Goal: Task Accomplishment & Management: Manage account settings

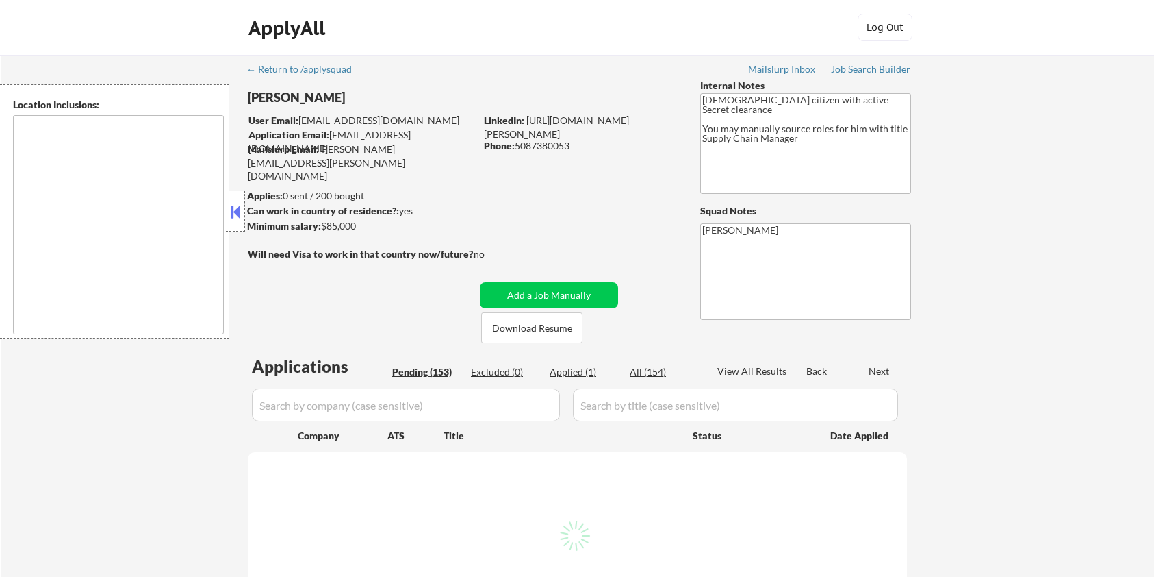
type textarea "[GEOGRAPHIC_DATA], [GEOGRAPHIC_DATA] in the [GEOGRAPHIC_DATA], [GEOGRAPHIC_DATA…"
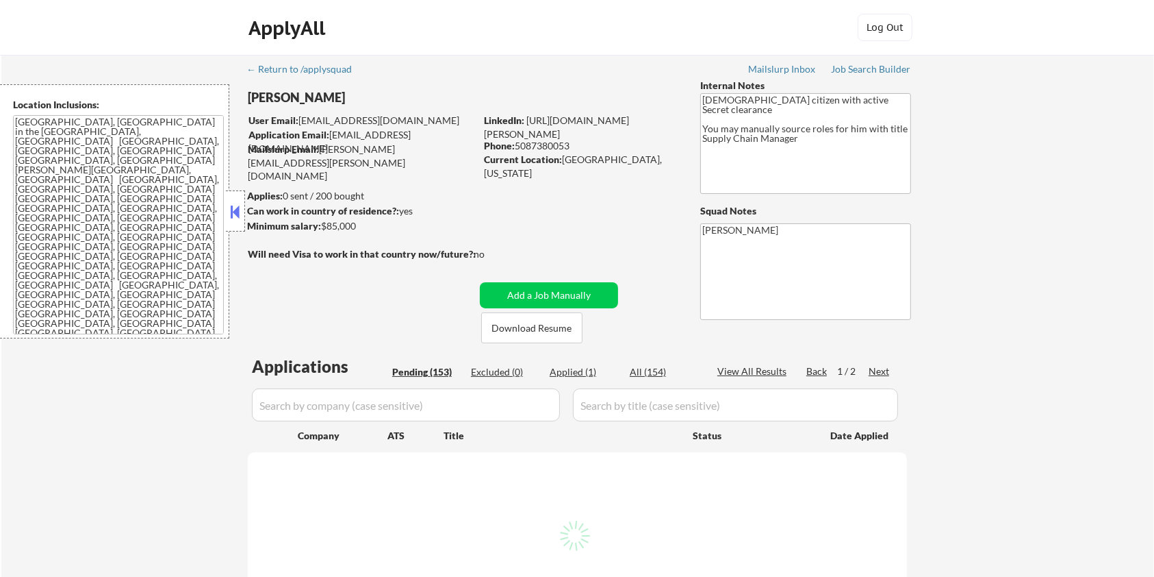
select select ""pending""
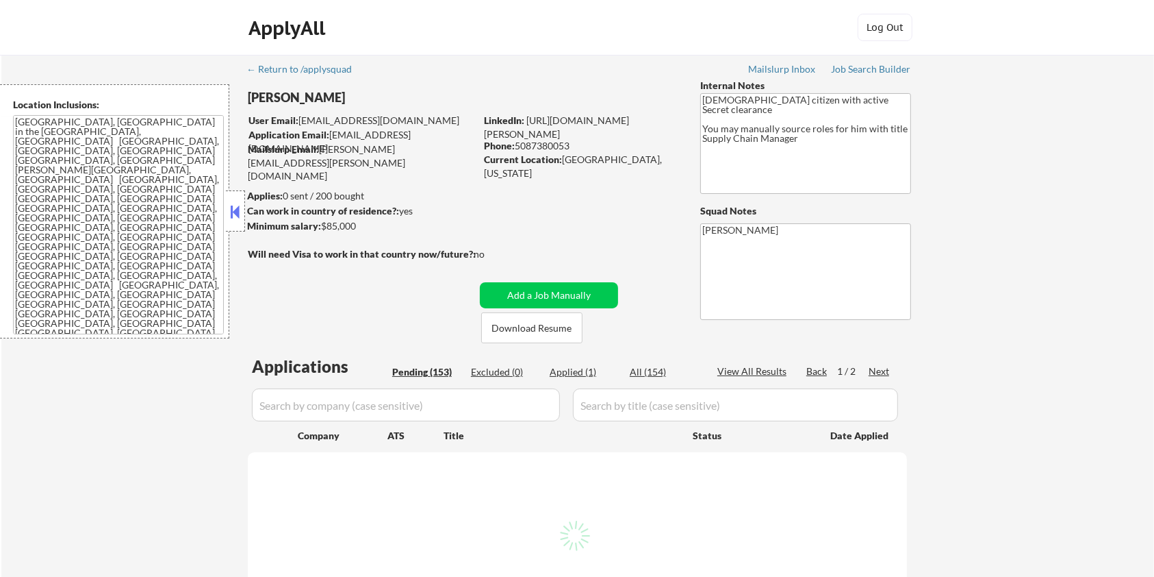
select select ""pending""
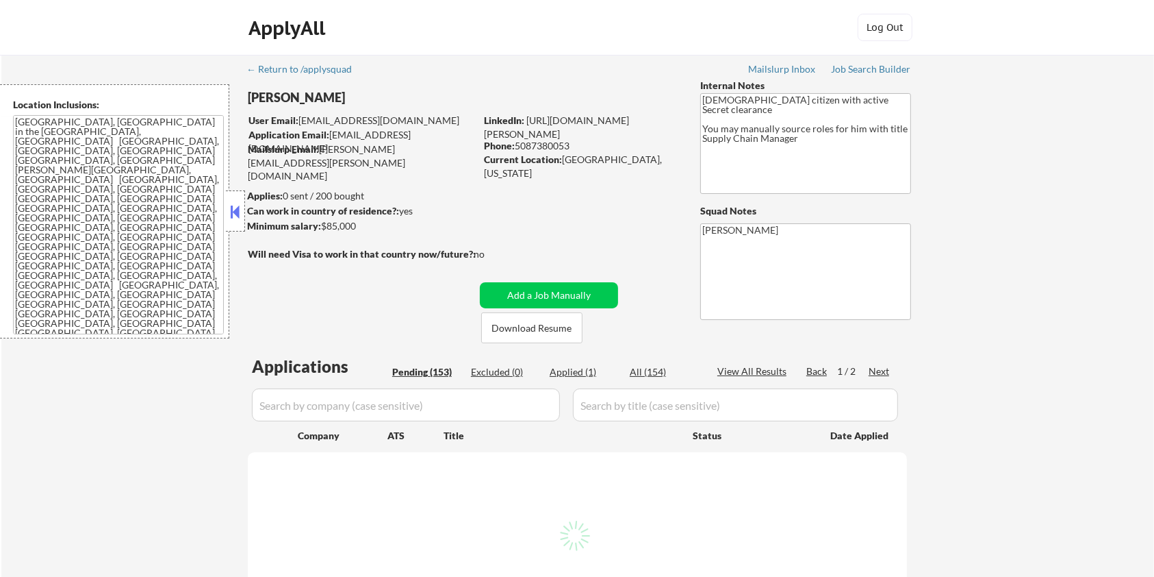
select select ""pending""
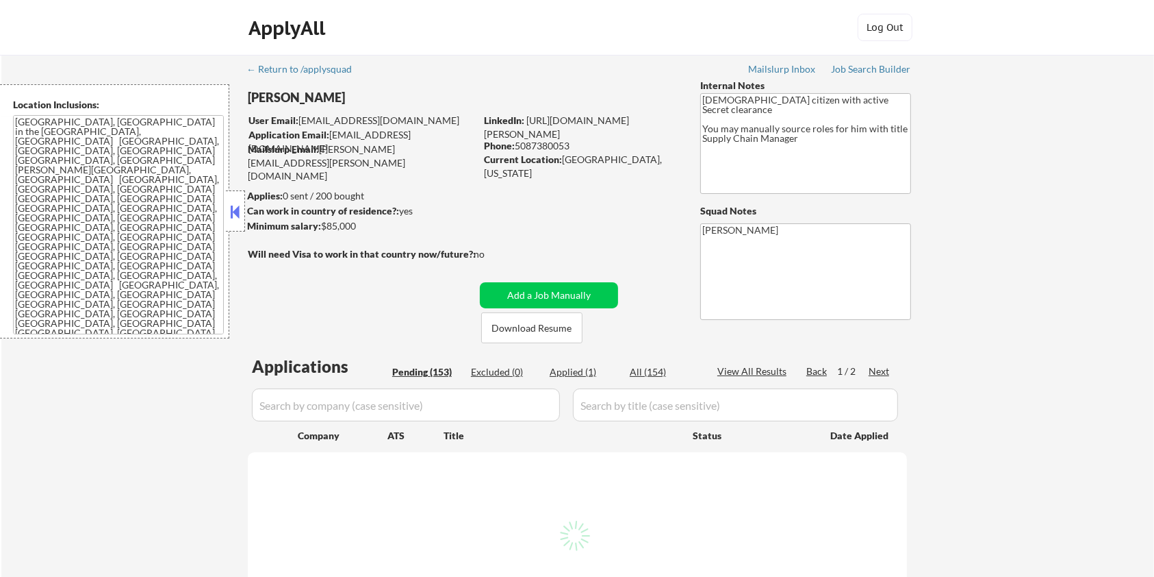
select select ""pending""
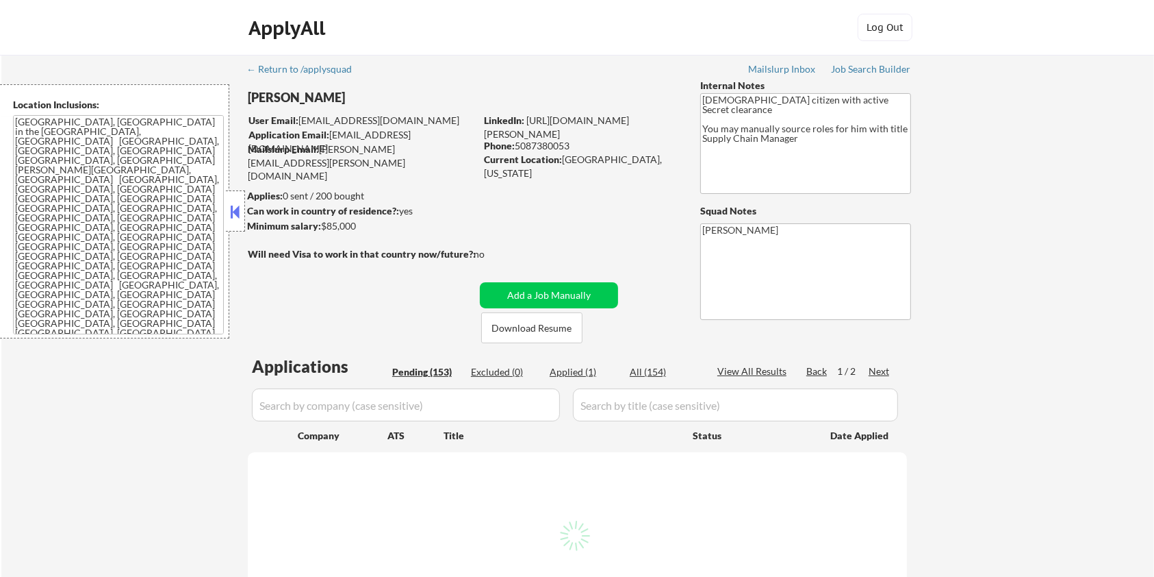
select select ""pending""
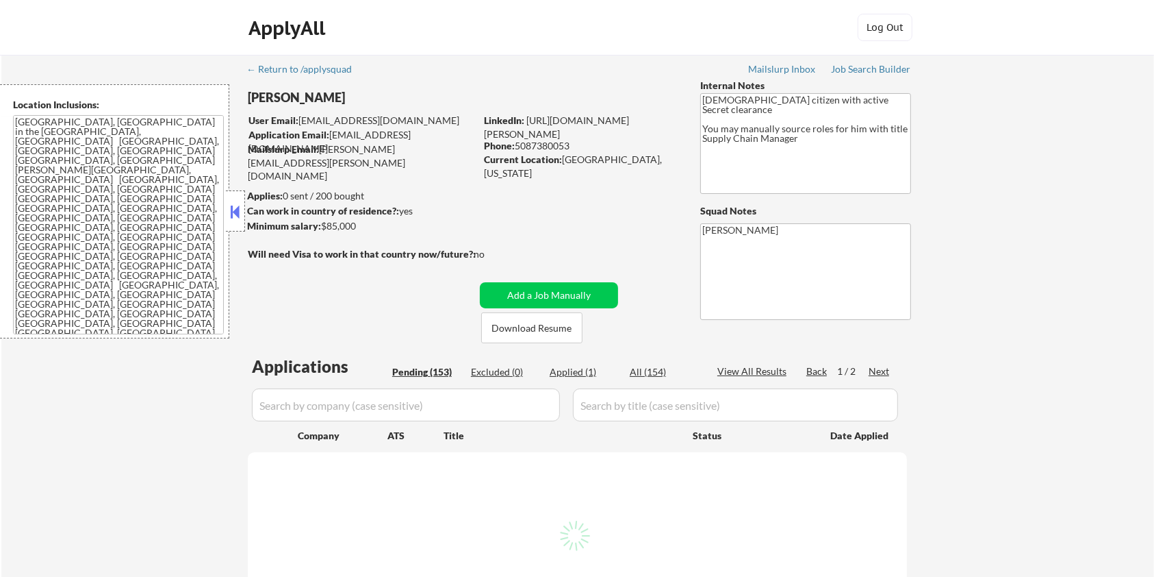
select select ""pending""
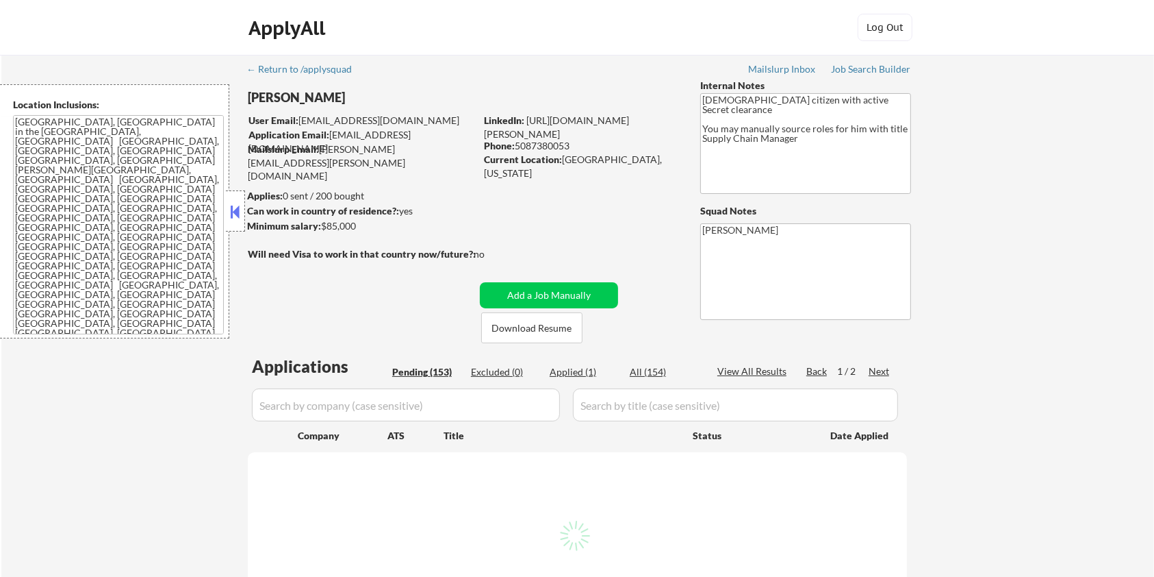
select select ""pending""
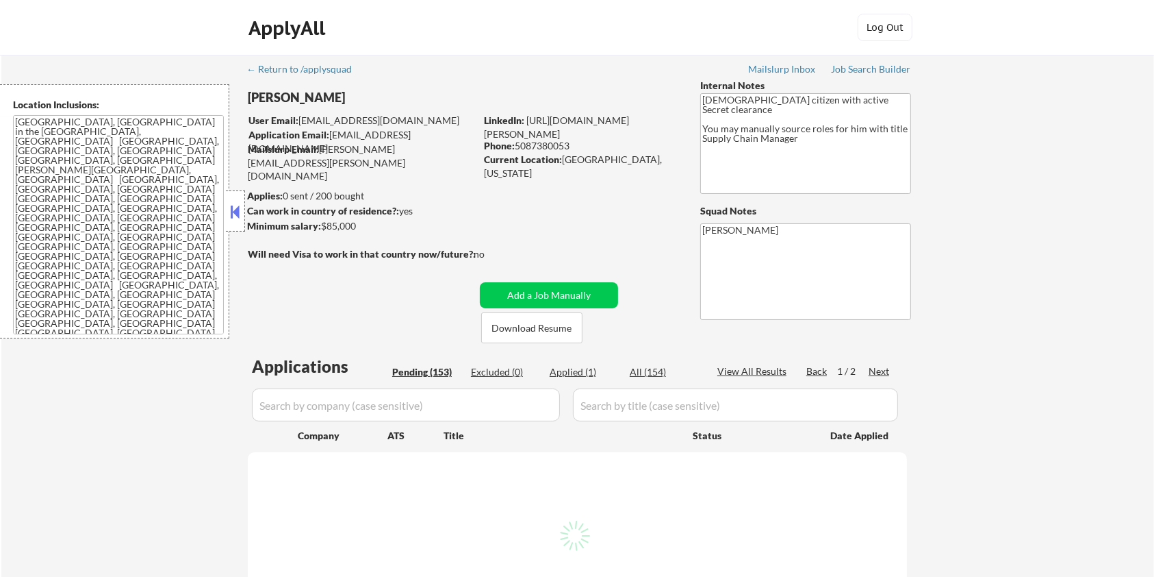
select select ""pending""
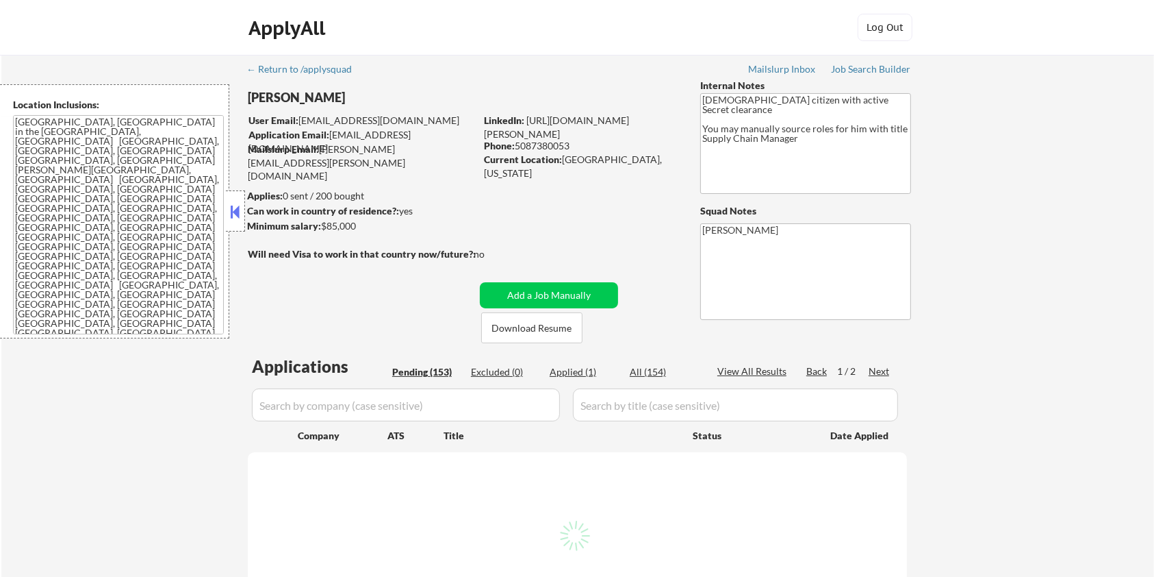
select select ""pending""
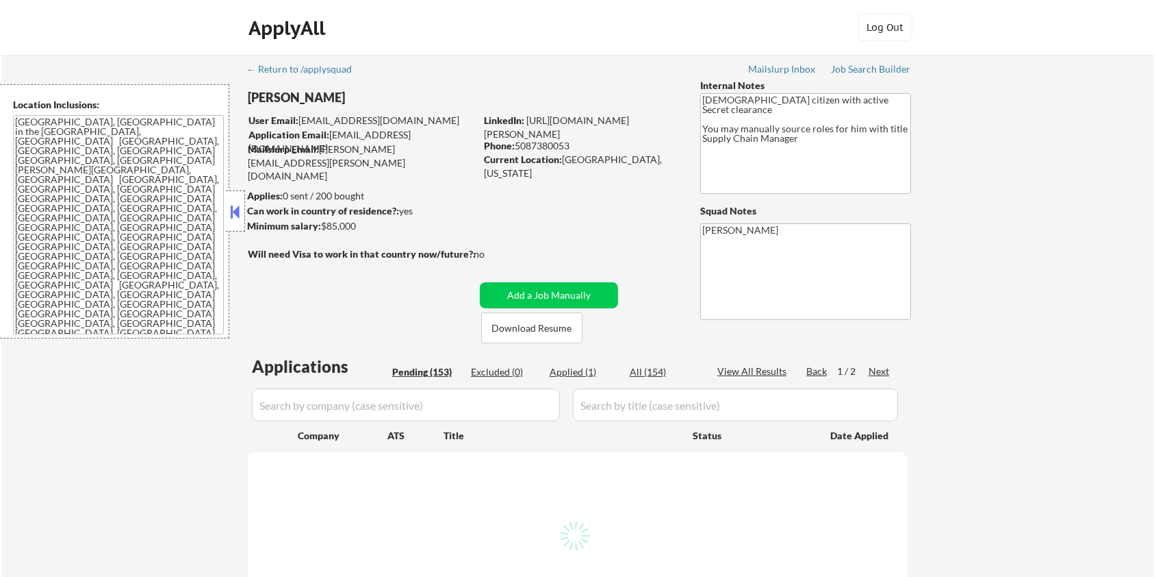
select select ""pending""
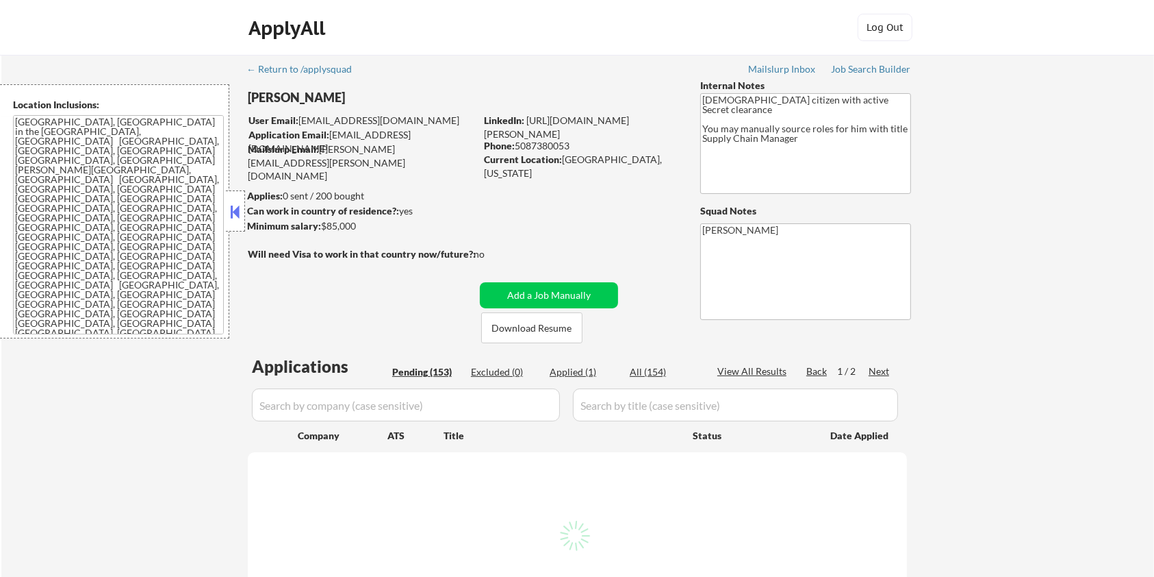
select select ""pending""
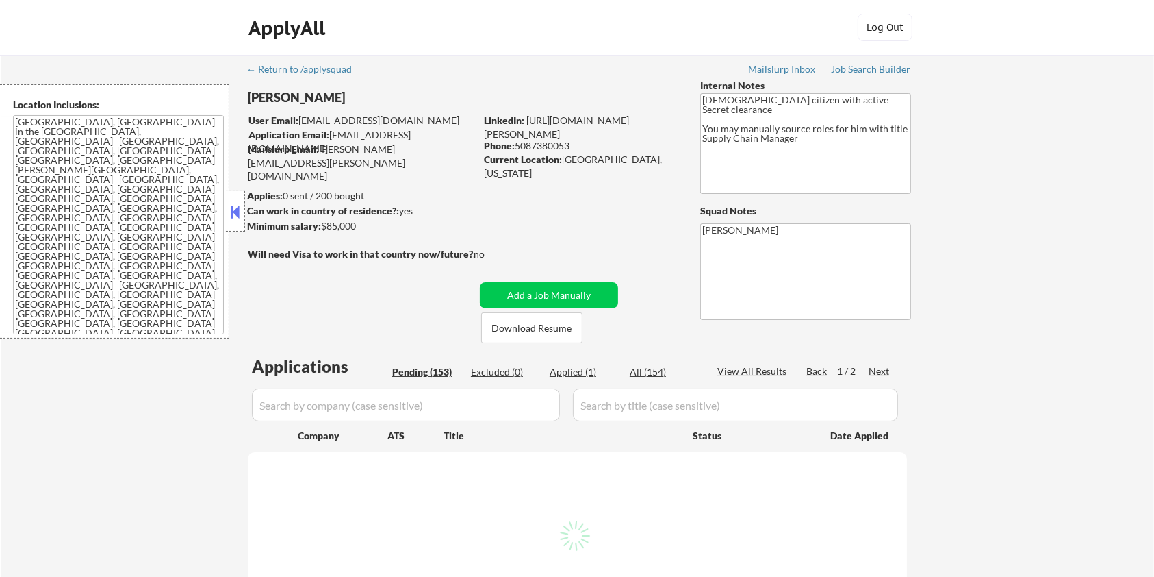
select select ""pending""
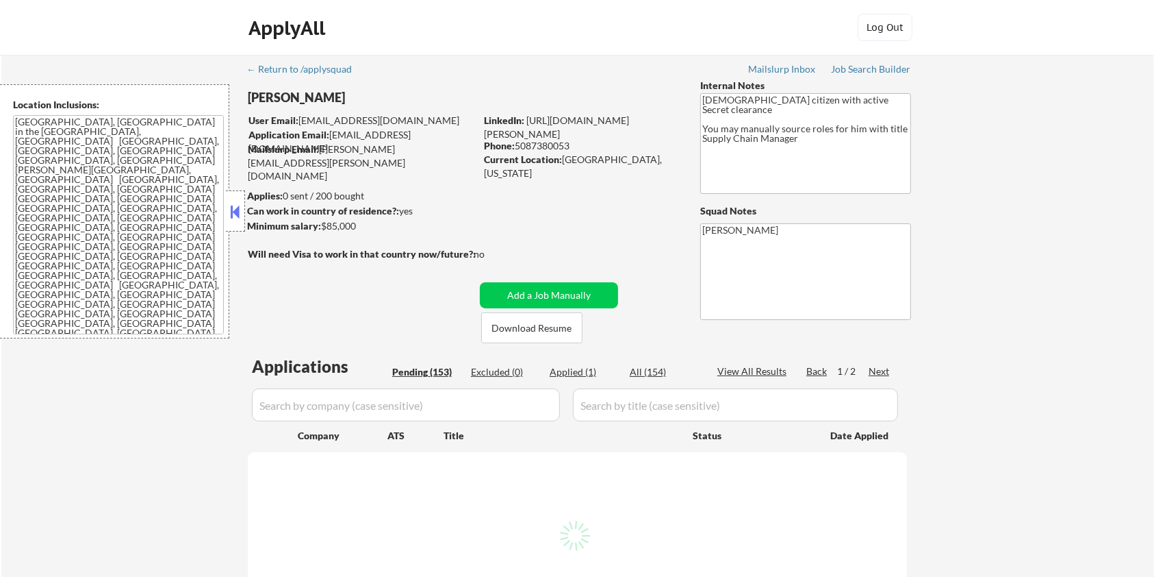
select select ""pending""
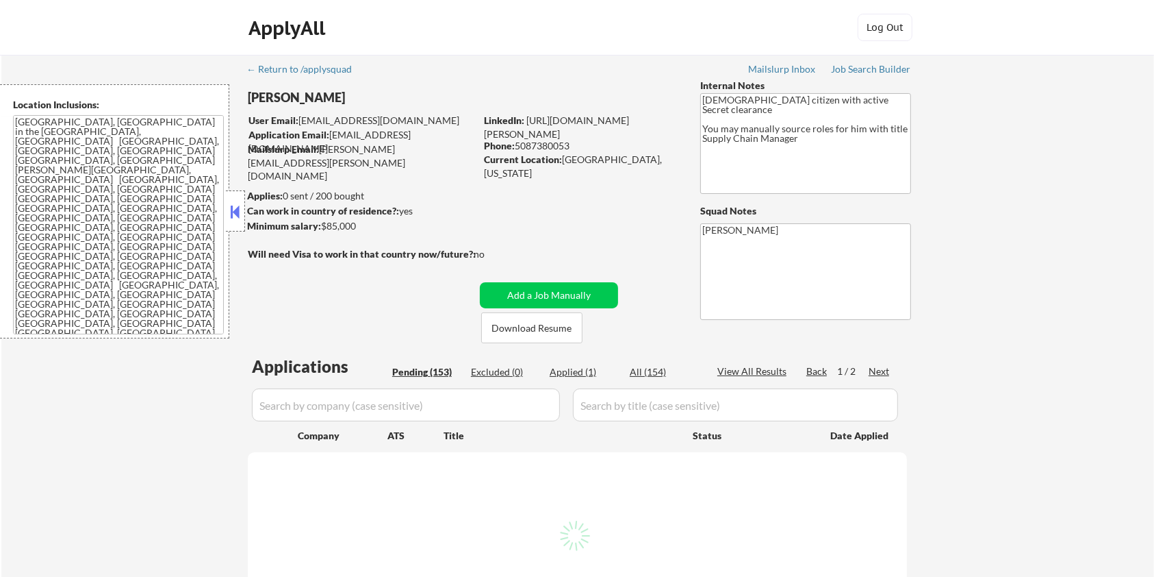
select select ""pending""
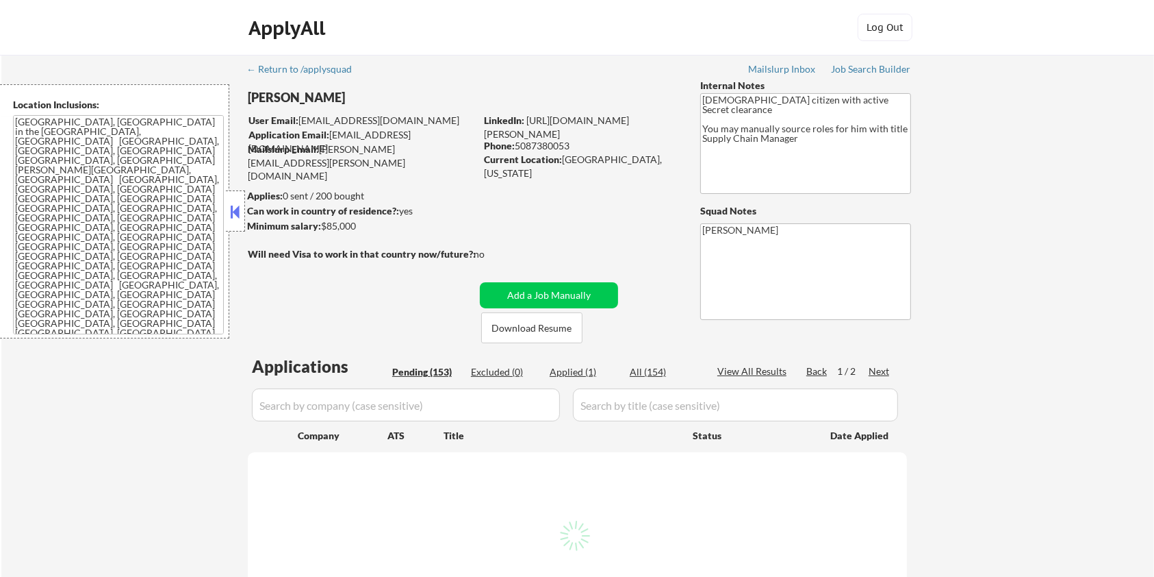
select select ""pending""
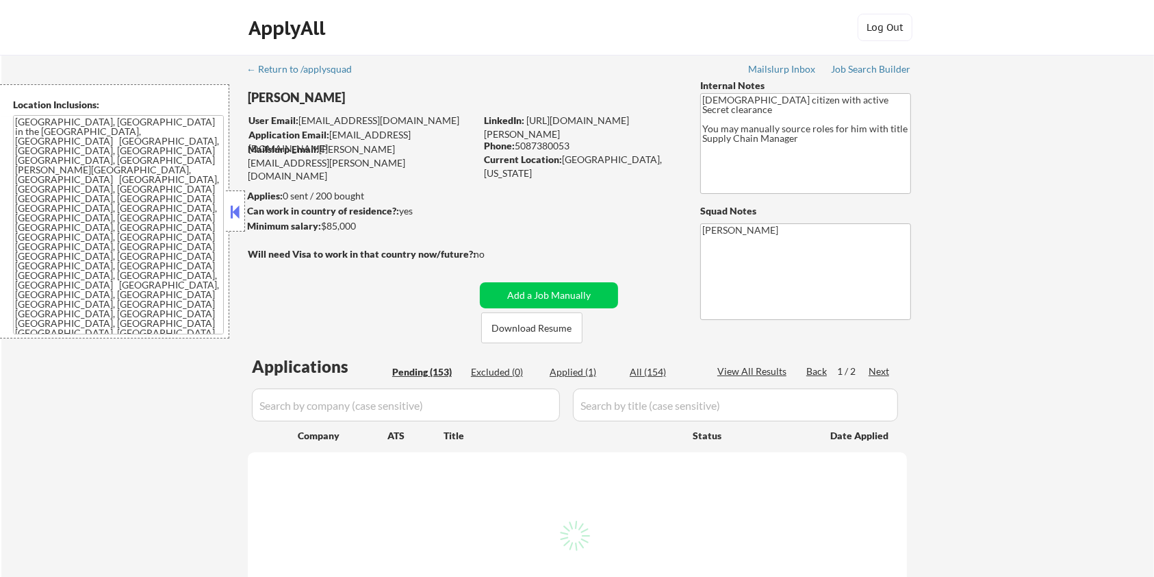
select select ""pending""
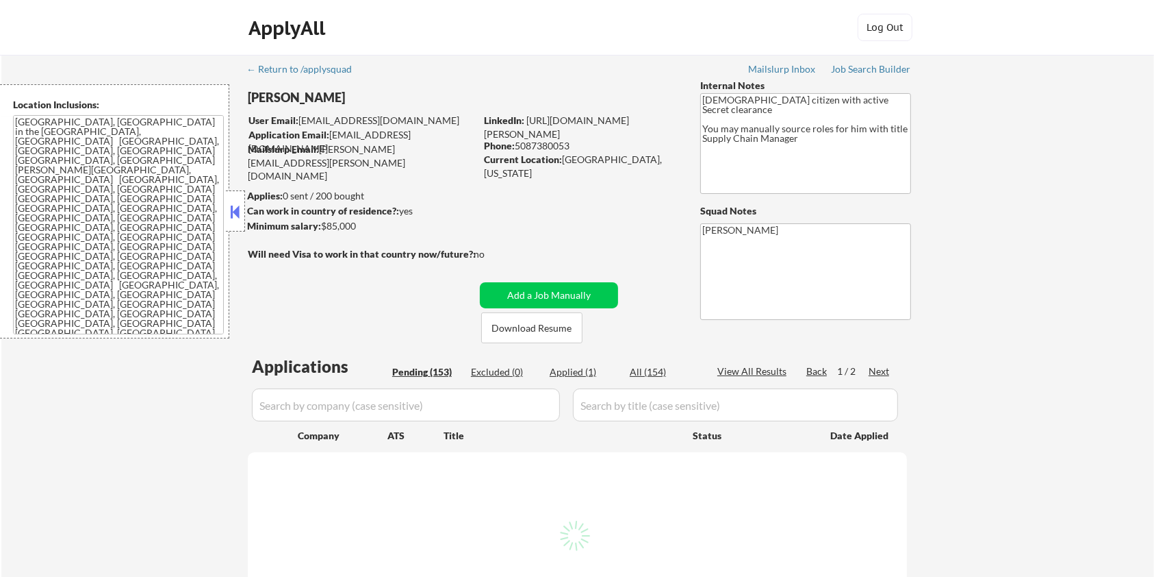
select select ""pending""
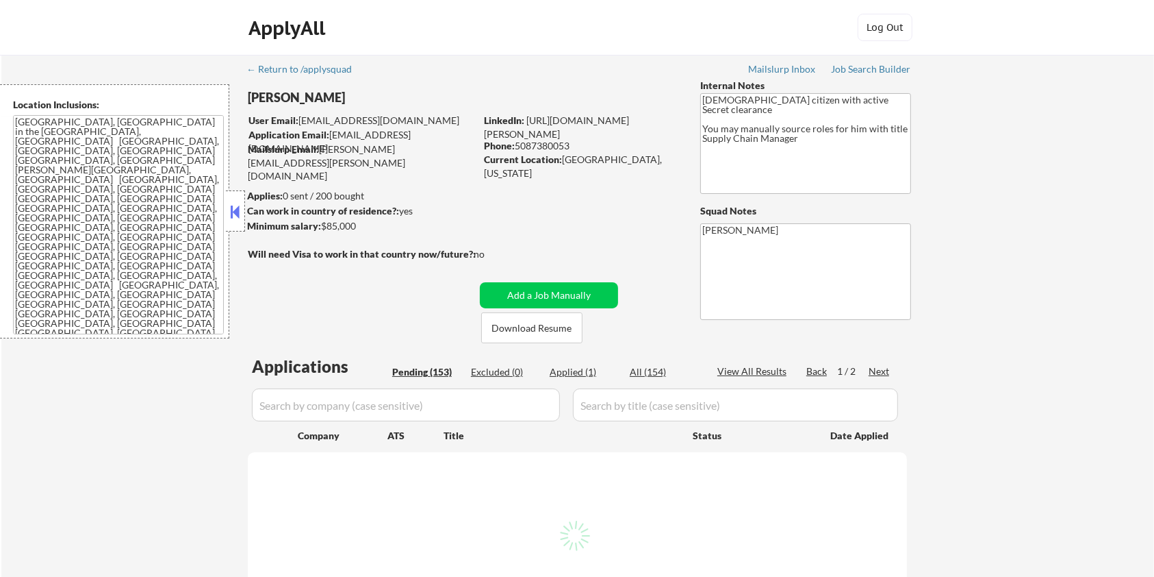
select select ""pending""
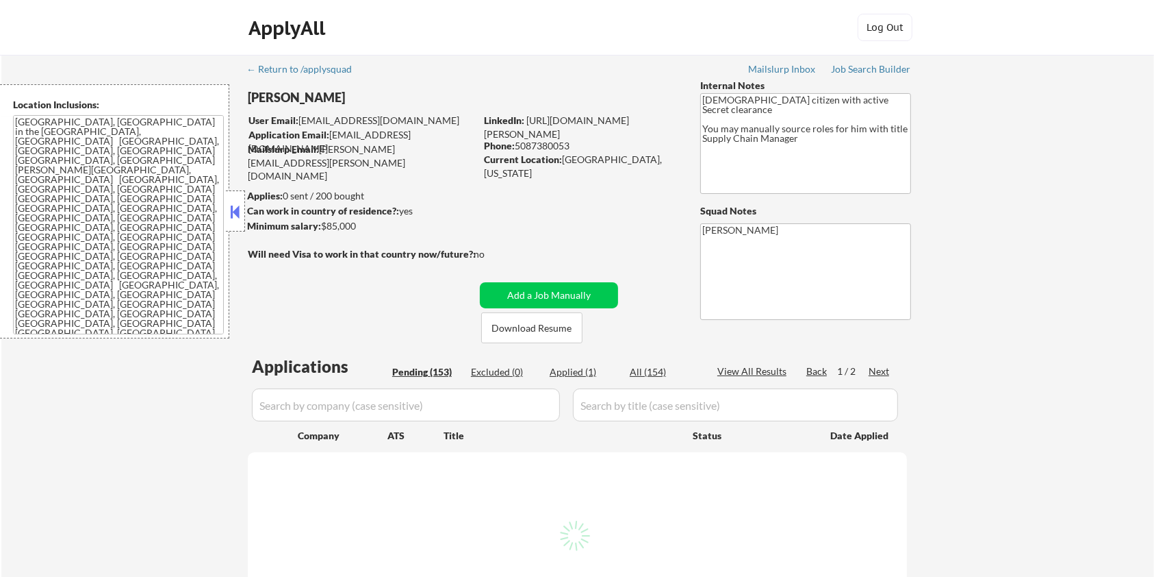
select select ""pending""
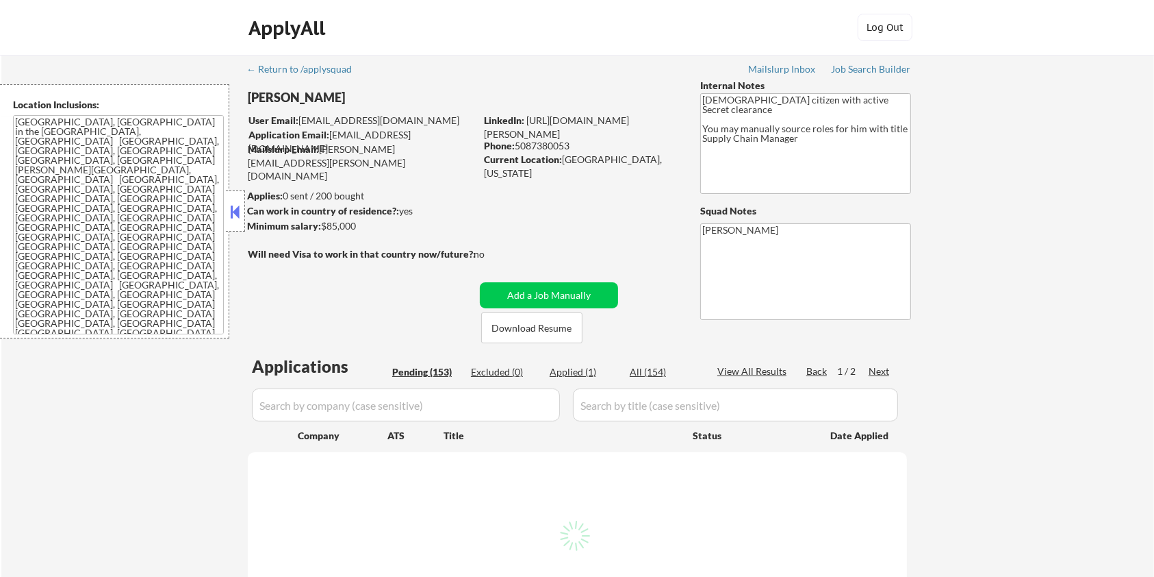
select select ""pending""
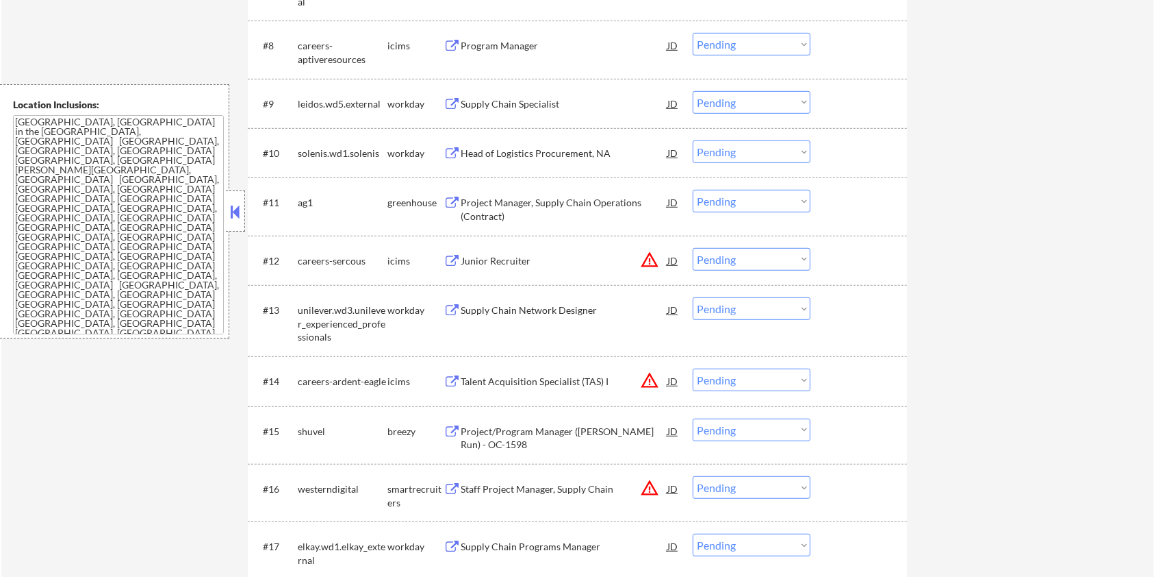
scroll to position [1004, 0]
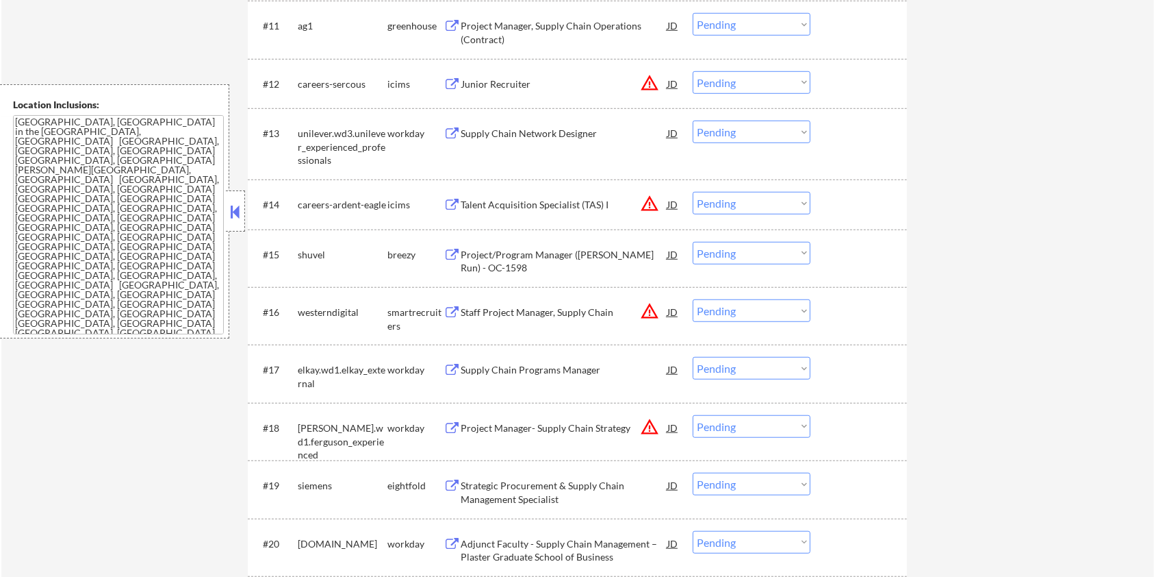
click at [460, 245] on div "Project/Program Manager ([PERSON_NAME] Run) - OC-1598 JD" at bounding box center [562, 258] width 236 height 33
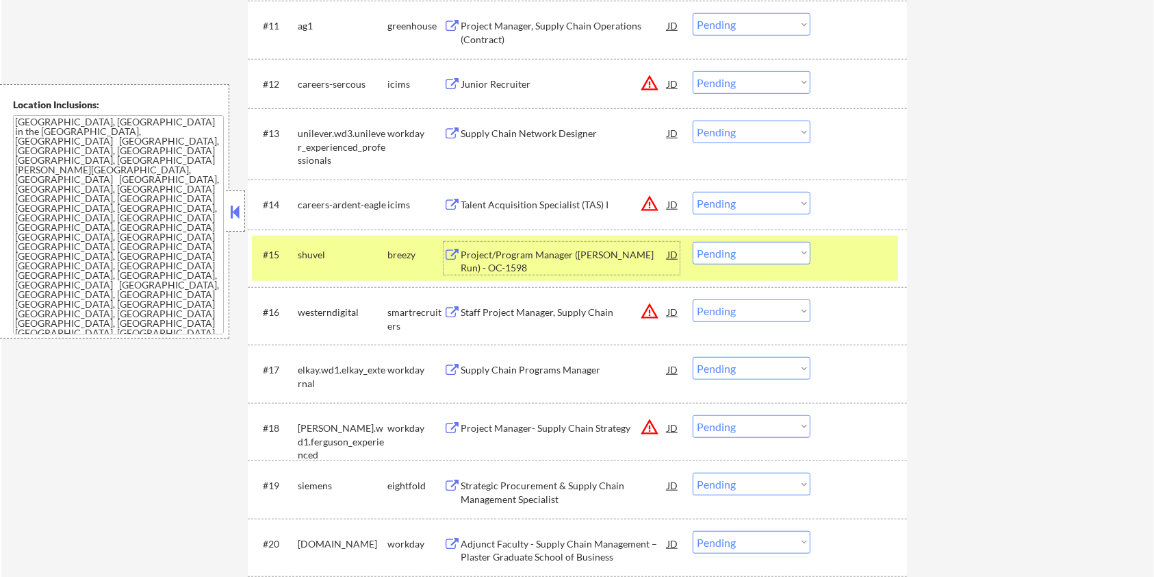
click at [489, 311] on div "Staff Project Manager, Supply Chain" at bounding box center [564, 312] width 207 height 14
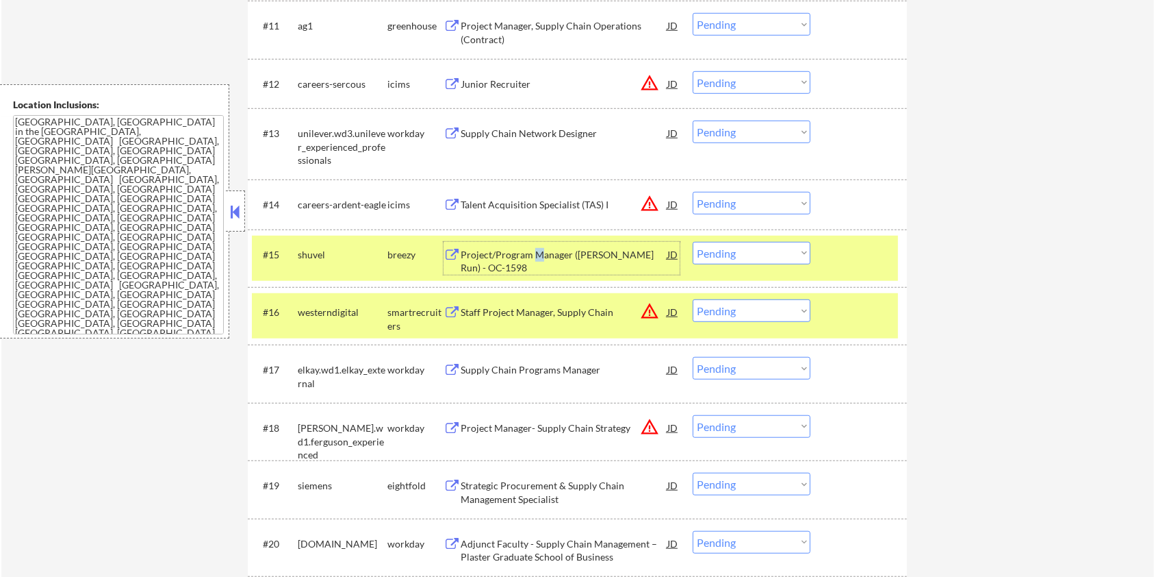
click at [538, 253] on div "Project/Program Manager ([PERSON_NAME] Run) - OC-1598" at bounding box center [564, 261] width 207 height 27
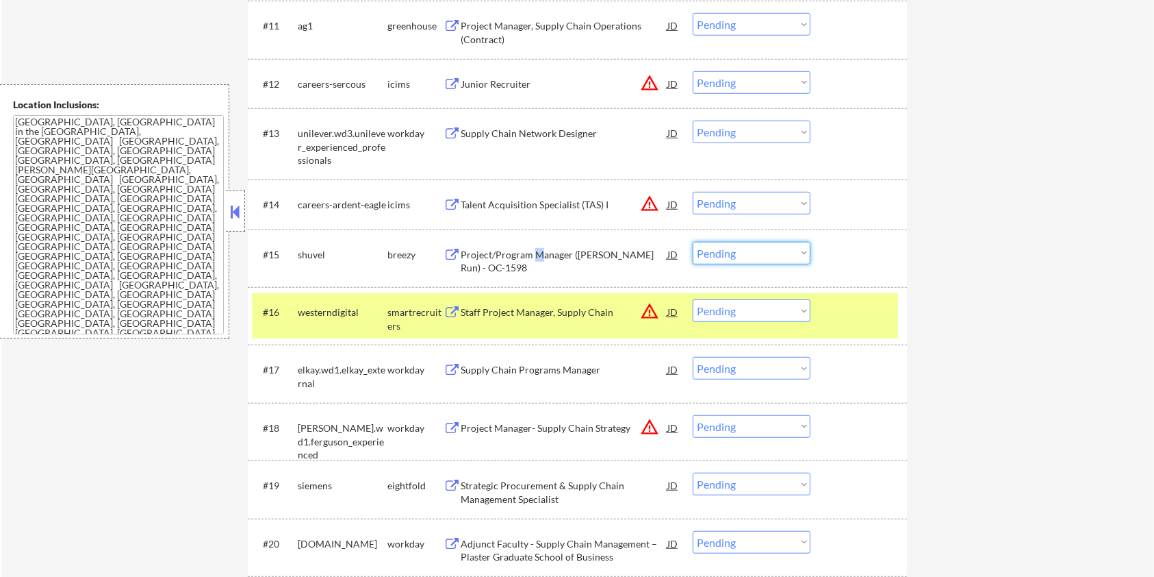
click at [757, 255] on select "Choose an option... Pending Applied Excluded (Questions) Excluded (Expired) Exc…" at bounding box center [752, 253] width 118 height 23
click at [693, 242] on select "Choose an option... Pending Applied Excluded (Questions) Excluded (Expired) Exc…" at bounding box center [752, 253] width 118 height 23
select select ""pending""
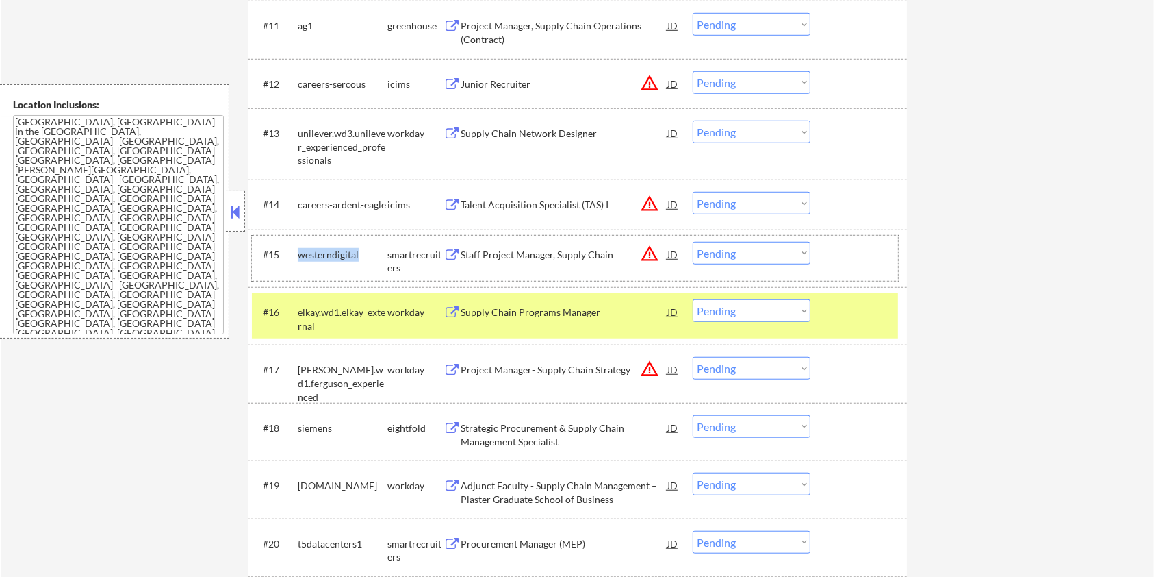
drag, startPoint x: 367, startPoint y: 247, endPoint x: 294, endPoint y: 255, distance: 73.7
click at [294, 255] on div "#15 westerndigital smartrecruiters Staff Project Manager, Supply Chain JD warni…" at bounding box center [575, 258] width 646 height 45
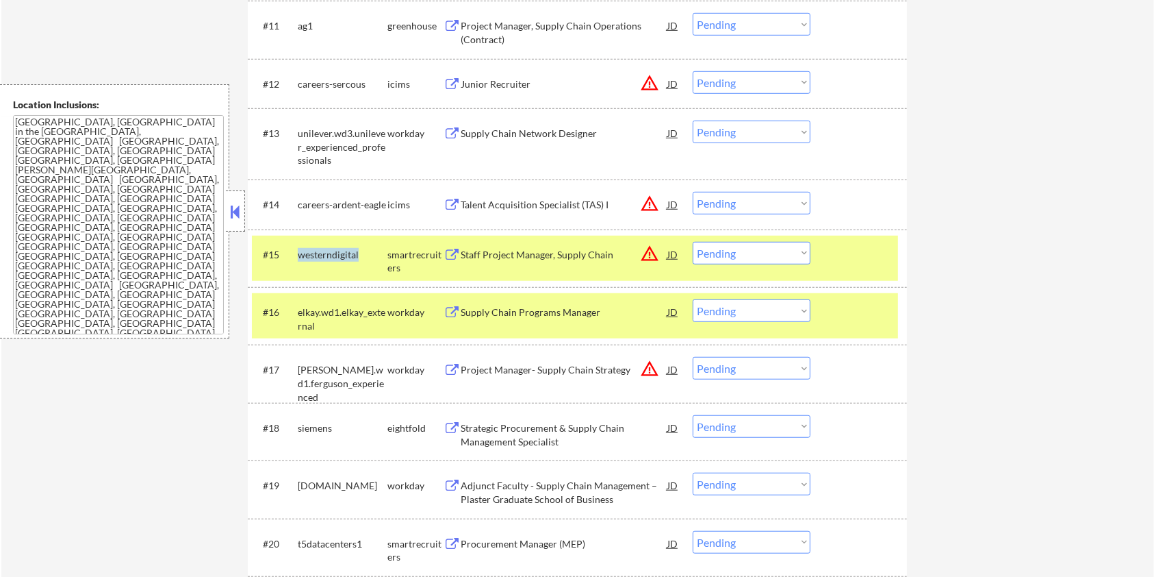
copy div "westerndigital"
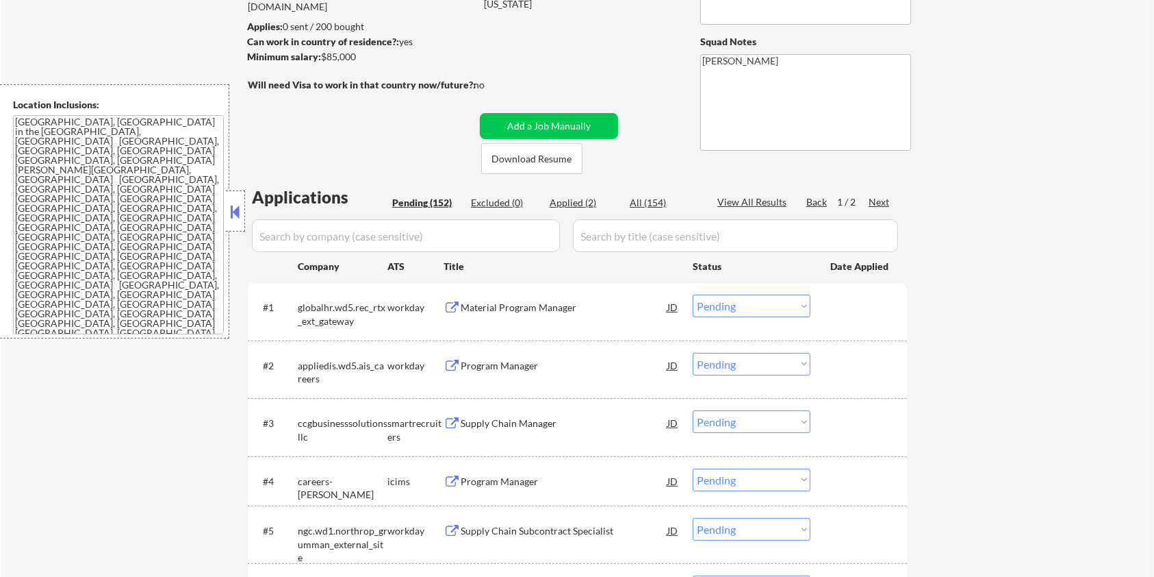
scroll to position [91, 0]
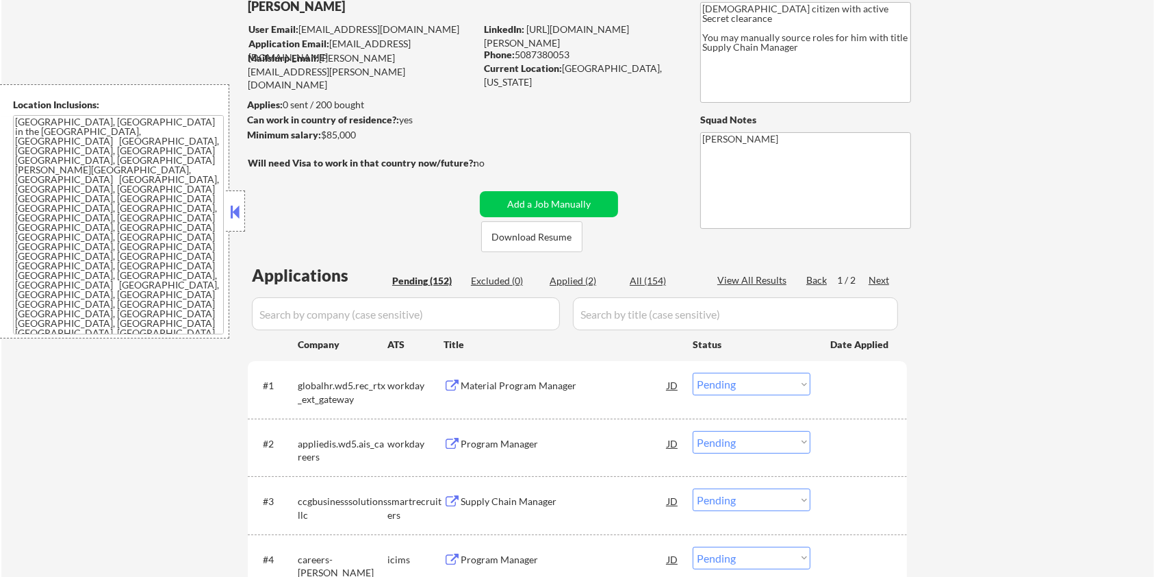
click at [370, 314] on input "input" at bounding box center [406, 313] width 308 height 33
paste input "westerndigital"
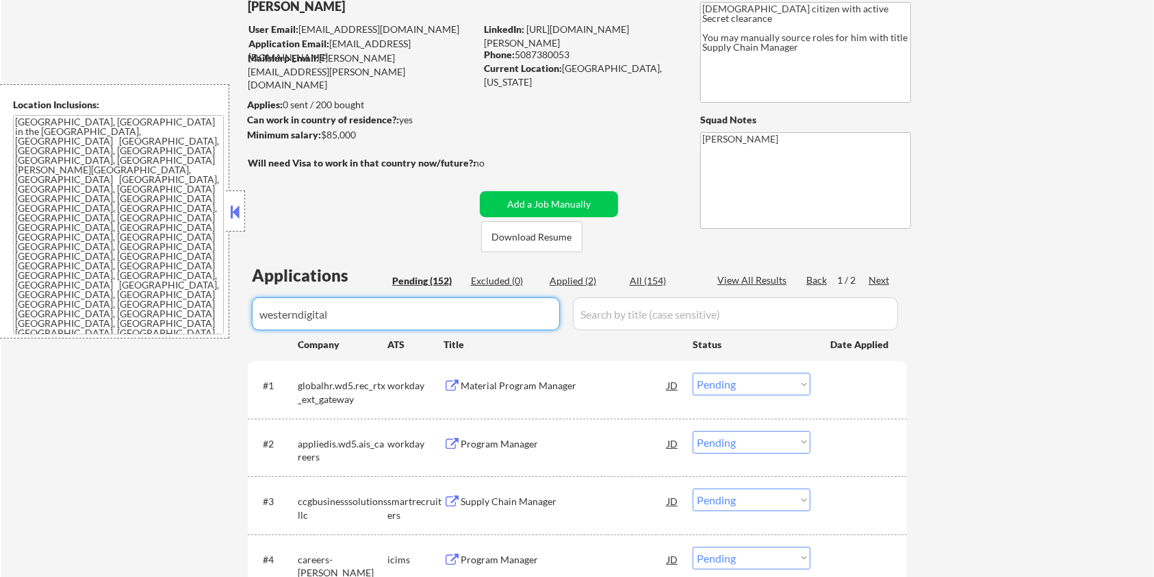
type input "westerndigital"
click at [614, 312] on input "input" at bounding box center [735, 313] width 325 height 33
click at [640, 282] on div "All (154)" at bounding box center [664, 281] width 68 height 14
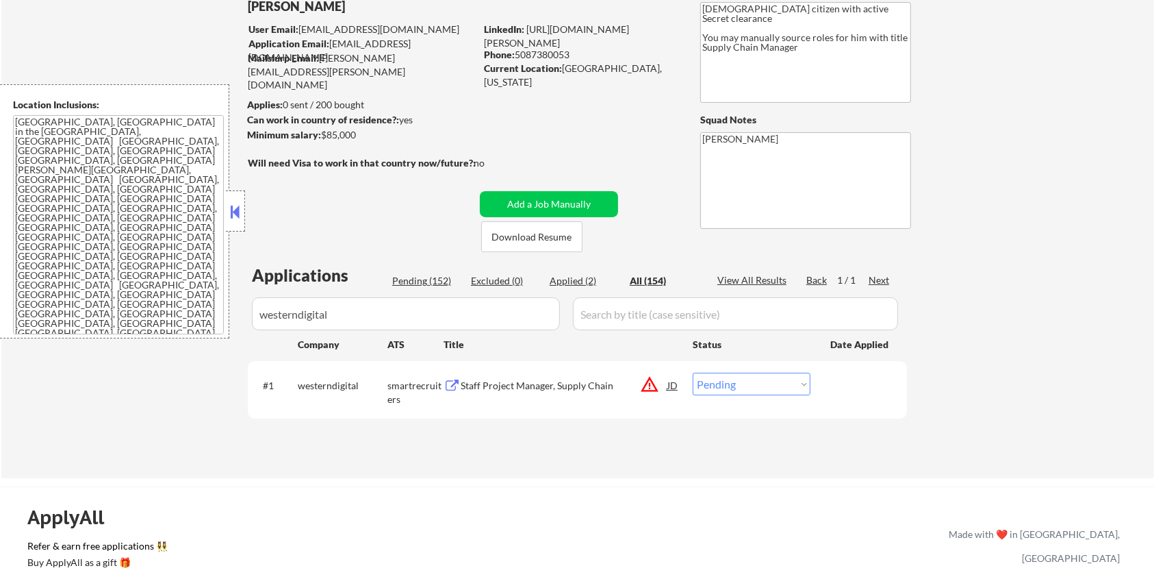
click at [744, 388] on select "Choose an option... Pending Applied Excluded (Questions) Excluded (Expired) Exc…" at bounding box center [752, 384] width 118 height 23
select select ""applied""
click at [693, 373] on select "Choose an option... Pending Applied Excluded (Questions) Excluded (Expired) Exc…" at bounding box center [752, 384] width 118 height 23
drag, startPoint x: 406, startPoint y: 320, endPoint x: 227, endPoint y: 360, distance: 183.1
click at [227, 360] on div "← Return to /applysquad Mailslurp Inbox Job Search Builder [PERSON_NAME] User E…" at bounding box center [577, 221] width 1153 height 514
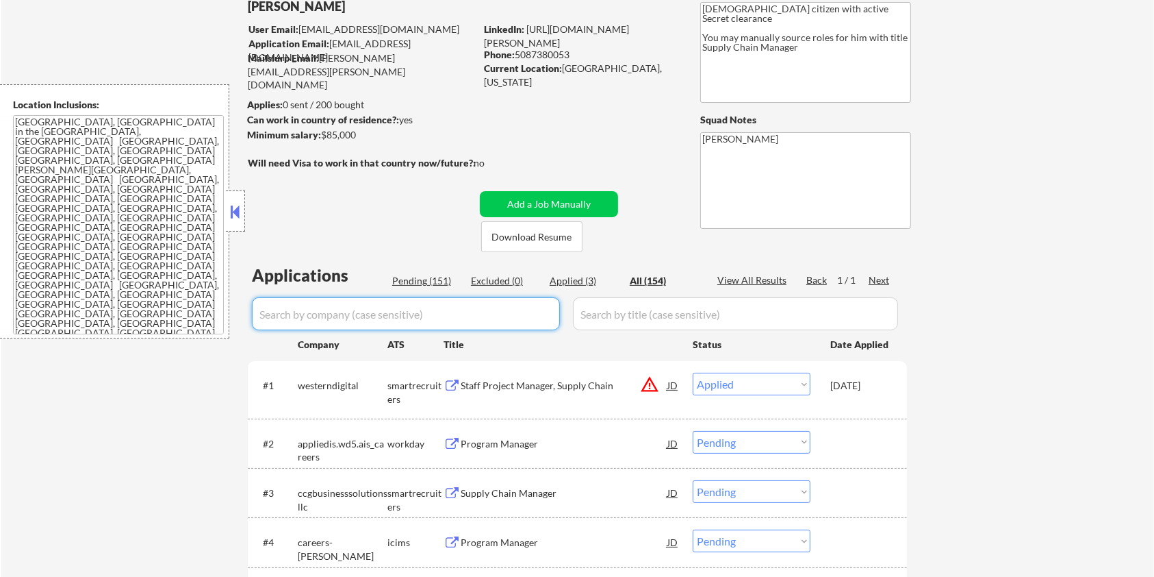
select select ""applied""
select select ""pending""
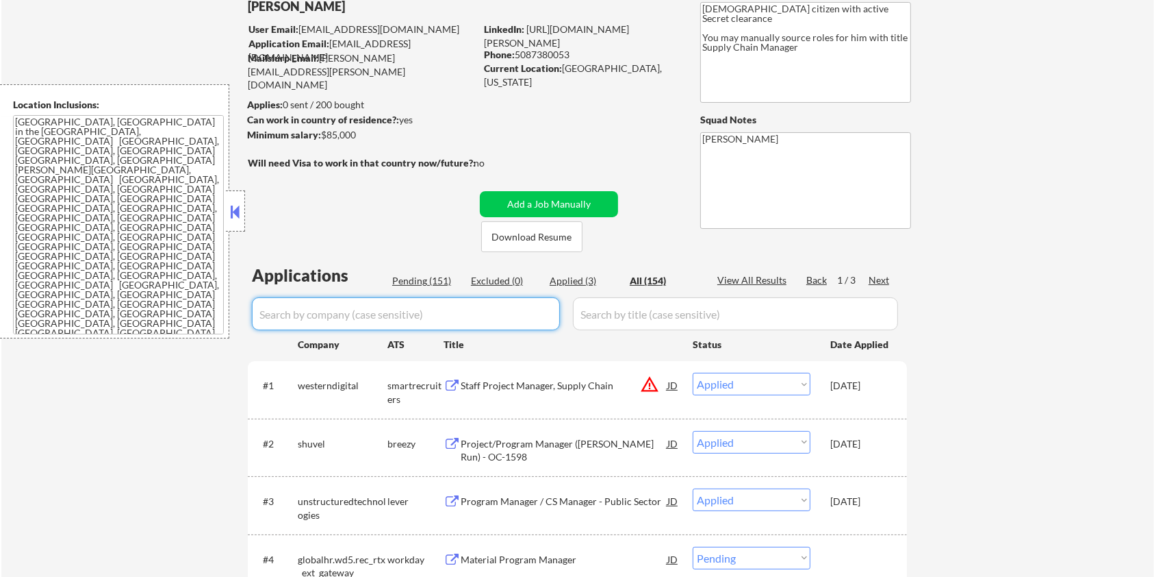
click at [401, 319] on input "input" at bounding box center [406, 313] width 308 height 33
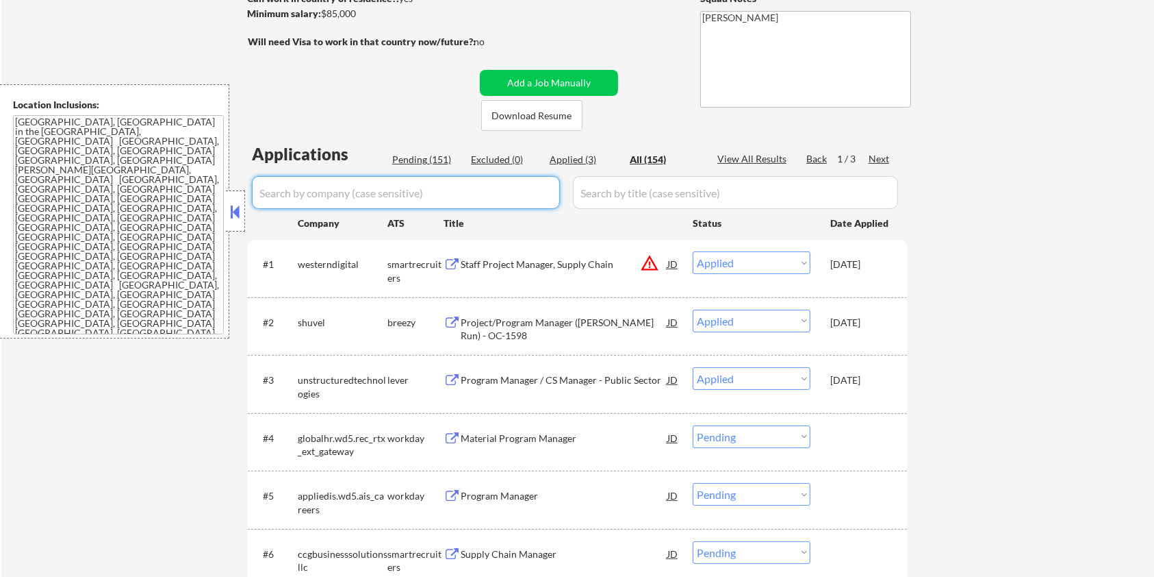
scroll to position [274, 0]
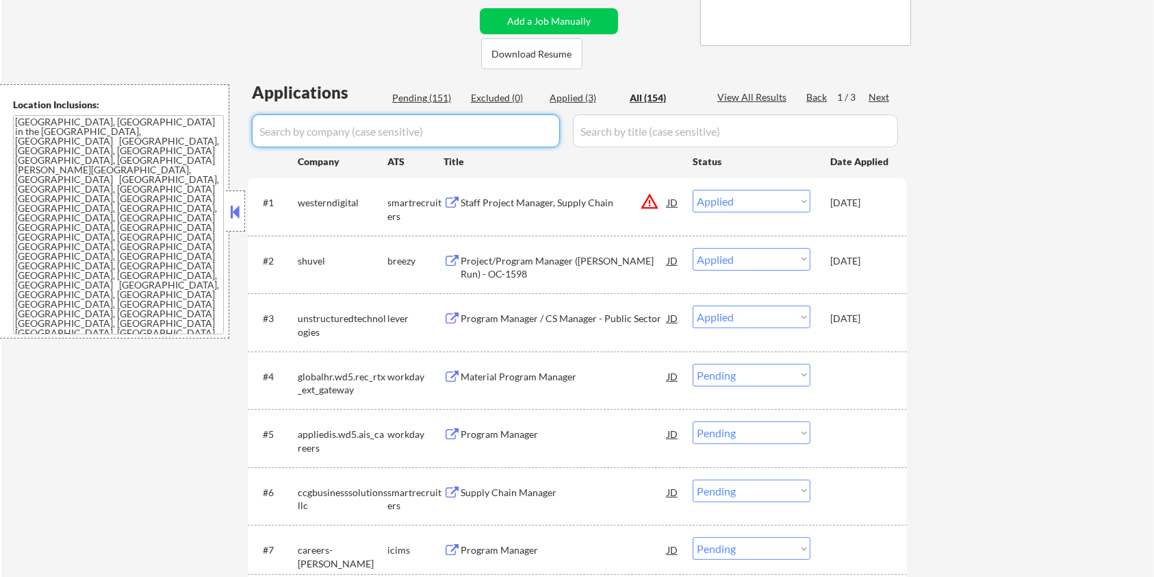
click at [427, 100] on div "Pending (151)" at bounding box center [426, 98] width 68 height 14
select select ""pending""
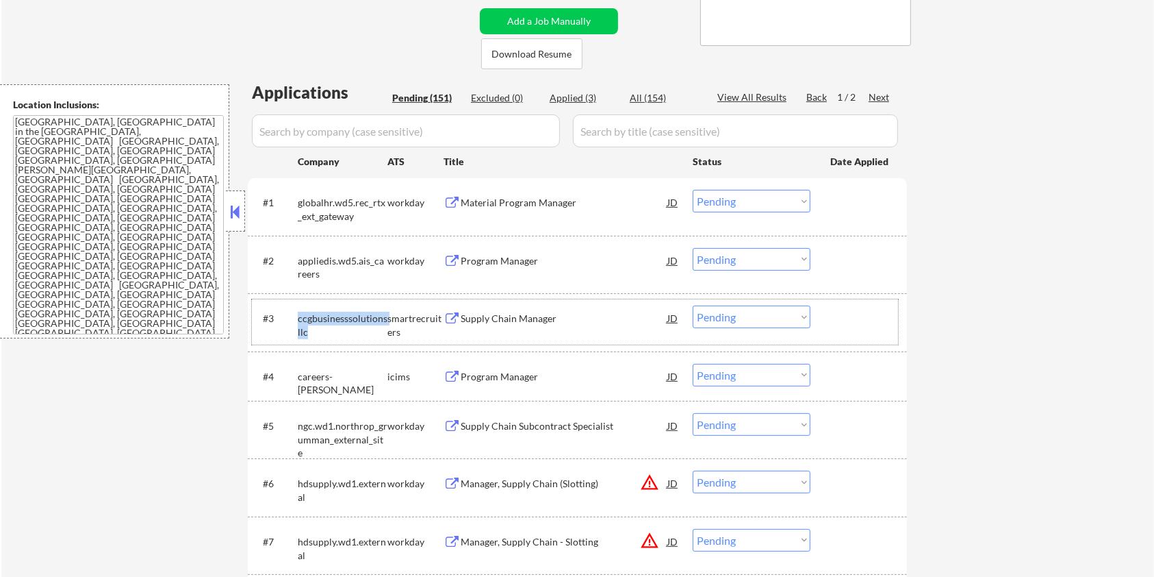
drag, startPoint x: 320, startPoint y: 331, endPoint x: 298, endPoint y: 323, distance: 23.4
click at [298, 323] on div "ccgbusinesssolutionsllc" at bounding box center [343, 325] width 90 height 27
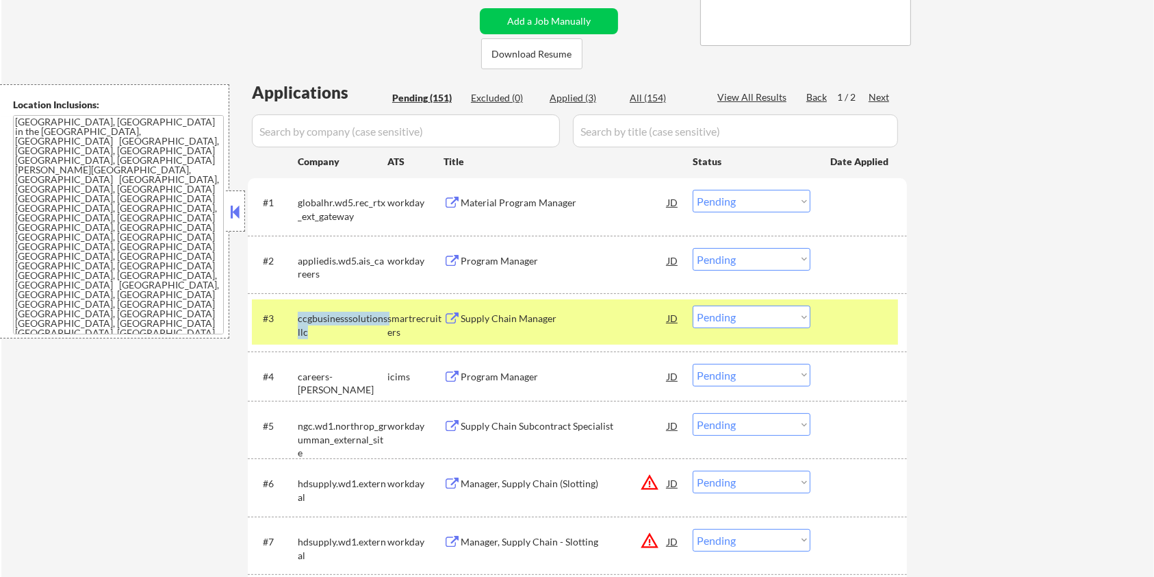
copy div "ccgbusinesssolutionsllc"
click at [337, 144] on input "input" at bounding box center [406, 130] width 308 height 33
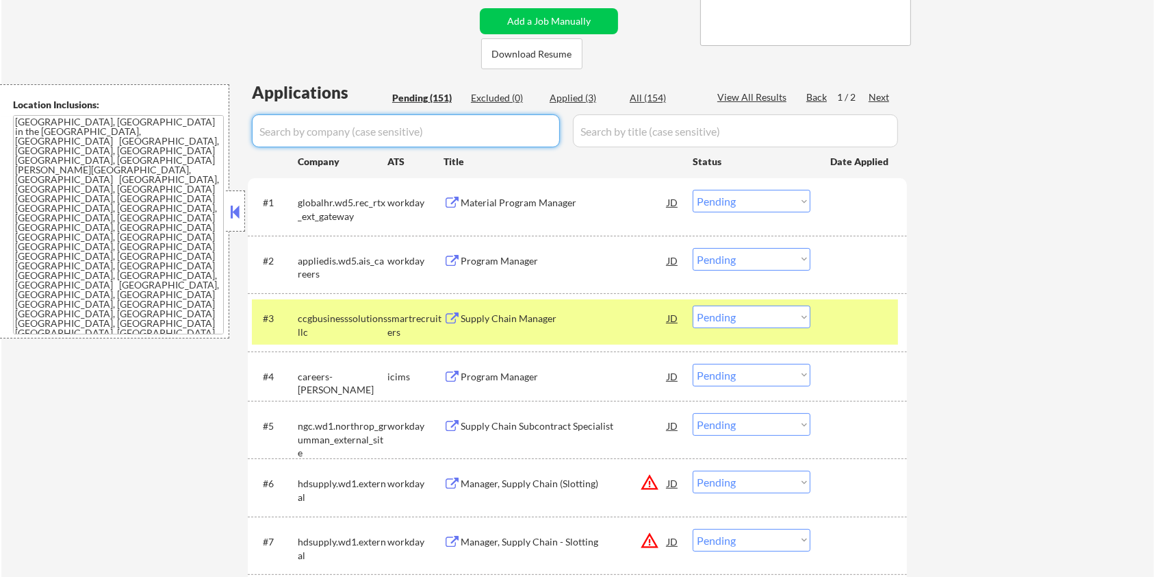
paste input "ccgbusinesssolutionsllc"
type input "ccgbusinesssolutionsllc"
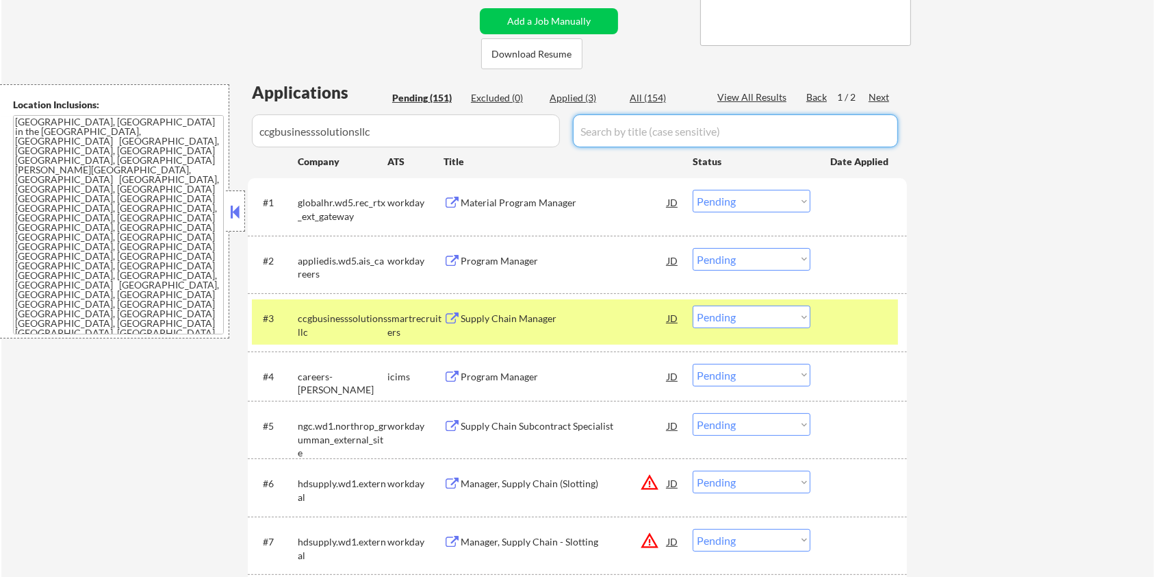
click at [601, 131] on input "input" at bounding box center [735, 130] width 325 height 33
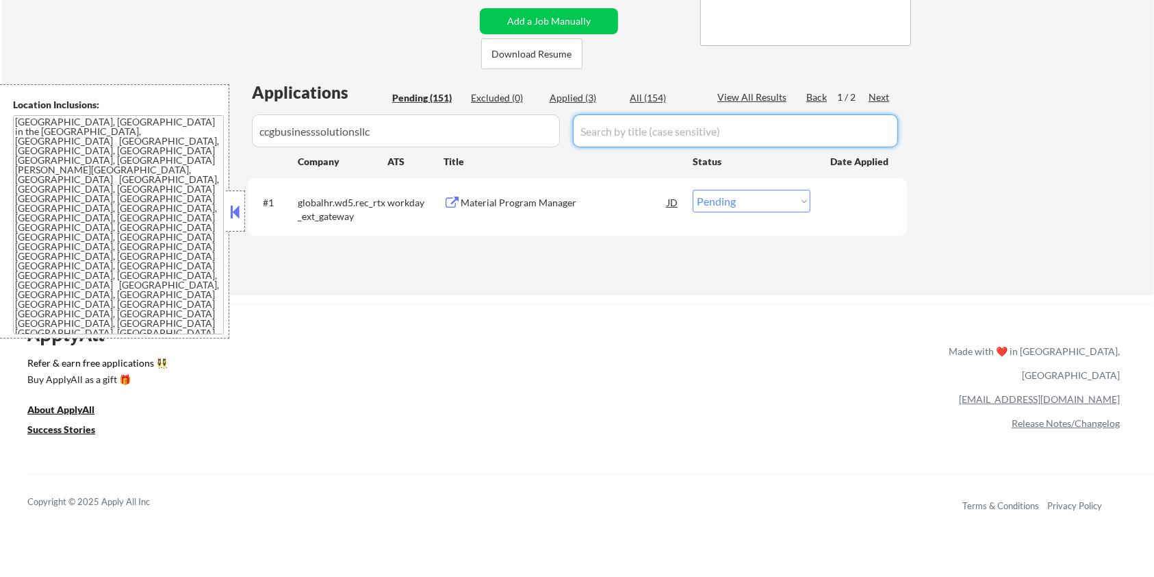
click at [636, 101] on div "All (154)" at bounding box center [664, 98] width 68 height 14
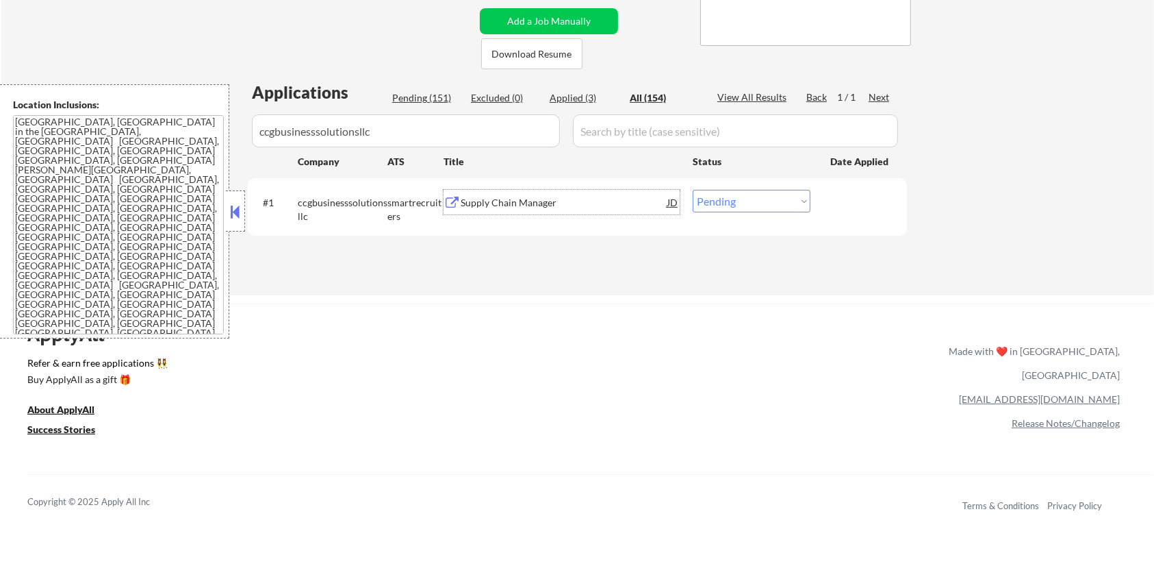
click at [466, 201] on div "Supply Chain Manager" at bounding box center [564, 203] width 207 height 14
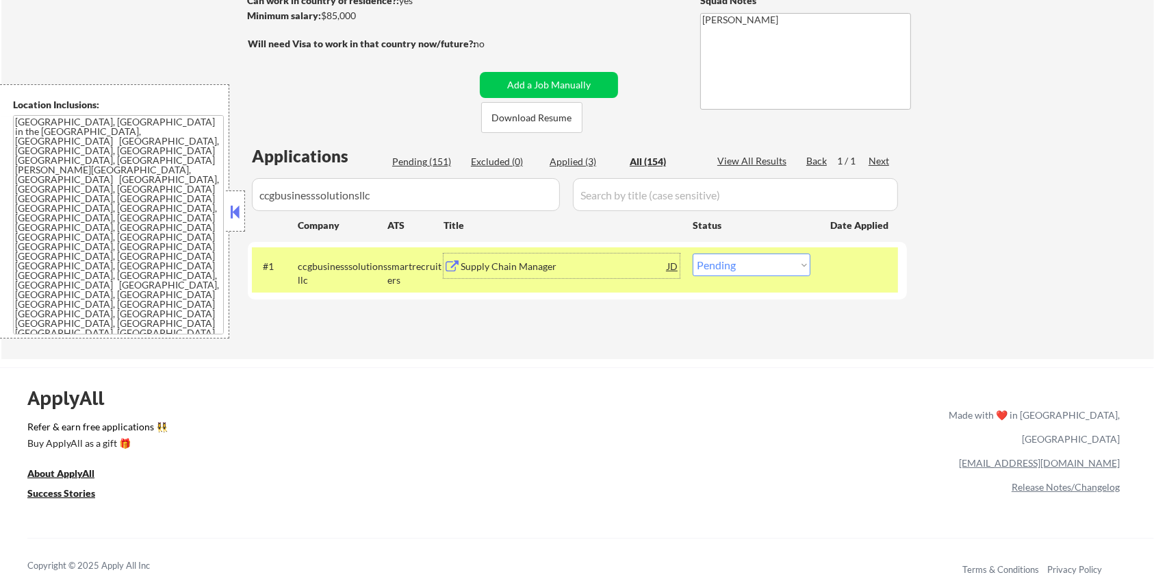
scroll to position [182, 0]
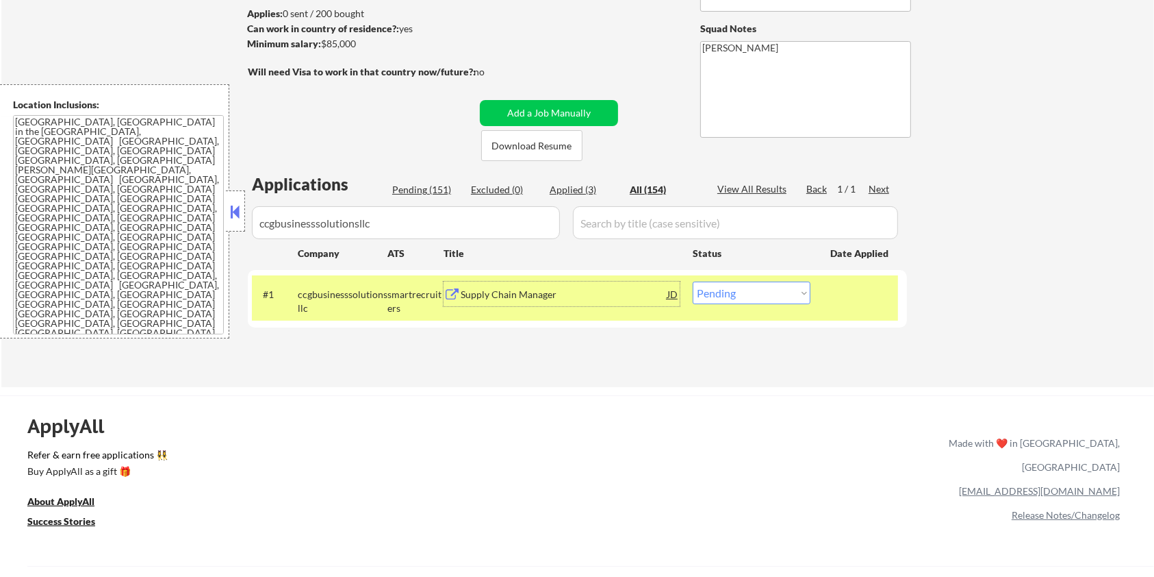
click at [748, 292] on select "Choose an option... Pending Applied Excluded (Questions) Excluded (Expired) Exc…" at bounding box center [752, 292] width 118 height 23
select select ""applied""
click at [693, 281] on select "Choose an option... Pending Applied Excluded (Questions) Excluded (Expired) Exc…" at bounding box center [752, 292] width 118 height 23
drag, startPoint x: 436, startPoint y: 220, endPoint x: 231, endPoint y: 227, distance: 205.5
click at [231, 227] on body "← Return to /applysquad Mailslurp Inbox Job Search Builder [PERSON_NAME] User E…" at bounding box center [577, 106] width 1154 height 577
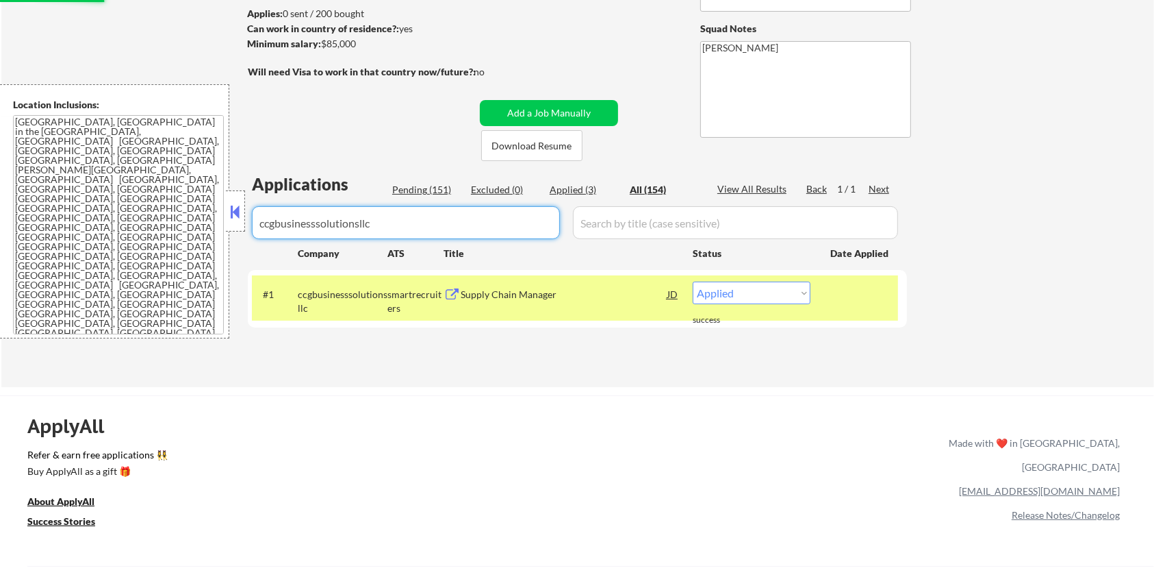
select select ""applied""
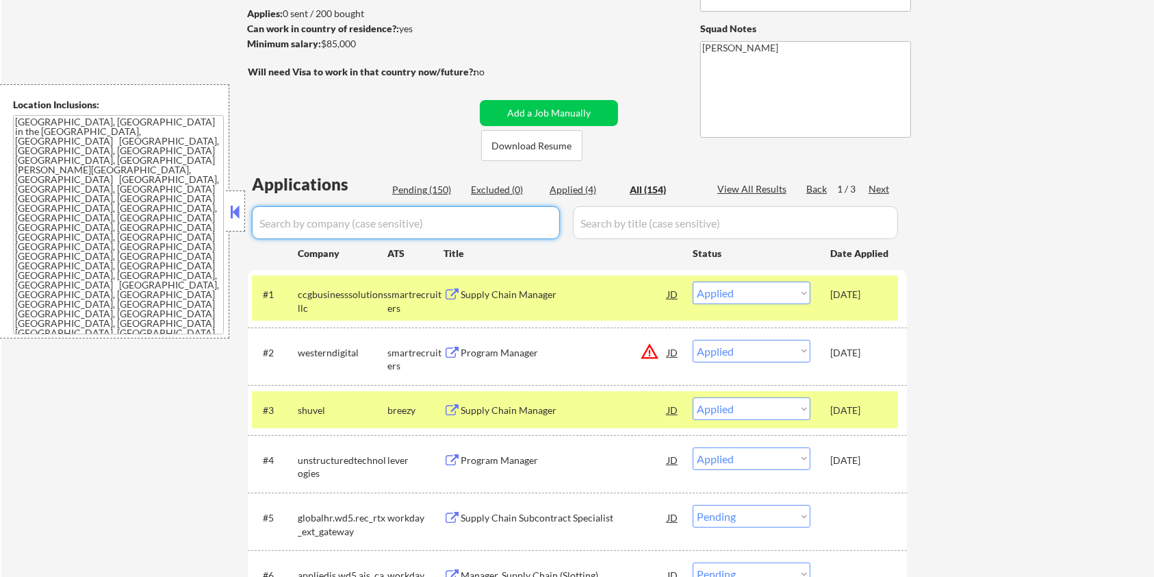
click at [352, 233] on input "input" at bounding box center [406, 222] width 308 height 33
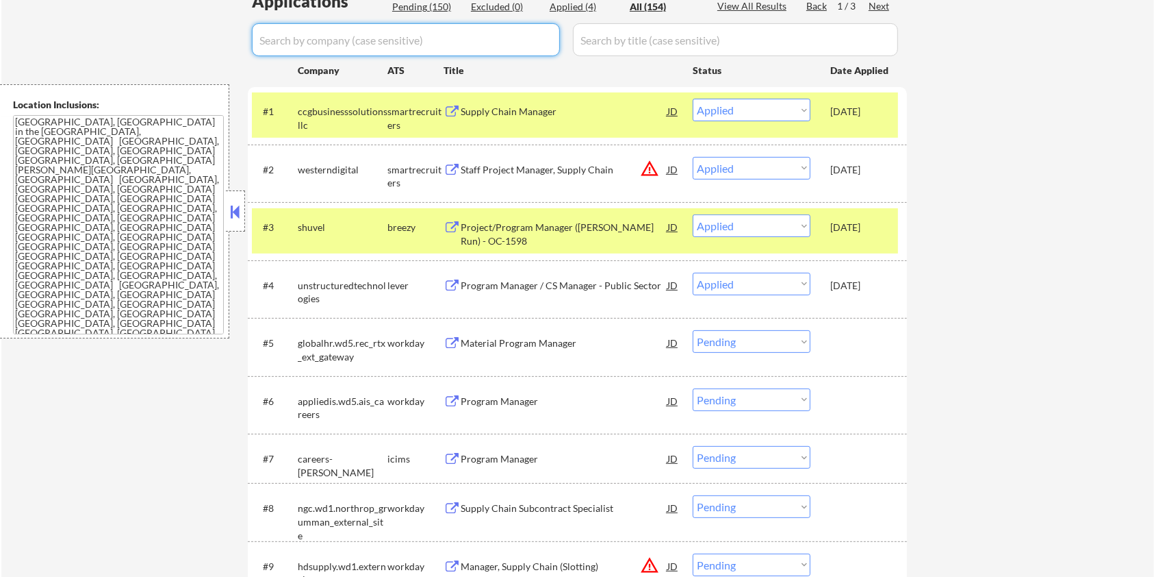
scroll to position [274, 0]
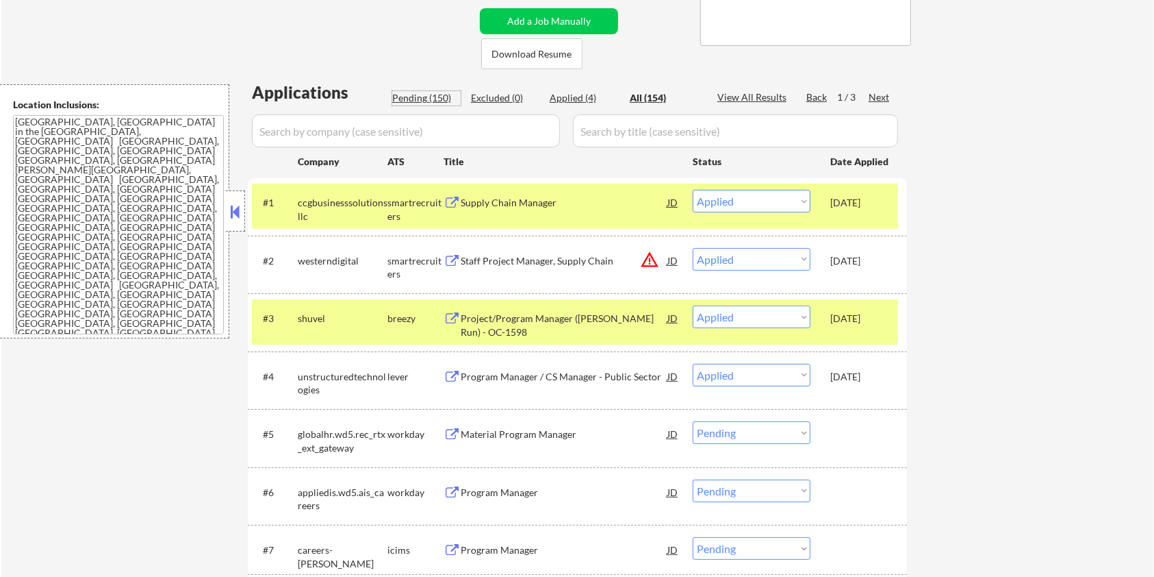
click at [403, 94] on div "Pending (150)" at bounding box center [426, 98] width 68 height 14
select select ""pending""
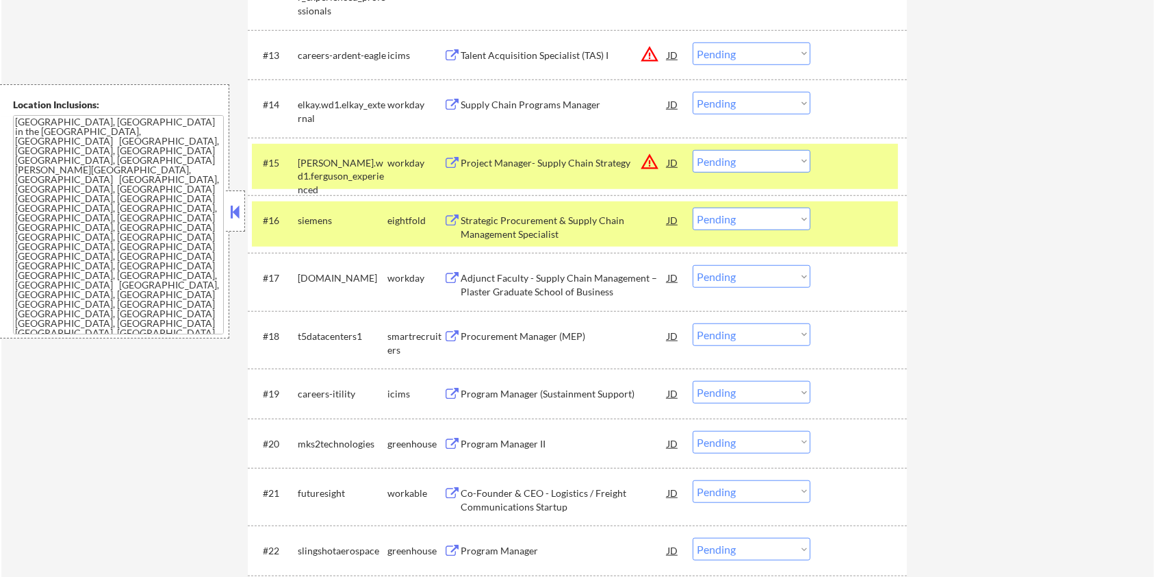
scroll to position [1278, 0]
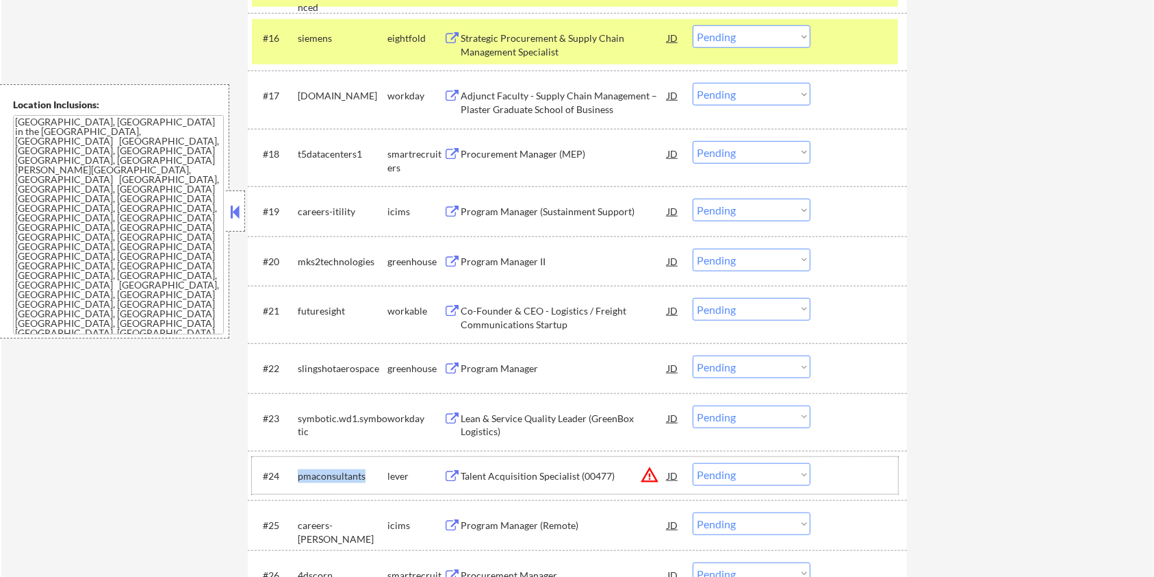
drag, startPoint x: 365, startPoint y: 474, endPoint x: 300, endPoint y: 472, distance: 65.1
click at [298, 472] on div "pmaconsultants" at bounding box center [343, 476] width 90 height 14
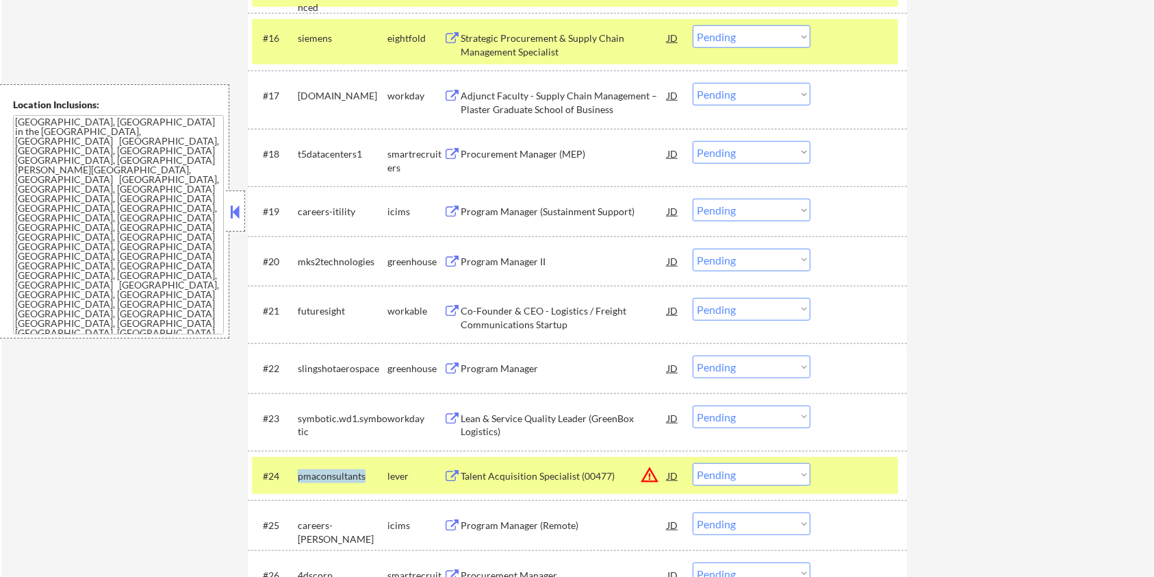
copy div "pmaconsultants"
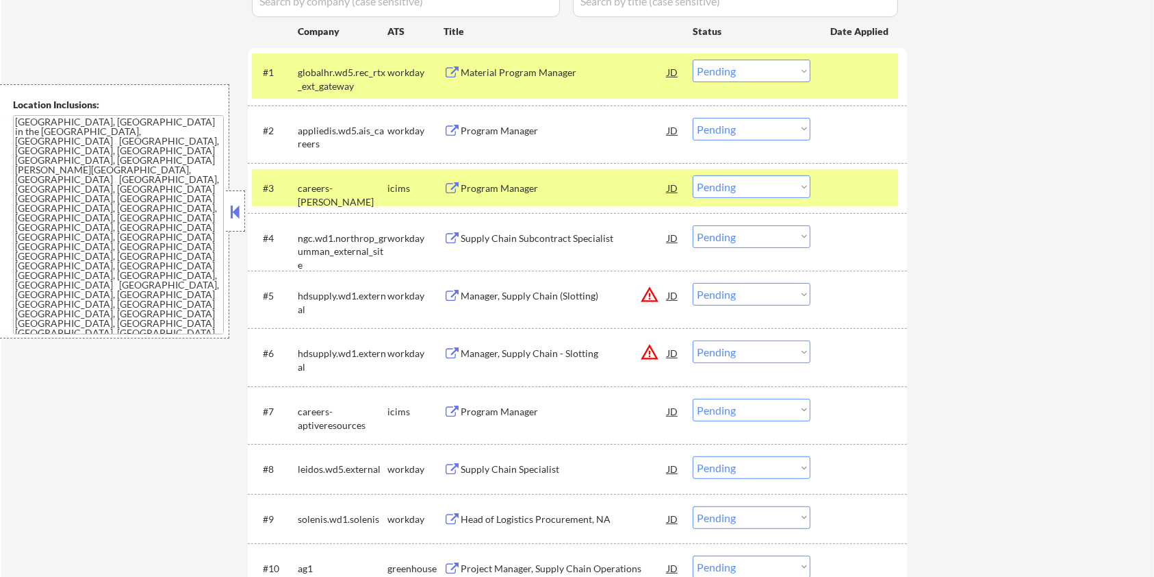
scroll to position [274, 0]
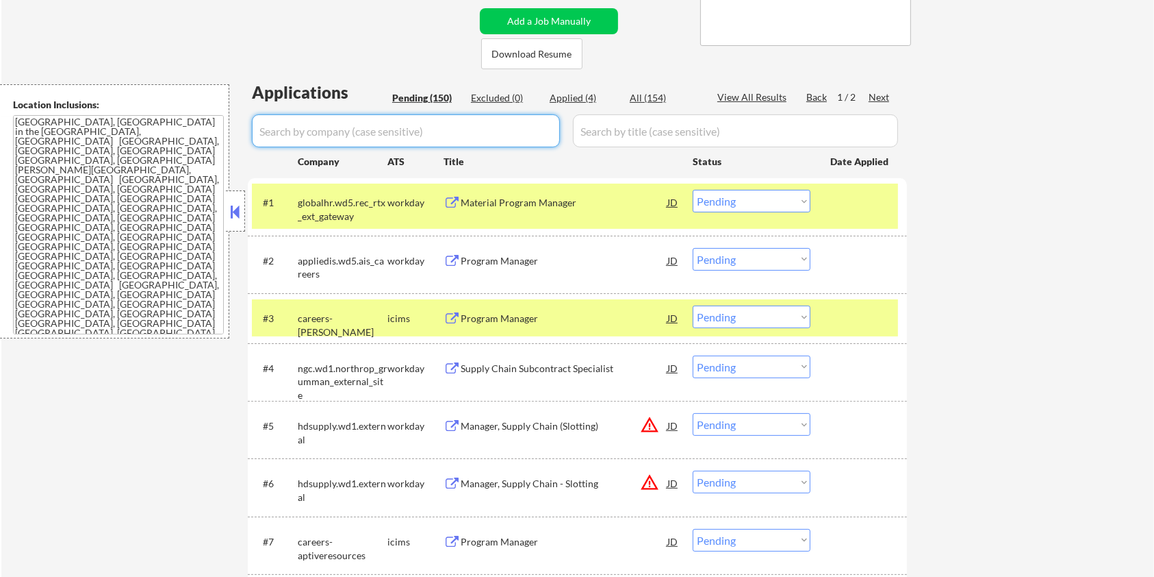
click at [283, 130] on input "input" at bounding box center [406, 130] width 308 height 33
paste input "pmaconsultants"
type input "pmaconsultants"
click at [628, 127] on input "input" at bounding box center [735, 130] width 325 height 33
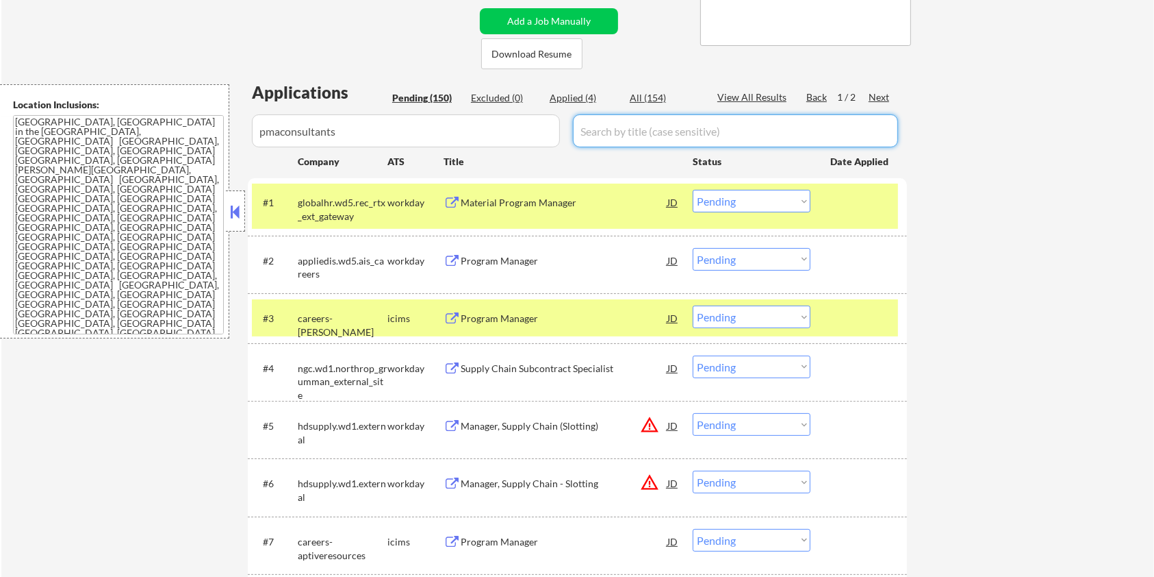
click at [643, 94] on div "All (154)" at bounding box center [664, 98] width 68 height 14
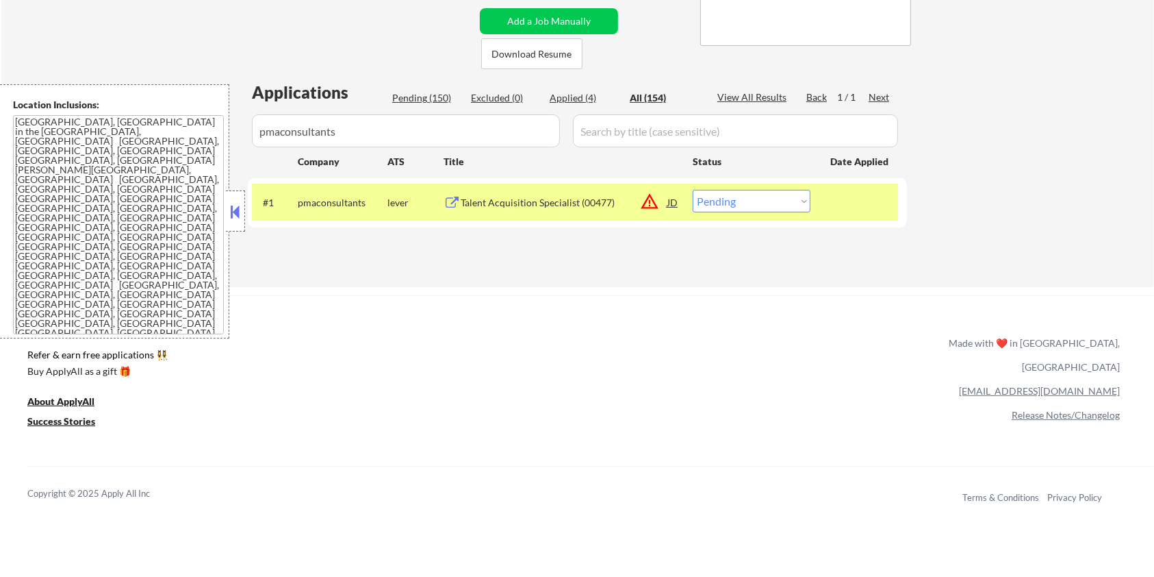
click at [453, 205] on button at bounding box center [452, 203] width 17 height 13
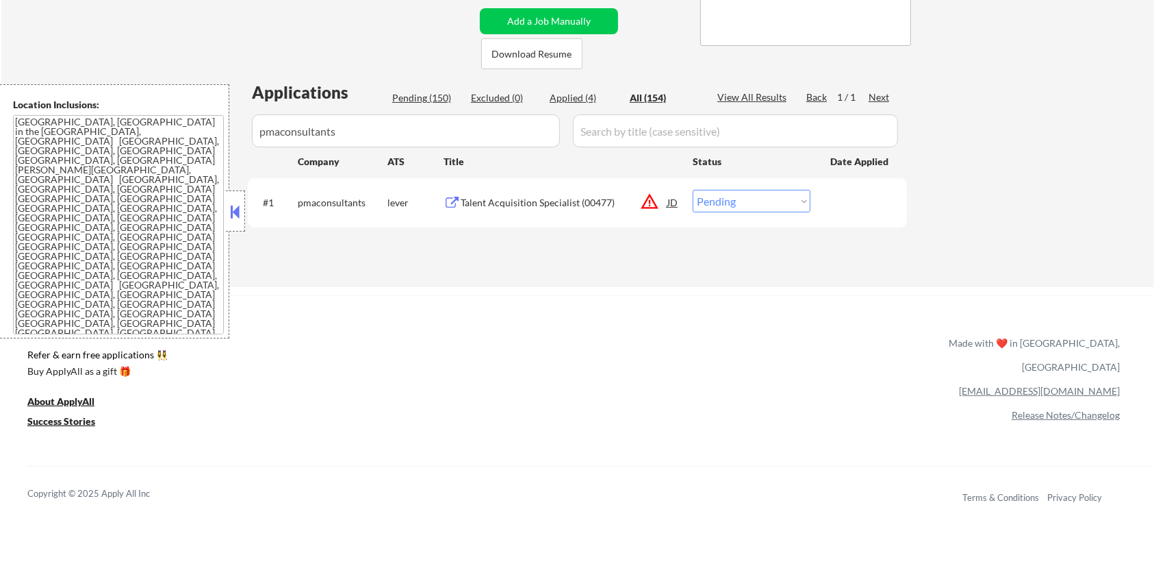
click at [740, 200] on select "Choose an option... Pending Applied Excluded (Questions) Excluded (Expired) Exc…" at bounding box center [752, 201] width 118 height 23
select select ""excluded__expired_""
click at [693, 190] on select "Choose an option... Pending Applied Excluded (Questions) Excluded (Expired) Exc…" at bounding box center [752, 201] width 118 height 23
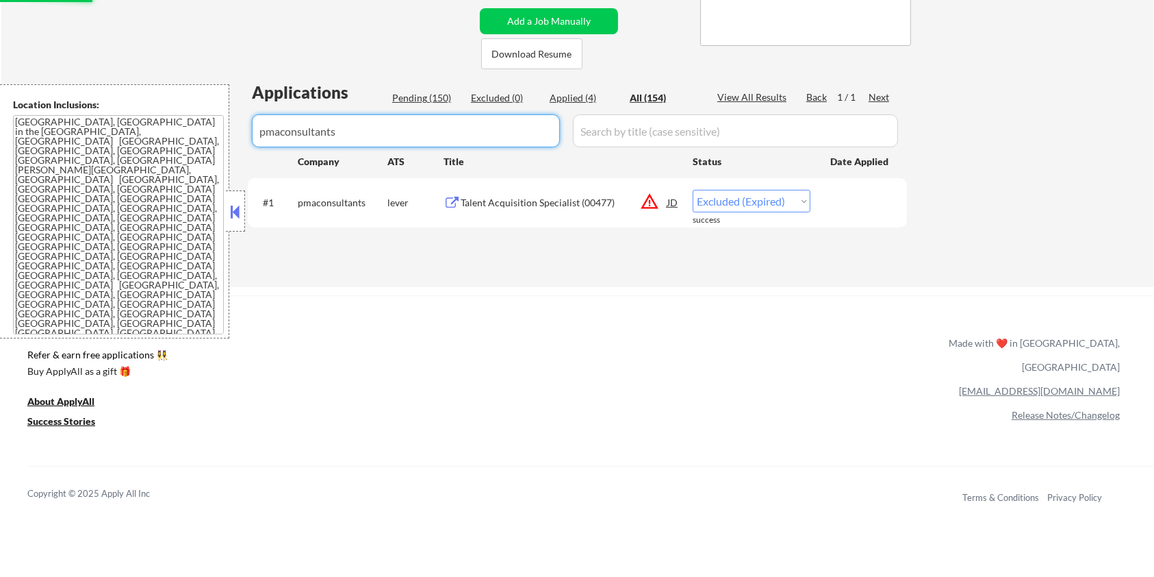
drag, startPoint x: 407, startPoint y: 144, endPoint x: 219, endPoint y: 144, distance: 188.3
click at [219, 144] on body "← Return to /applysquad Mailslurp Inbox Job Search Builder [PERSON_NAME] User E…" at bounding box center [577, 14] width 1154 height 577
select select ""excluded__expired_""
select select ""applied""
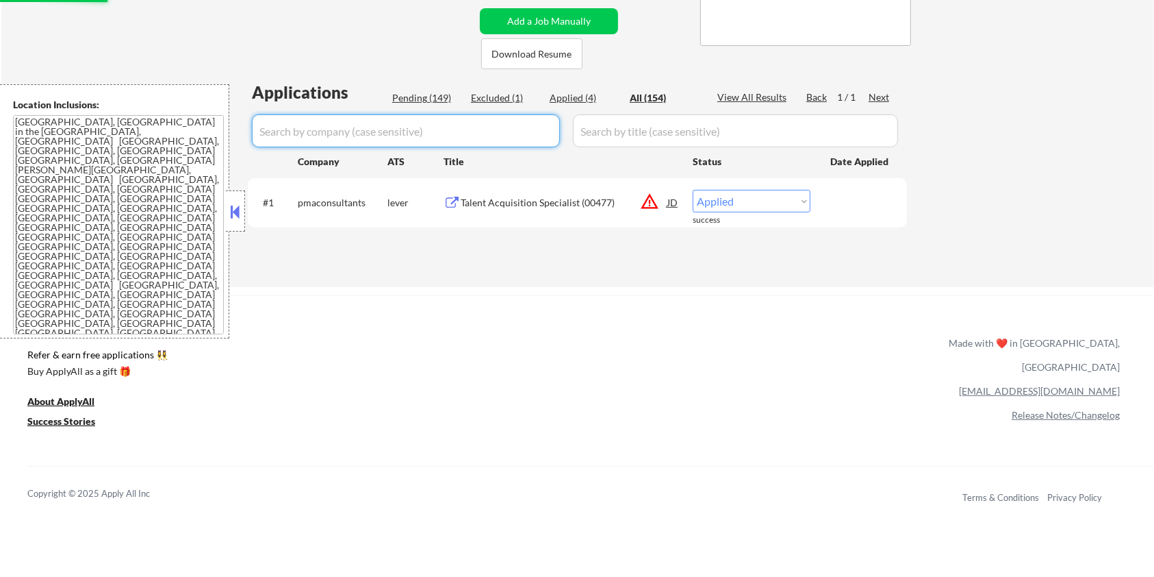
select select ""applied""
select select ""pending""
select select ""excluded__expired_""
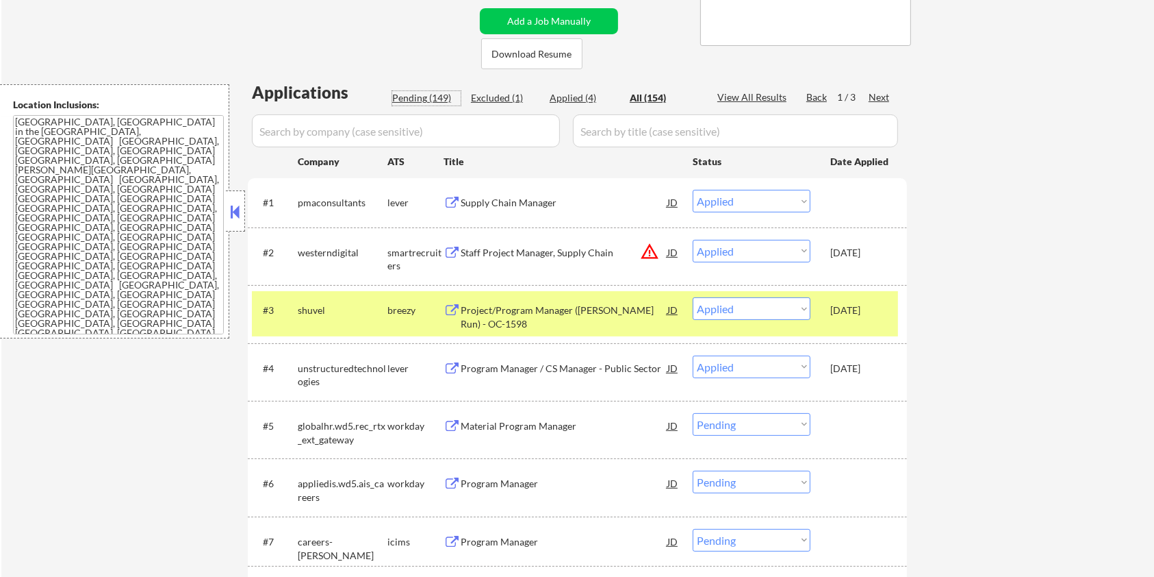
click at [422, 98] on div "Pending (149)" at bounding box center [426, 98] width 68 height 14
select select ""pending""
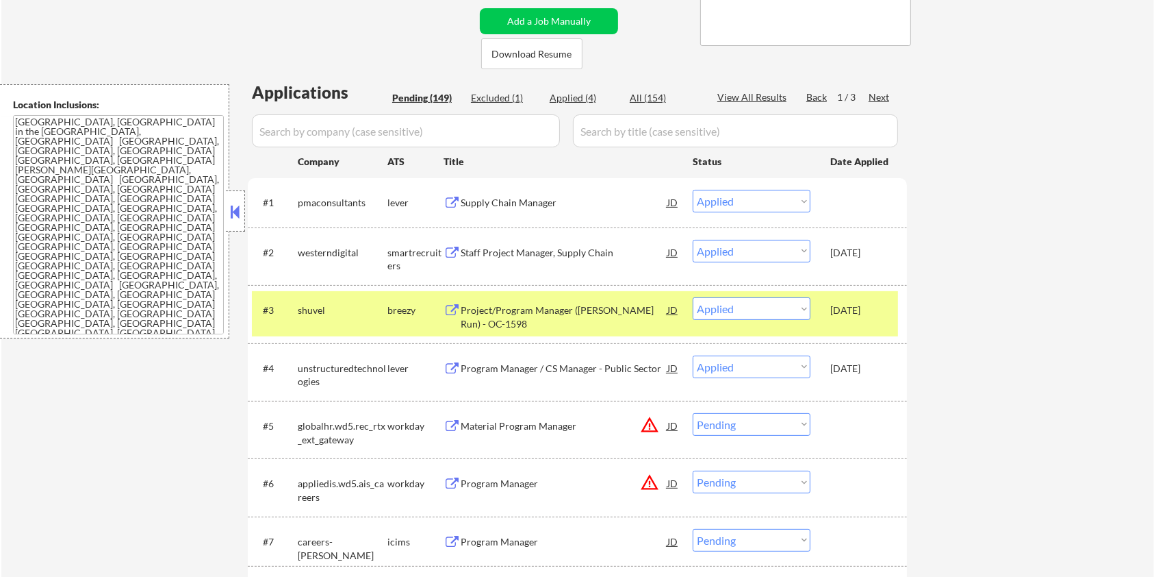
select select ""pending""
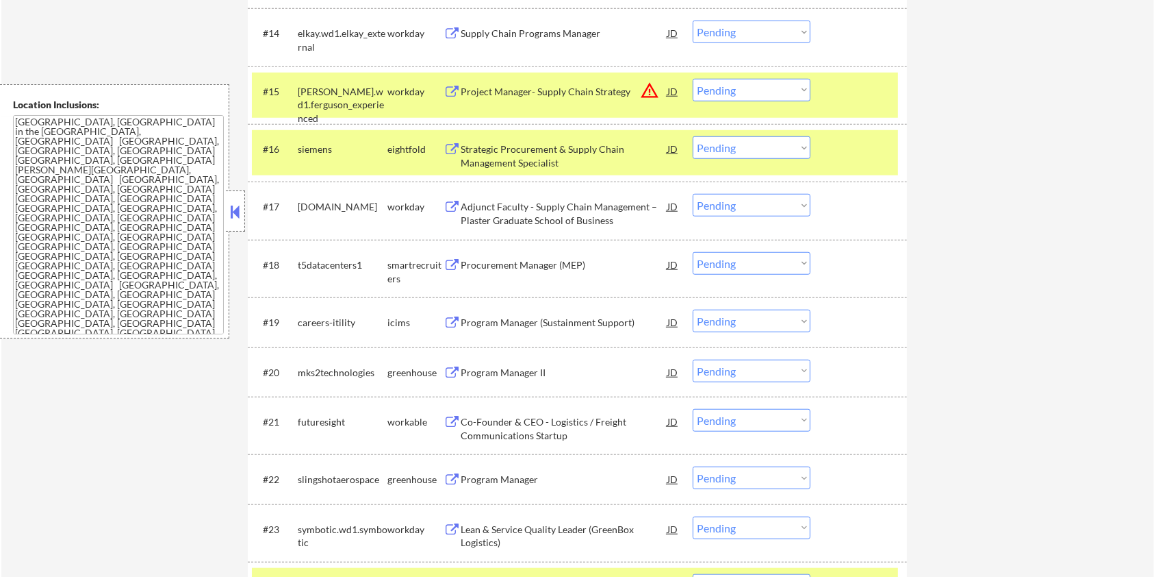
scroll to position [1187, 0]
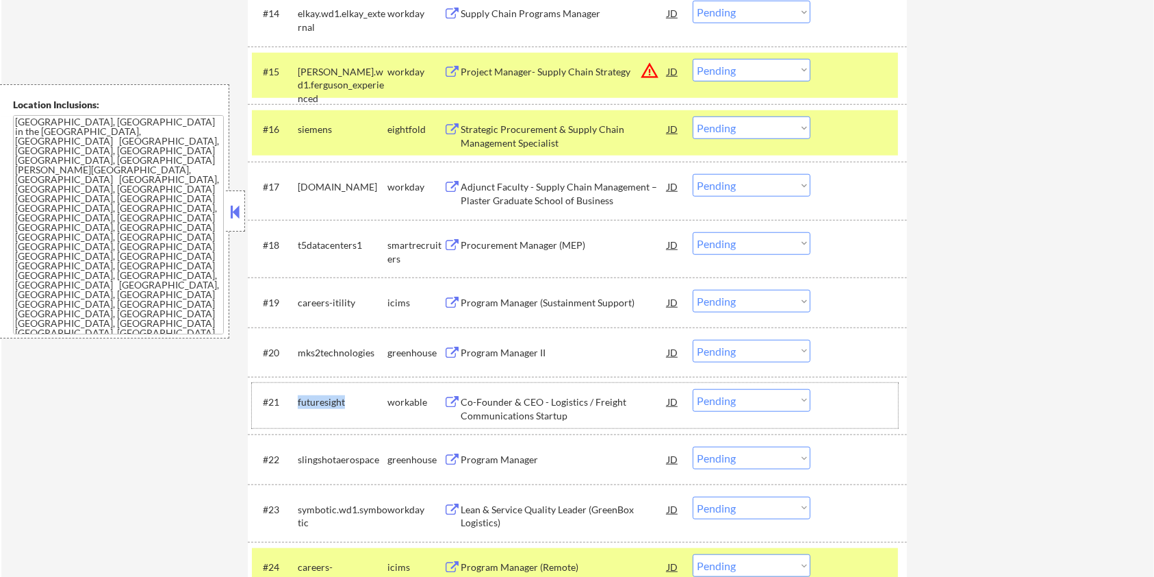
drag, startPoint x: 350, startPoint y: 397, endPoint x: 296, endPoint y: 400, distance: 53.5
click at [296, 400] on div "#21 futuresight workable Co-Founder & CEO - Logistics / Freight Communications …" at bounding box center [575, 405] width 646 height 45
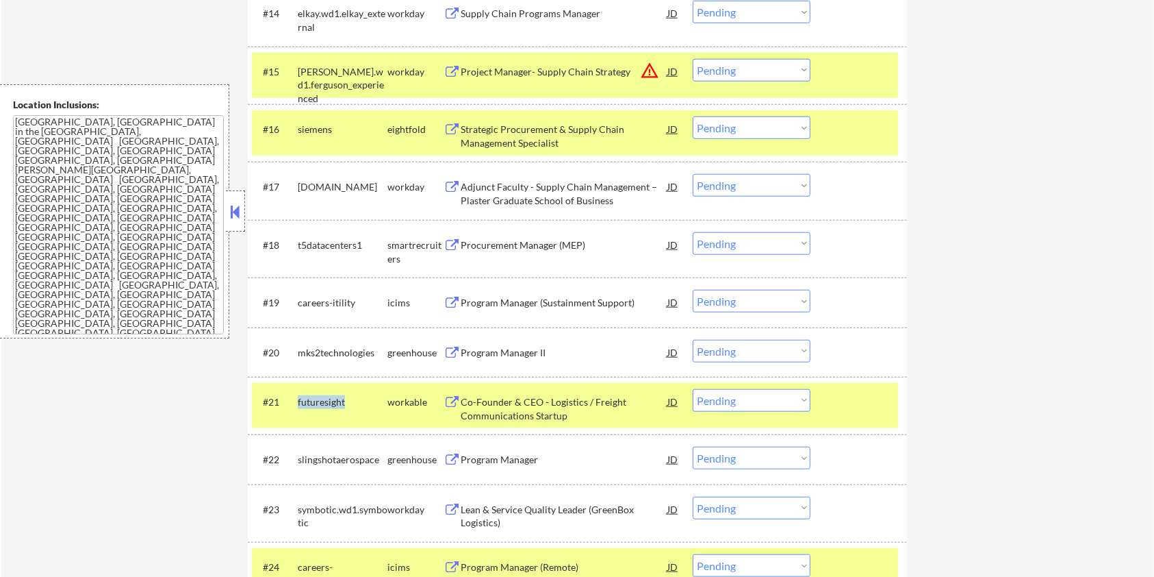
copy div "futuresight"
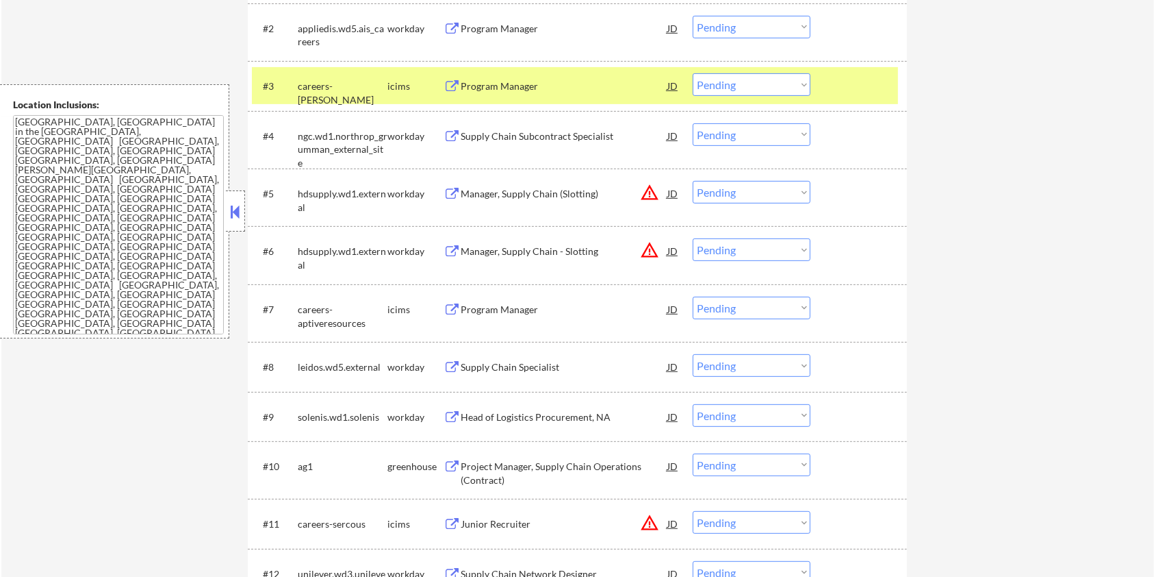
scroll to position [365, 0]
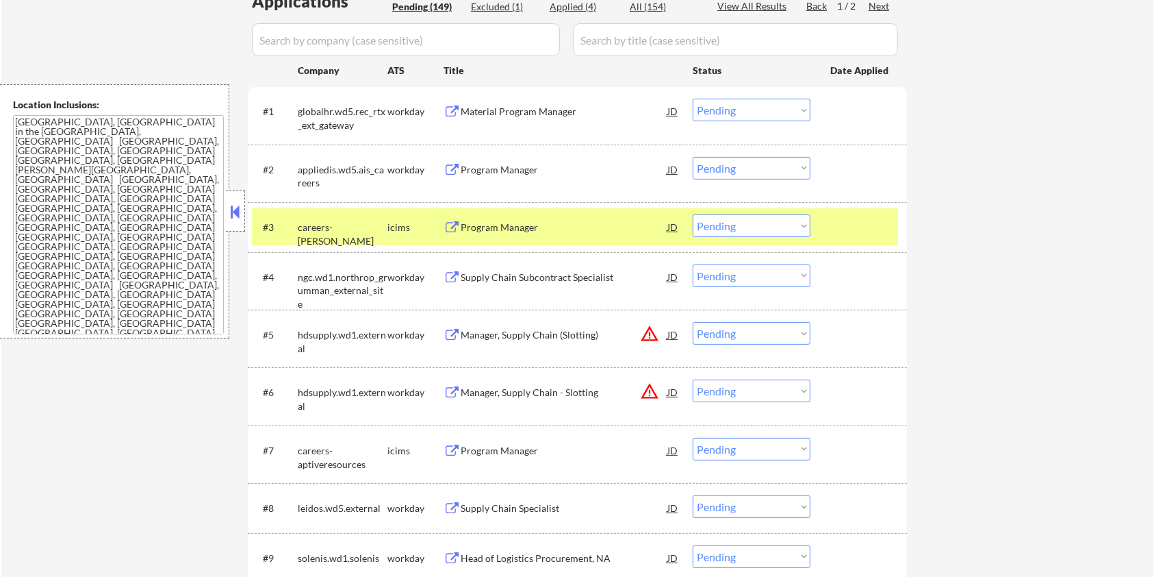
click at [313, 42] on input "input" at bounding box center [406, 39] width 308 height 33
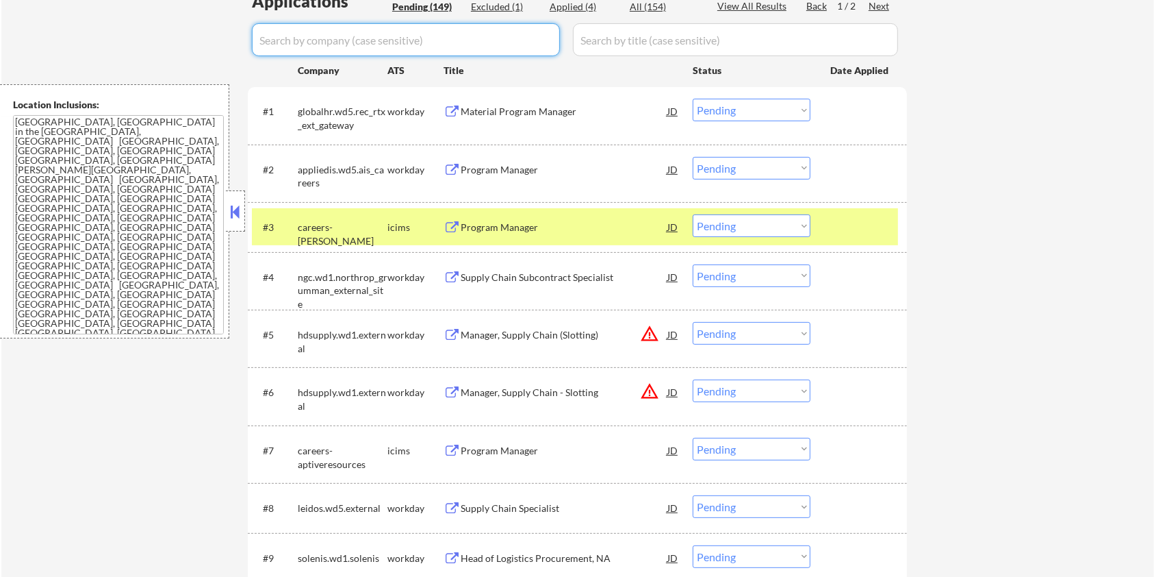
paste input "futuresight"
type input "futuresight"
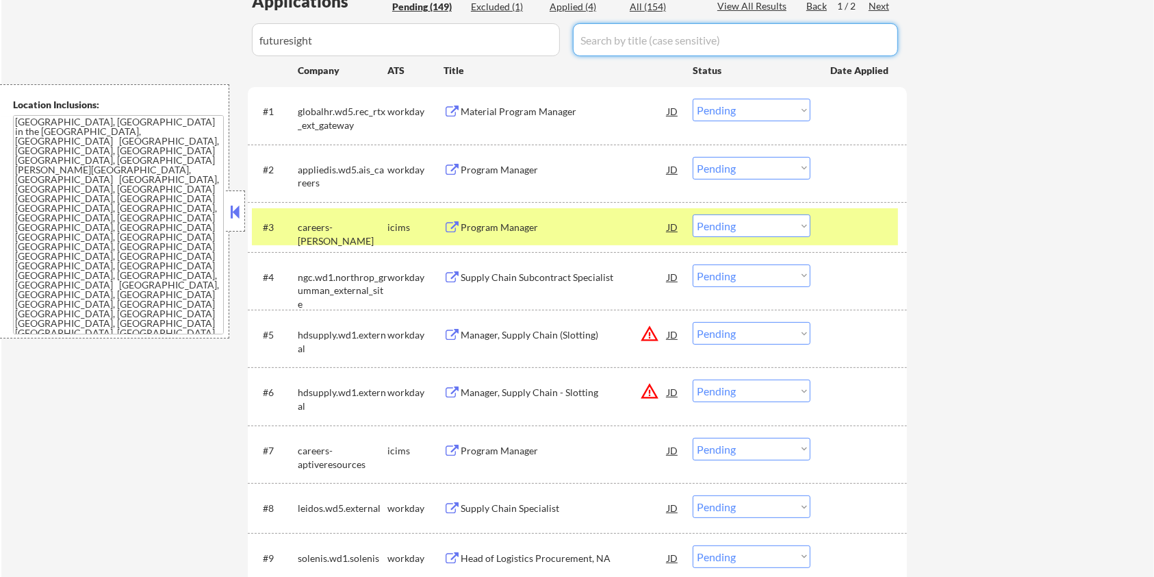
click at [603, 46] on input "input" at bounding box center [735, 39] width 325 height 33
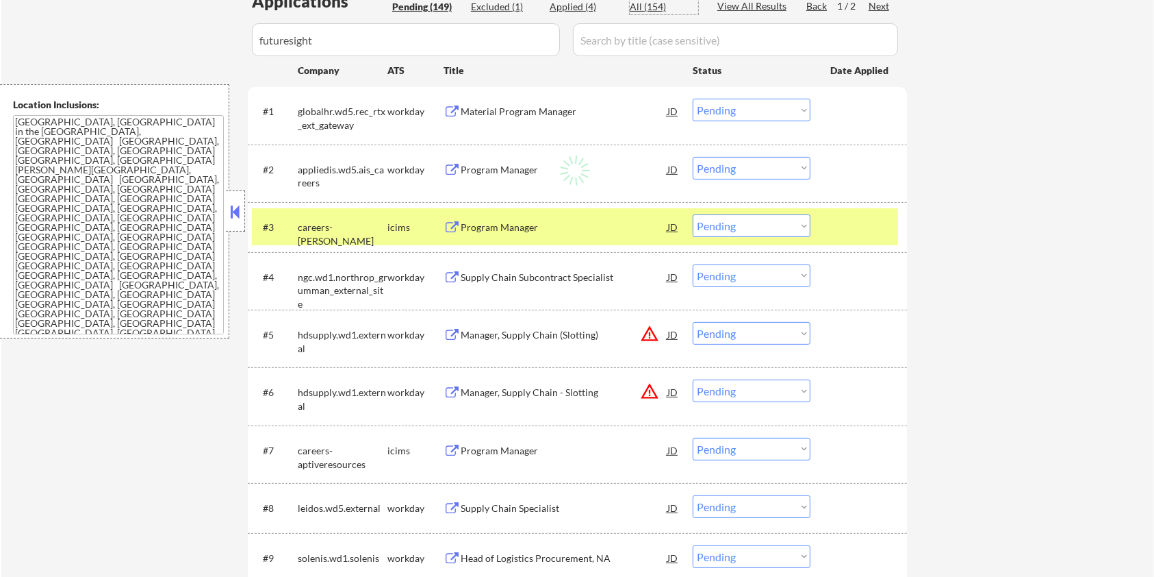
click at [641, 4] on div "All (154)" at bounding box center [664, 7] width 68 height 14
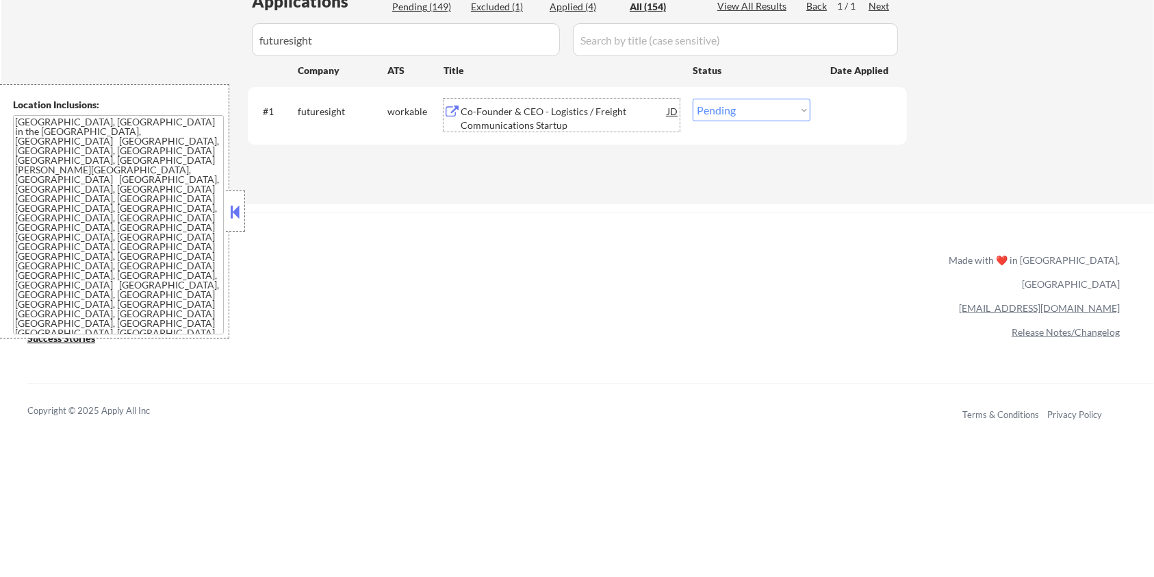
click at [496, 112] on div "Co-Founder & CEO - Logistics / Freight Communications Startup" at bounding box center [564, 118] width 207 height 27
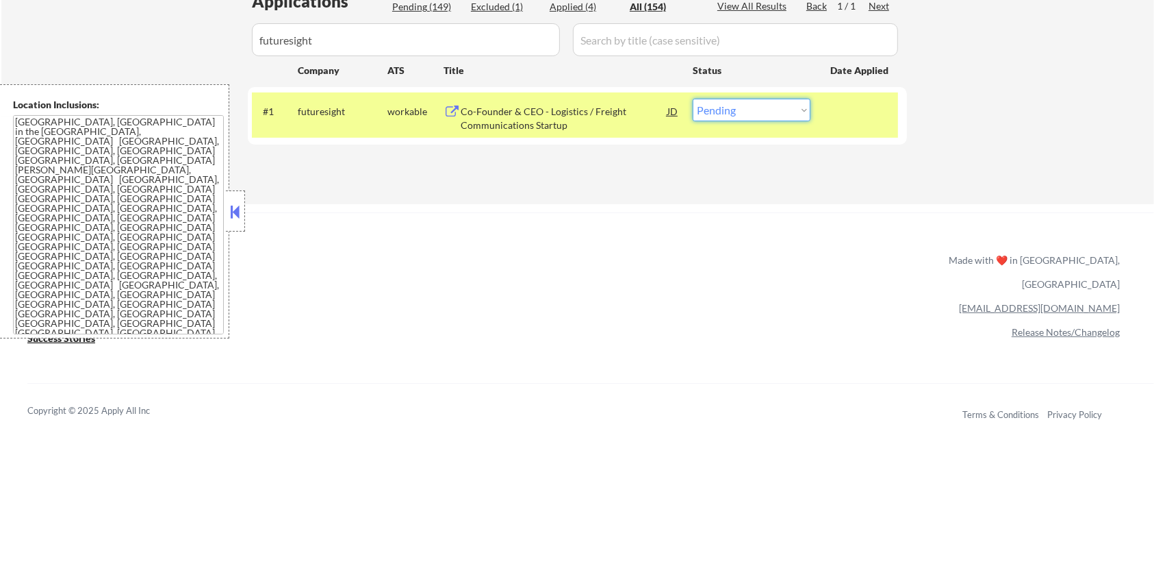
click at [775, 112] on select "Choose an option... Pending Applied Excluded (Questions) Excluded (Expired) Exc…" at bounding box center [752, 110] width 118 height 23
select select ""excluded__bad_match_""
click at [693, 99] on select "Choose an option... Pending Applied Excluded (Questions) Excluded (Expired) Exc…" at bounding box center [752, 110] width 118 height 23
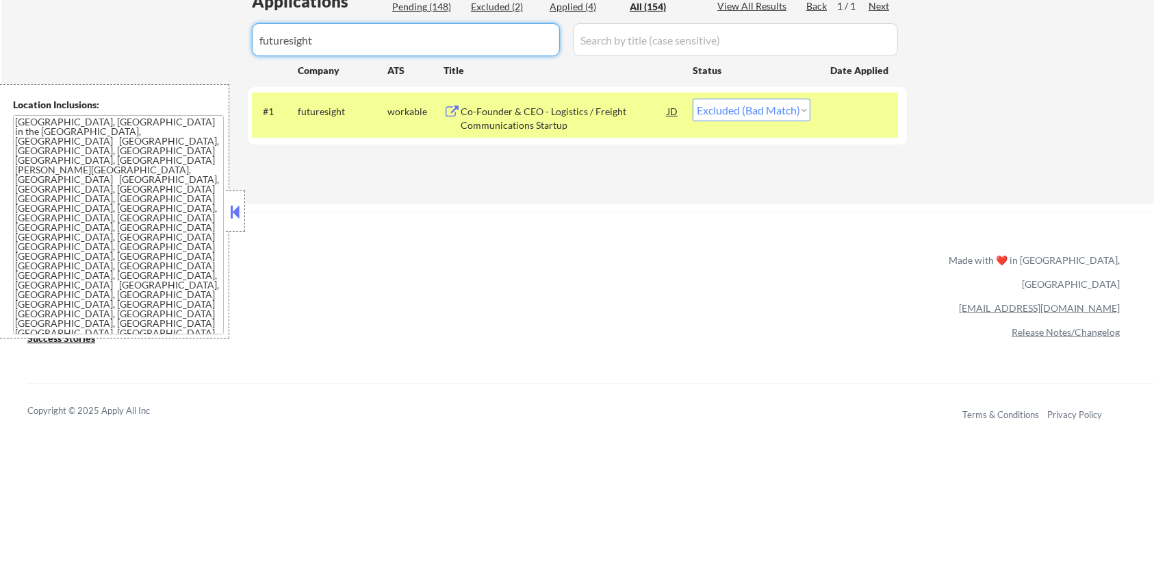
drag, startPoint x: 347, startPoint y: 47, endPoint x: 229, endPoint y: 46, distance: 118.5
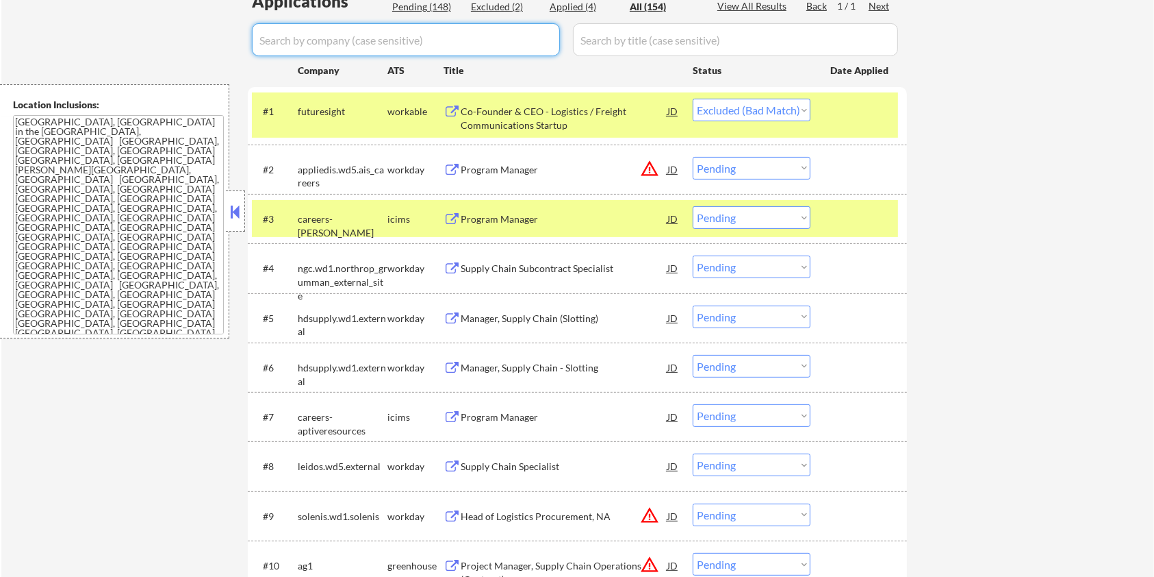
select select ""applied""
select select ""pending""
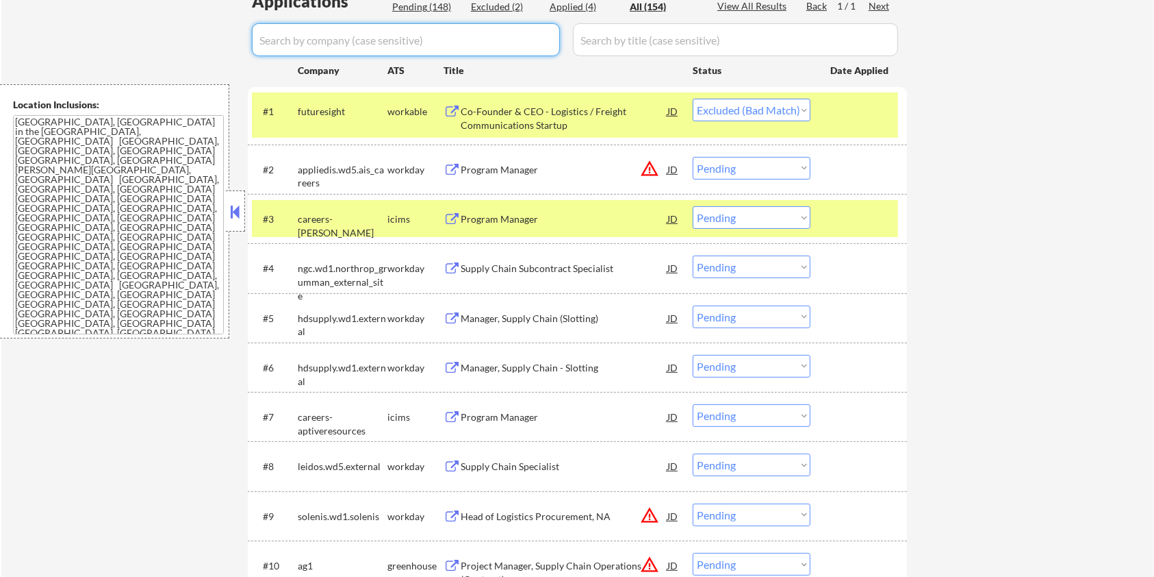
select select ""excluded__bad_match_""
select select ""excluded__expired_""
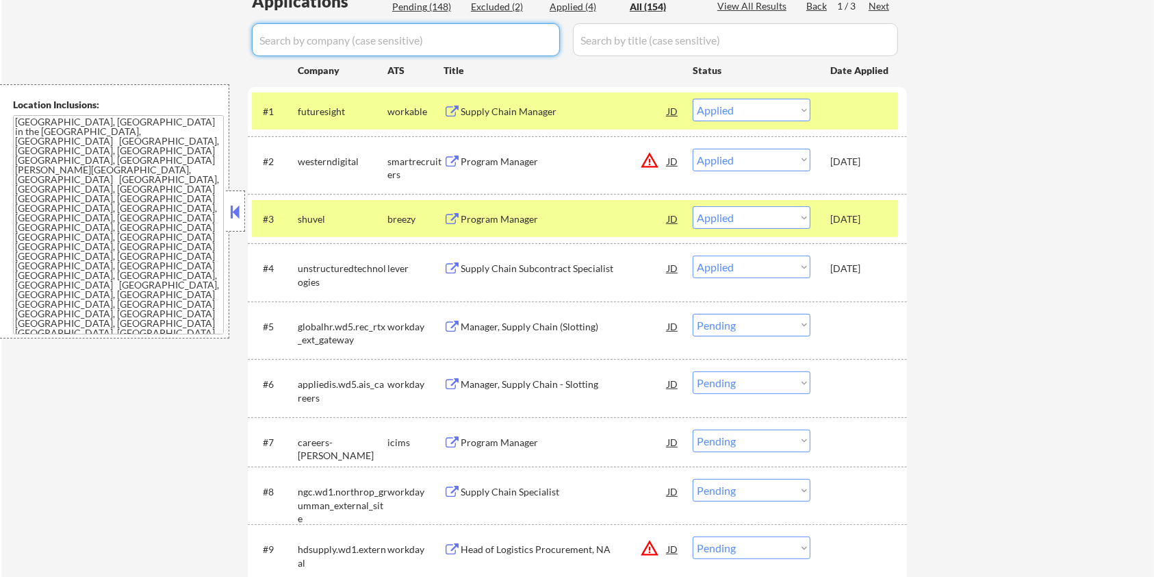
click at [405, 8] on div "Pending (148)" at bounding box center [426, 7] width 68 height 14
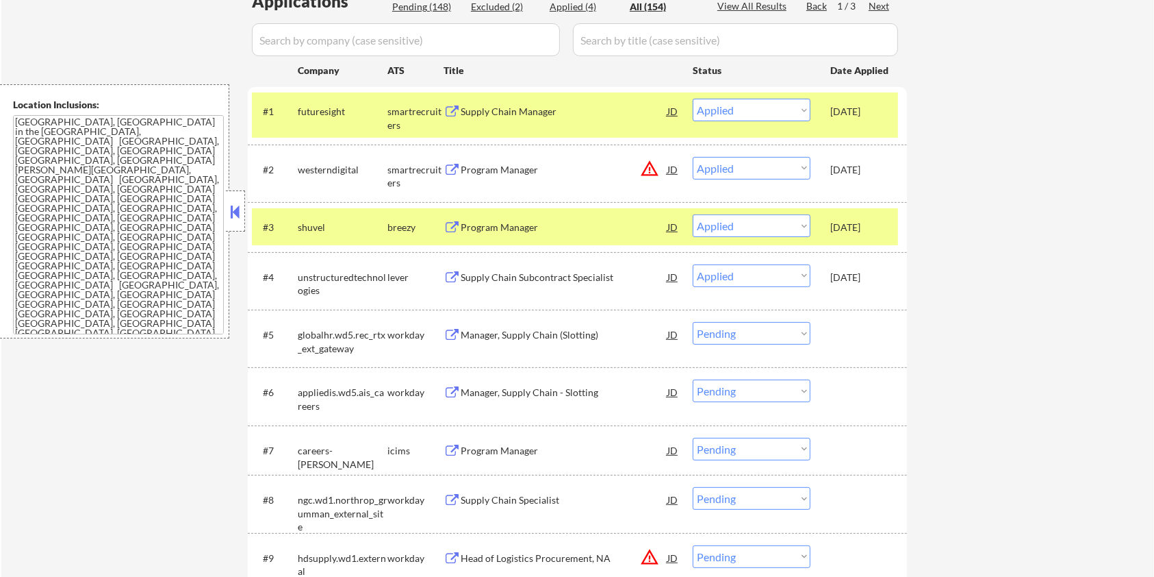
select select ""pending""
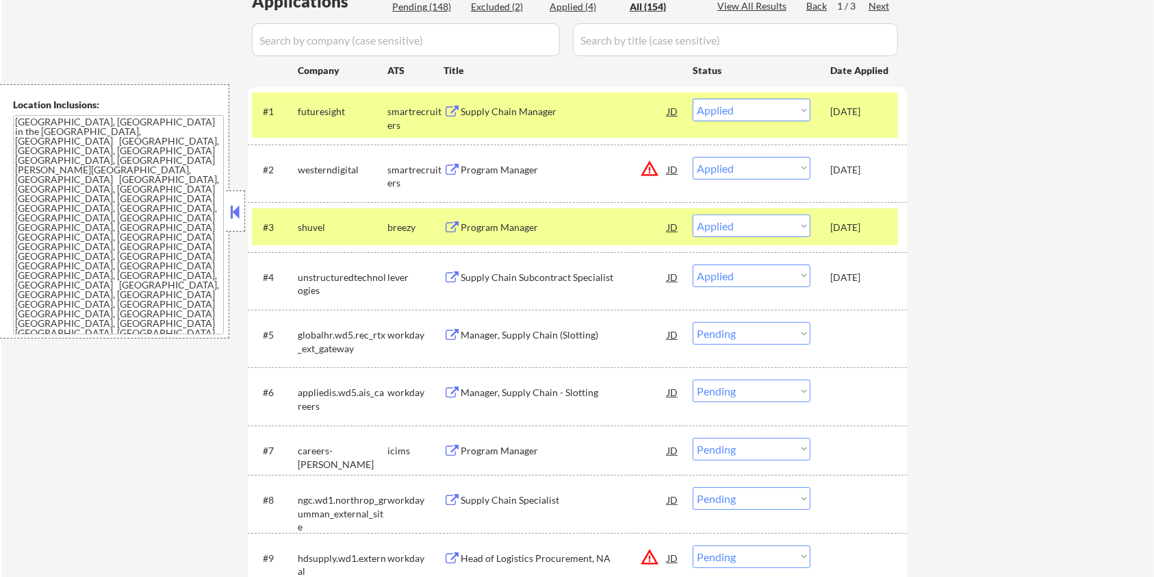
select select ""pending""
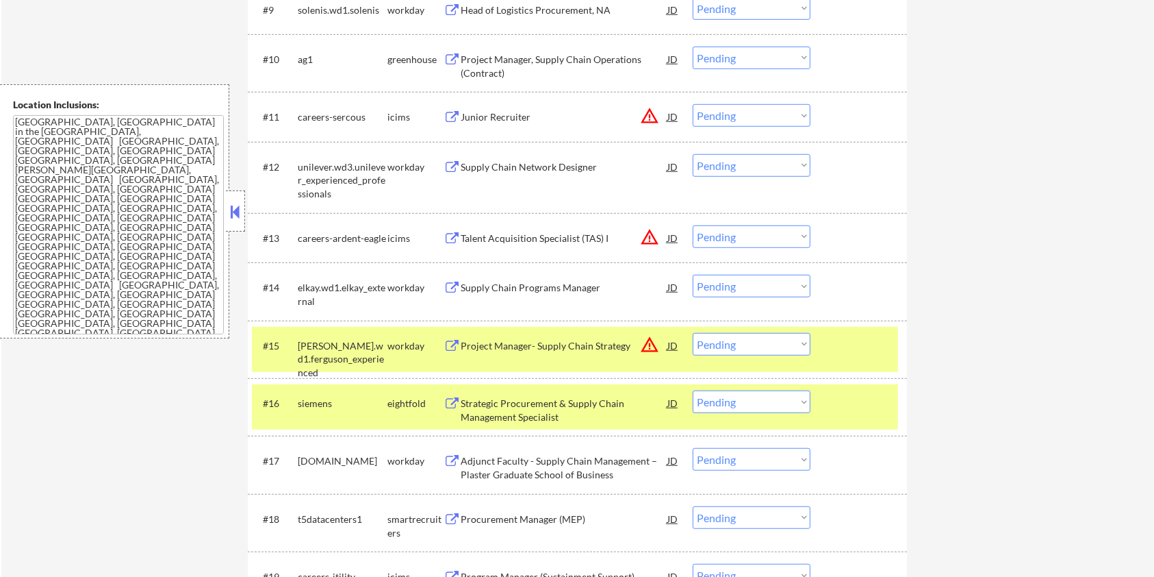
scroll to position [1096, 0]
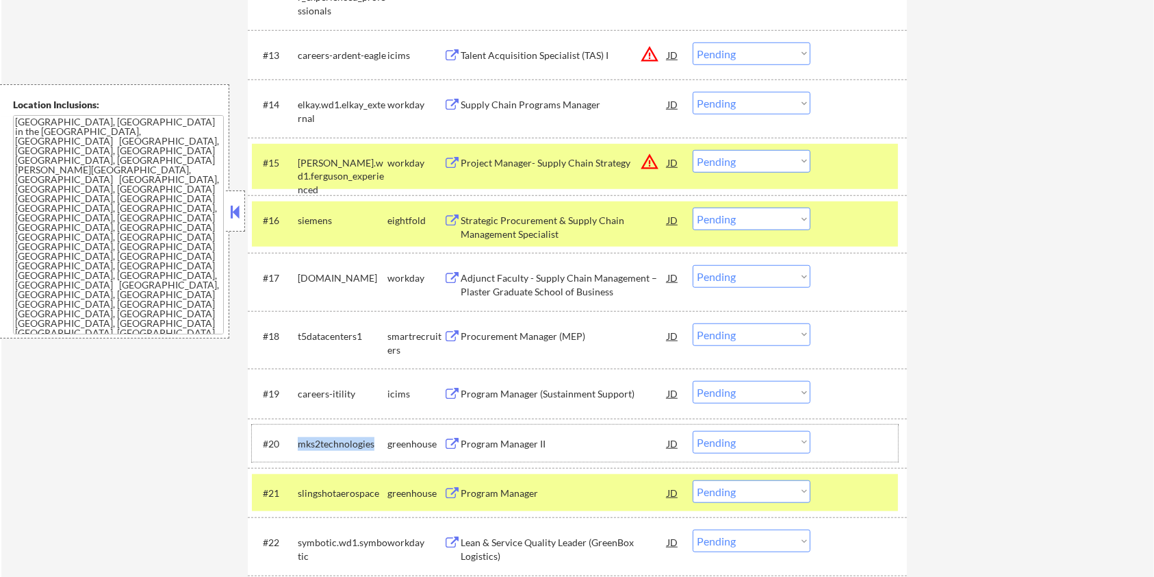
drag, startPoint x: 372, startPoint y: 438, endPoint x: 301, endPoint y: 434, distance: 71.3
click at [301, 434] on div "mks2technologies" at bounding box center [343, 443] width 90 height 25
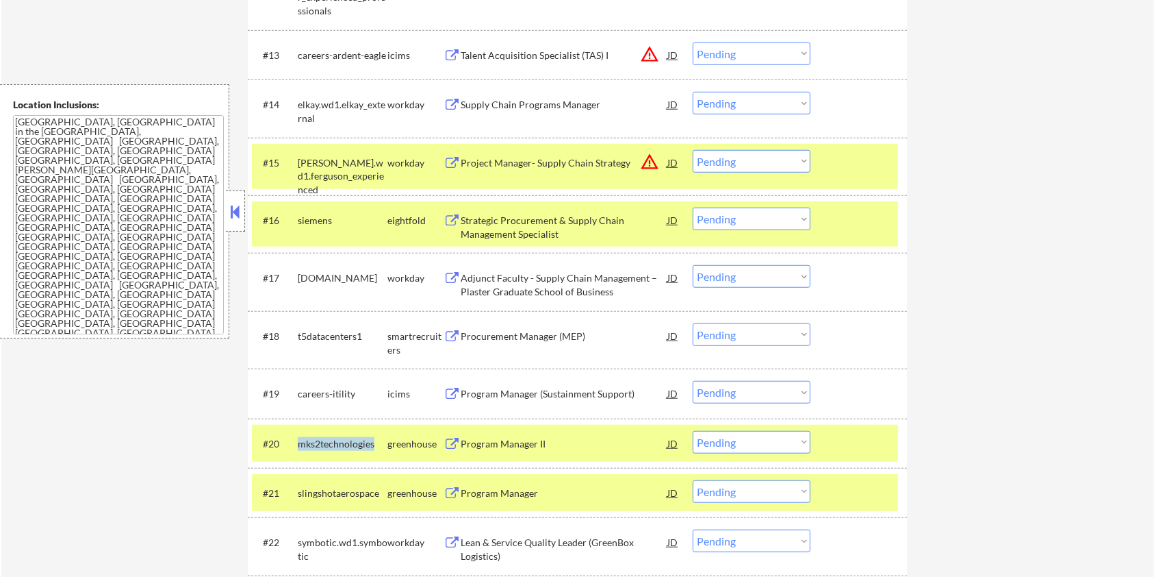
copy div "mks2technologies"
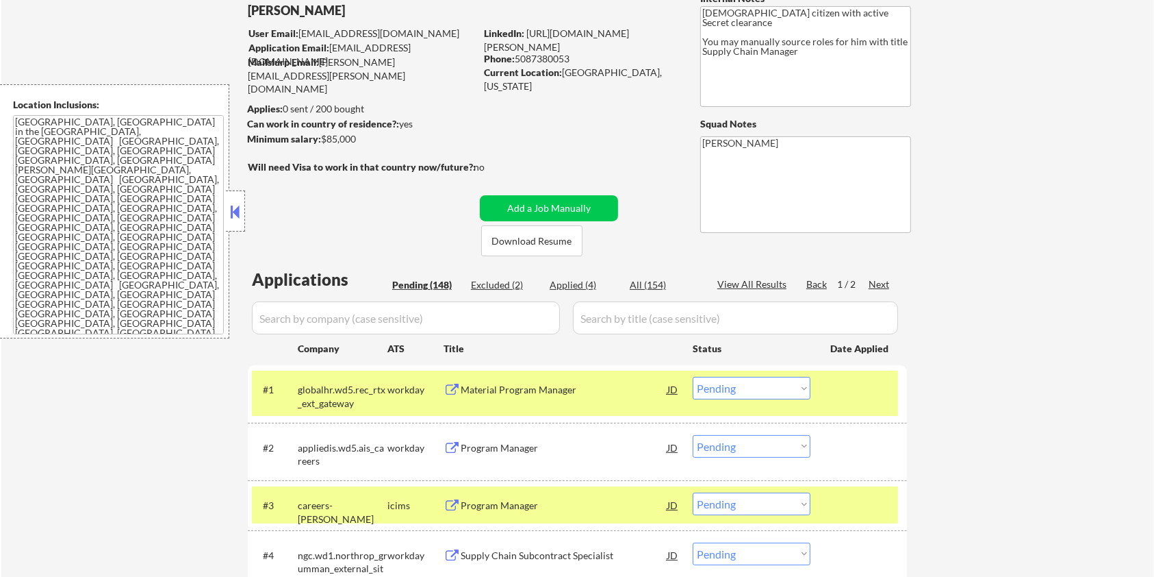
scroll to position [0, 0]
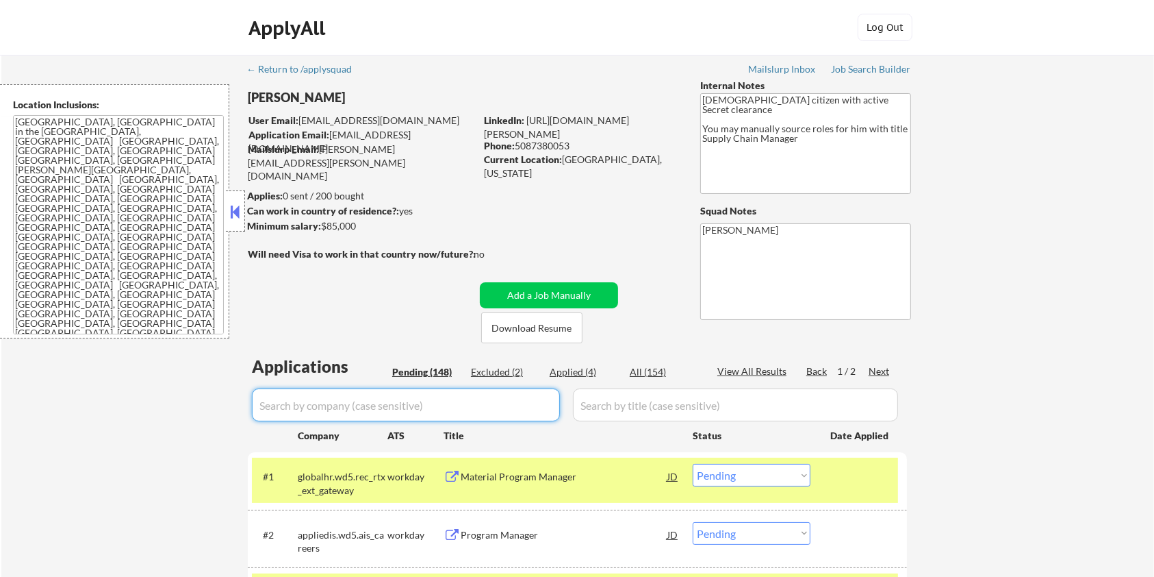
click at [345, 407] on input "input" at bounding box center [406, 404] width 308 height 33
paste input "mks2technologies"
type input "mks2technologies"
click at [631, 407] on input "input" at bounding box center [735, 404] width 325 height 33
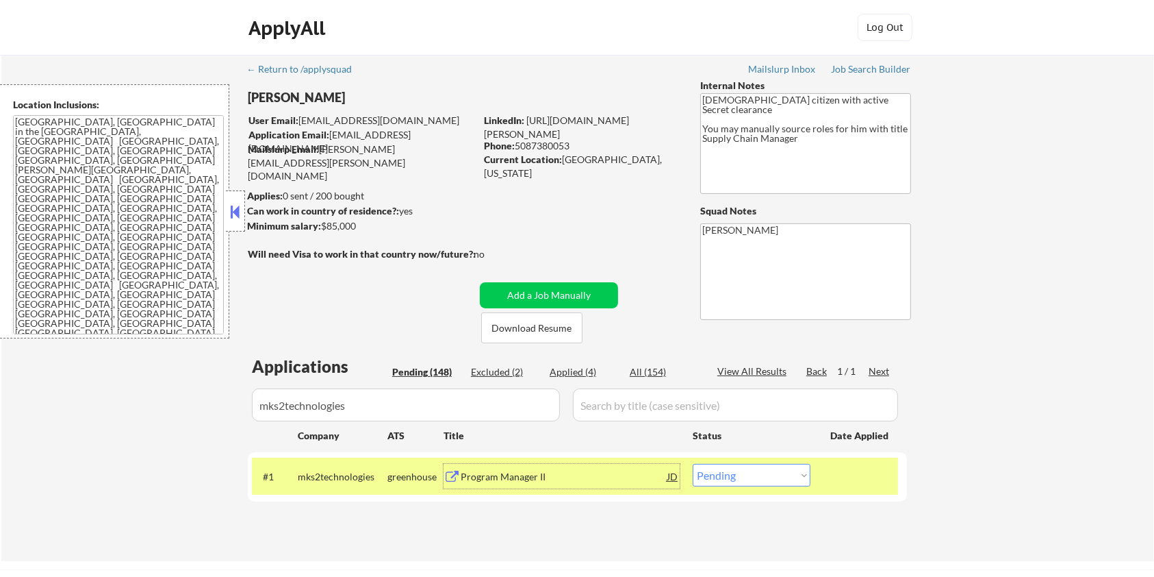
click at [516, 484] on div "Program Manager II" at bounding box center [564, 476] width 207 height 25
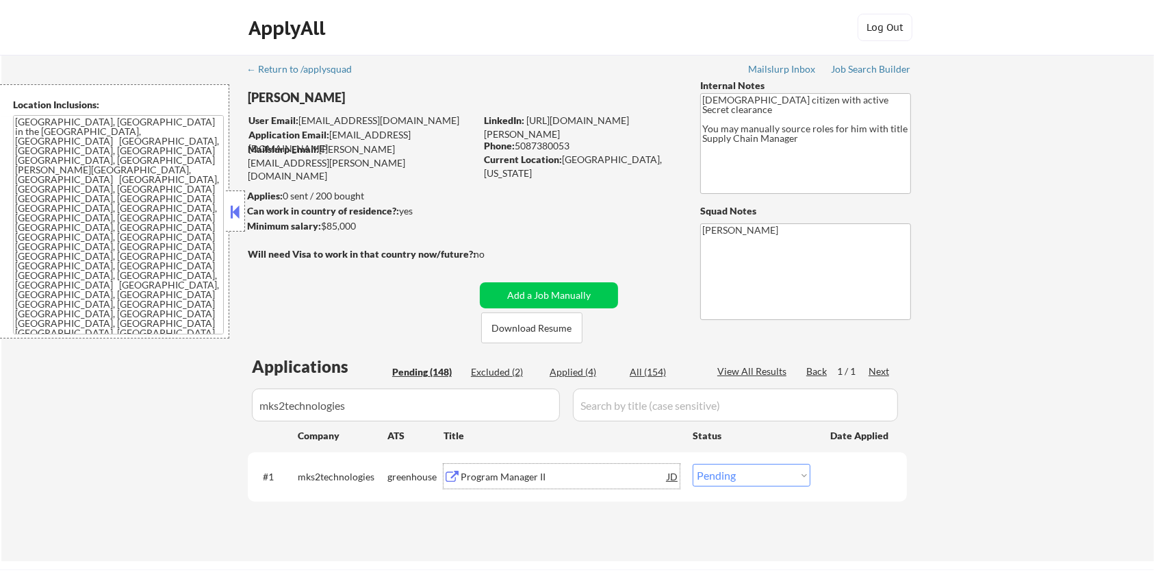
click at [733, 481] on select "Choose an option... Pending Applied Excluded (Questions) Excluded (Expired) Exc…" at bounding box center [752, 475] width 118 height 23
select select ""excluded__bad_match_""
click at [693, 464] on select "Choose an option... Pending Applied Excluded (Questions) Excluded (Expired) Exc…" at bounding box center [752, 475] width 118 height 23
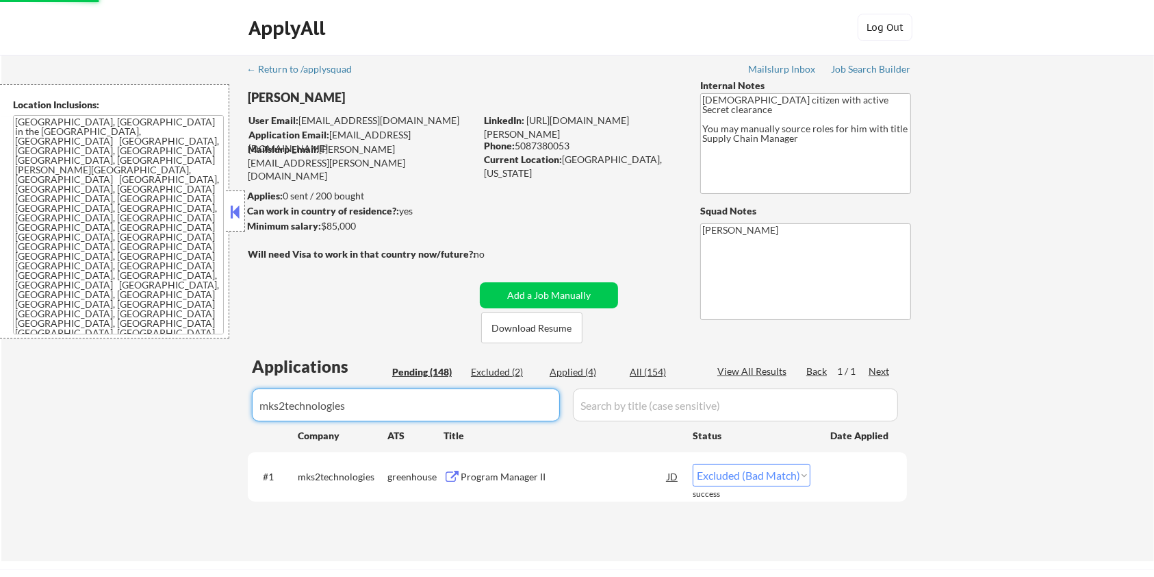
drag, startPoint x: 386, startPoint y: 397, endPoint x: 236, endPoint y: 408, distance: 149.7
click at [236, 408] on div "← Return to /applysquad Mailslurp Inbox Job Search Builder [PERSON_NAME] User E…" at bounding box center [577, 302] width 683 height 495
select select ""excluded__bad_match_""
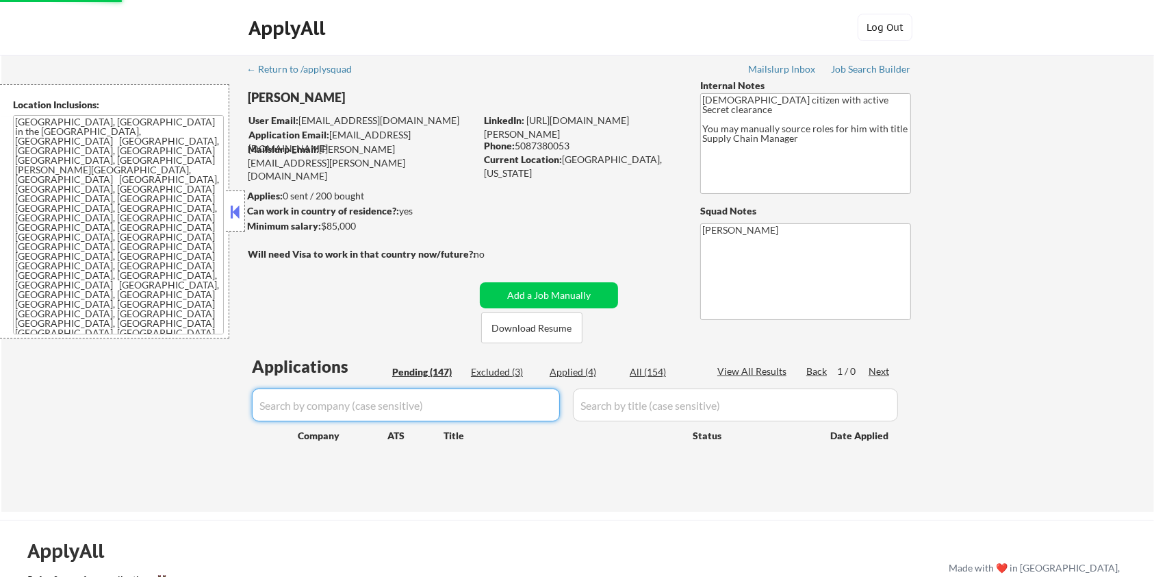
select select ""pending""
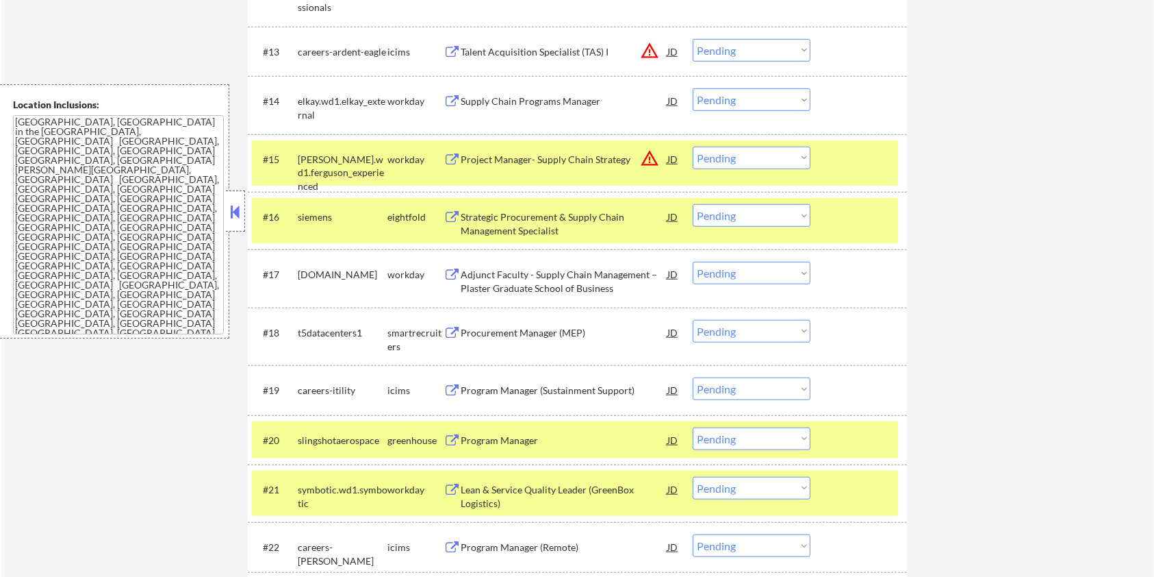
scroll to position [1278, 0]
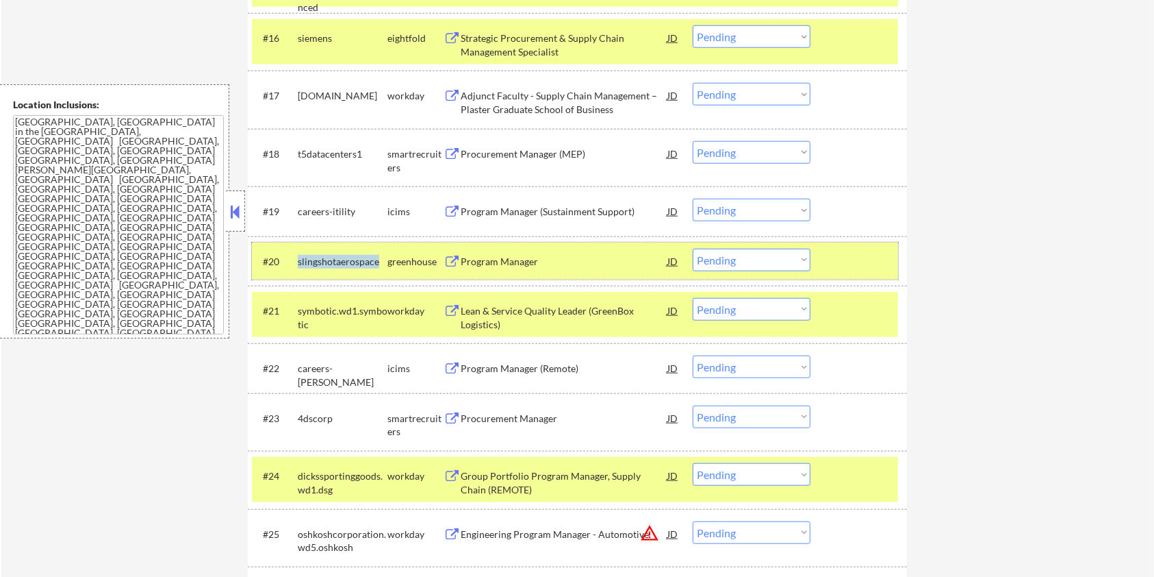
drag, startPoint x: 383, startPoint y: 257, endPoint x: 296, endPoint y: 257, distance: 87.0
click at [296, 257] on div "#20 slingshotaerospace greenhouse Program Manager JD Choose an option... Pendin…" at bounding box center [575, 260] width 646 height 37
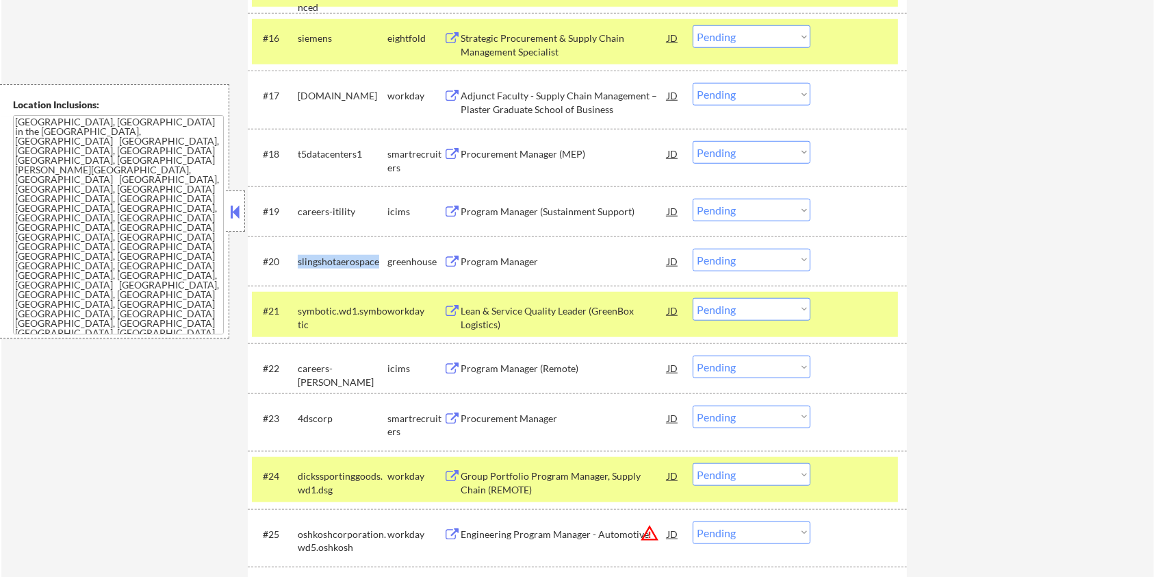
copy div "slingshotaerospace"
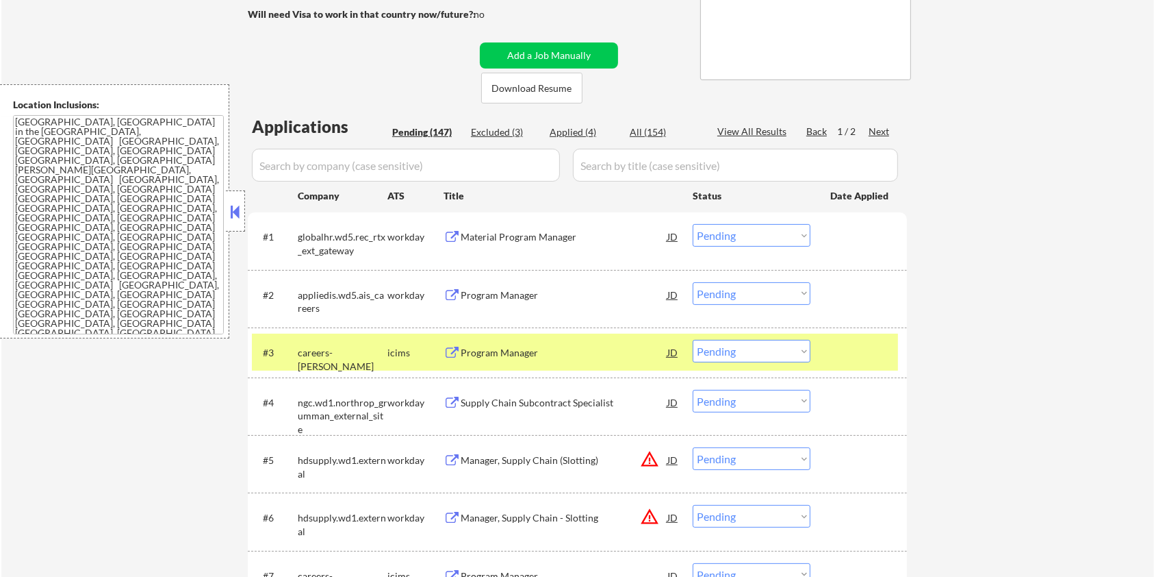
scroll to position [182, 0]
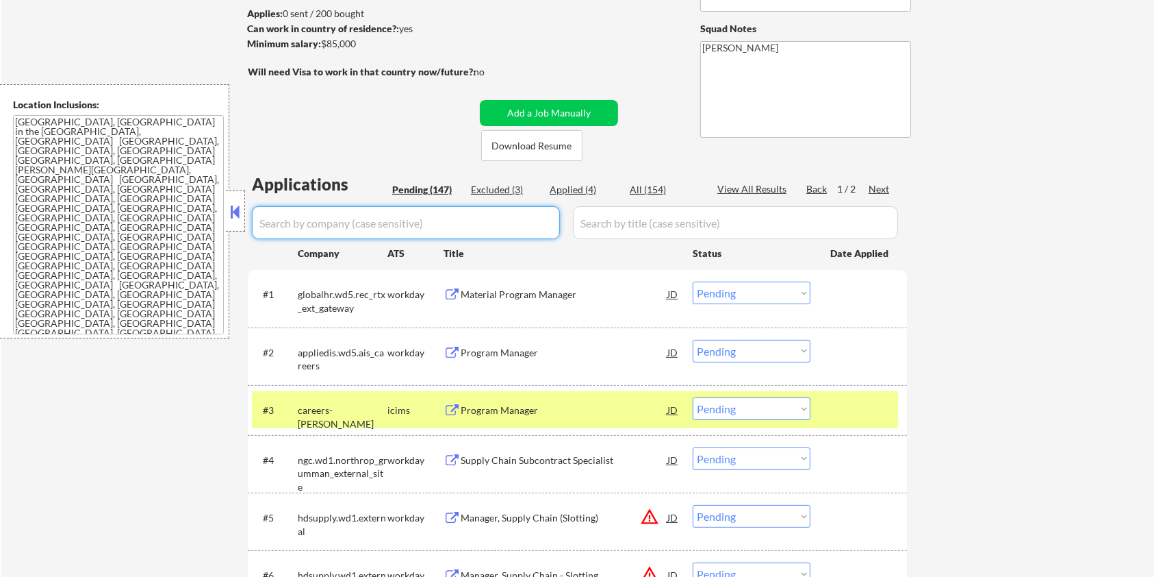
click at [351, 226] on input "input" at bounding box center [406, 222] width 308 height 33
paste input "slingshotaerospace"
type input "slingshotaerospace"
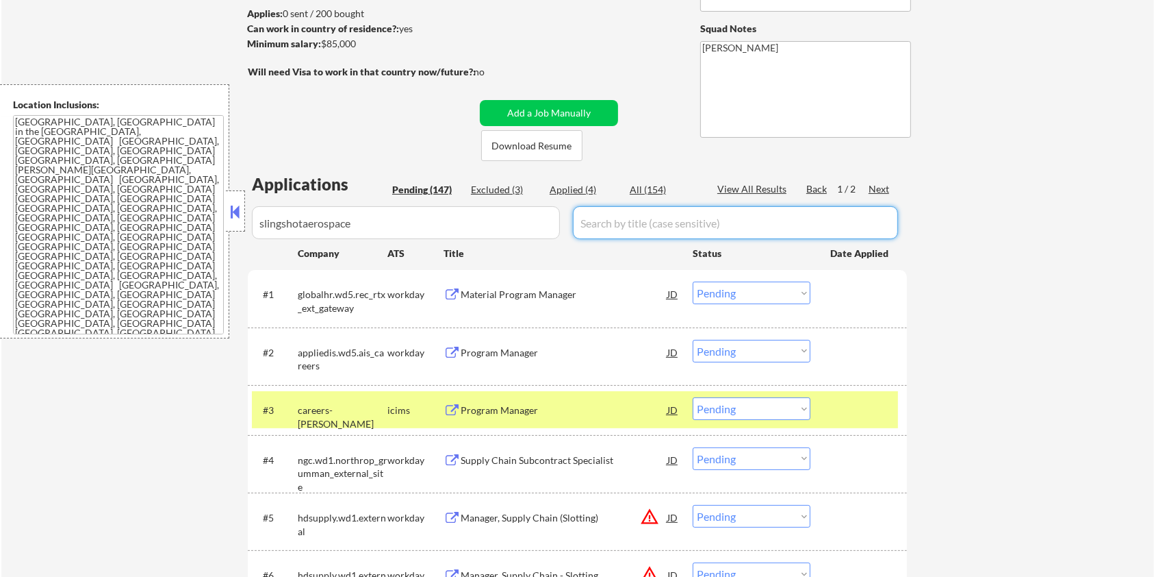
click at [653, 211] on input "input" at bounding box center [735, 222] width 325 height 33
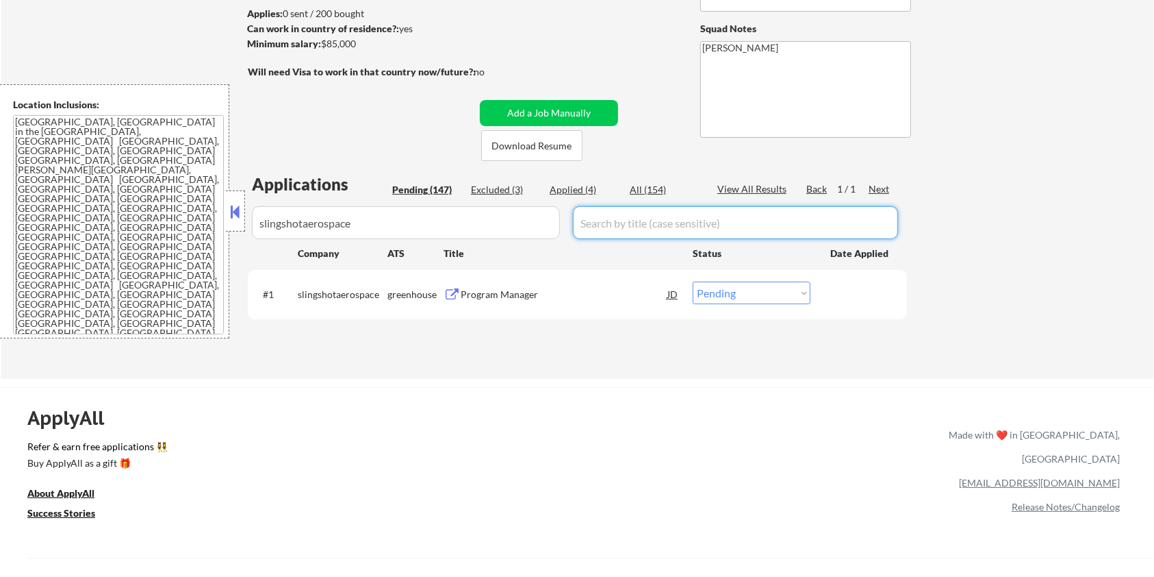
click at [531, 289] on div "Program Manager" at bounding box center [564, 295] width 207 height 14
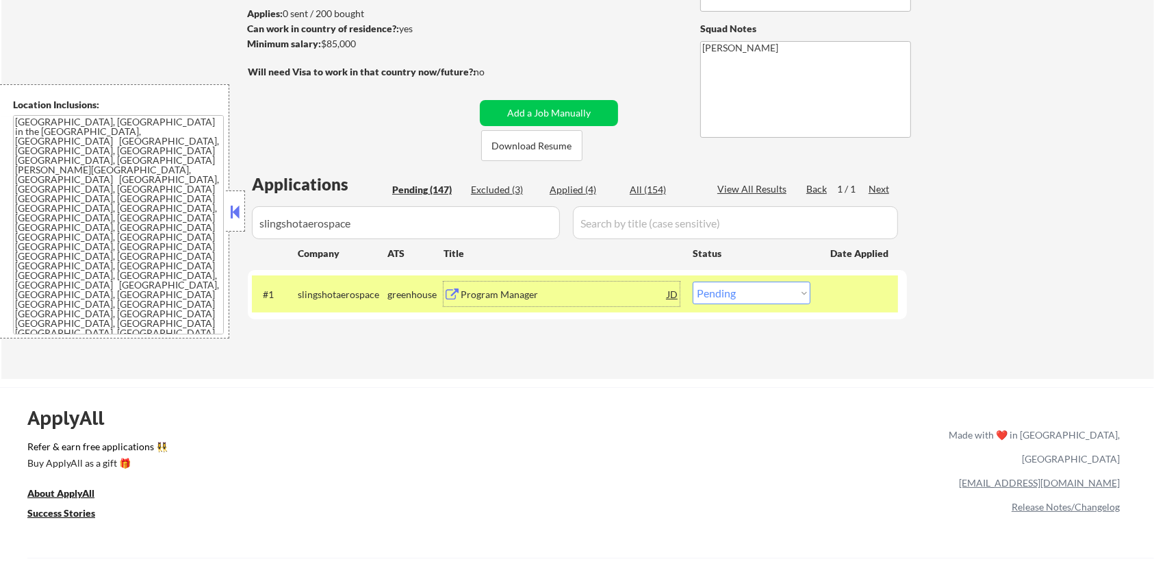
click at [749, 299] on select "Choose an option... Pending Applied Excluded (Questions) Excluded (Expired) Exc…" at bounding box center [752, 292] width 118 height 23
select select ""excluded__expired_""
click at [693, 281] on select "Choose an option... Pending Applied Excluded (Questions) Excluded (Expired) Exc…" at bounding box center [752, 292] width 118 height 23
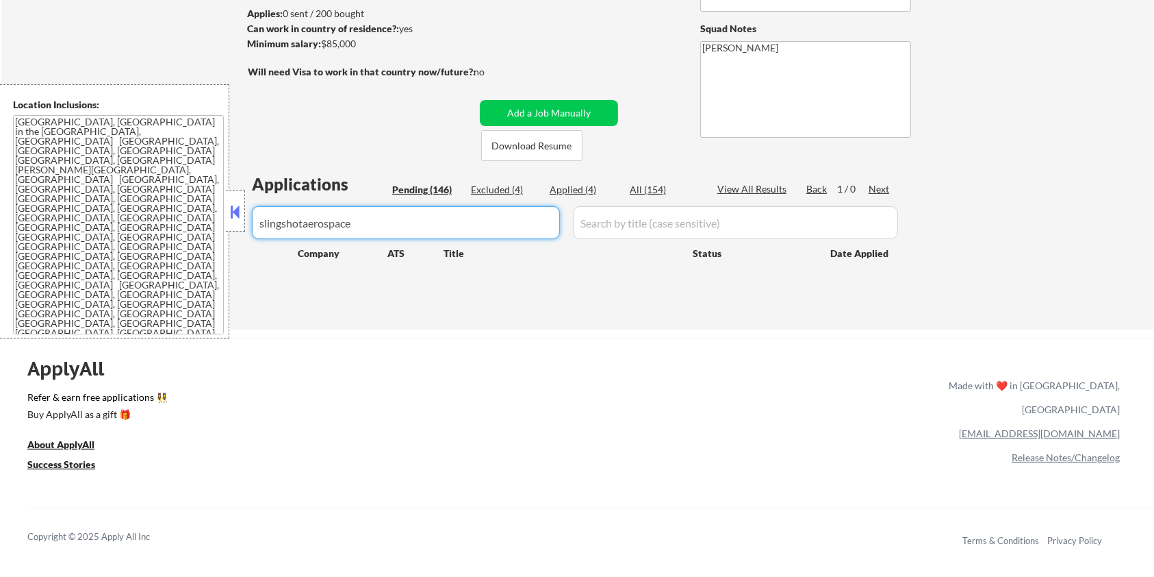
drag, startPoint x: 390, startPoint y: 225, endPoint x: 175, endPoint y: 225, distance: 215.0
click at [175, 225] on body "← Return to /applysquad Mailslurp Inbox Job Search Builder [PERSON_NAME] User E…" at bounding box center [577, 106] width 1154 height 577
select select ""pending""
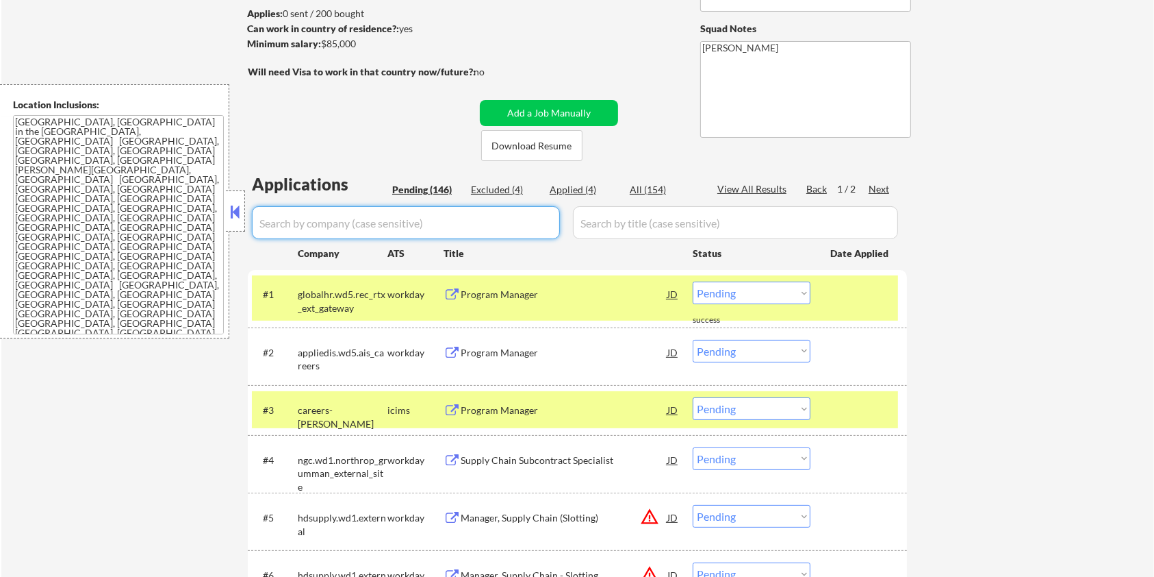
click at [423, 188] on div "Pending (146)" at bounding box center [426, 190] width 68 height 14
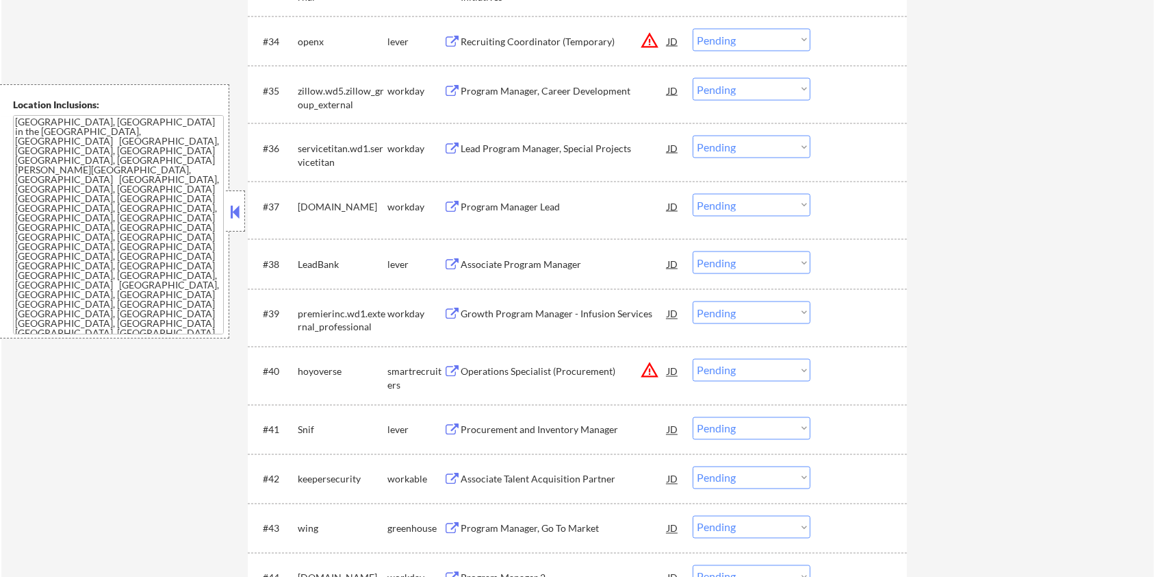
scroll to position [2556, 0]
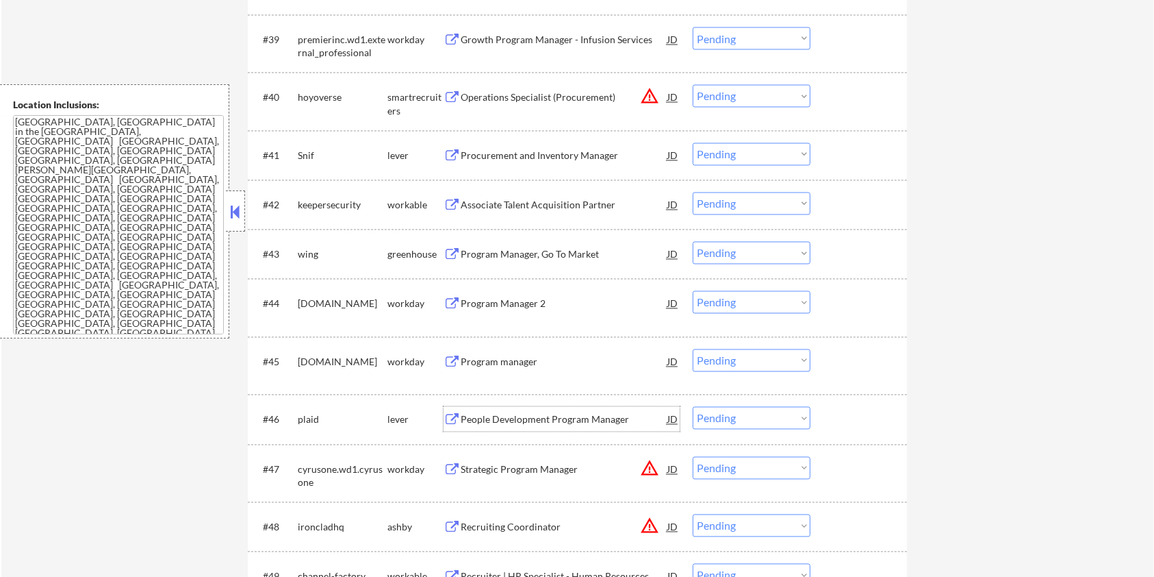
click at [501, 422] on div "People Development Program Manager" at bounding box center [564, 420] width 207 height 14
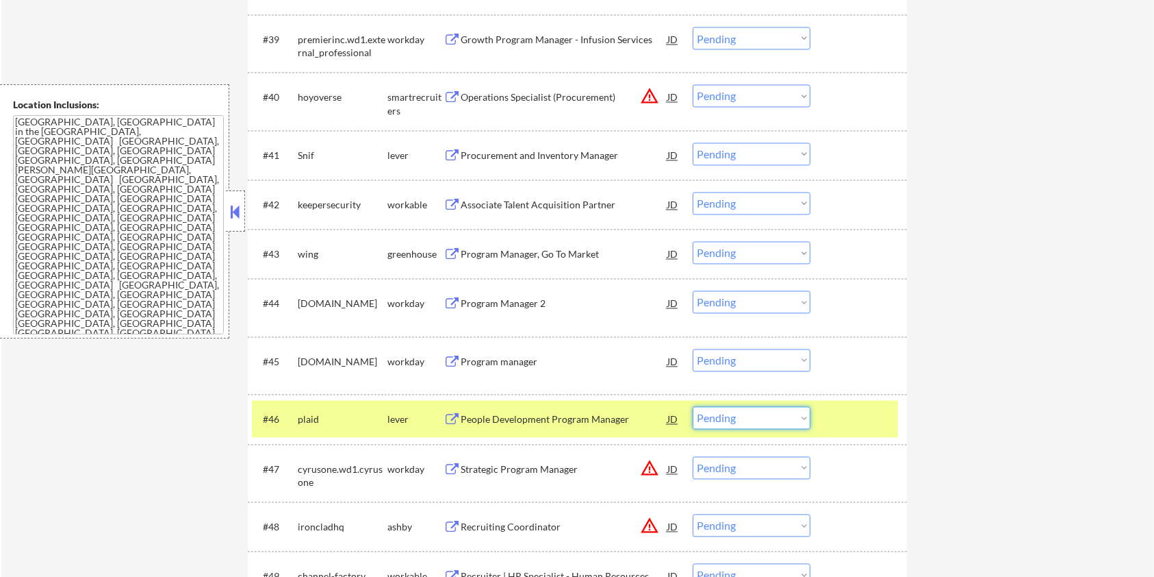
click at [766, 418] on select "Choose an option... Pending Applied Excluded (Questions) Excluded (Expired) Exc…" at bounding box center [752, 418] width 118 height 23
click at [693, 407] on select "Choose an option... Pending Applied Excluded (Questions) Excluded (Expired) Exc…" at bounding box center [752, 418] width 118 height 23
select select ""pending""
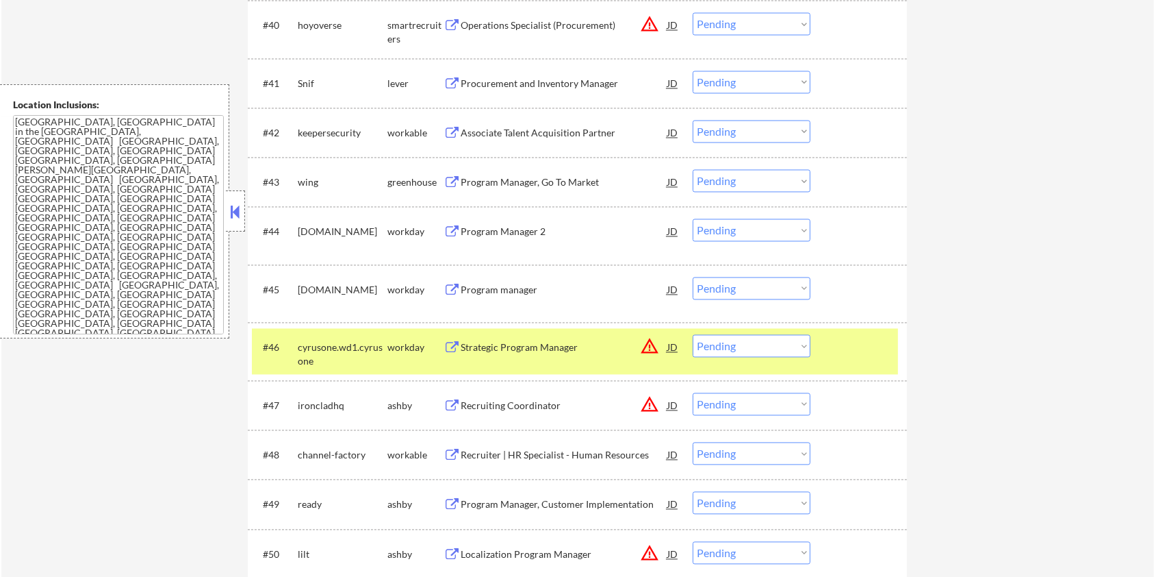
scroll to position [2647, 0]
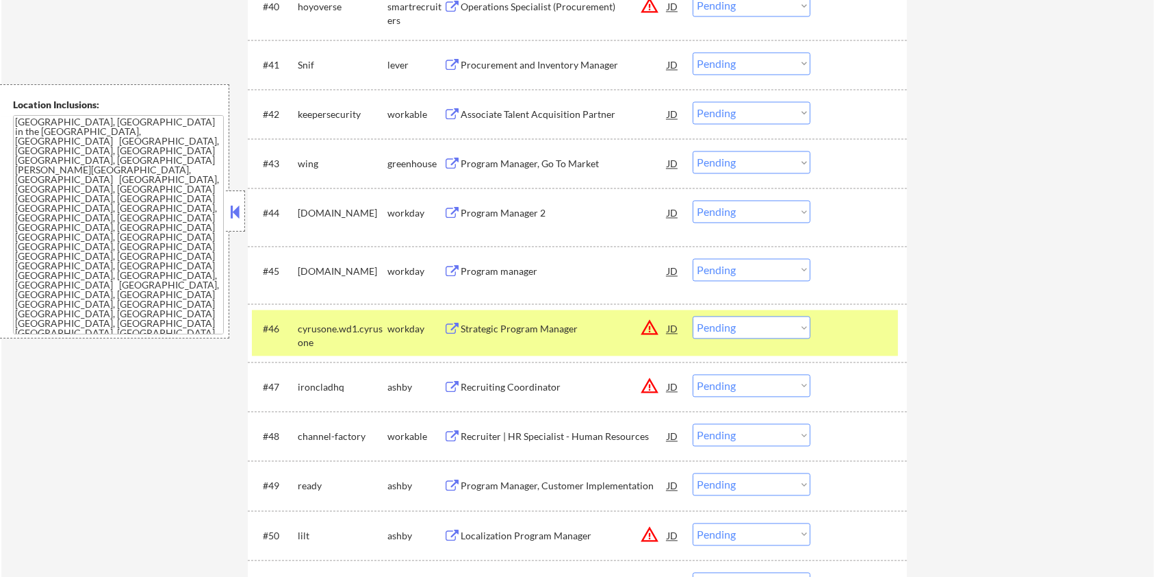
click at [471, 489] on div "Program Manager, Customer Implementation" at bounding box center [564, 486] width 207 height 14
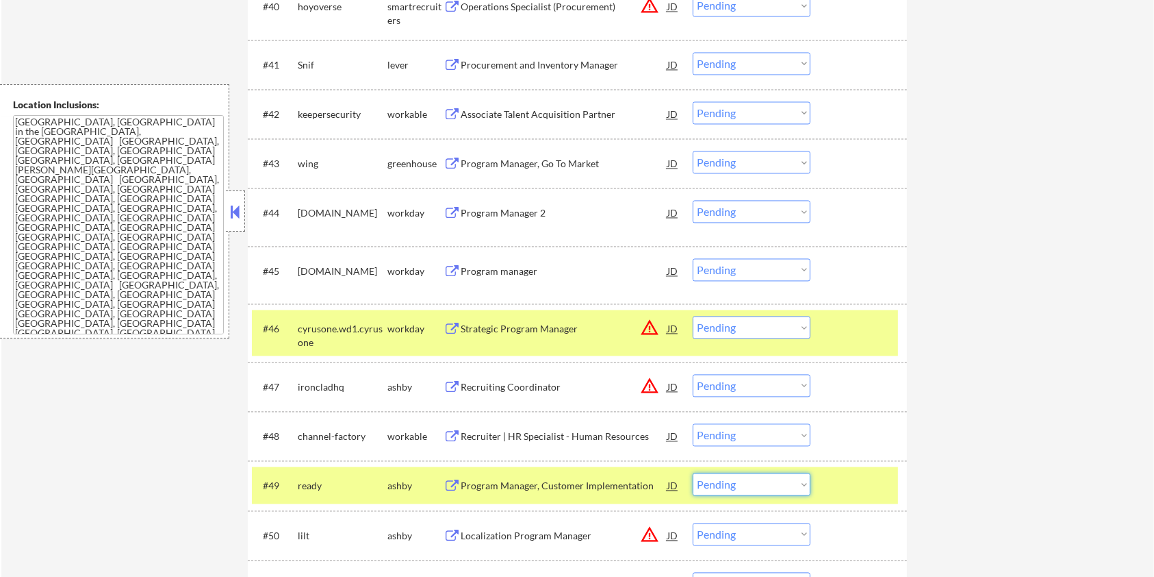
click at [734, 480] on select "Choose an option... Pending Applied Excluded (Questions) Excluded (Expired) Exc…" at bounding box center [752, 483] width 118 height 23
select select ""excluded__expired_""
click at [693, 472] on select "Choose an option... Pending Applied Excluded (Questions) Excluded (Expired) Exc…" at bounding box center [752, 483] width 118 height 23
drag, startPoint x: 349, startPoint y: 386, endPoint x: 296, endPoint y: 386, distance: 52.7
click at [296, 386] on div "#47 ironcladhq [PERSON_NAME] Recruiting Coordinator JD warning_amber Choose an …" at bounding box center [575, 386] width 646 height 37
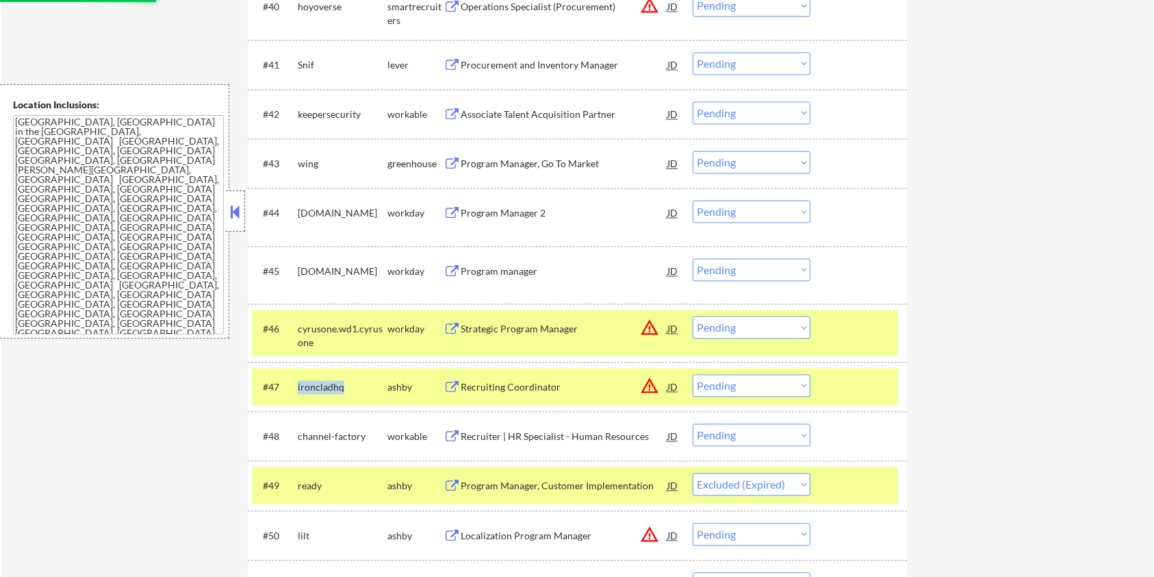
copy div "ironcladhq"
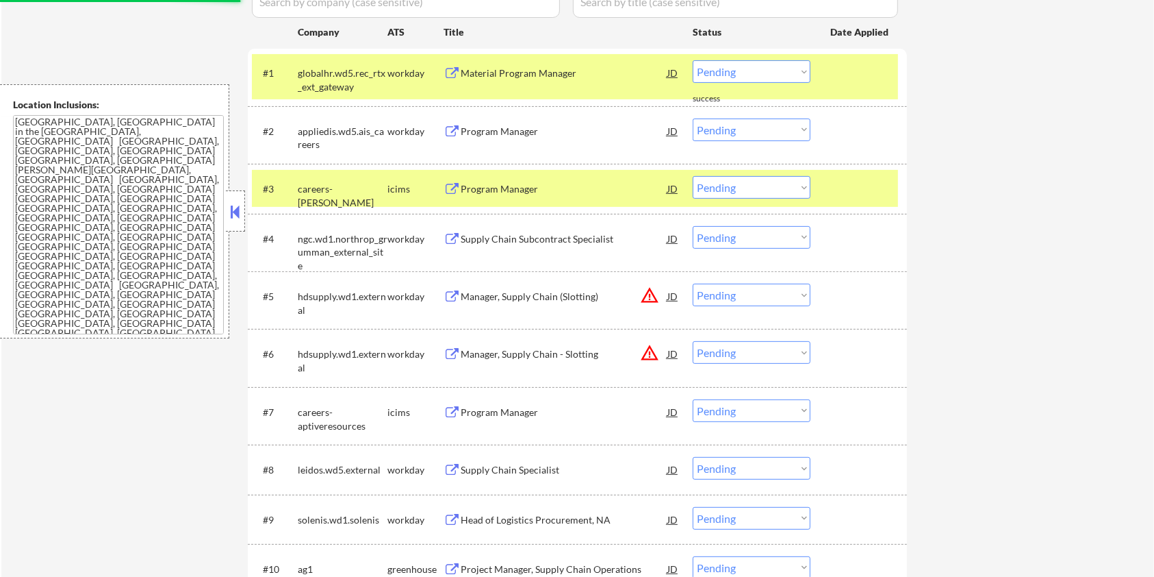
scroll to position [274, 0]
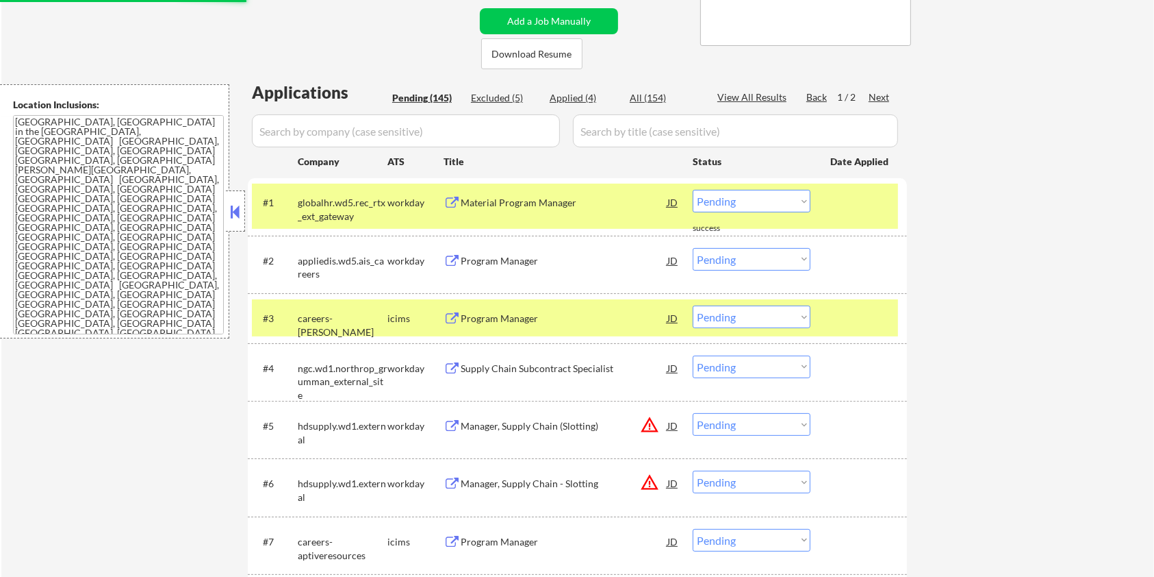
click at [364, 127] on input "input" at bounding box center [406, 130] width 308 height 33
paste input "ironcladhq"
type input "ironcladhq"
click at [640, 125] on input "input" at bounding box center [735, 130] width 325 height 33
click at [644, 95] on div "All (154)" at bounding box center [664, 98] width 68 height 14
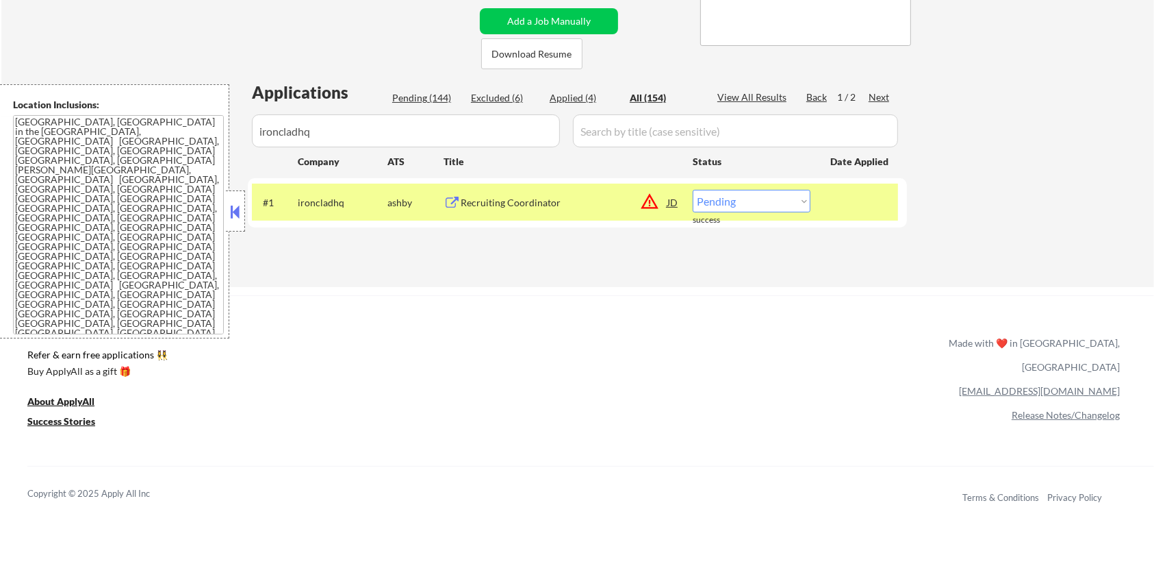
click at [519, 203] on div "Recruiting Coordinator" at bounding box center [564, 203] width 207 height 14
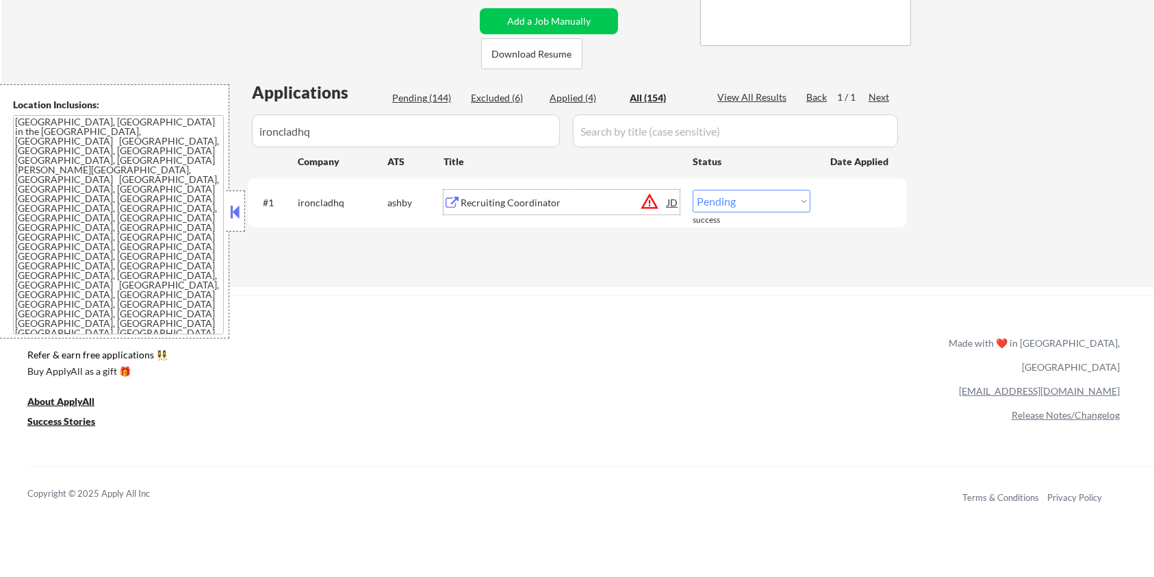
click at [733, 203] on select "Choose an option... Pending Applied Excluded (Questions) Excluded (Expired) Exc…" at bounding box center [752, 201] width 118 height 23
click at [745, 201] on select "Choose an option... Pending Applied Excluded (Questions) Excluded (Expired) Exc…" at bounding box center [752, 201] width 118 height 23
select select ""excluded__location_""
click at [693, 190] on select "Choose an option... Pending Applied Excluded (Questions) Excluded (Expired) Exc…" at bounding box center [752, 201] width 118 height 23
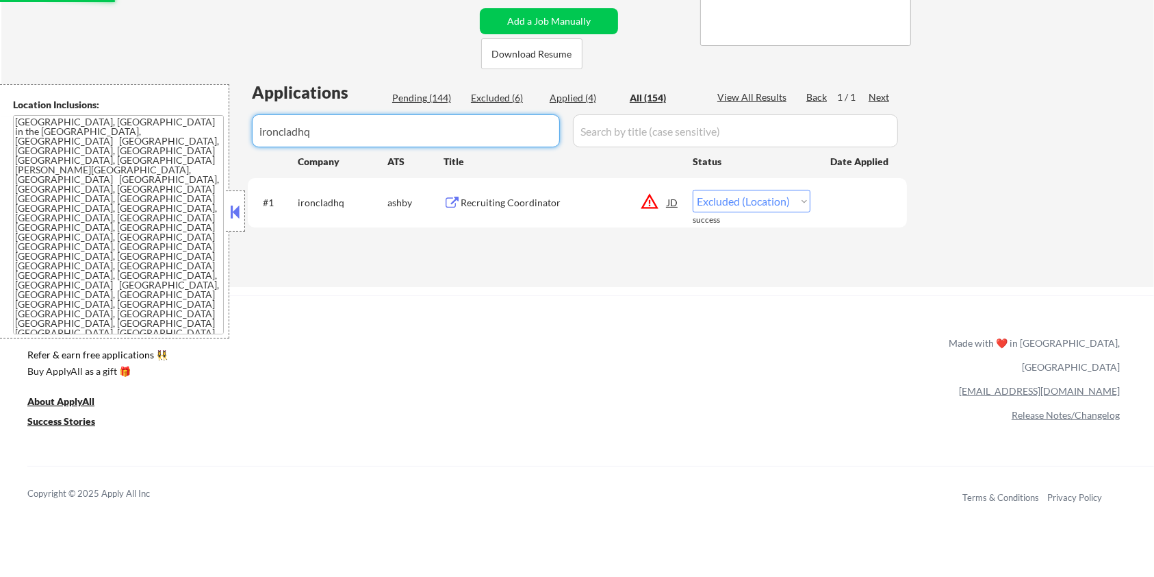
drag, startPoint x: 421, startPoint y: 136, endPoint x: 249, endPoint y: 136, distance: 171.9
click at [249, 136] on div "Applications Pending (144) Excluded (6) Applied (4) All (154) View All Results …" at bounding box center [577, 170] width 659 height 179
select select ""excluded__location_""
select select ""applied""
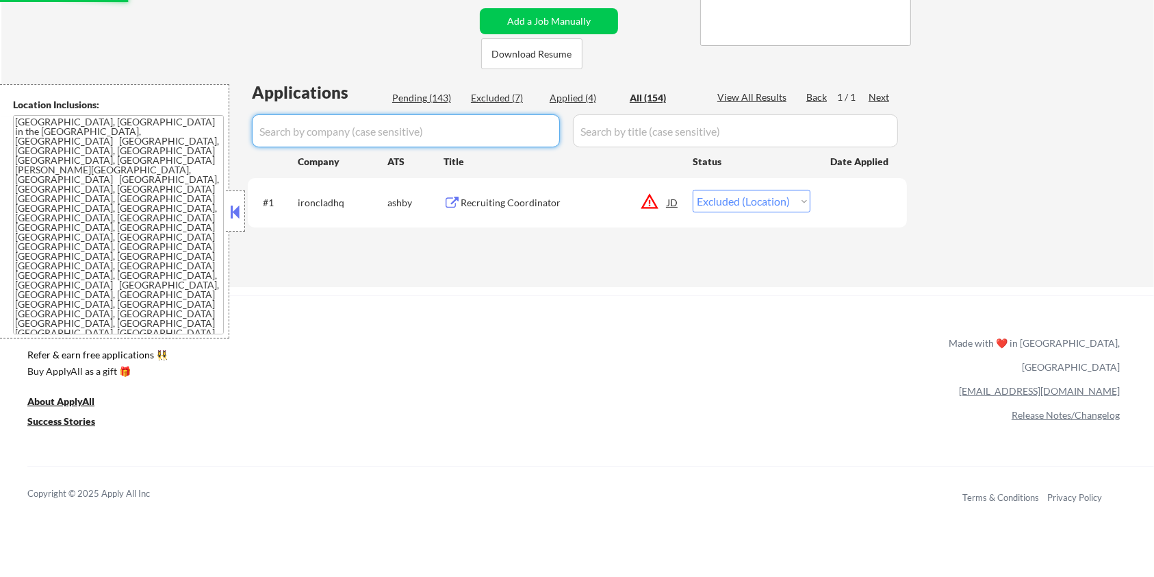
select select ""applied""
select select ""excluded__bad_match_""
select select ""excluded__expired_""
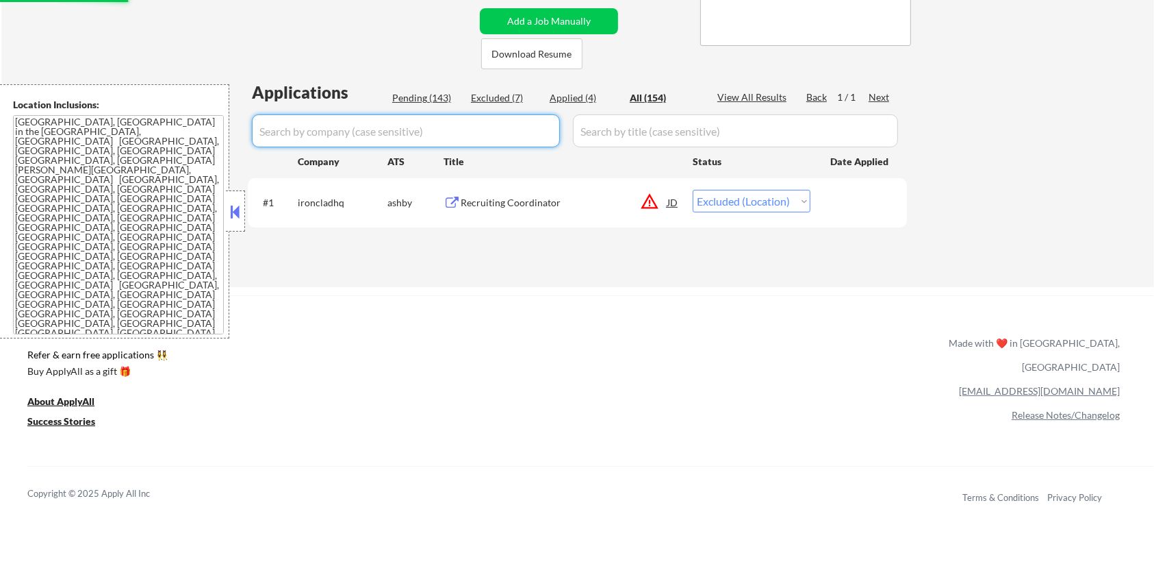
select select ""excluded__expired_""
select select ""pending""
select select ""excluded__bad_match_""
select select ""excluded__location_""
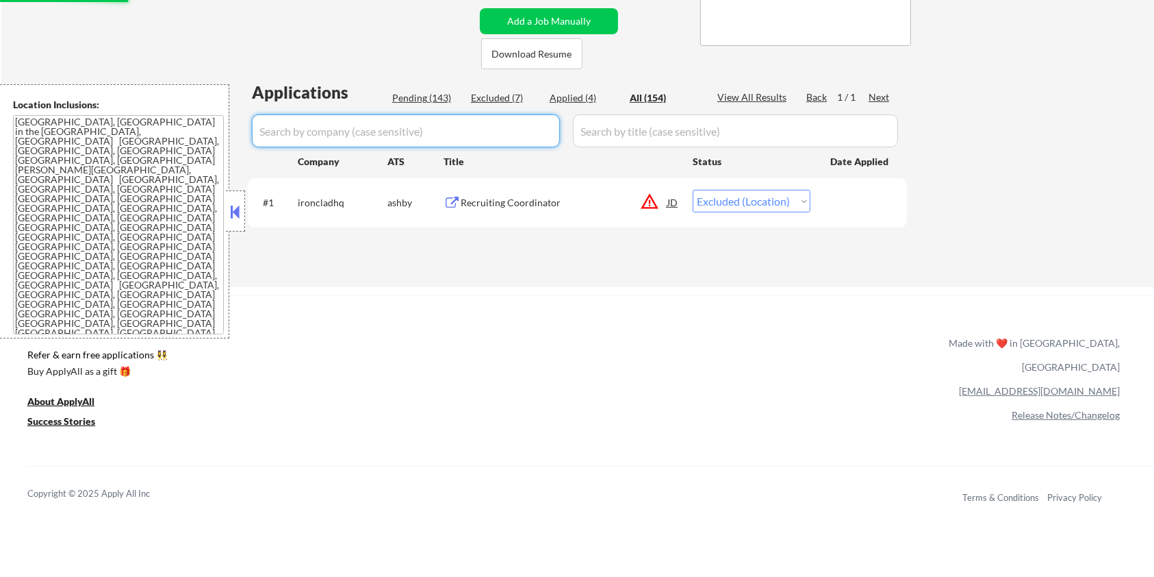
select select ""excluded__expired_""
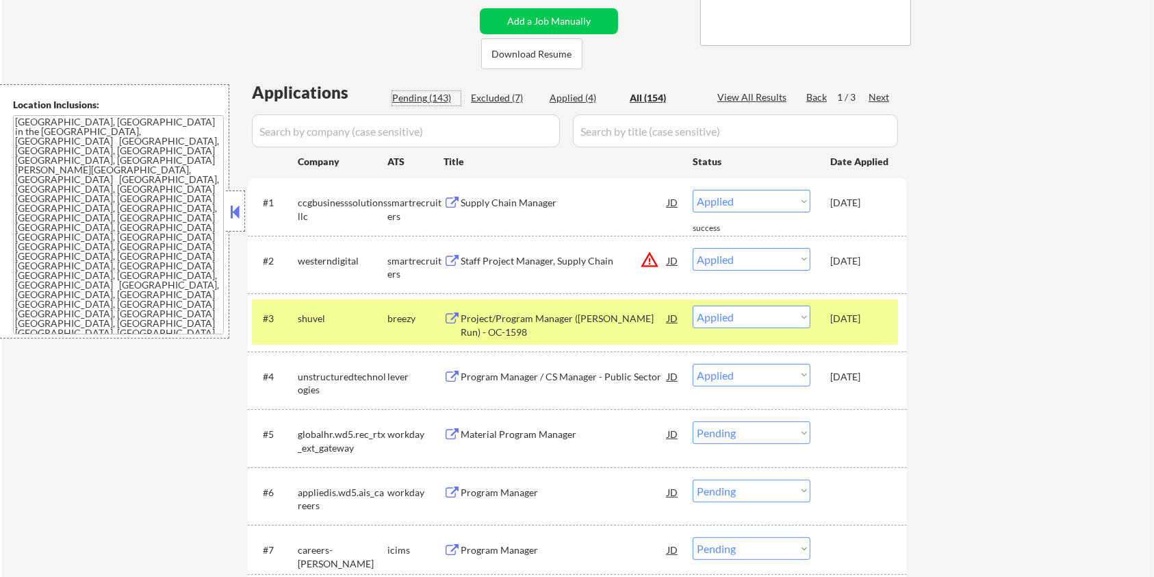
click at [423, 97] on div "Pending (143)" at bounding box center [426, 98] width 68 height 14
select select ""pending""
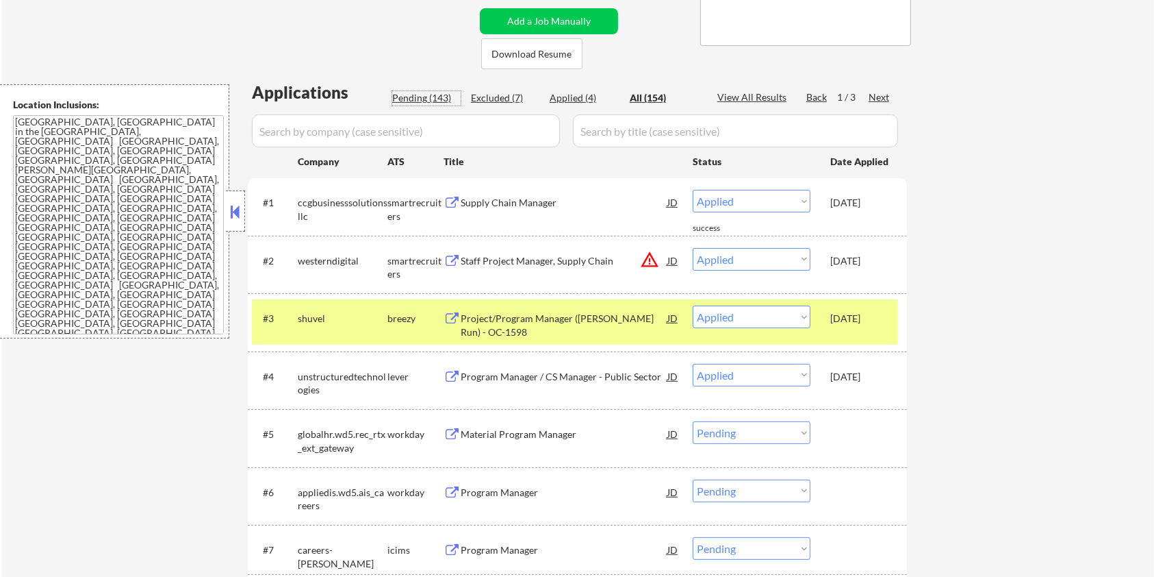
select select ""pending""
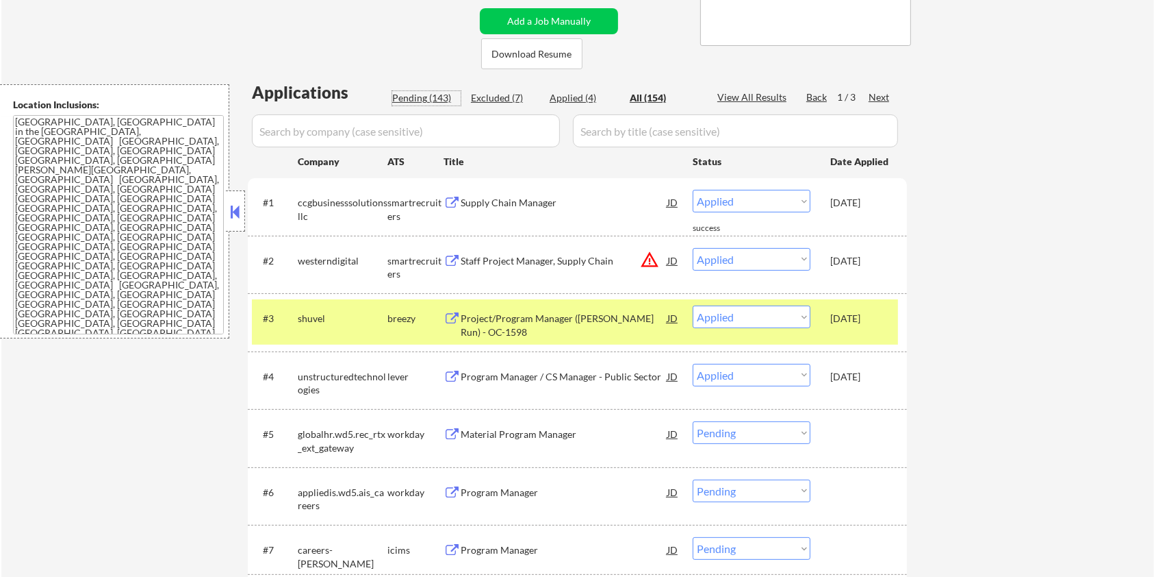
select select ""pending""
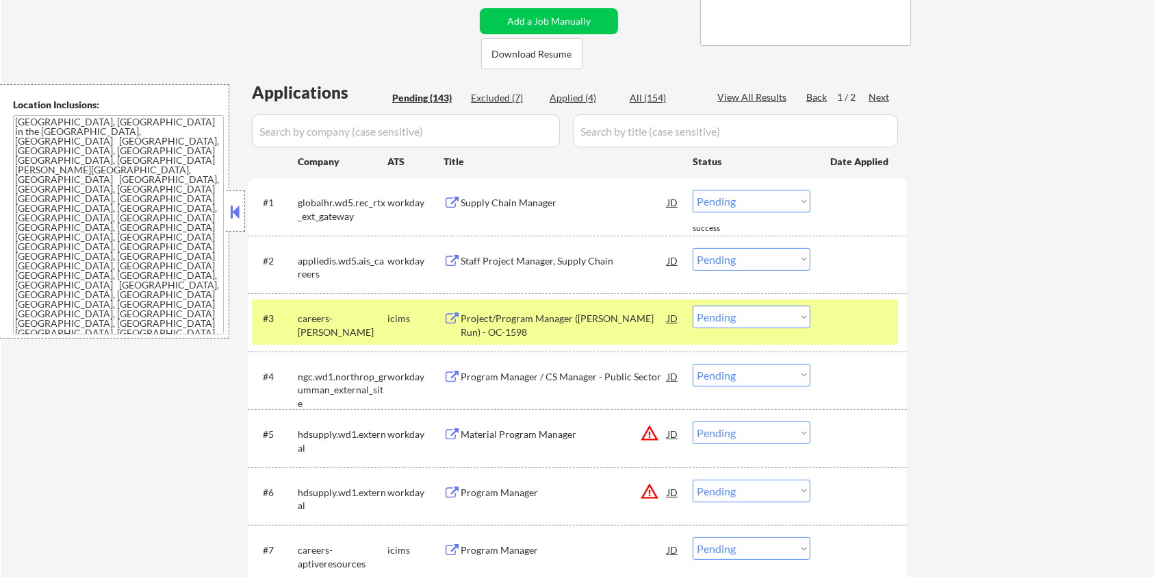
click at [419, 131] on input "input" at bounding box center [406, 130] width 308 height 33
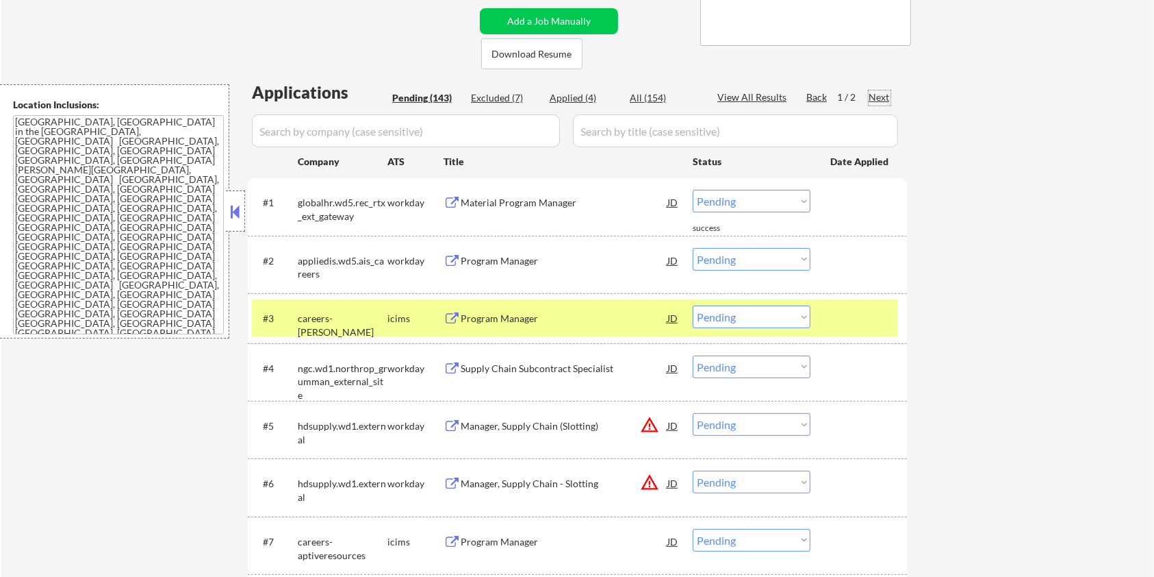
click at [880, 91] on div "Next" at bounding box center [880, 97] width 22 height 14
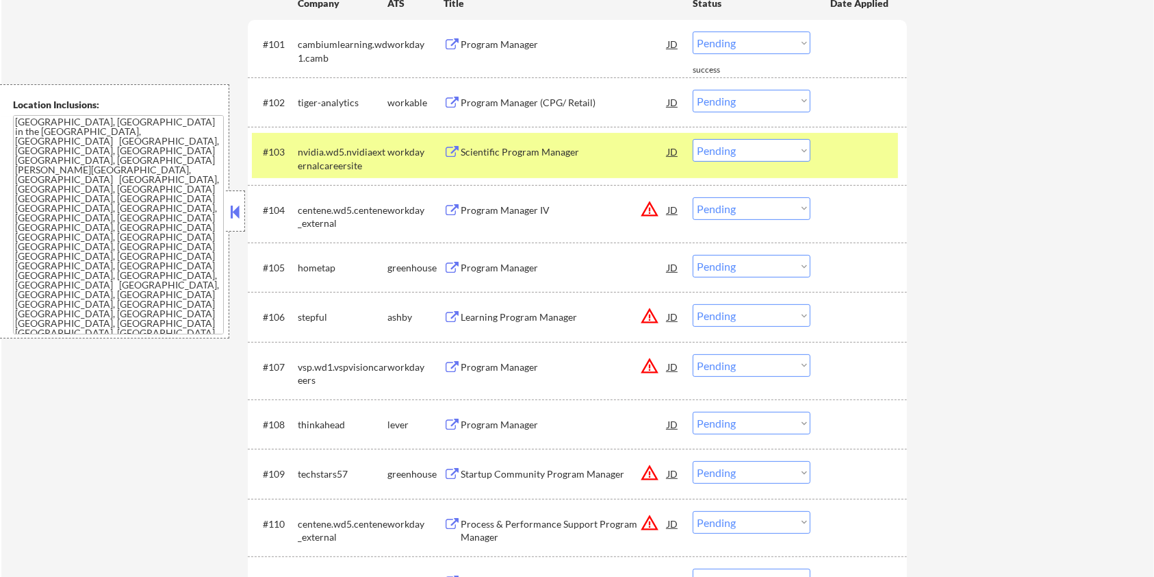
scroll to position [456, 0]
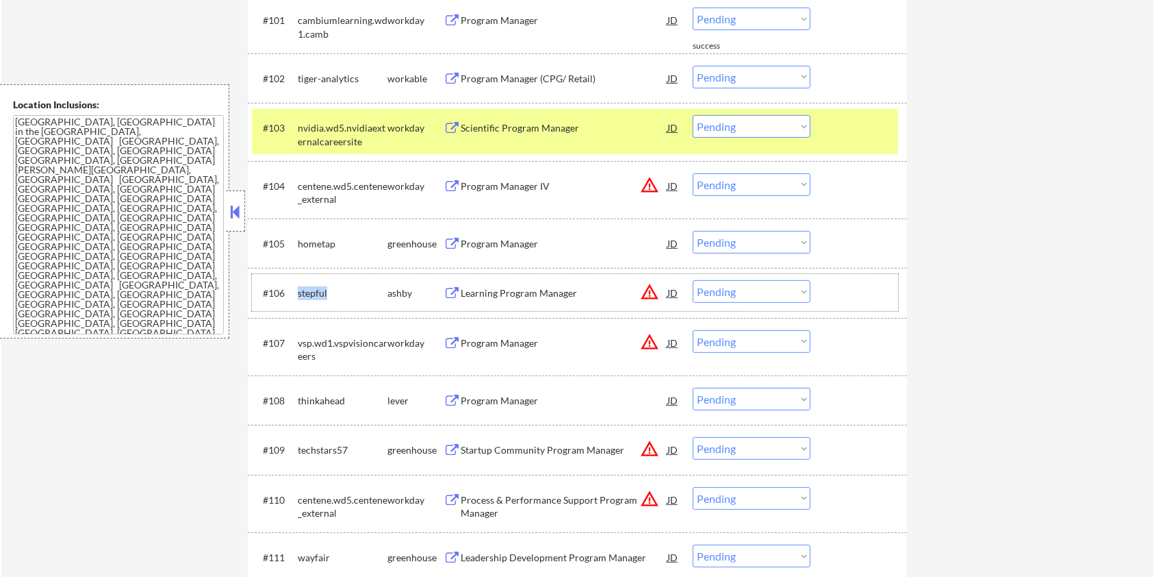
drag, startPoint x: 340, startPoint y: 291, endPoint x: 296, endPoint y: 287, distance: 44.0
click at [296, 287] on div "#106 stepful [PERSON_NAME] Learning Program Manager JD warning_amber Choose an …" at bounding box center [575, 292] width 646 height 37
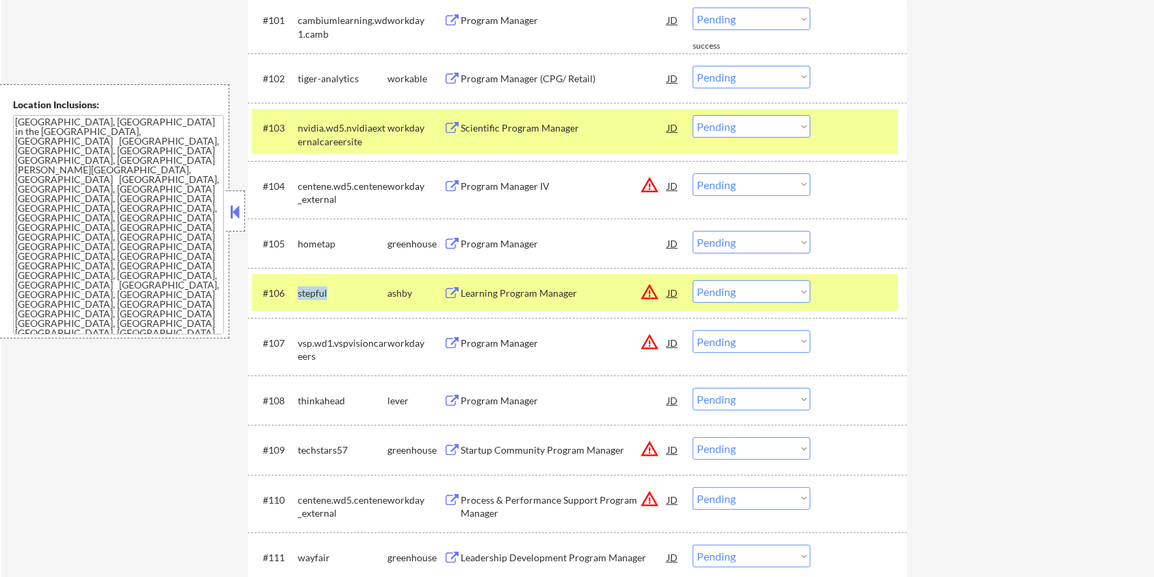
copy div "stepful"
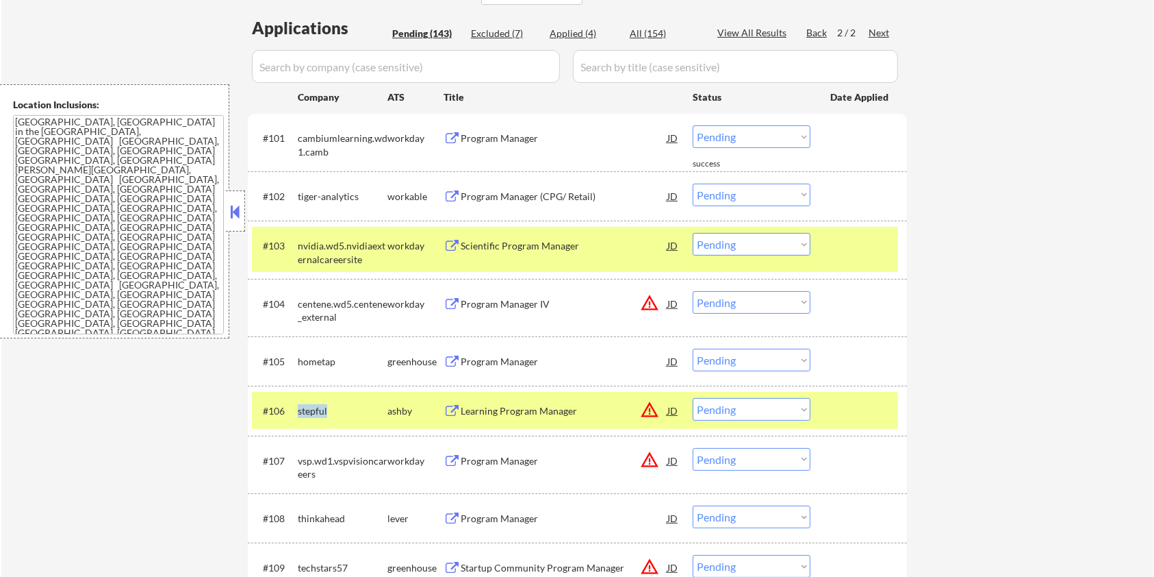
scroll to position [274, 0]
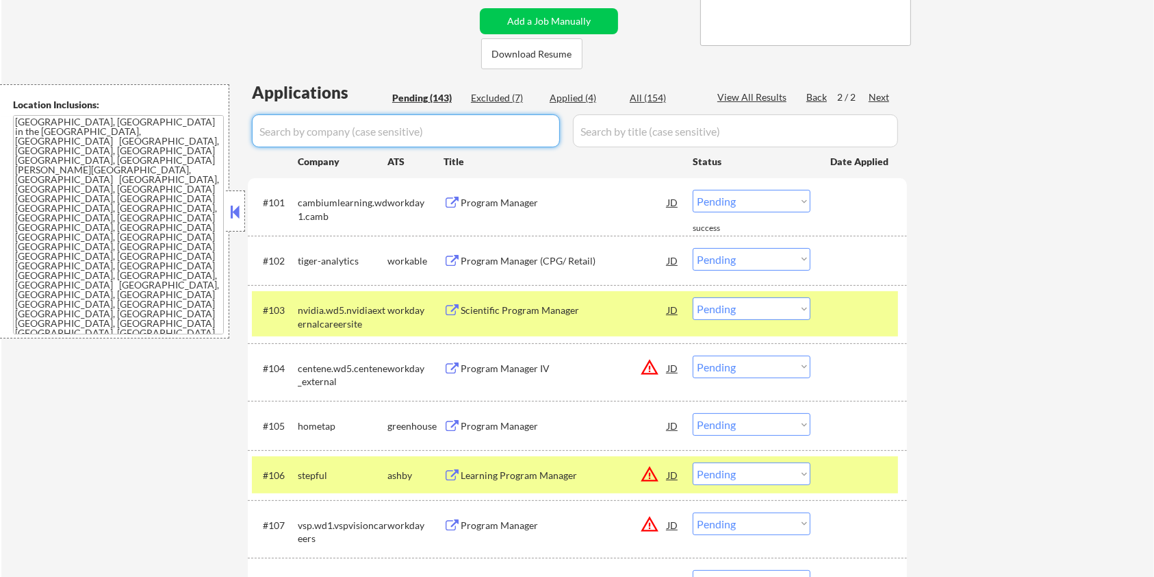
click at [280, 138] on input "input" at bounding box center [406, 130] width 308 height 33
paste input "stepful"
type input "stepful"
click at [600, 136] on input "input" at bounding box center [735, 130] width 325 height 33
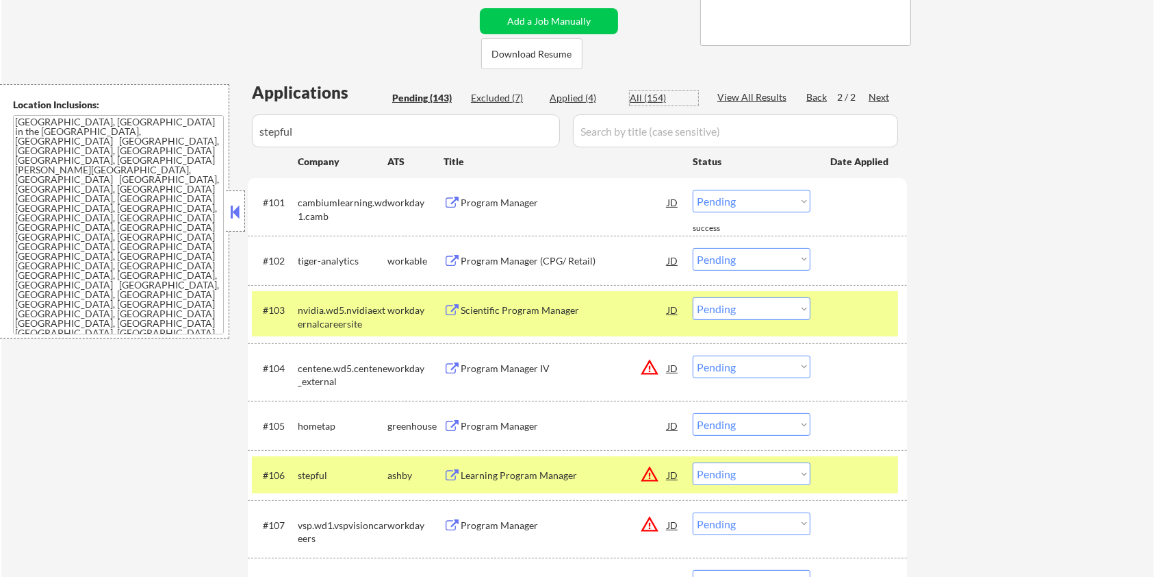
click at [630, 94] on div "All (154)" at bounding box center [664, 98] width 68 height 14
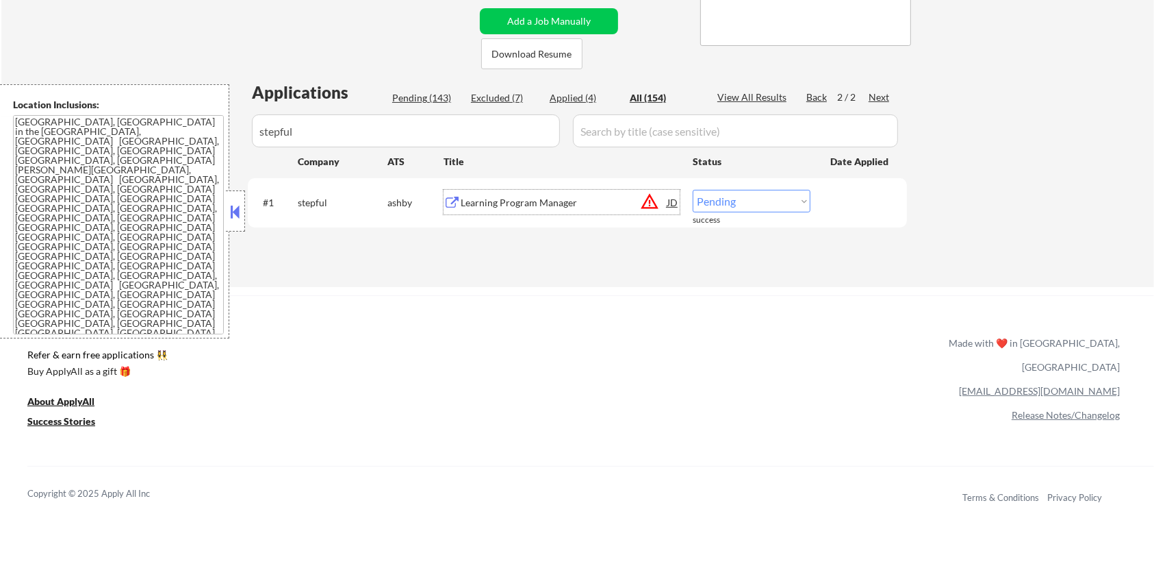
click at [496, 202] on div "Learning Program Manager" at bounding box center [564, 203] width 207 height 14
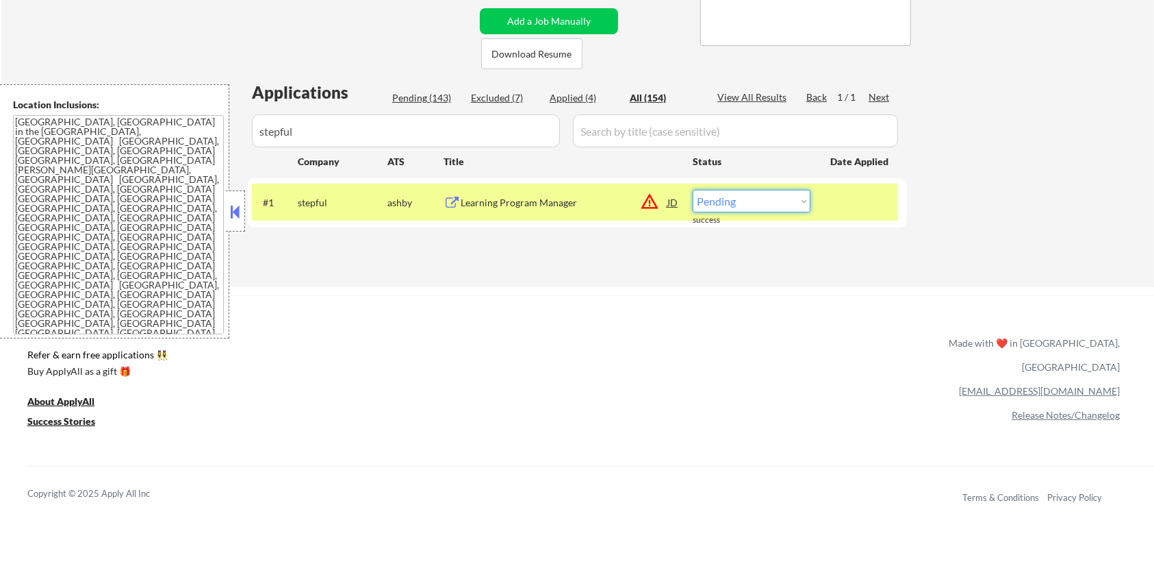
click at [738, 205] on select "Choose an option... Pending Applied Excluded (Questions) Excluded (Expired) Exc…" at bounding box center [752, 201] width 118 height 23
click at [693, 190] on select "Choose an option... Pending Applied Excluded (Questions) Excluded (Expired) Exc…" at bounding box center [752, 201] width 118 height 23
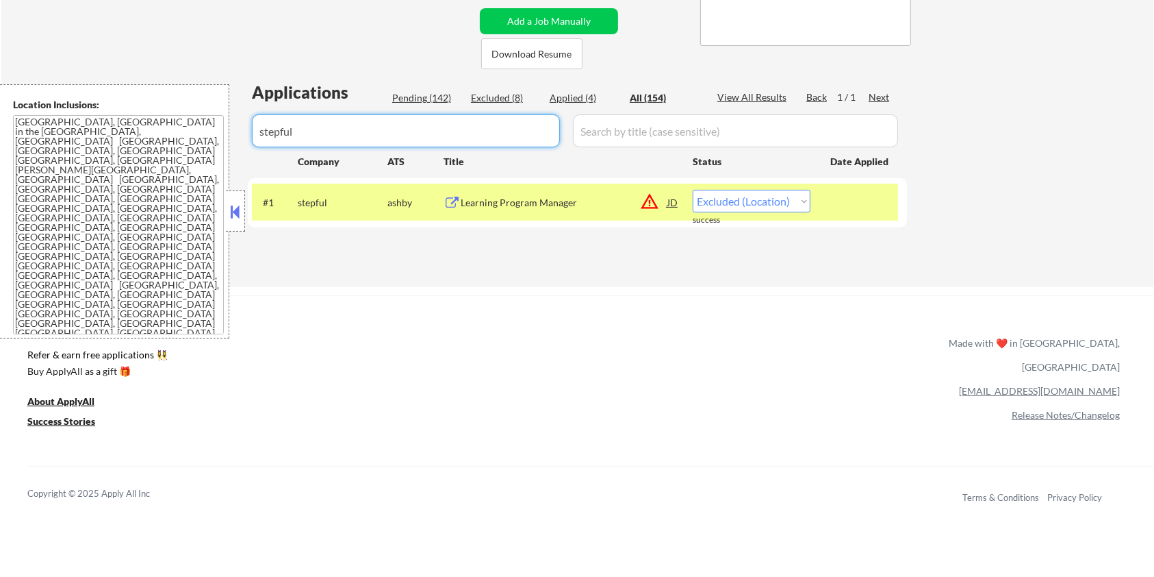
drag, startPoint x: 335, startPoint y: 140, endPoint x: 253, endPoint y: 137, distance: 81.5
click at [253, 137] on input "input" at bounding box center [406, 130] width 308 height 33
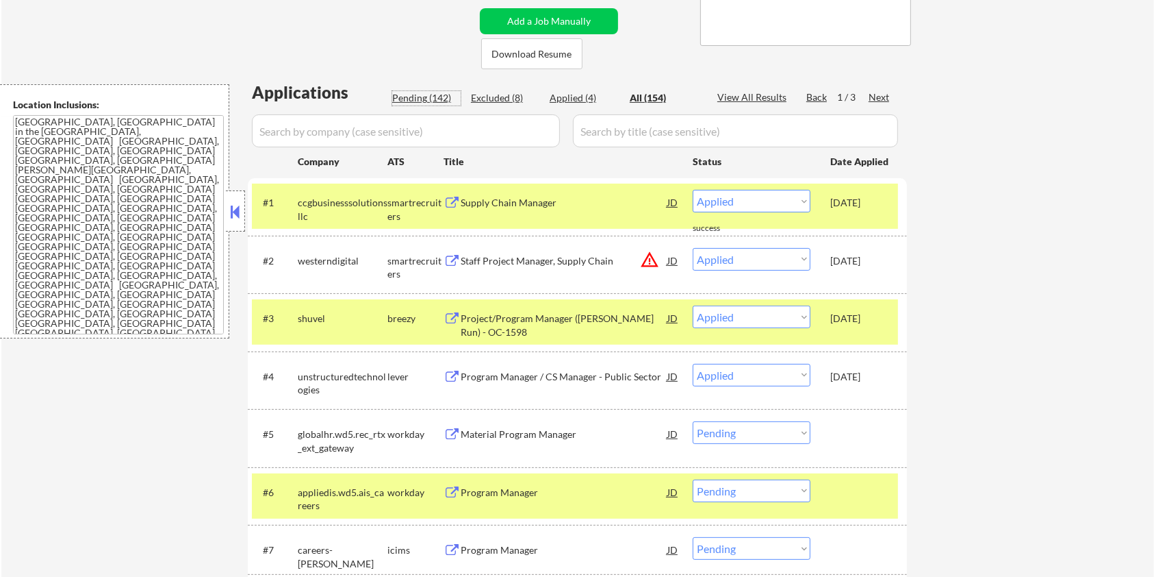
click at [422, 91] on div "Pending (142)" at bounding box center [426, 98] width 68 height 14
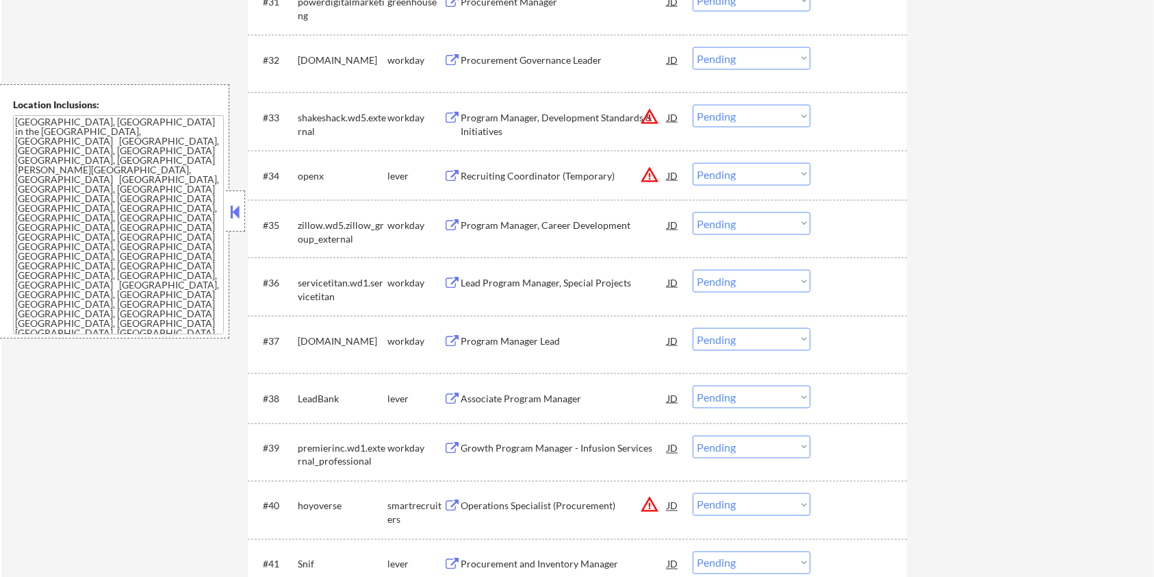
scroll to position [2191, 0]
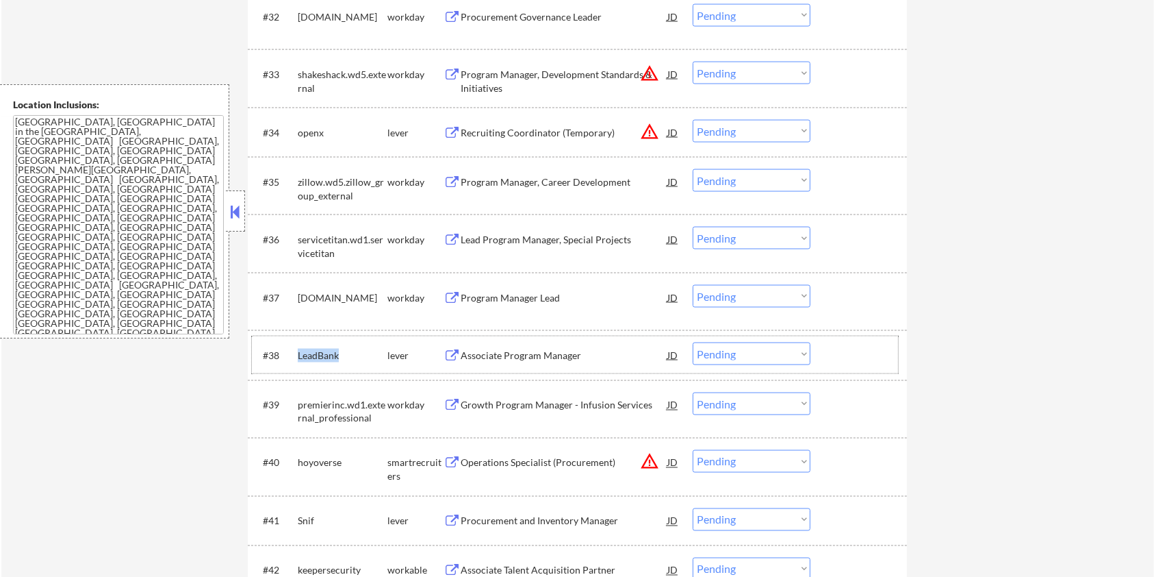
drag, startPoint x: 355, startPoint y: 352, endPoint x: 296, endPoint y: 352, distance: 59.6
click at [296, 352] on div "#38 LeadBank lever Associate Program Manager JD warning_amber Choose an option.…" at bounding box center [575, 354] width 646 height 37
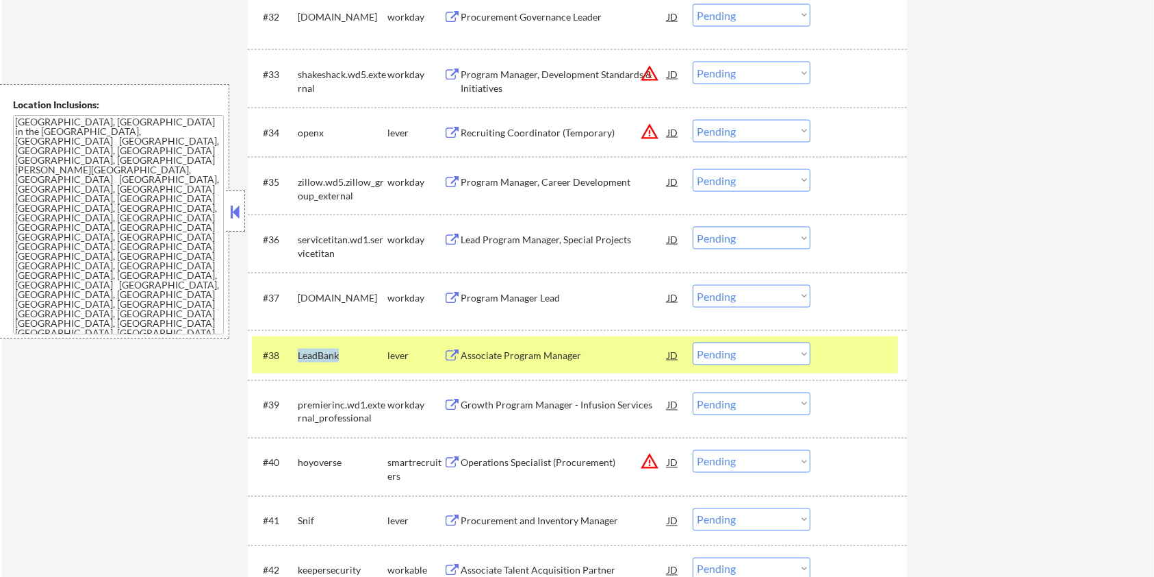
copy div "LeadBank"
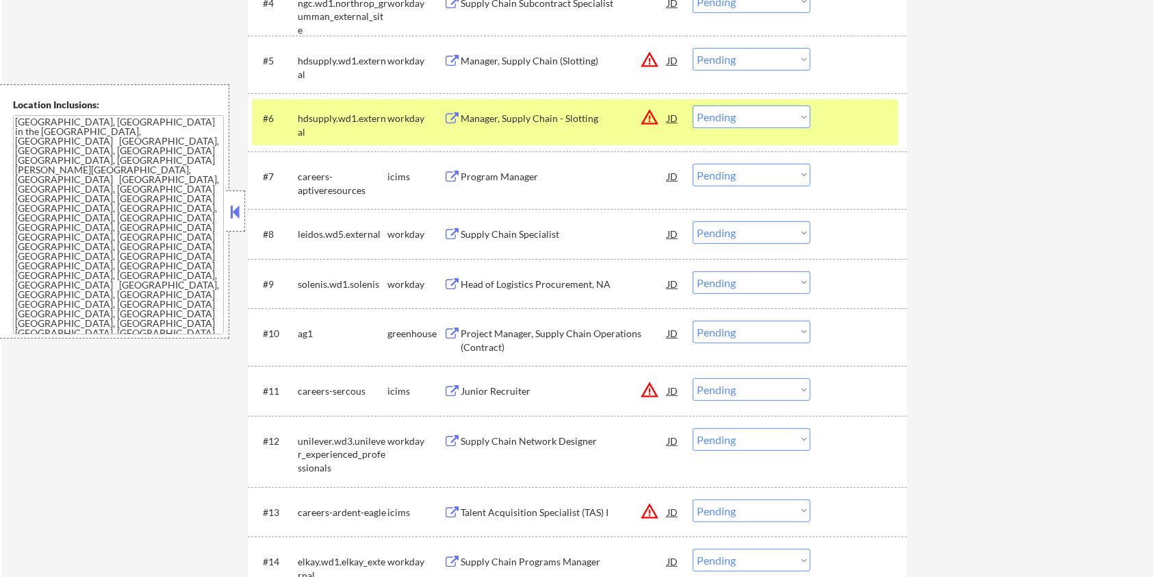
scroll to position [365, 0]
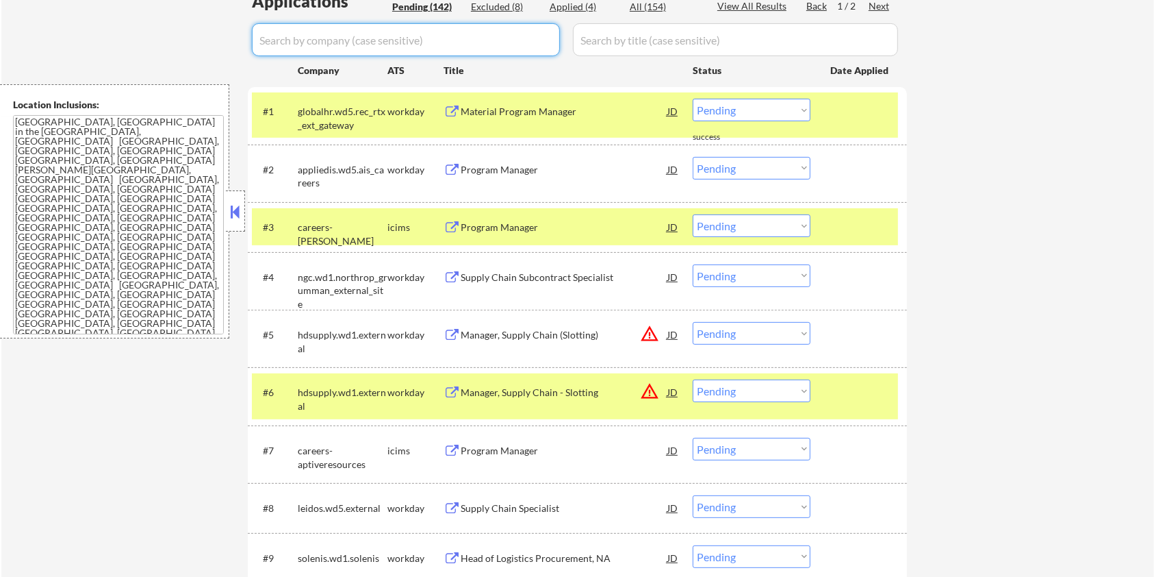
click at [336, 47] on input "input" at bounding box center [406, 39] width 308 height 33
paste input "LeadBank"
click at [636, 36] on input "input" at bounding box center [735, 39] width 325 height 33
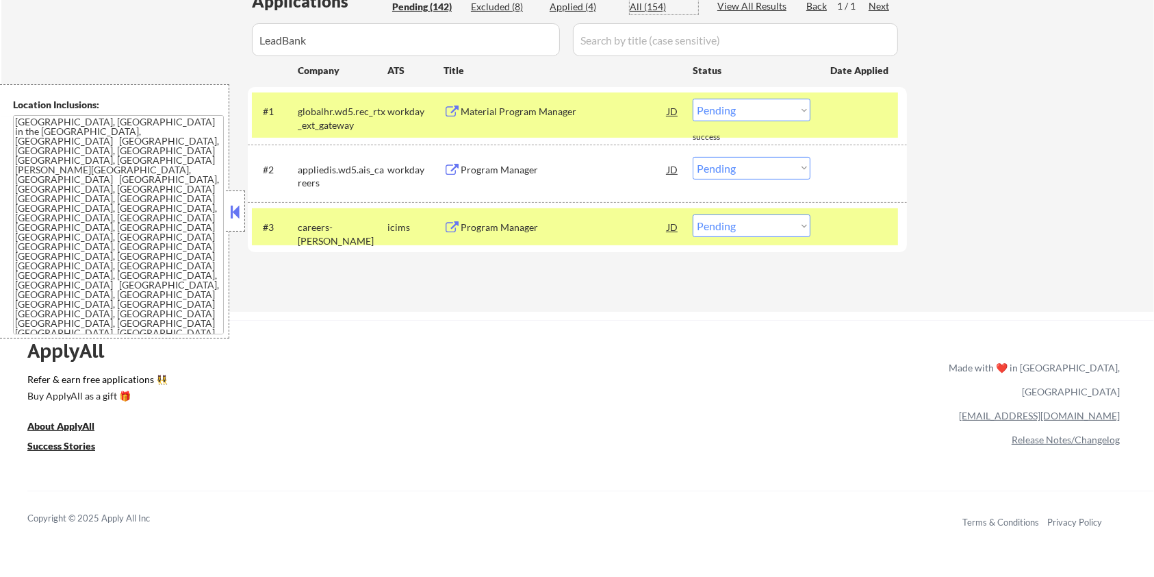
click at [638, 3] on div "All (154)" at bounding box center [664, 7] width 68 height 14
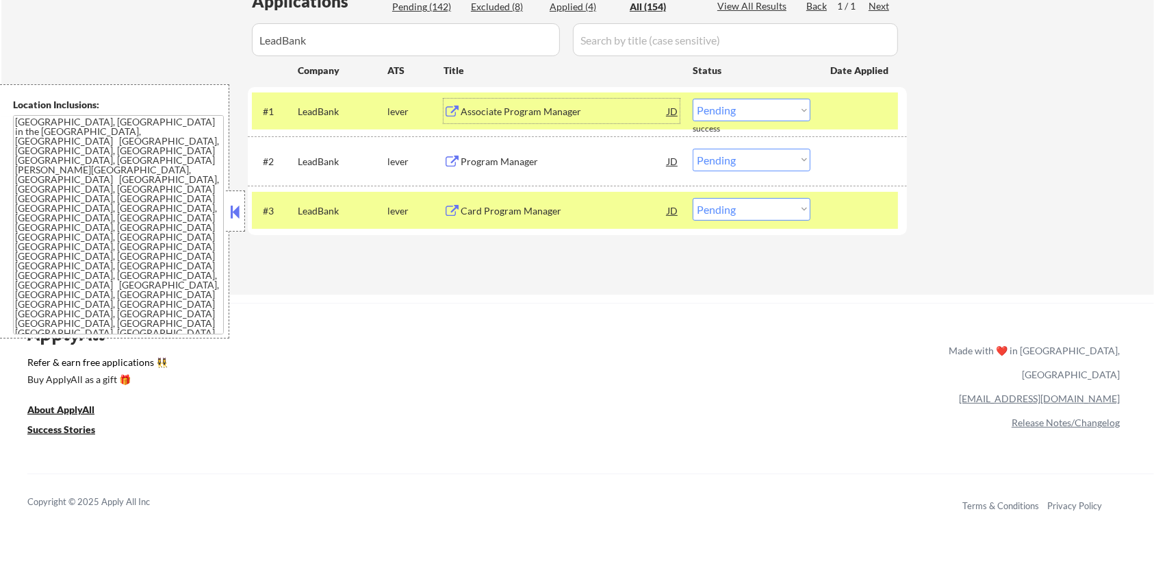
click at [537, 107] on div "Associate Program Manager" at bounding box center [564, 112] width 207 height 14
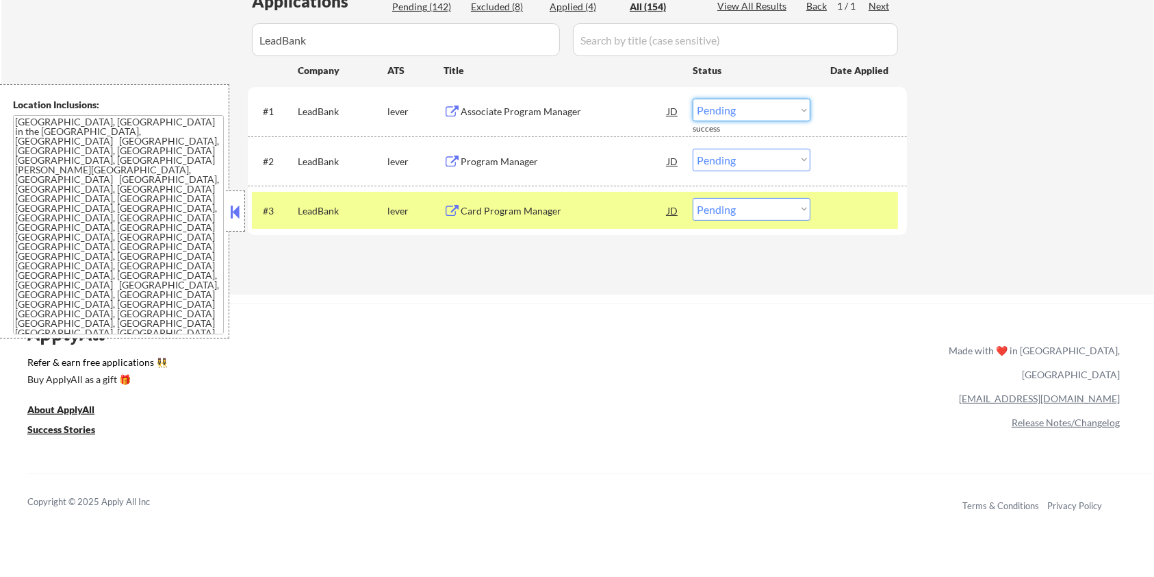
click at [768, 106] on select "Choose an option... Pending Applied Excluded (Questions) Excluded (Expired) Exc…" at bounding box center [752, 110] width 118 height 23
click at [693, 99] on select "Choose an option... Pending Applied Excluded (Questions) Excluded (Expired) Exc…" at bounding box center [752, 110] width 118 height 23
click at [533, 159] on div "Program Manager" at bounding box center [564, 162] width 207 height 14
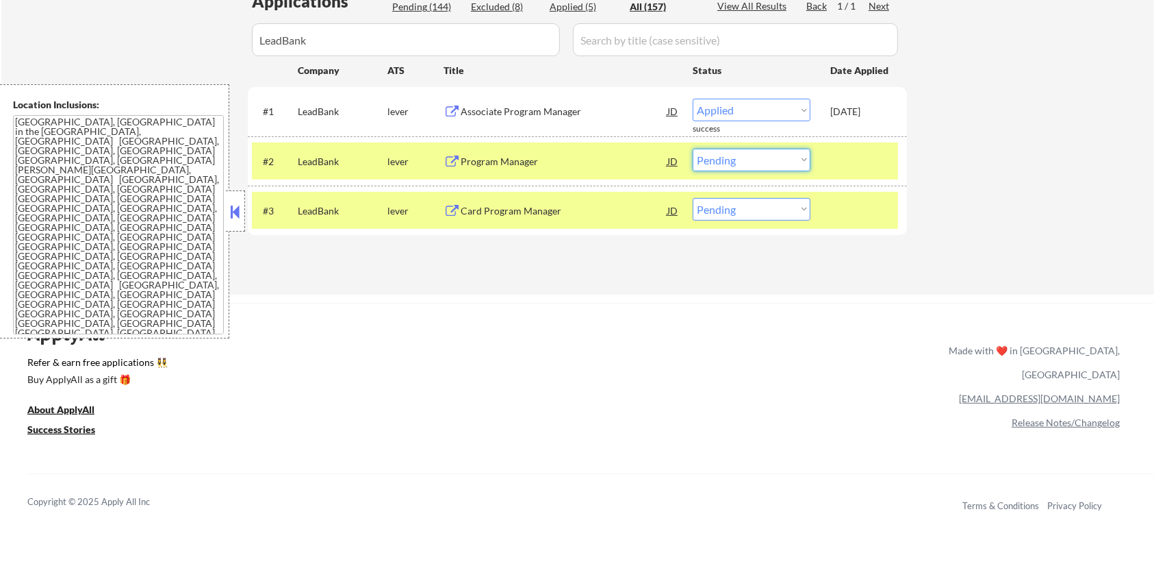
click at [707, 158] on select "Choose an option... Pending Applied Excluded (Questions) Excluded (Expired) Exc…" at bounding box center [752, 160] width 118 height 23
click at [693, 149] on select "Choose an option... Pending Applied Excluded (Questions) Excluded (Expired) Exc…" at bounding box center [752, 160] width 118 height 23
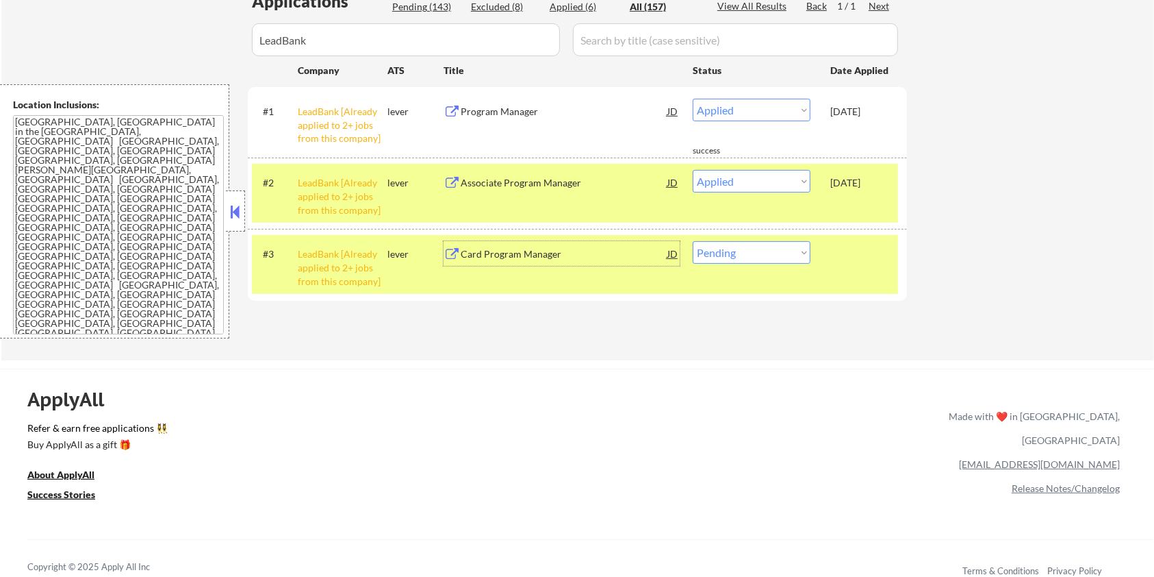
click at [542, 260] on div "Card Program Manager" at bounding box center [564, 254] width 207 height 14
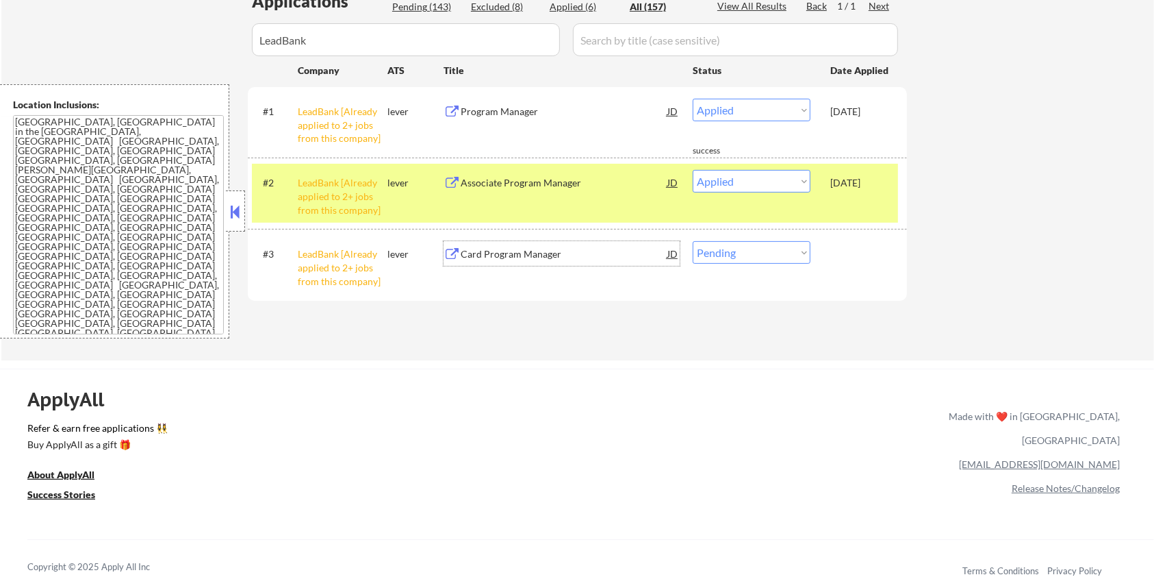
click at [798, 261] on select "Choose an option... Pending Applied Excluded (Questions) Excluded (Expired) Exc…" at bounding box center [752, 252] width 118 height 23
click at [693, 241] on select "Choose an option... Pending Applied Excluded (Questions) Excluded (Expired) Exc…" at bounding box center [752, 252] width 118 height 23
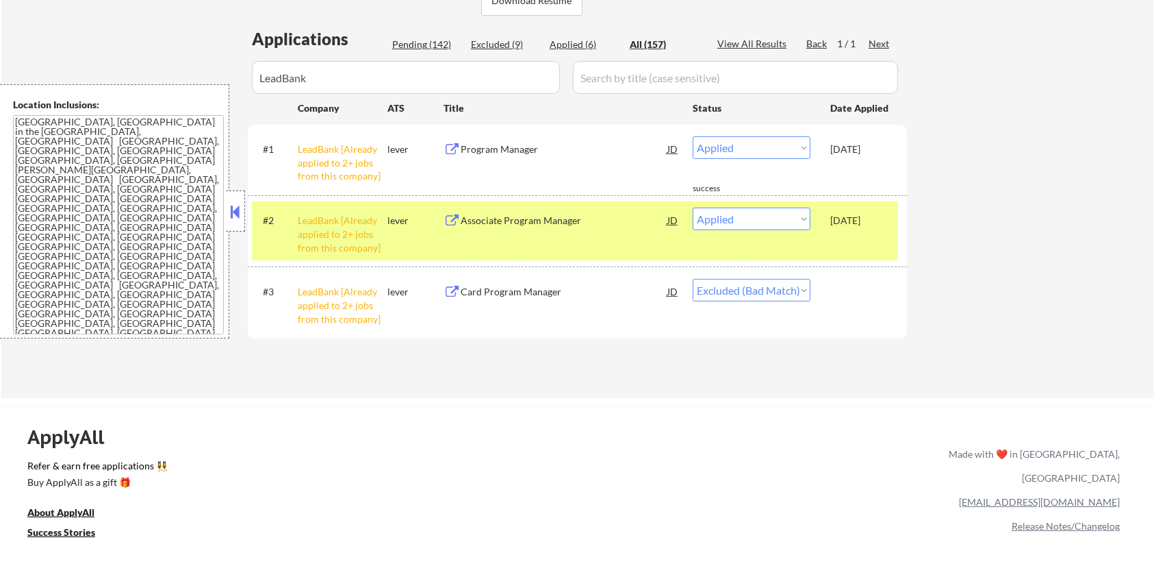
scroll to position [182, 0]
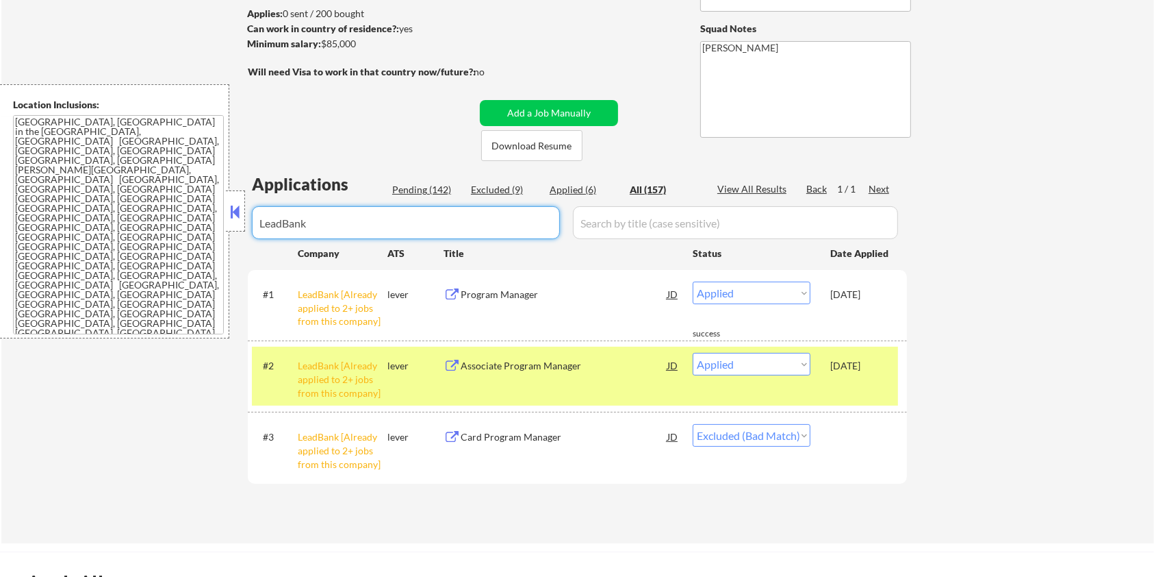
drag, startPoint x: 344, startPoint y: 216, endPoint x: 236, endPoint y: 236, distance: 110.0
click at [236, 236] on body "← Return to /applysquad Mailslurp Inbox Job Search Builder [PERSON_NAME] User E…" at bounding box center [577, 106] width 1154 height 577
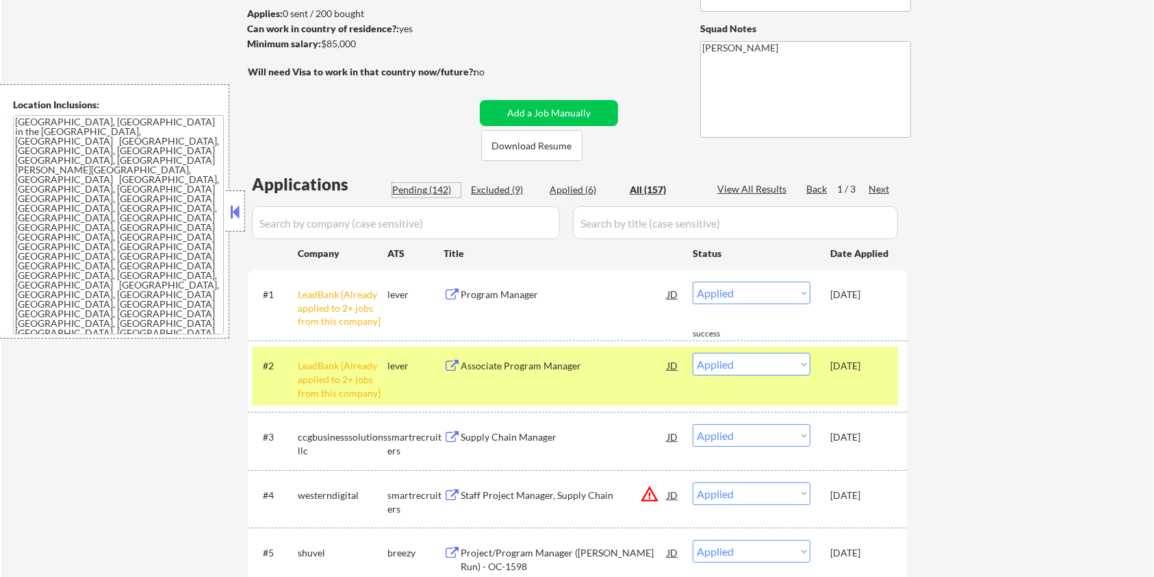
click at [409, 184] on div "Pending (142)" at bounding box center [426, 190] width 68 height 14
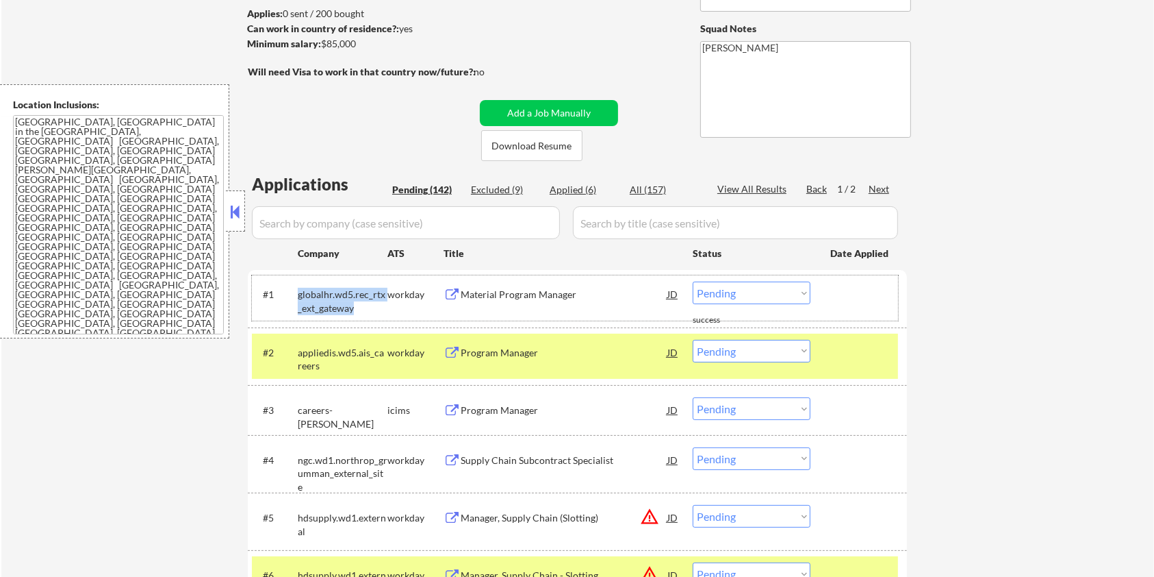
drag, startPoint x: 350, startPoint y: 310, endPoint x: 300, endPoint y: 294, distance: 52.4
click at [300, 294] on div "globalhr.wd5.rec_rtx_ext_gateway" at bounding box center [343, 301] width 90 height 27
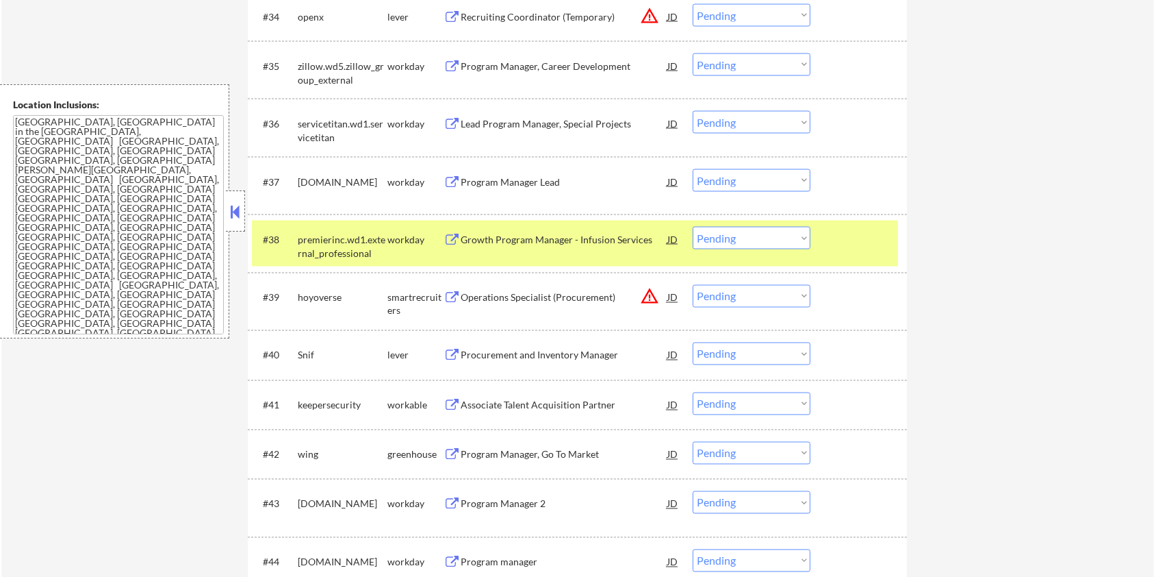
scroll to position [2373, 0]
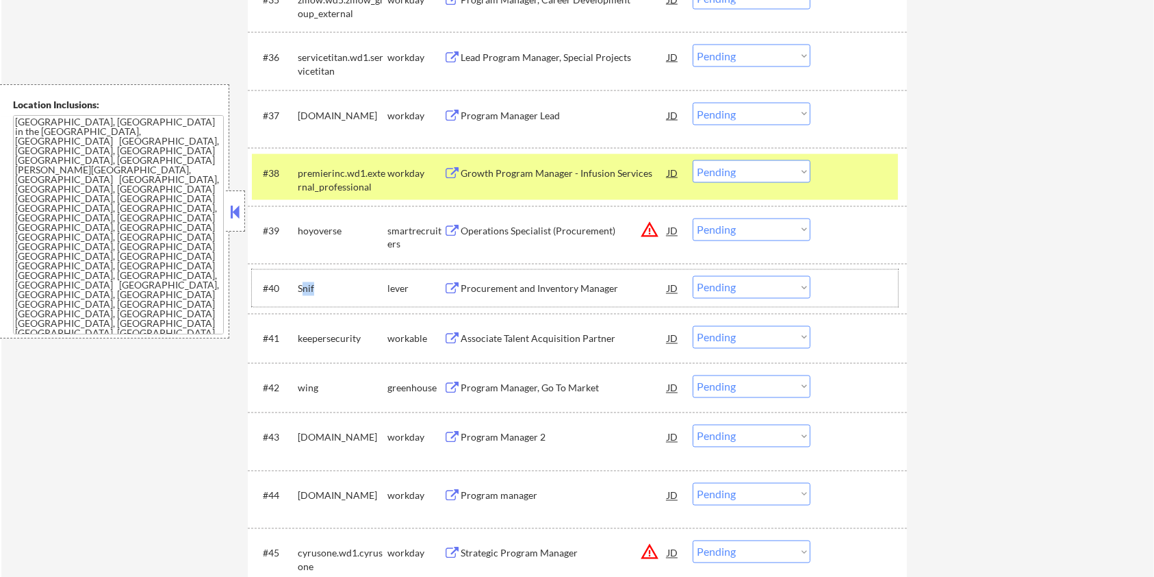
drag, startPoint x: 338, startPoint y: 284, endPoint x: 301, endPoint y: 281, distance: 37.8
click at [301, 282] on div "Snif" at bounding box center [343, 289] width 90 height 14
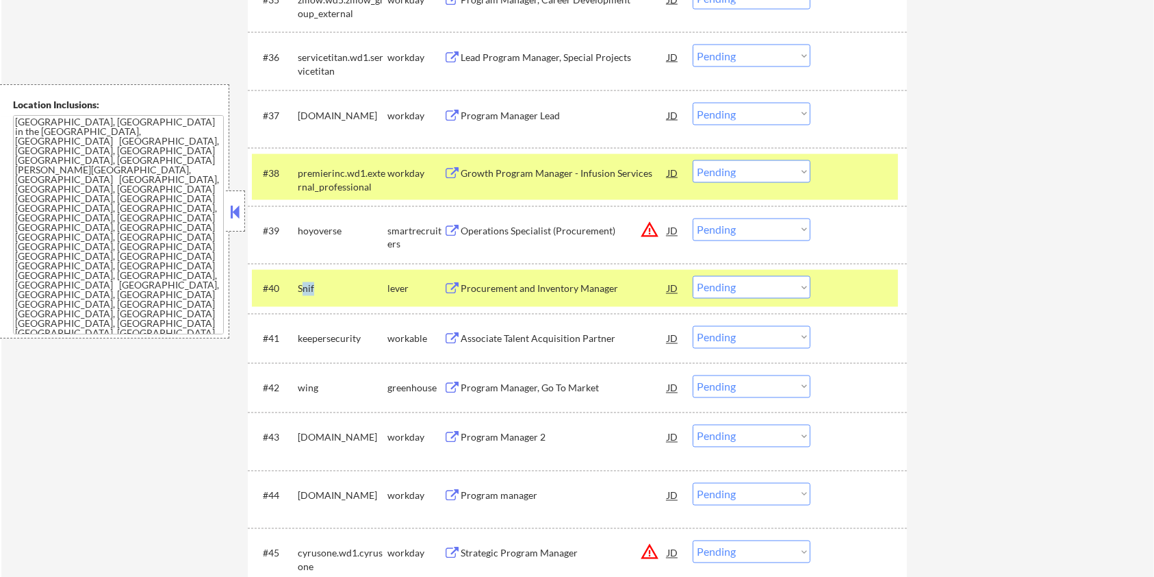
click at [323, 287] on div "Snif" at bounding box center [343, 289] width 90 height 14
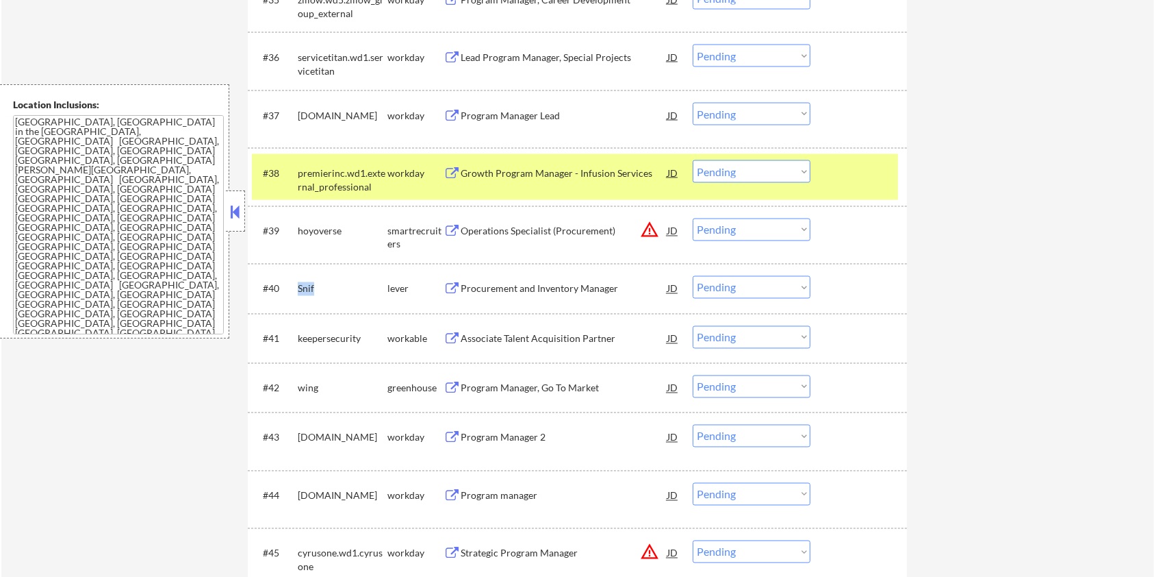
drag, startPoint x: 323, startPoint y: 282, endPoint x: 294, endPoint y: 286, distance: 29.6
click at [294, 286] on div "#40 Snif lever Procurement and Inventory Manager JD warning_amber Choose an opt…" at bounding box center [575, 288] width 646 height 37
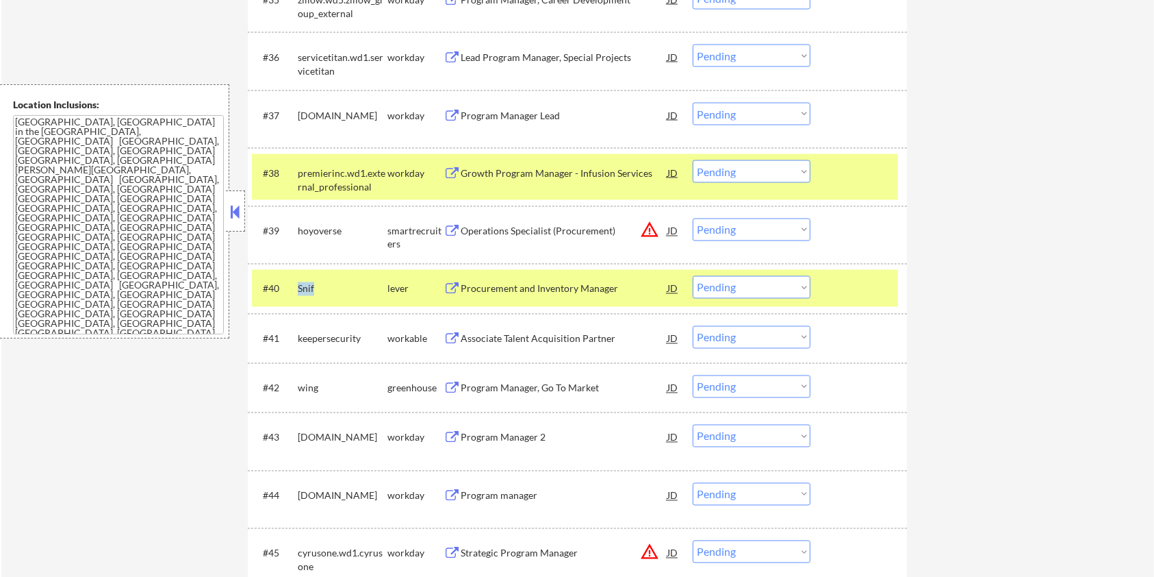
copy div "Snif"
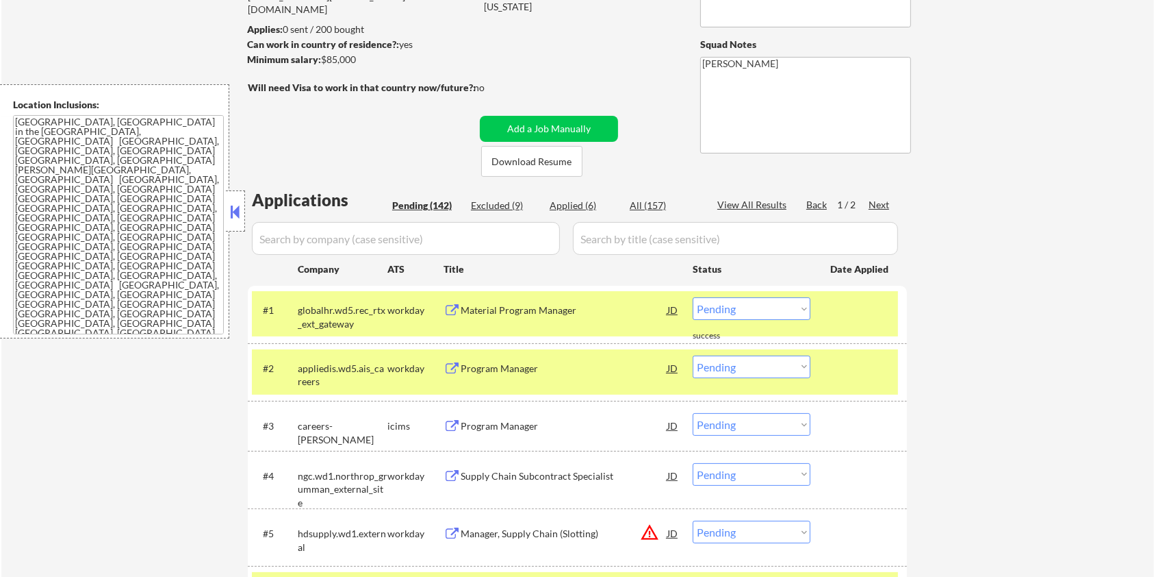
scroll to position [91, 0]
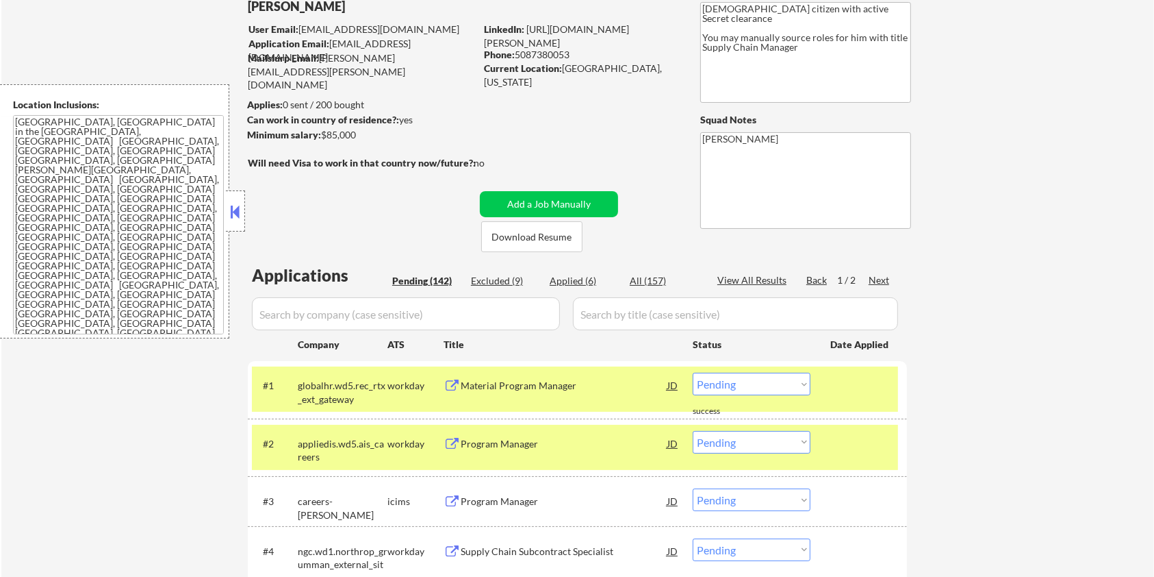
click at [359, 316] on input "input" at bounding box center [406, 313] width 308 height 33
paste input "Snif"
click at [646, 314] on input "input" at bounding box center [735, 313] width 325 height 33
click at [652, 279] on div "All (157)" at bounding box center [664, 281] width 68 height 14
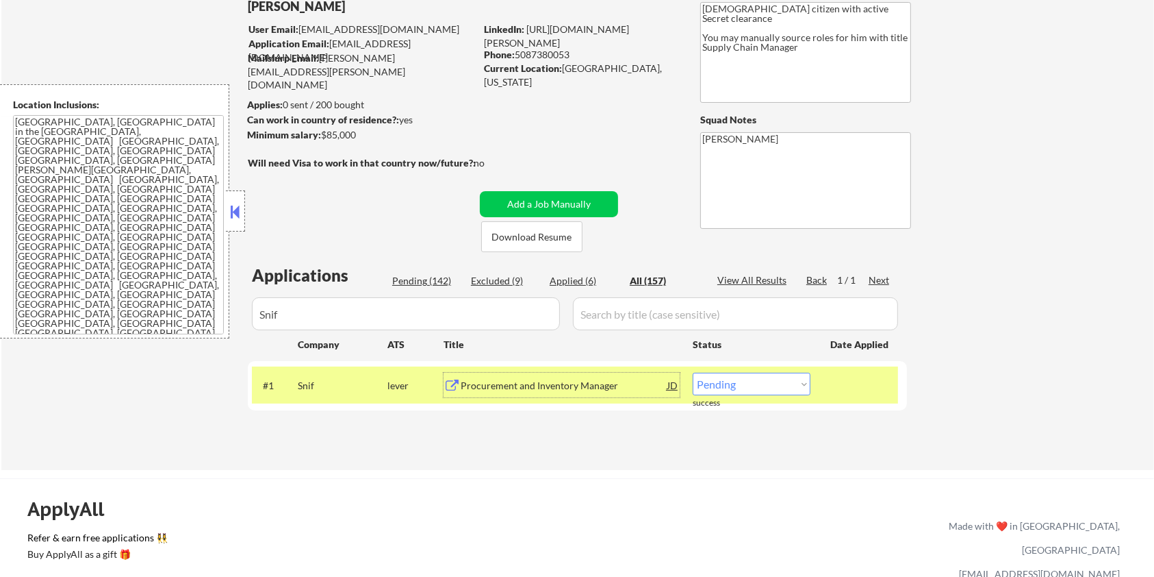
click at [524, 383] on div "Procurement and Inventory Manager" at bounding box center [564, 386] width 207 height 14
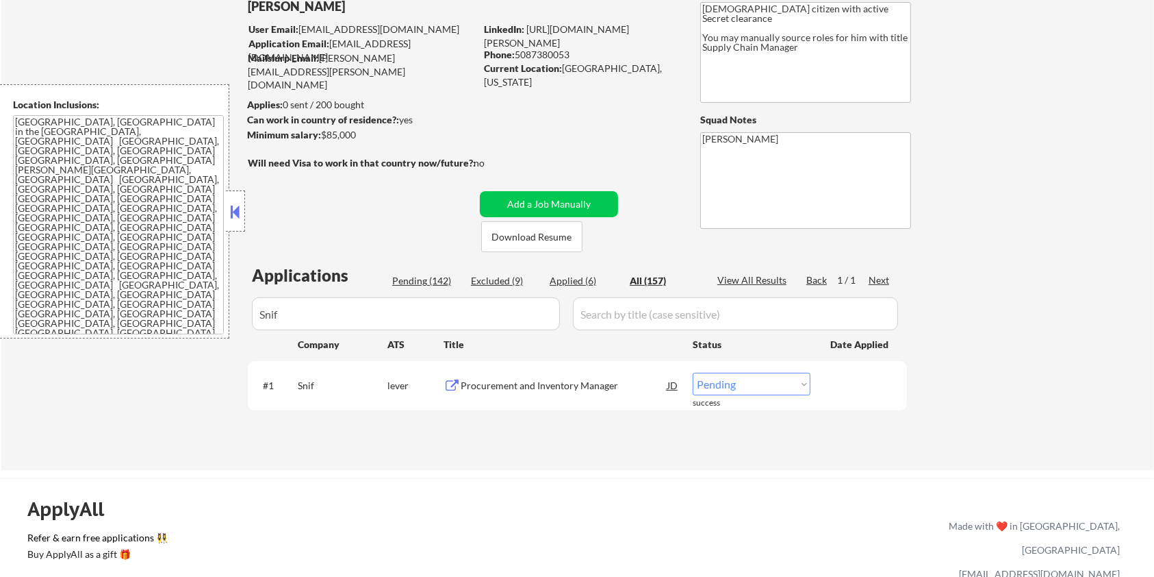
drag, startPoint x: 363, startPoint y: 133, endPoint x: 321, endPoint y: 140, distance: 42.3
click at [321, 140] on div "Minimum salary: $85,000" at bounding box center [361, 135] width 228 height 14
click at [766, 384] on select "Choose an option... Pending Applied Excluded (Questions) Excluded (Expired) Exc…" at bounding box center [752, 384] width 118 height 23
click at [693, 373] on select "Choose an option... Pending Applied Excluded (Questions) Excluded (Expired) Exc…" at bounding box center [752, 384] width 118 height 23
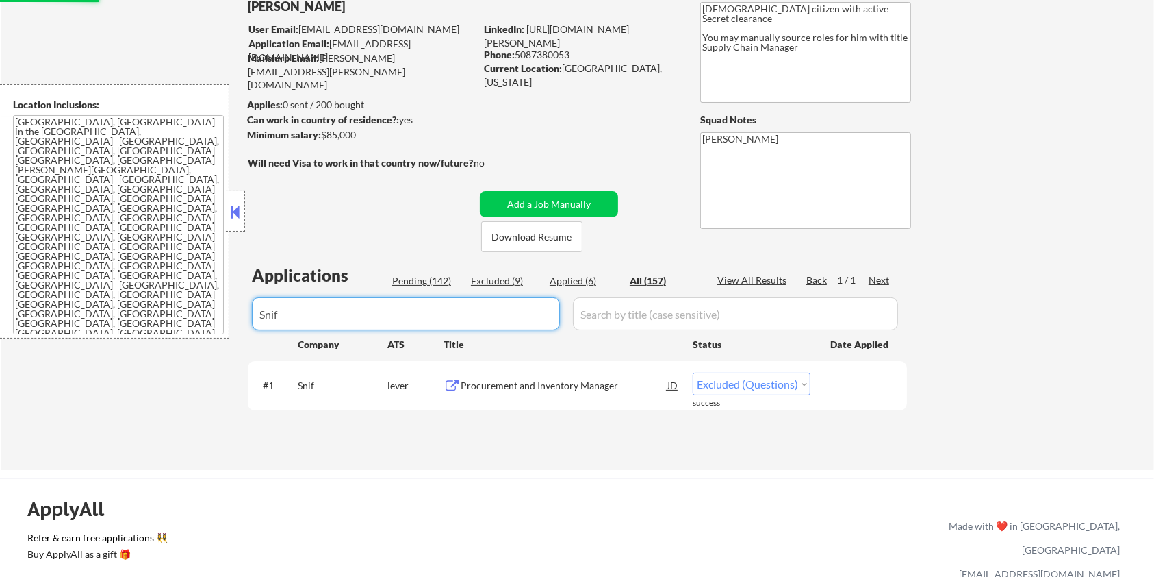
drag, startPoint x: 405, startPoint y: 310, endPoint x: 201, endPoint y: 340, distance: 207.0
click at [201, 340] on div "← Return to /applysquad Mailslurp Inbox Job Search Builder [PERSON_NAME] User E…" at bounding box center [577, 217] width 1153 height 506
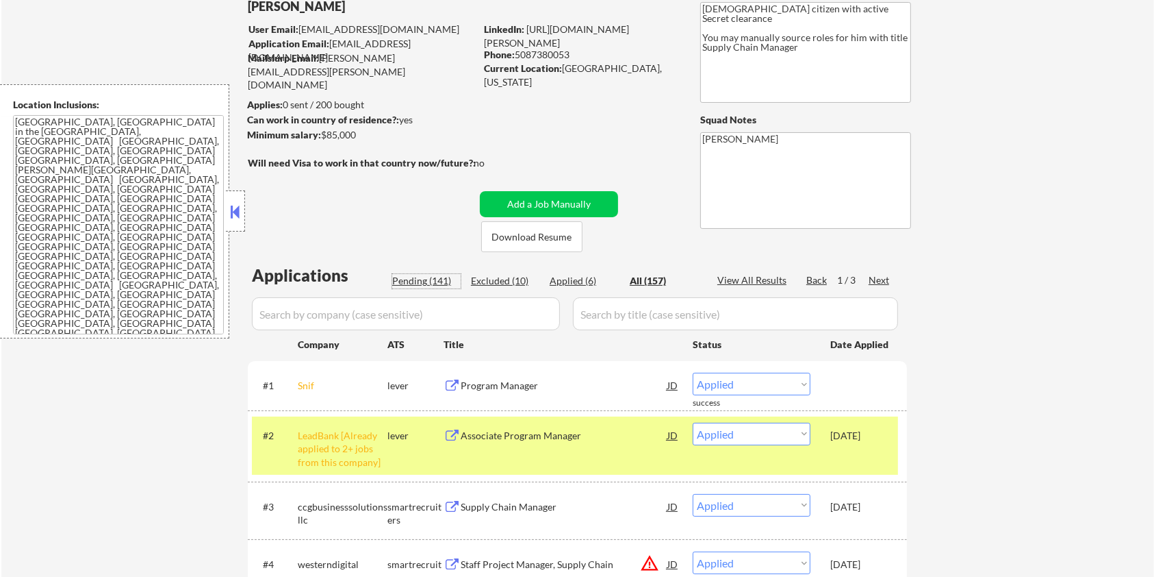
click at [401, 277] on div "Pending (141)" at bounding box center [426, 281] width 68 height 14
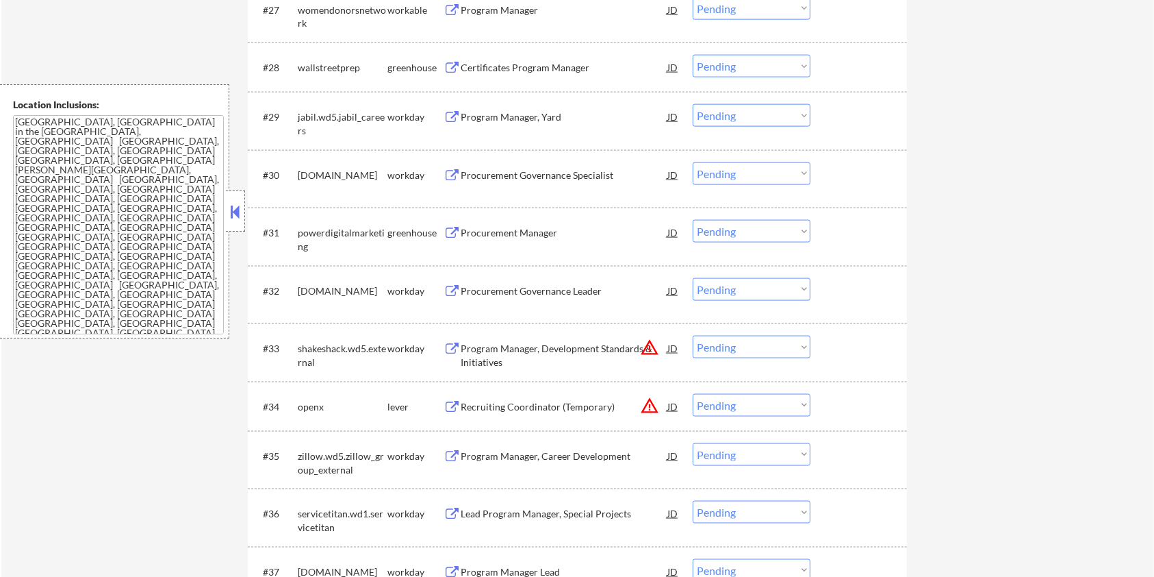
scroll to position [2191, 0]
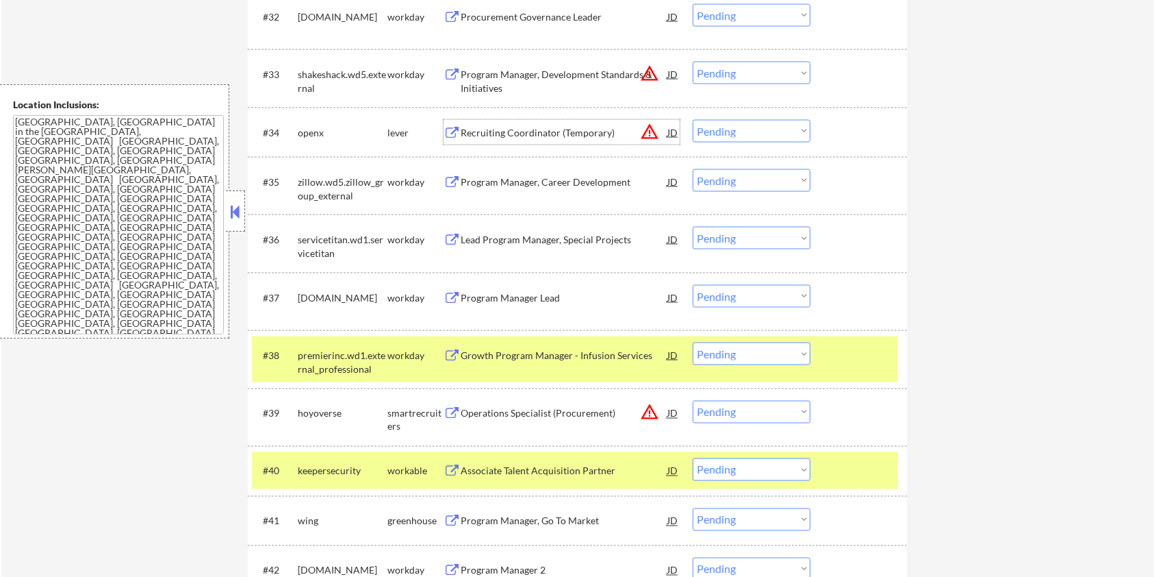
click at [462, 130] on div "Recruiting Coordinator (Temporary)" at bounding box center [564, 133] width 207 height 14
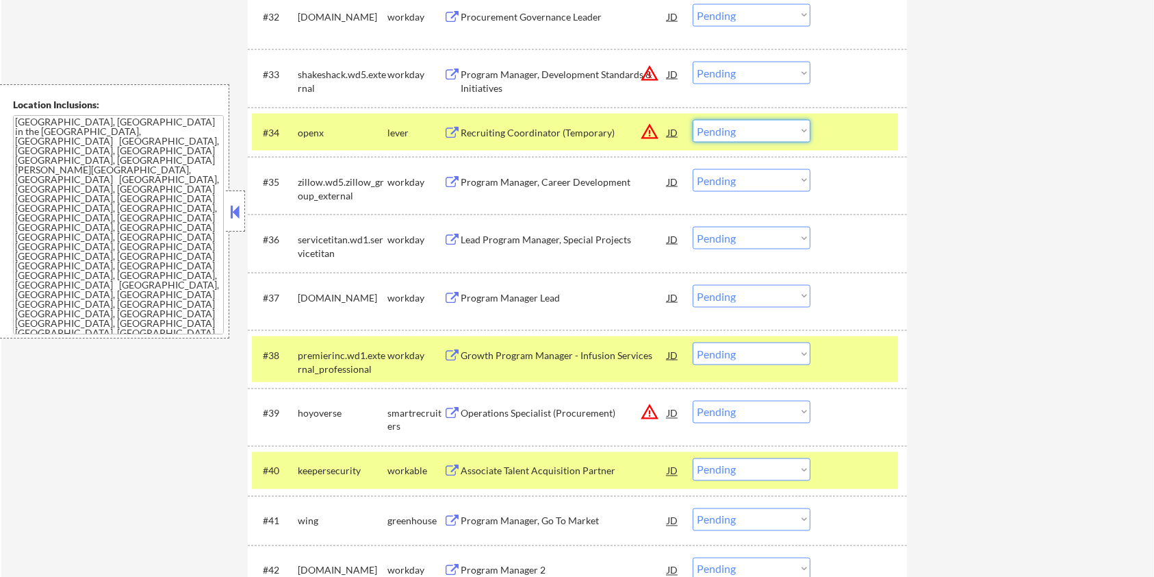
click at [758, 129] on select "Choose an option... Pending Applied Excluded (Questions) Excluded (Expired) Exc…" at bounding box center [752, 131] width 118 height 23
click at [693, 120] on select "Choose an option... Pending Applied Excluded (Questions) Excluded (Expired) Exc…" at bounding box center [752, 131] width 118 height 23
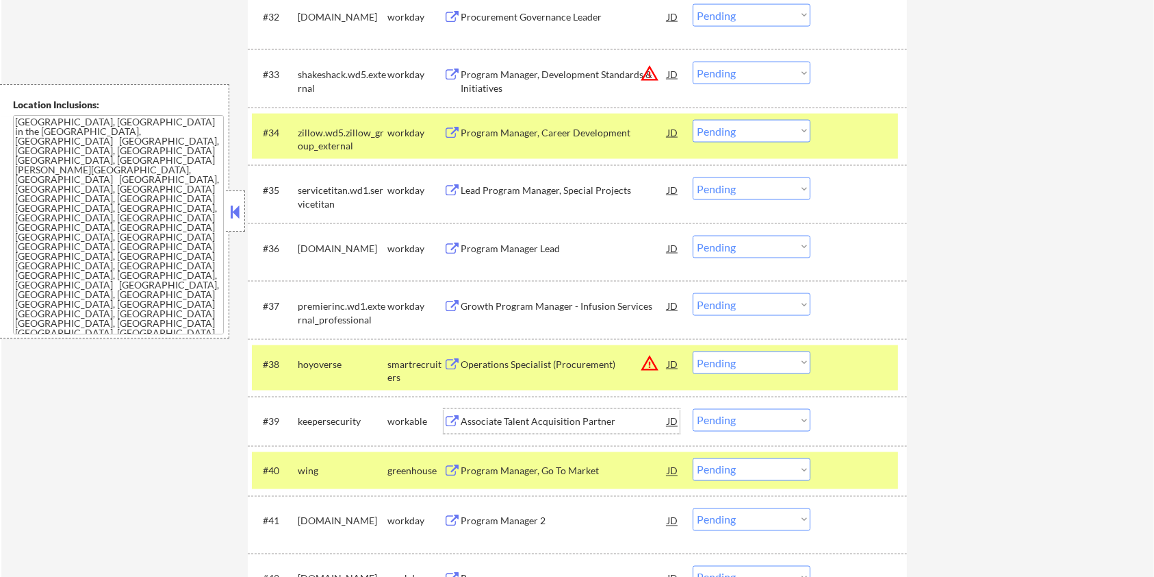
click at [482, 423] on div "Associate Talent Acquisition Partner" at bounding box center [564, 422] width 207 height 14
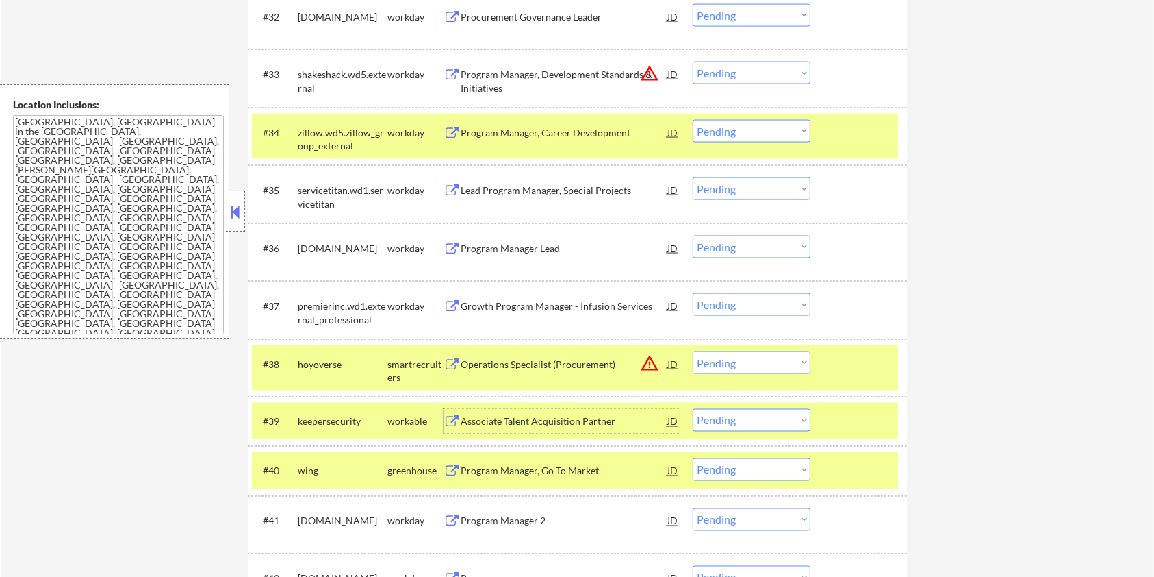
click at [742, 423] on select "Choose an option... Pending Applied Excluded (Questions) Excluded (Expired) Exc…" at bounding box center [752, 420] width 118 height 23
click at [693, 409] on select "Choose an option... Pending Applied Excluded (Questions) Excluded (Expired) Exc…" at bounding box center [752, 420] width 118 height 23
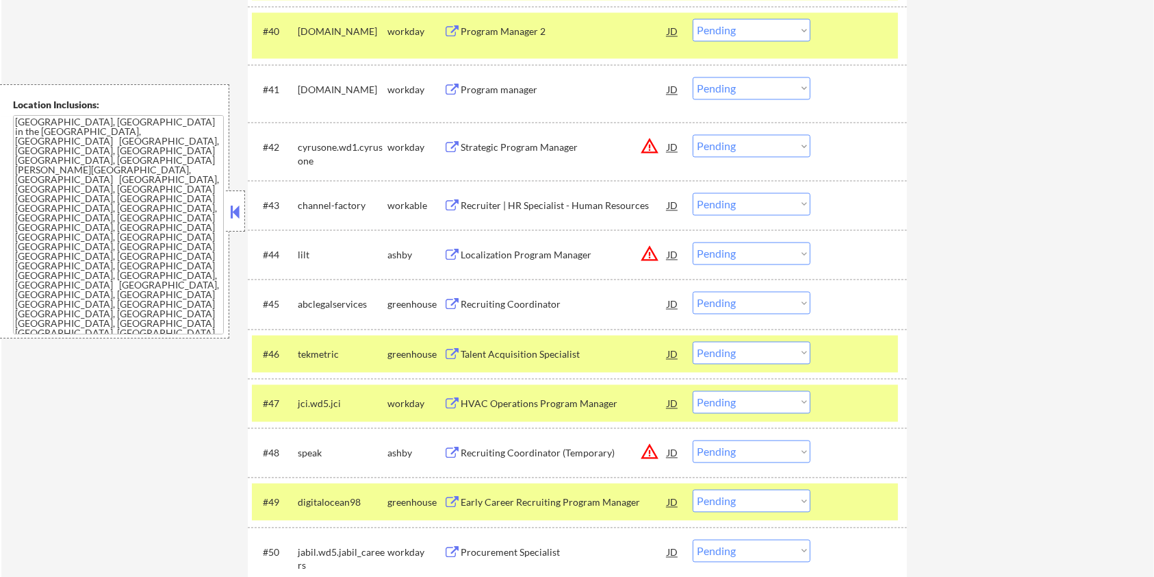
scroll to position [2647, 0]
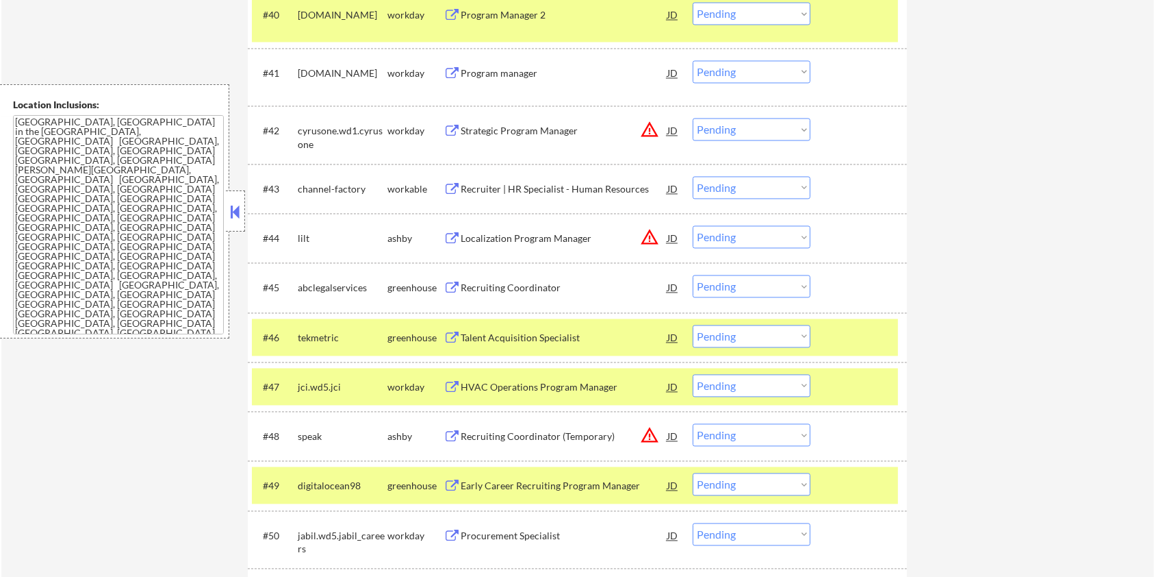
click at [464, 237] on div "Localization Program Manager" at bounding box center [564, 238] width 207 height 14
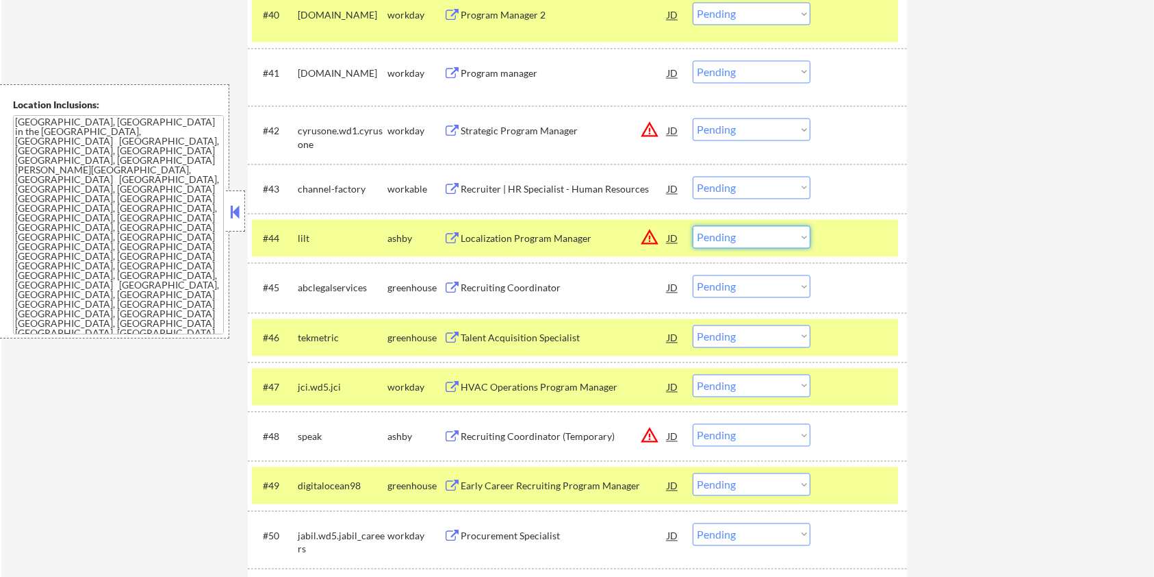
click at [752, 235] on select "Choose an option... Pending Applied Excluded (Questions) Excluded (Expired) Exc…" at bounding box center [752, 236] width 118 height 23
click at [693, 225] on select "Choose an option... Pending Applied Excluded (Questions) Excluded (Expired) Exc…" at bounding box center [752, 236] width 118 height 23
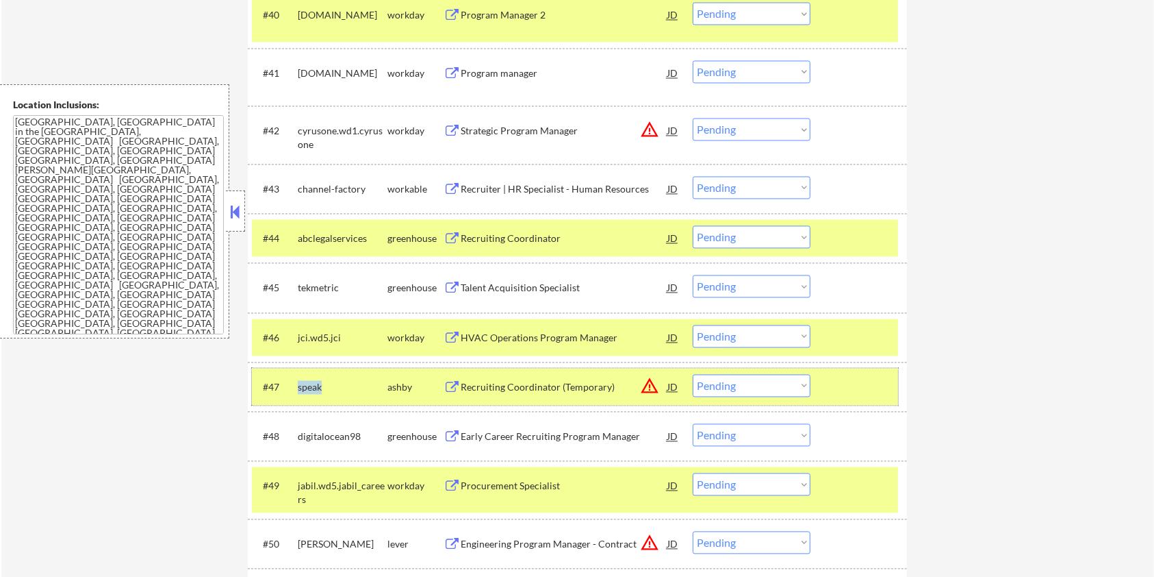
drag, startPoint x: 329, startPoint y: 388, endPoint x: 297, endPoint y: 383, distance: 31.9
click at [298, 383] on div "speak" at bounding box center [343, 387] width 90 height 14
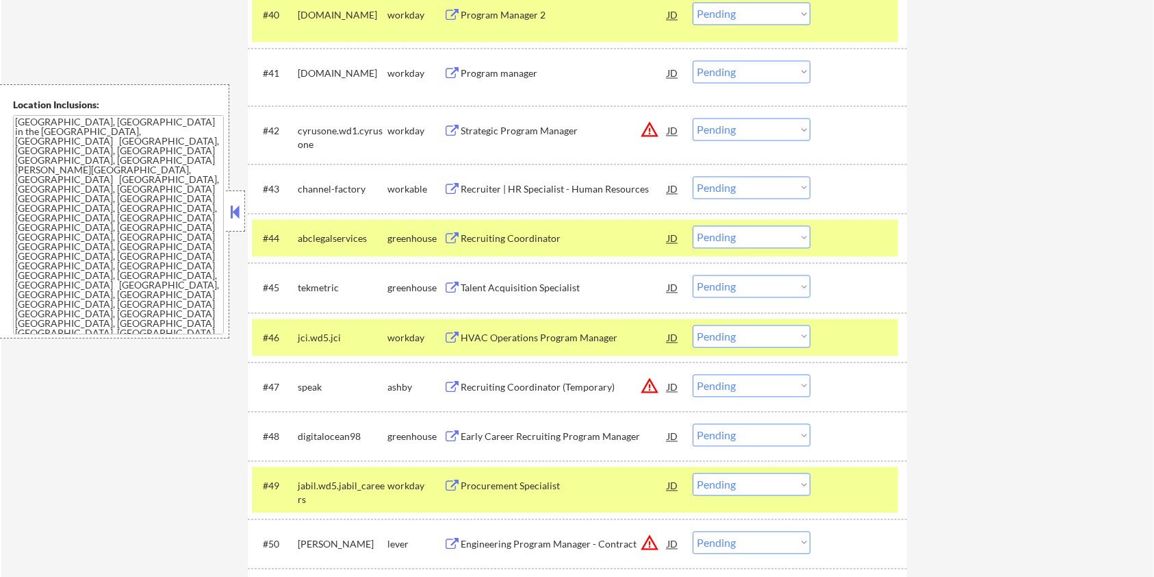
click at [499, 386] on div "Recruiting Coordinator (Temporary)" at bounding box center [564, 387] width 207 height 14
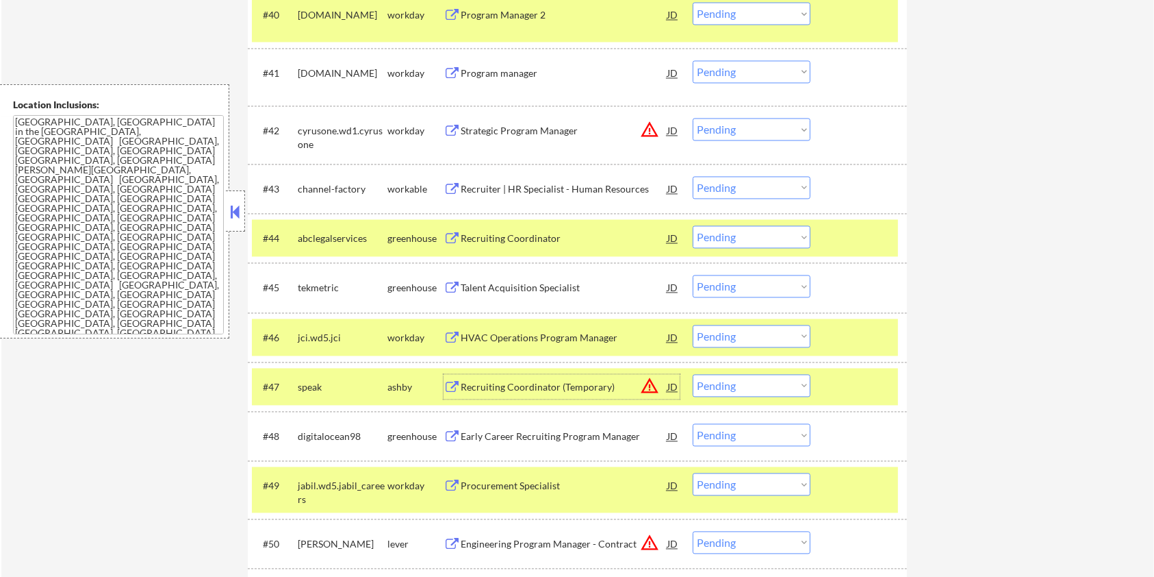
click at [739, 392] on select "Choose an option... Pending Applied Excluded (Questions) Excluded (Expired) Exc…" at bounding box center [752, 385] width 118 height 23
click at [693, 374] on select "Choose an option... Pending Applied Excluded (Questions) Excluded (Expired) Exc…" at bounding box center [752, 385] width 118 height 23
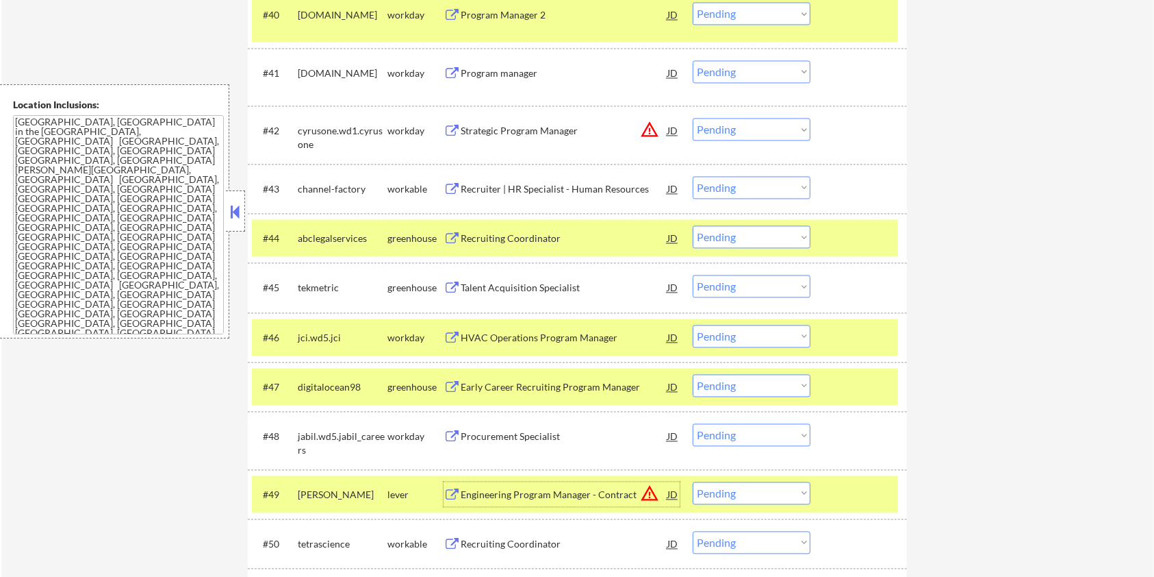
click at [502, 490] on div "Engineering Program Manager - Contract" at bounding box center [564, 495] width 207 height 14
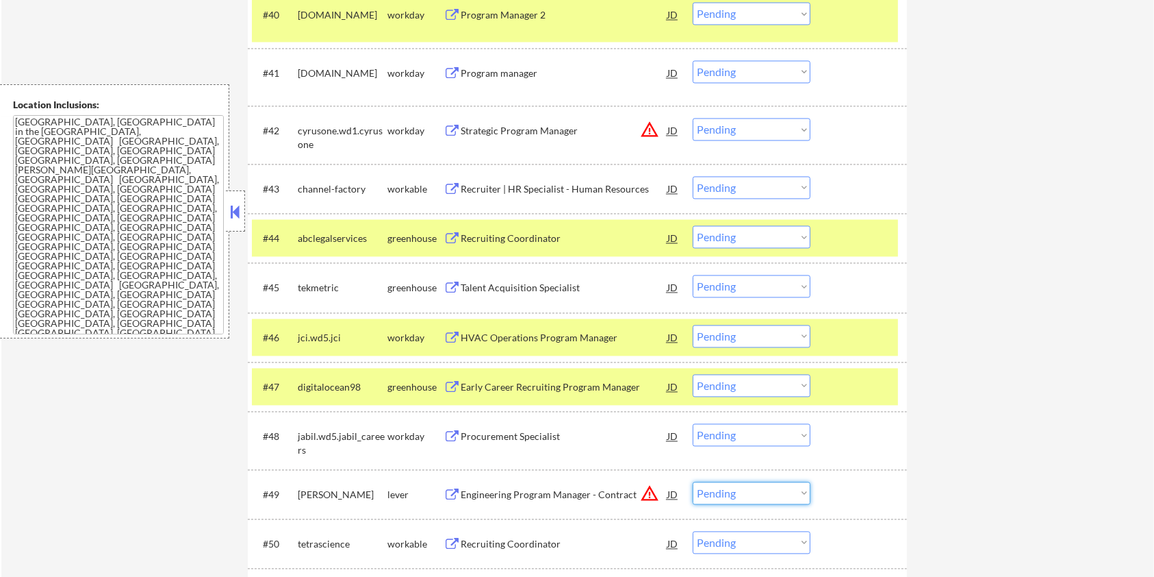
click at [751, 496] on select "Choose an option... Pending Applied Excluded (Questions) Excluded (Expired) Exc…" at bounding box center [752, 492] width 118 height 23
click at [693, 481] on select "Choose an option... Pending Applied Excluded (Questions) Excluded (Expired) Exc…" at bounding box center [752, 492] width 118 height 23
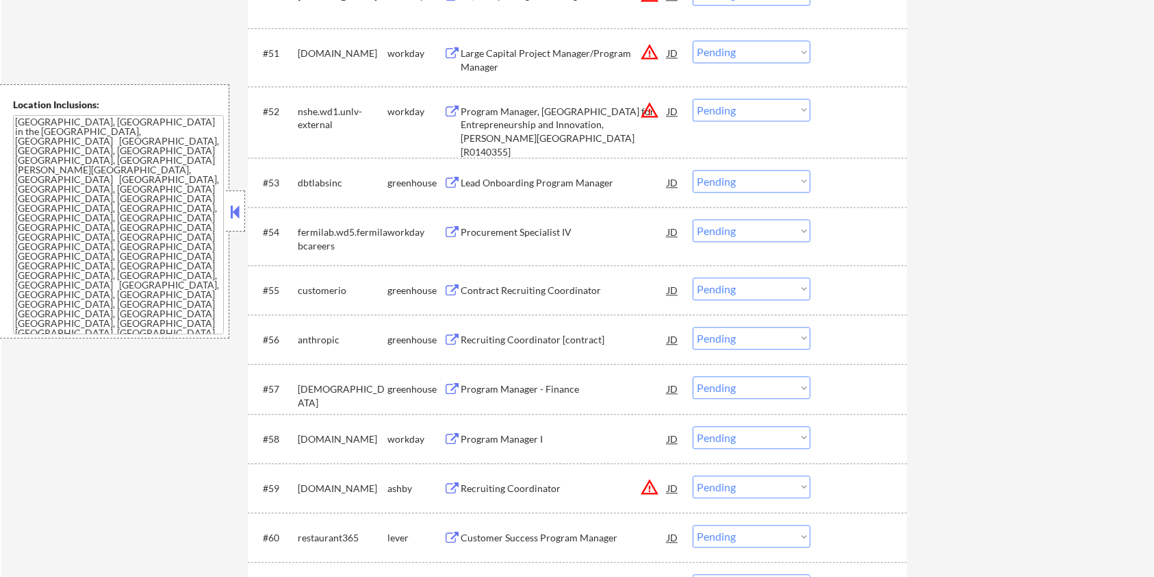
scroll to position [3287, 0]
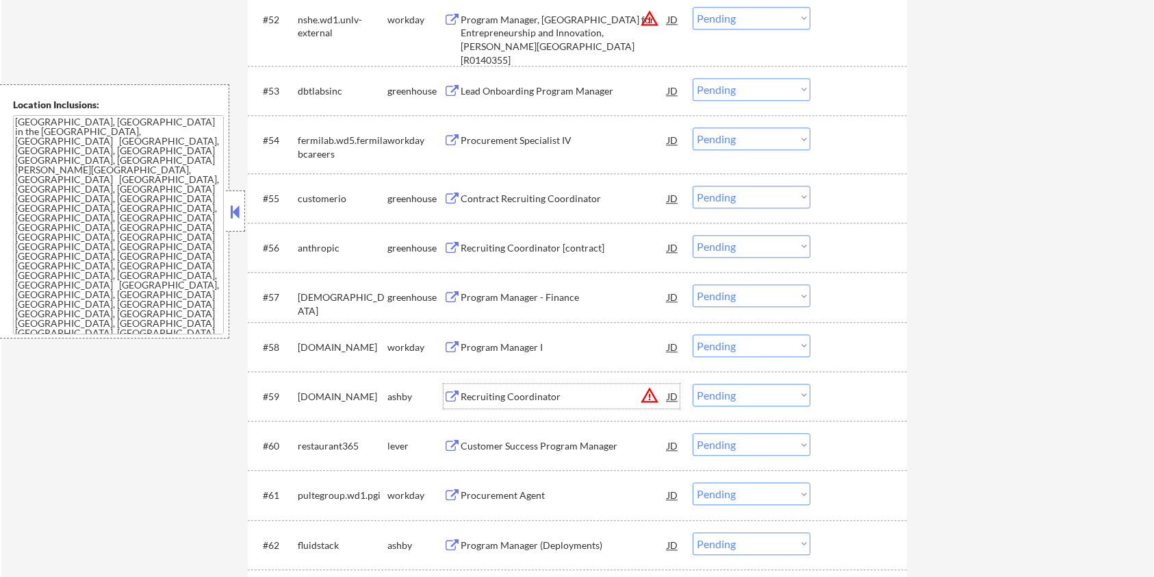
click at [511, 388] on div "Recruiting Coordinator" at bounding box center [564, 395] width 207 height 25
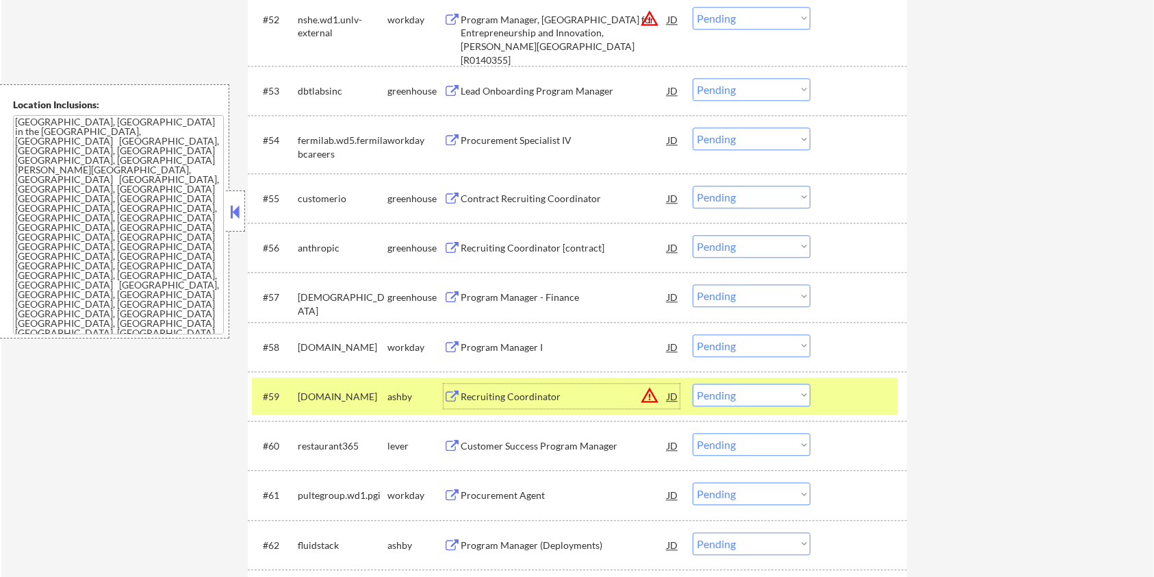
click at [787, 398] on select "Choose an option... Pending Applied Excluded (Questions) Excluded (Expired) Exc…" at bounding box center [752, 394] width 118 height 23
click at [693, 383] on select "Choose an option... Pending Applied Excluded (Questions) Excluded (Expired) Exc…" at bounding box center [752, 394] width 118 height 23
click at [556, 380] on div "#59 restaurant365 lever Customer Success Program Manager JD warning_amber Choos…" at bounding box center [575, 395] width 646 height 37
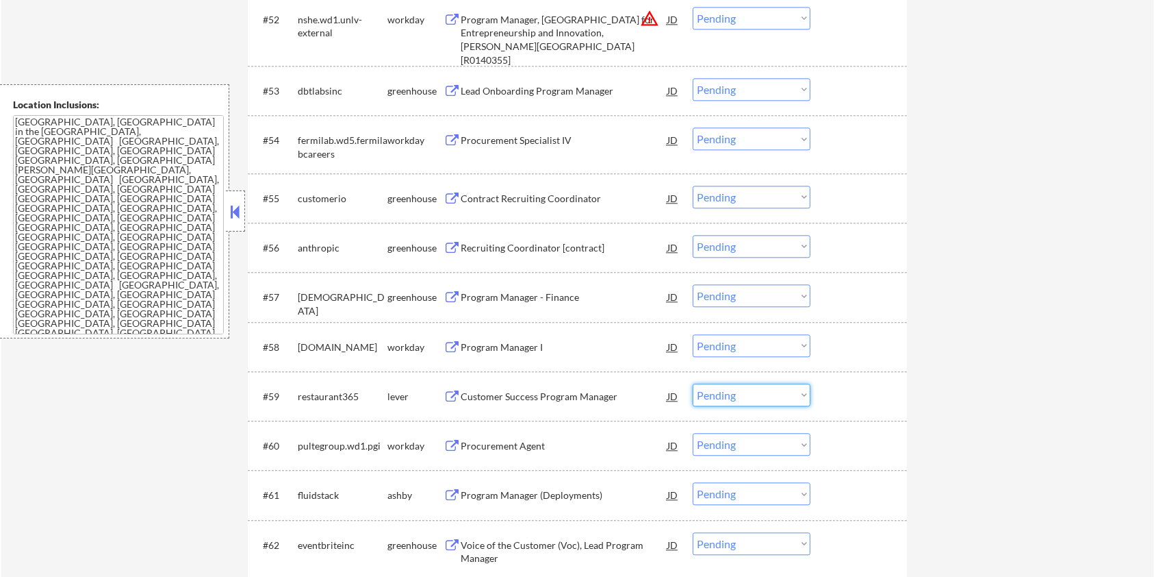
click at [741, 394] on select "Choose an option... Pending Applied Excluded (Questions) Excluded (Expired) Exc…" at bounding box center [752, 394] width 118 height 23
click at [693, 383] on select "Choose an option... Pending Applied Excluded (Questions) Excluded (Expired) Exc…" at bounding box center [752, 394] width 118 height 23
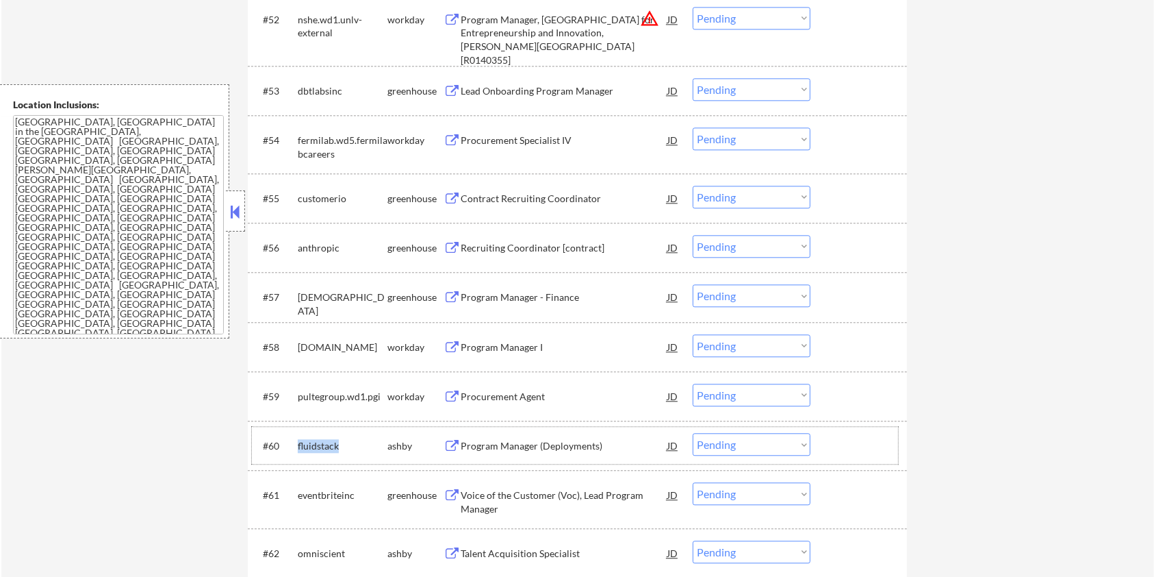
drag, startPoint x: 355, startPoint y: 443, endPoint x: 296, endPoint y: 438, distance: 59.1
click at [296, 438] on div "#60 fluidstack [PERSON_NAME] Program Manager (Deployments) JD warning_amber Cho…" at bounding box center [575, 445] width 646 height 37
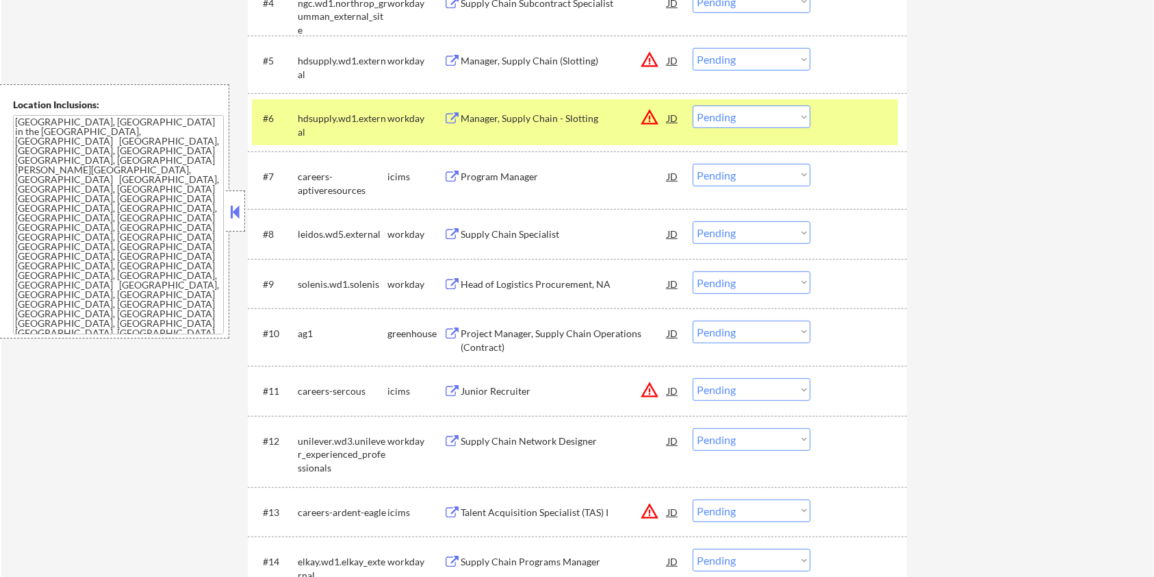
scroll to position [365, 0]
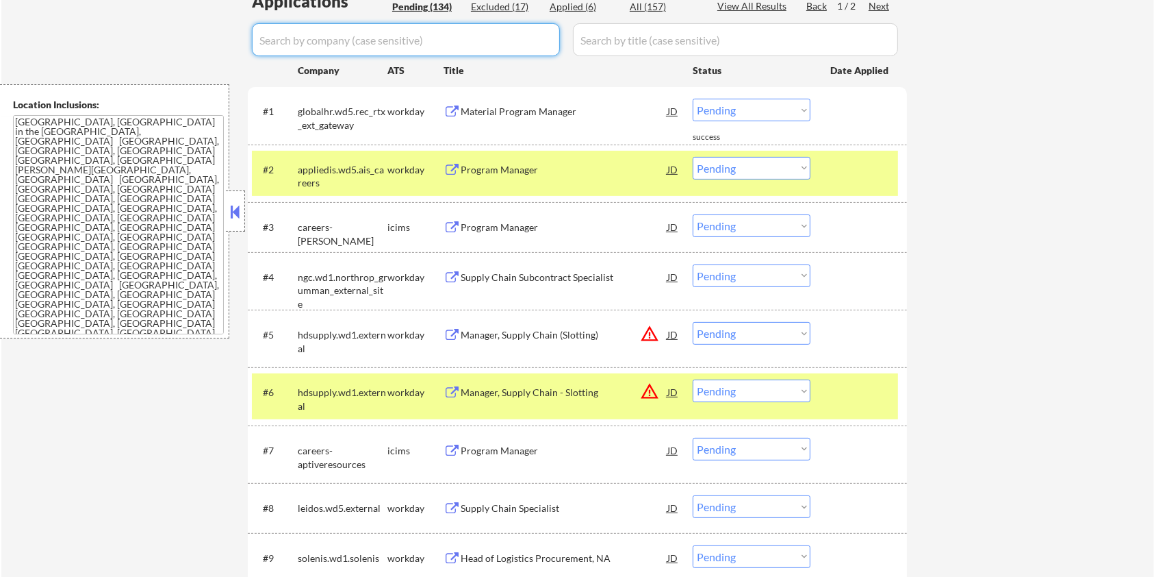
click at [330, 35] on input "input" at bounding box center [406, 39] width 308 height 33
paste input "fluidstack"
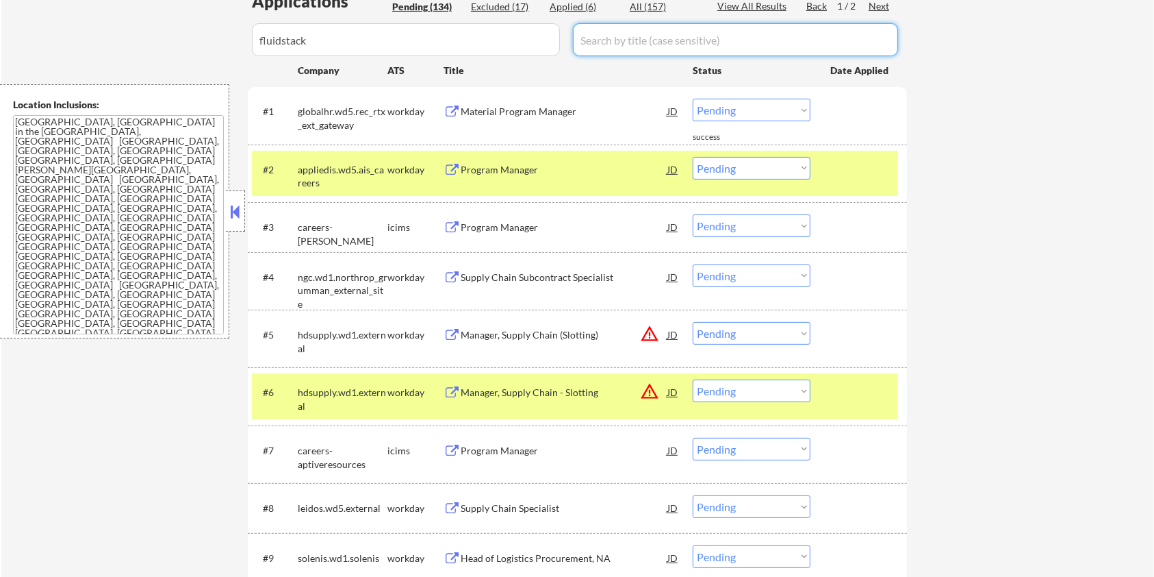
click at [716, 40] on input "input" at bounding box center [735, 39] width 325 height 33
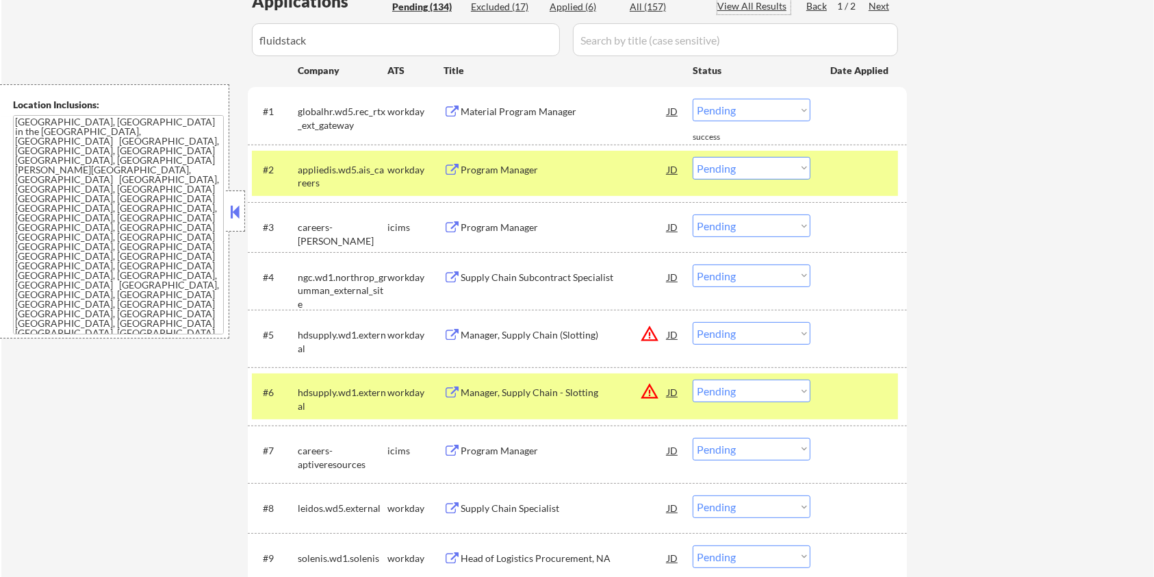
click at [761, 1] on div "View All Results" at bounding box center [754, 6] width 73 height 14
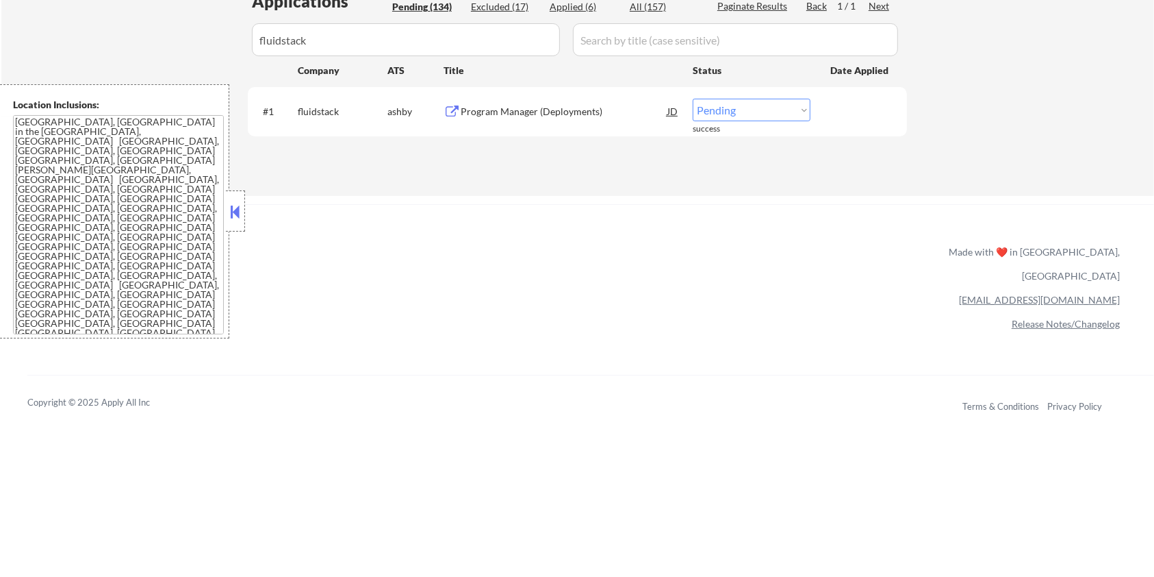
click at [564, 117] on div "Program Manager (Deployments)" at bounding box center [564, 112] width 207 height 14
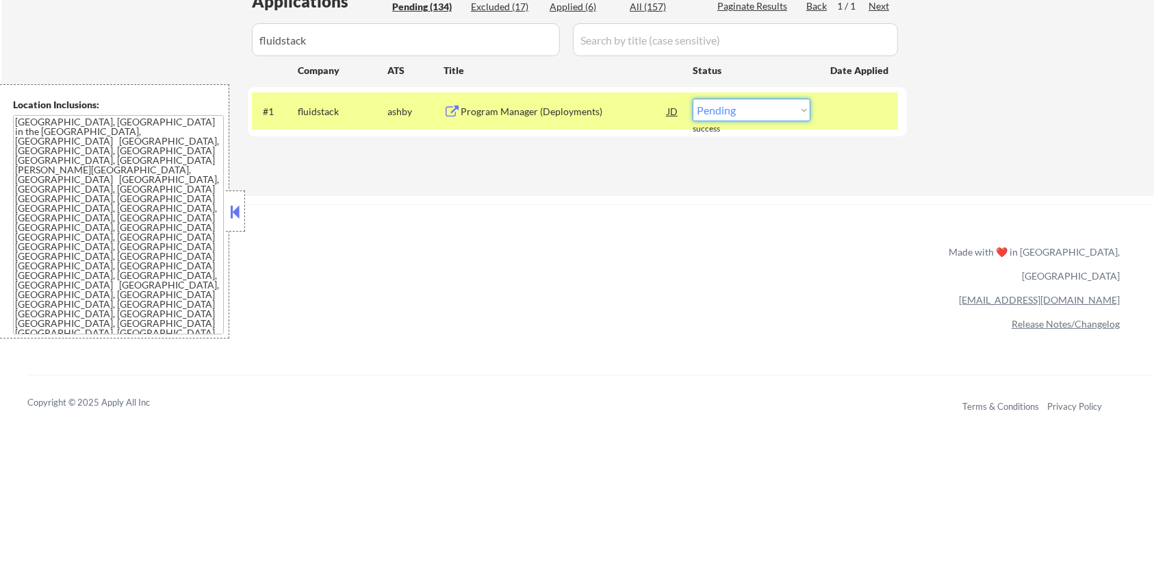
click at [750, 112] on select "Choose an option... Pending Applied Excluded (Questions) Excluded (Expired) Exc…" at bounding box center [752, 110] width 118 height 23
click at [693, 99] on select "Choose an option... Pending Applied Excluded (Questions) Excluded (Expired) Exc…" at bounding box center [752, 110] width 118 height 23
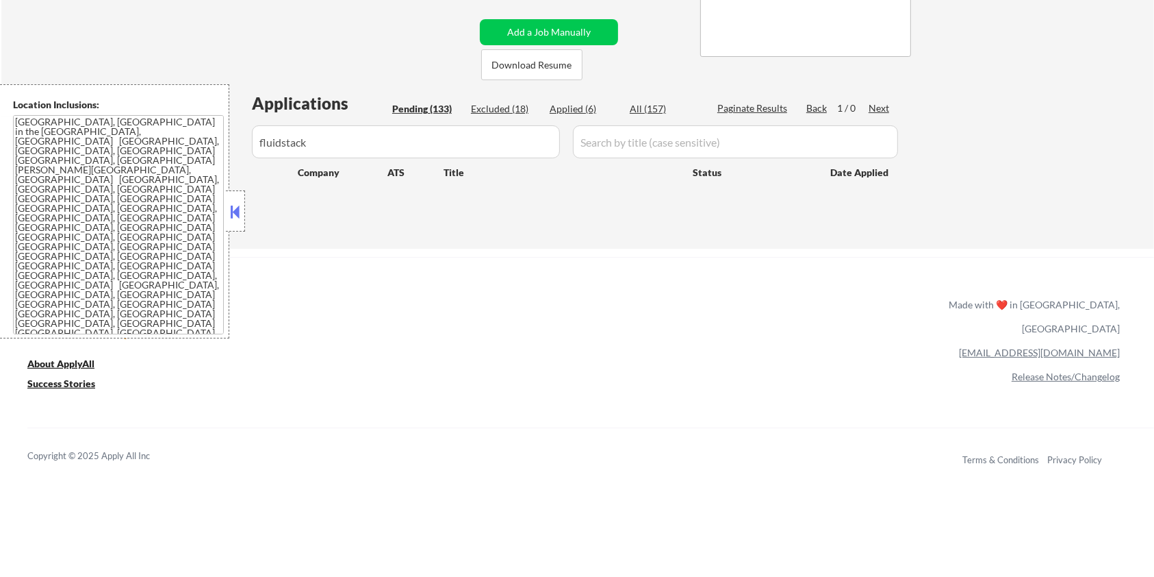
scroll to position [182, 0]
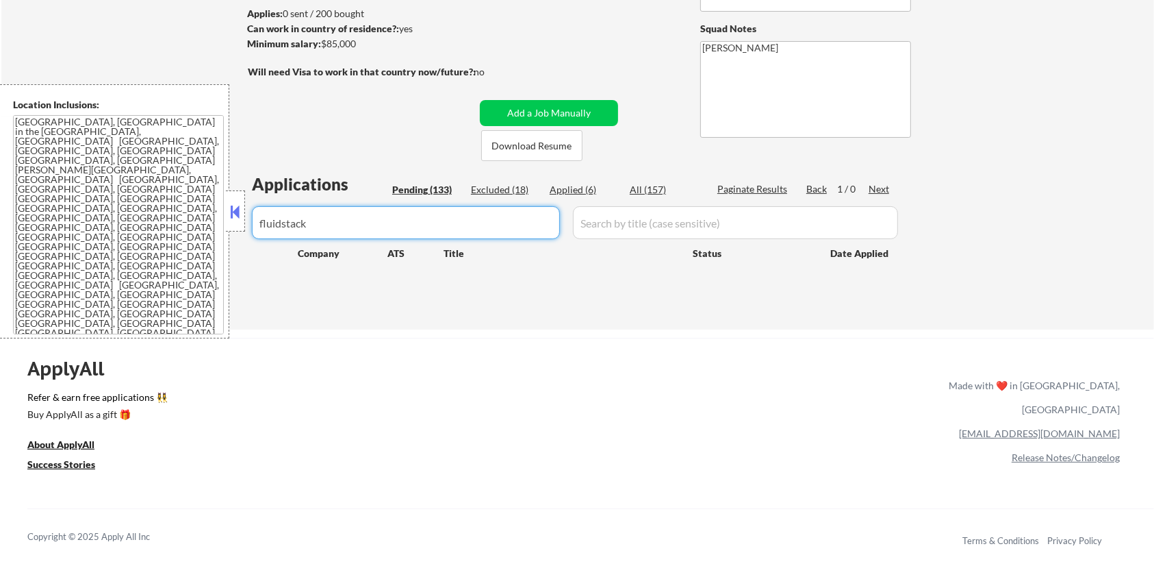
drag, startPoint x: 379, startPoint y: 227, endPoint x: 211, endPoint y: 227, distance: 167.8
click at [211, 227] on body "← Return to /applysquad Mailslurp Inbox Job Search Builder [PERSON_NAME] User E…" at bounding box center [577, 106] width 1154 height 577
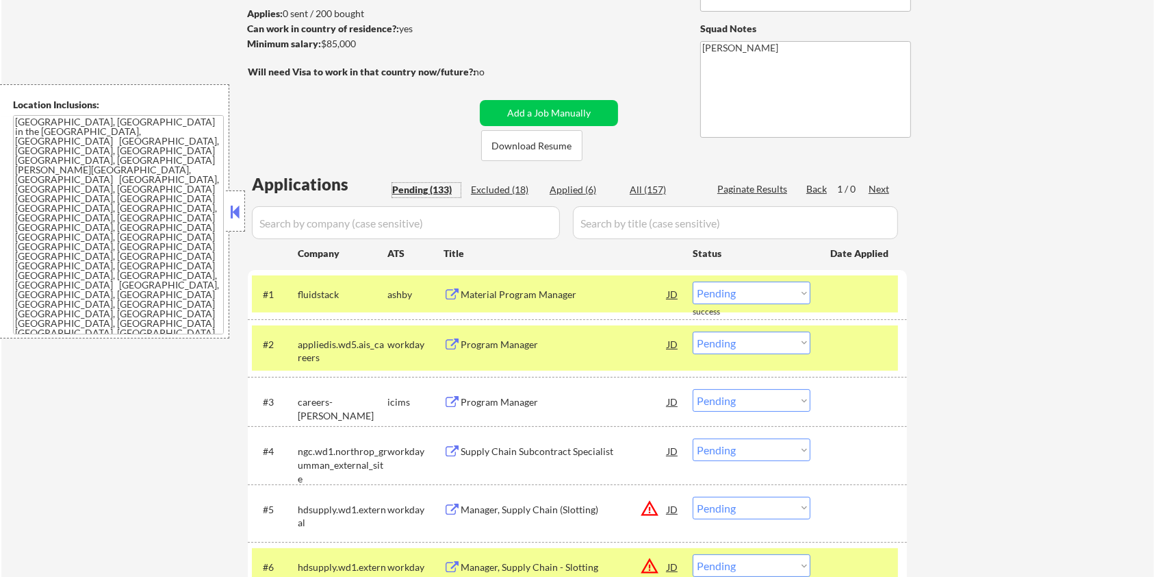
click at [416, 188] on div "Pending (133)" at bounding box center [426, 190] width 68 height 14
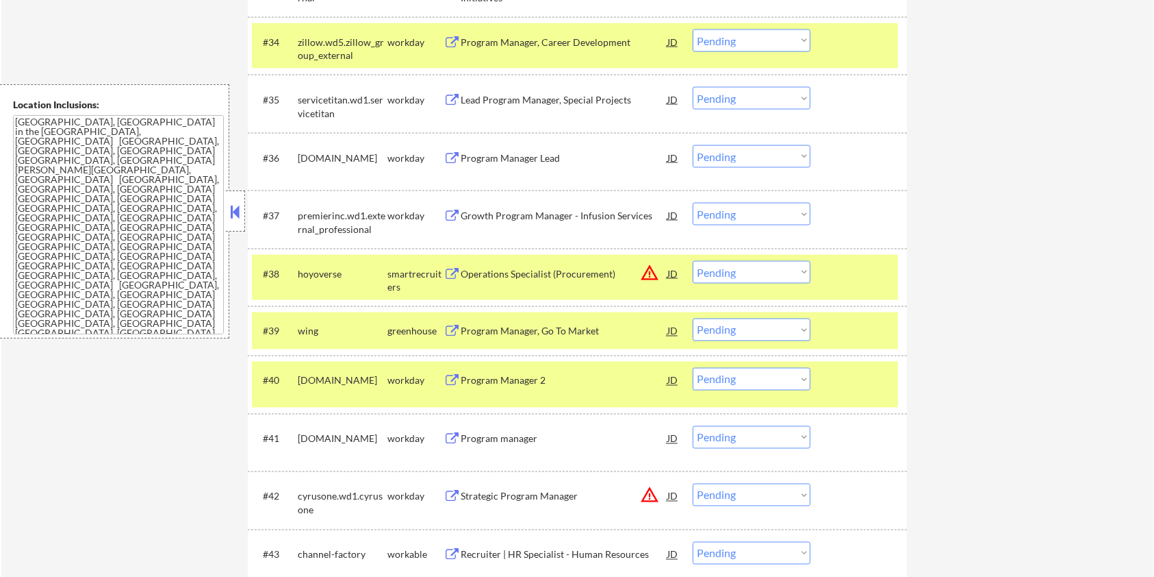
scroll to position [2282, 0]
drag, startPoint x: 320, startPoint y: 327, endPoint x: 297, endPoint y: 322, distance: 23.9
click at [298, 322] on div "wing" at bounding box center [343, 330] width 90 height 25
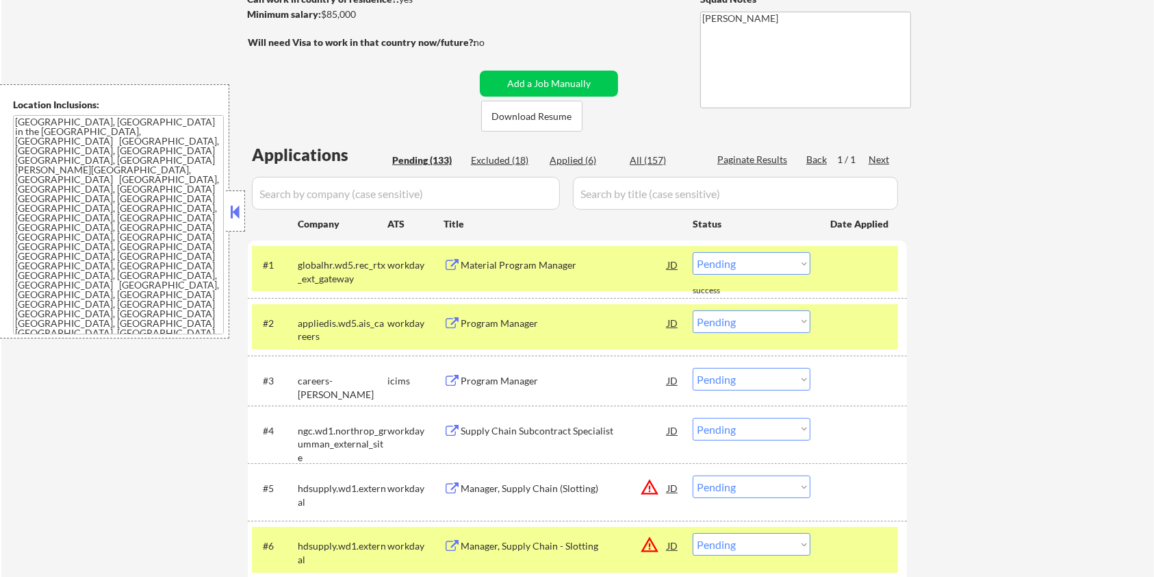
scroll to position [182, 0]
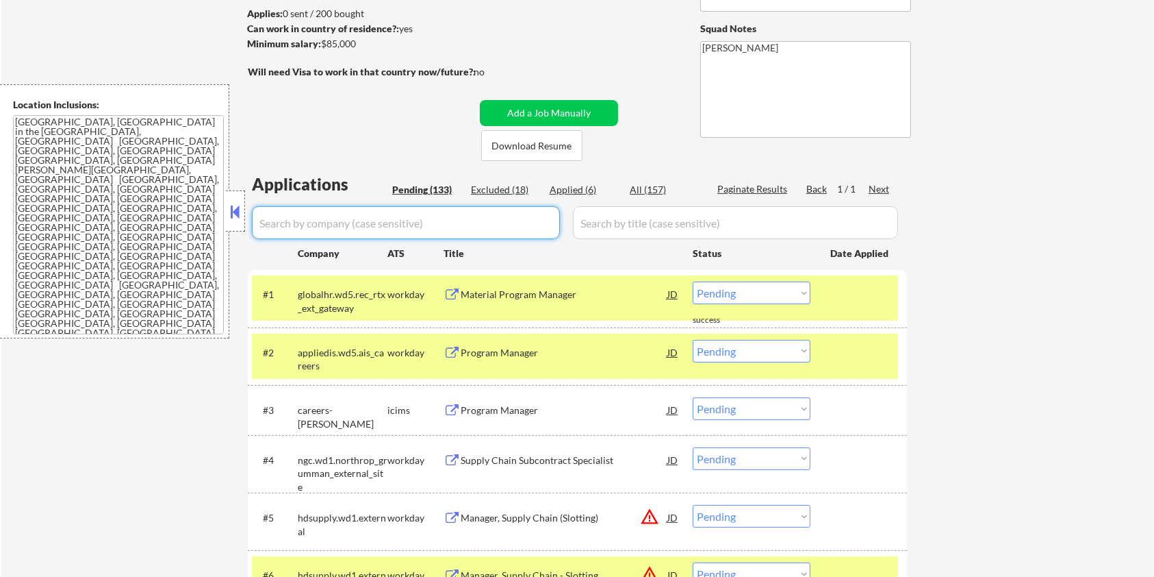
click at [401, 227] on input "input" at bounding box center [406, 222] width 308 height 33
paste input "wing"
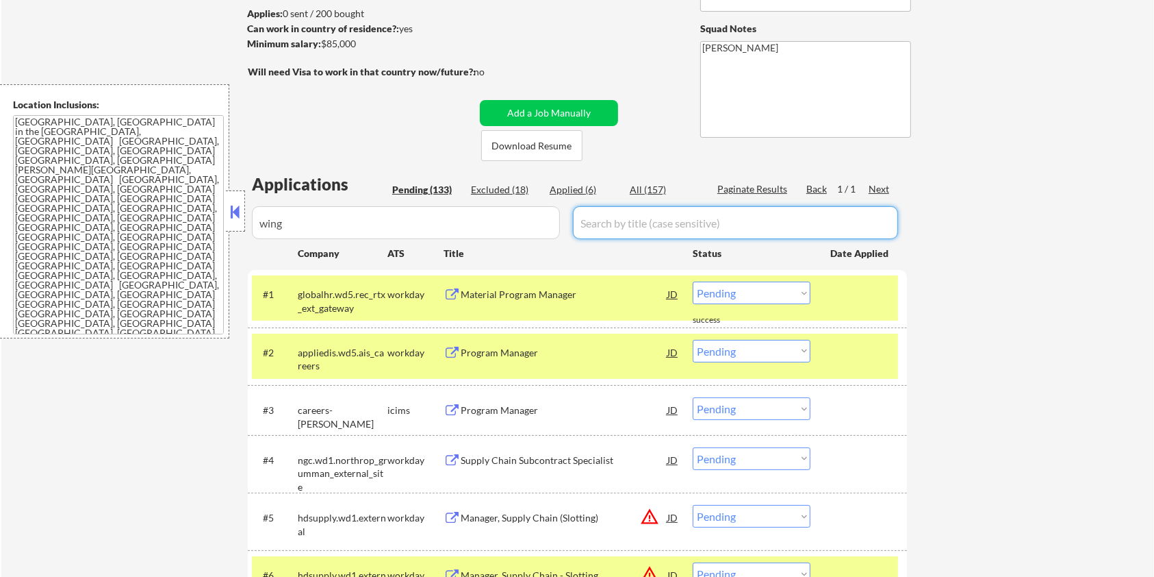
click at [601, 233] on input "input" at bounding box center [735, 222] width 325 height 33
click at [651, 185] on div "All (157)" at bounding box center [664, 190] width 68 height 14
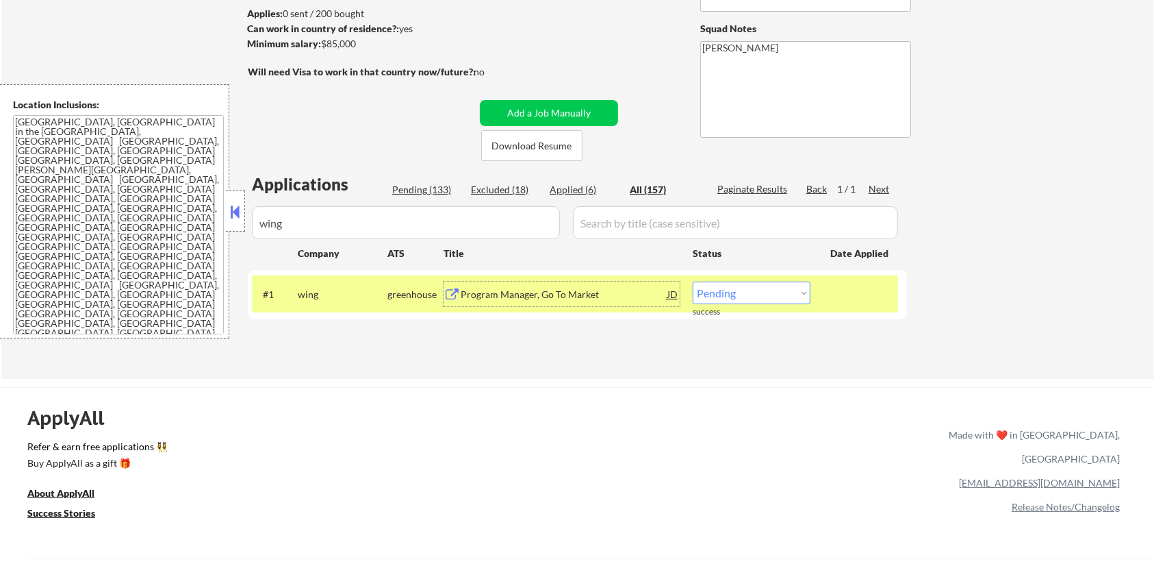
click at [516, 299] on div "Program Manager, Go To Market" at bounding box center [564, 295] width 207 height 14
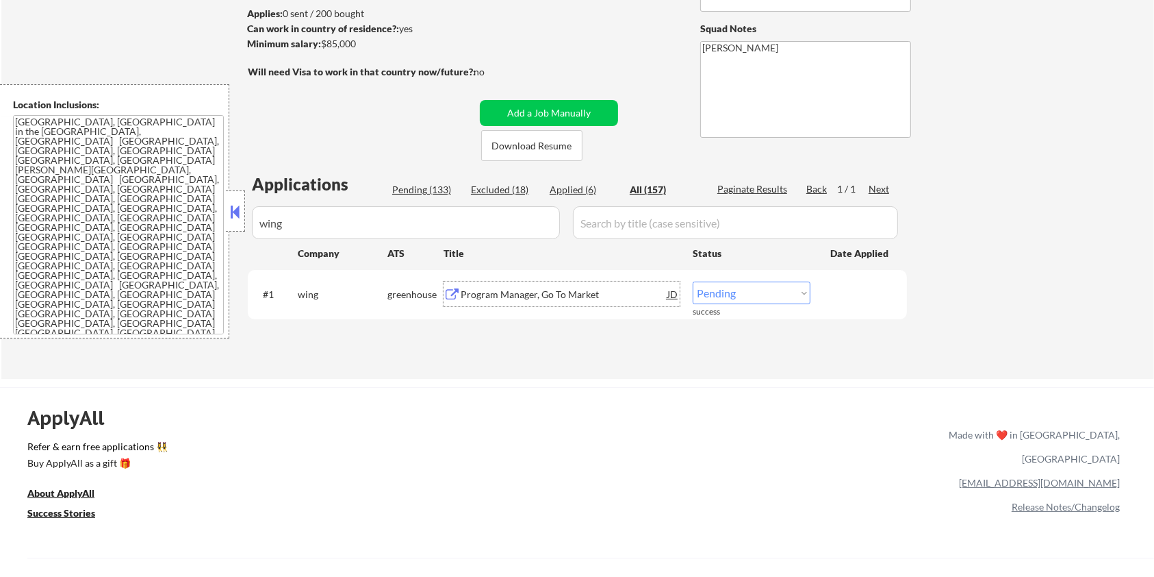
click at [479, 292] on div "Program Manager, Go To Market" at bounding box center [564, 295] width 207 height 14
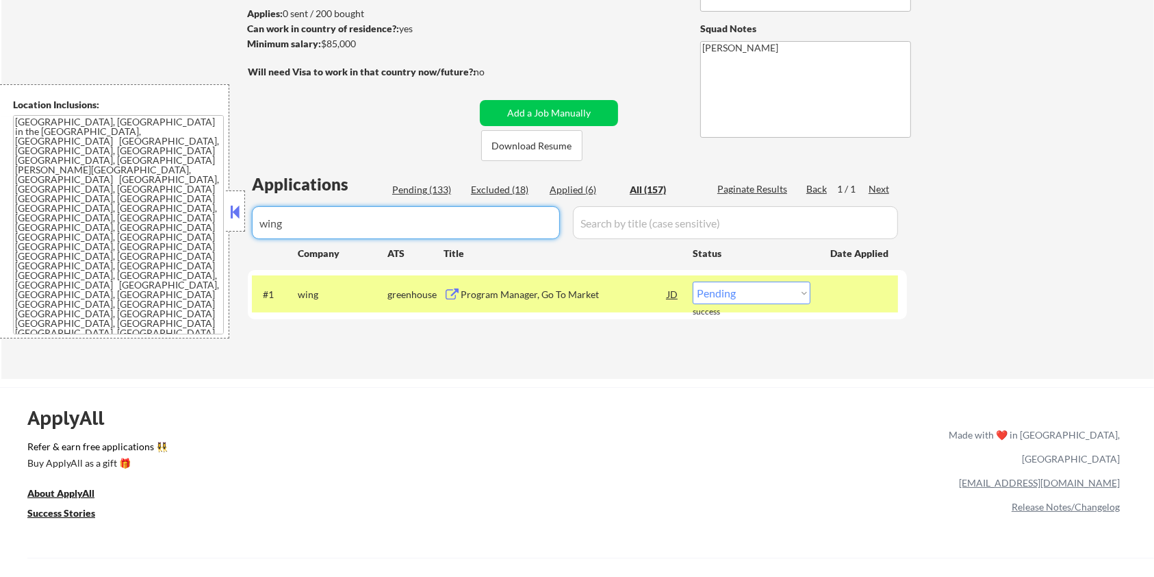
drag, startPoint x: 336, startPoint y: 219, endPoint x: 220, endPoint y: 231, distance: 117.0
click at [220, 231] on body "← Return to /applysquad Mailslurp Inbox Job Search Builder [PERSON_NAME] User E…" at bounding box center [577, 106] width 1154 height 577
click at [453, 296] on button at bounding box center [452, 294] width 17 height 13
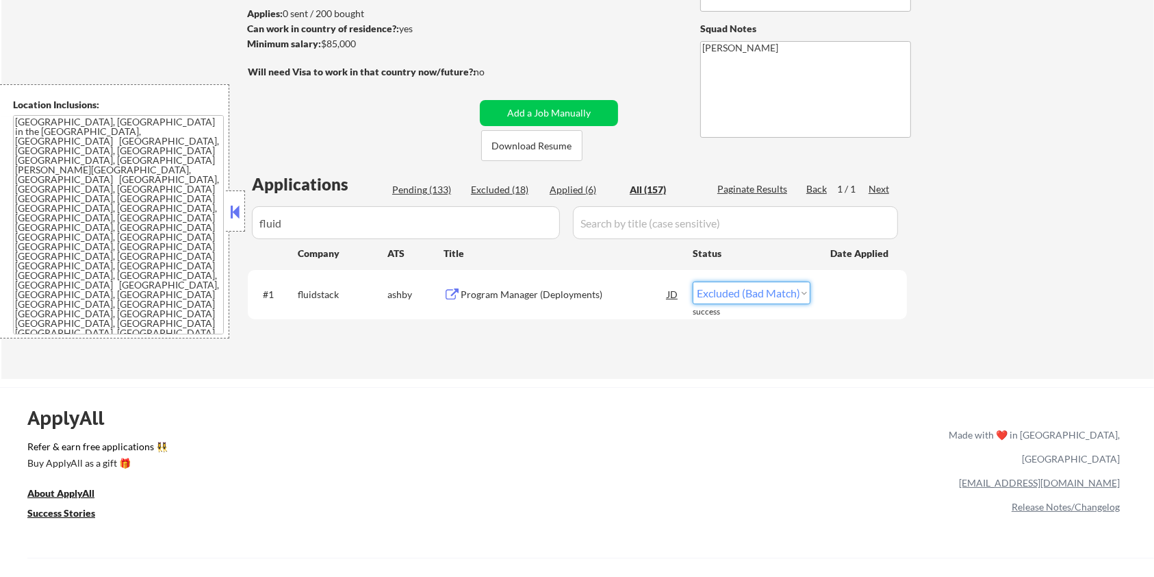
click at [733, 287] on select "Choose an option... Pending Applied Excluded (Questions) Excluded (Expired) Exc…" at bounding box center [752, 292] width 118 height 23
click at [693, 281] on select "Choose an option... Pending Applied Excluded (Questions) Excluded (Expired) Exc…" at bounding box center [752, 292] width 118 height 23
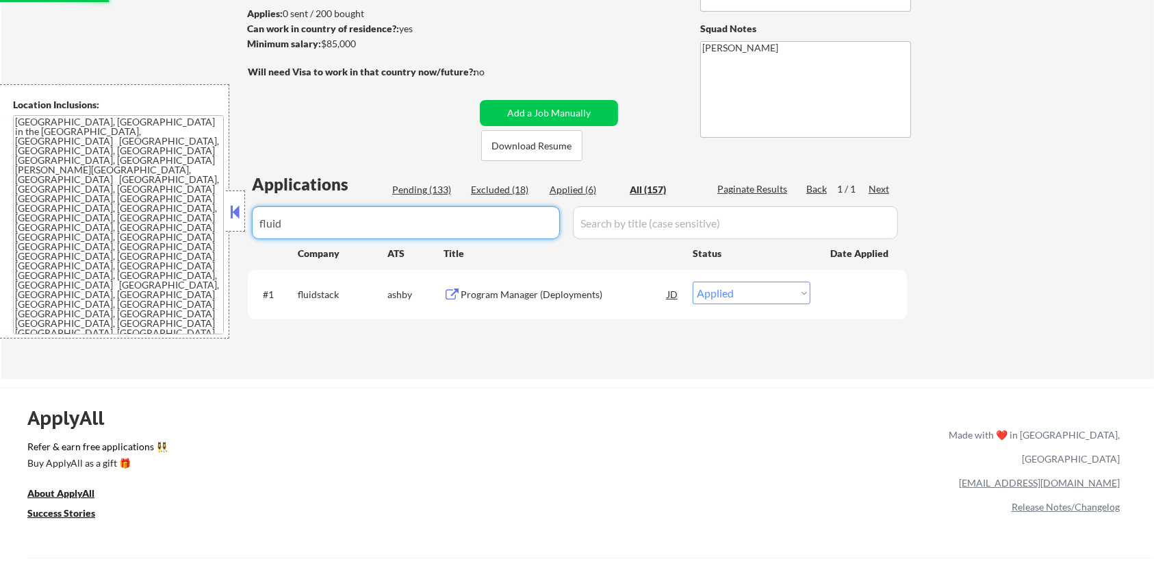
drag, startPoint x: 329, startPoint y: 235, endPoint x: 251, endPoint y: 228, distance: 78.4
click at [251, 228] on div "Applications Pending (133) Excluded (18) Applied (6) All (157) Paginate Results…" at bounding box center [577, 262] width 659 height 179
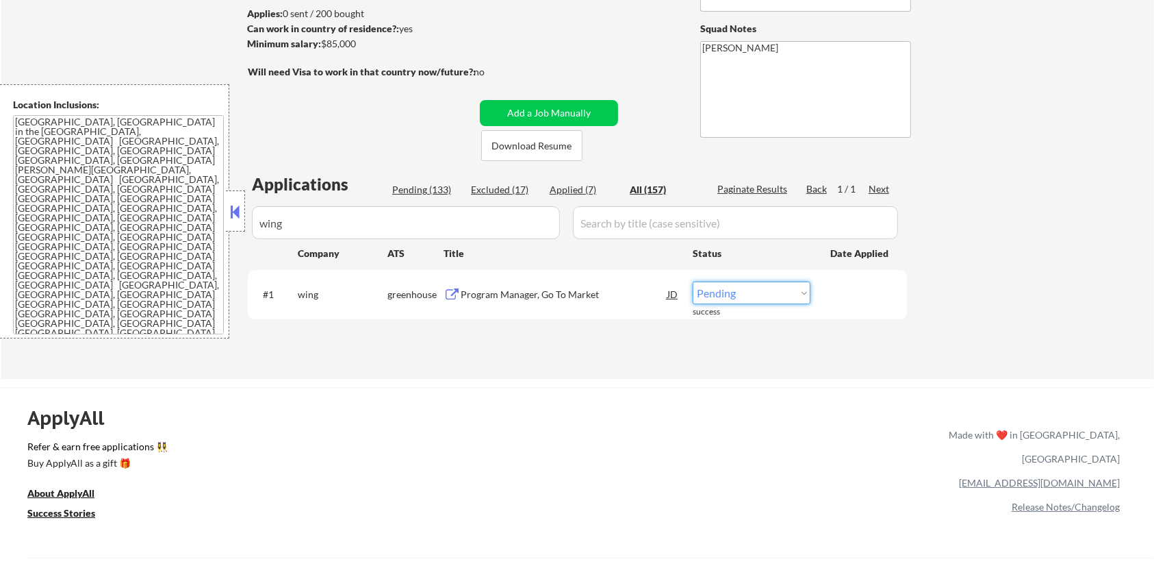
click at [727, 294] on select "Choose an option... Pending Applied Excluded (Questions) Excluded (Expired) Exc…" at bounding box center [752, 292] width 118 height 23
click at [734, 288] on select "Choose an option... Pending Applied Excluded (Questions) Excluded (Expired) Exc…" at bounding box center [752, 292] width 118 height 23
click at [693, 281] on select "Choose an option... Pending Applied Excluded (Questions) Excluded (Expired) Exc…" at bounding box center [752, 292] width 118 height 23
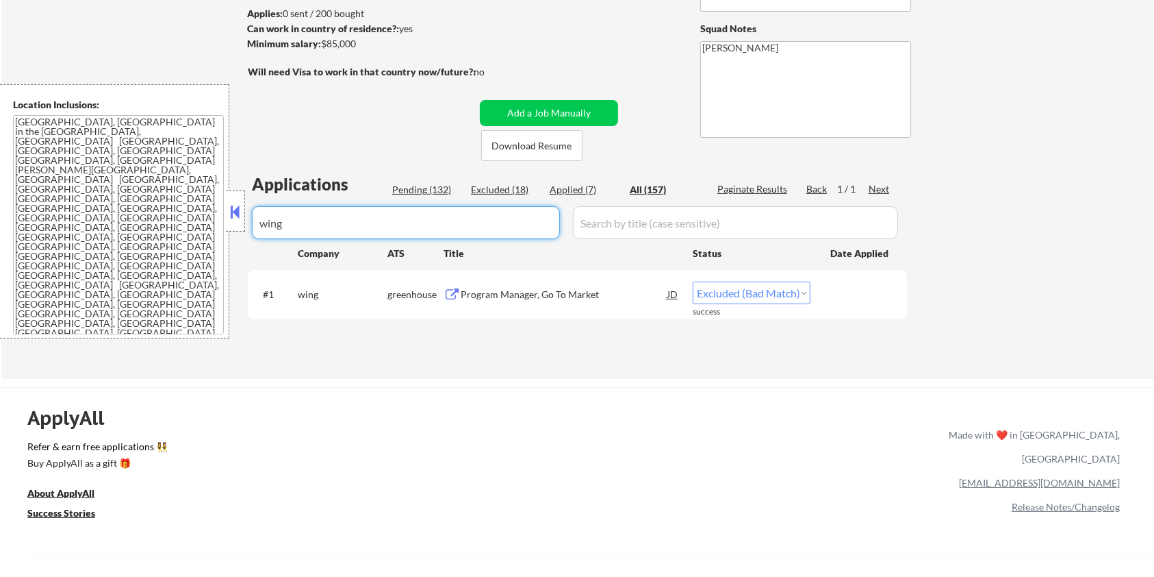
drag, startPoint x: 319, startPoint y: 211, endPoint x: 215, endPoint y: 227, distance: 105.4
click at [215, 227] on body "← Return to /applysquad Mailslurp Inbox Job Search Builder [PERSON_NAME] User E…" at bounding box center [577, 106] width 1154 height 577
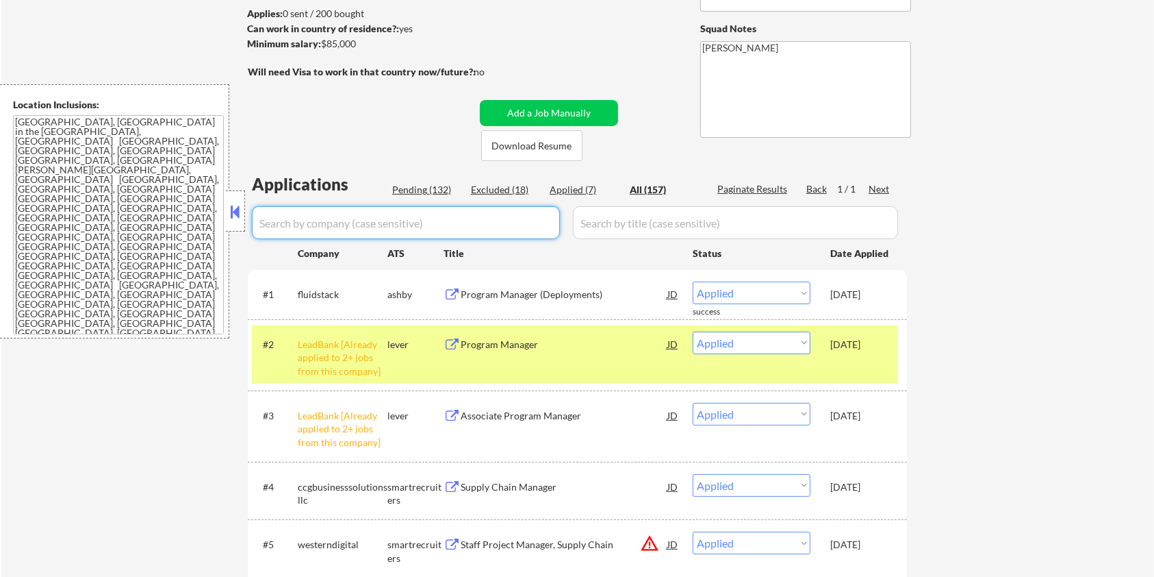
click at [407, 188] on div "Pending (132)" at bounding box center [426, 190] width 68 height 14
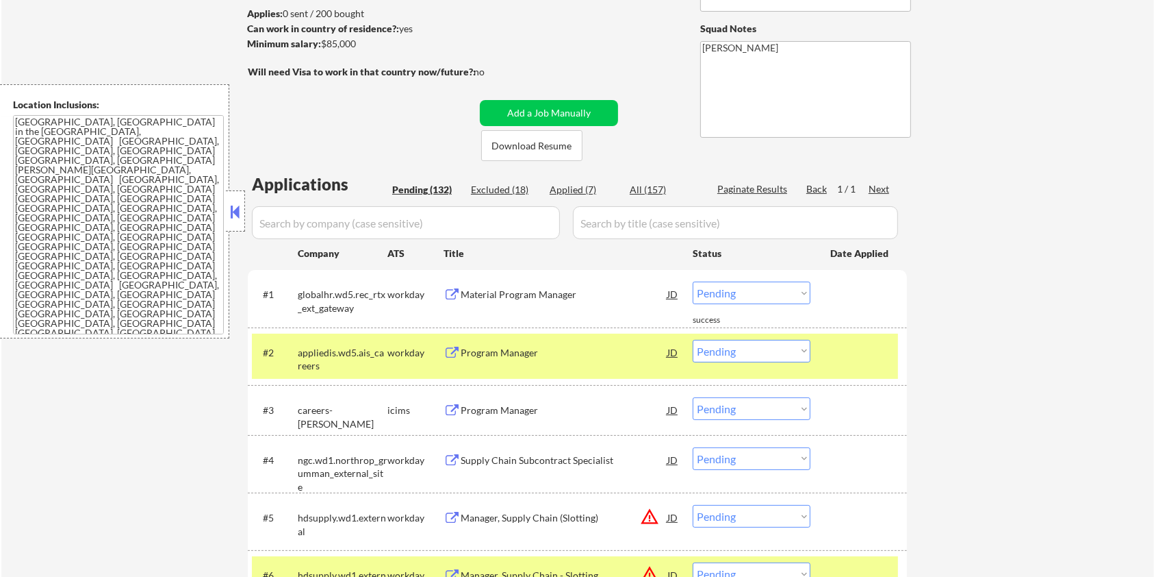
click at [434, 184] on div "Pending (132)" at bounding box center [426, 190] width 68 height 14
click at [422, 185] on div "Pending (132)" at bounding box center [426, 190] width 68 height 14
click at [414, 187] on div "Pending (132)" at bounding box center [426, 190] width 68 height 14
click at [389, 216] on input "input" at bounding box center [406, 222] width 308 height 33
click at [433, 189] on div "Pending (132)" at bounding box center [426, 190] width 68 height 14
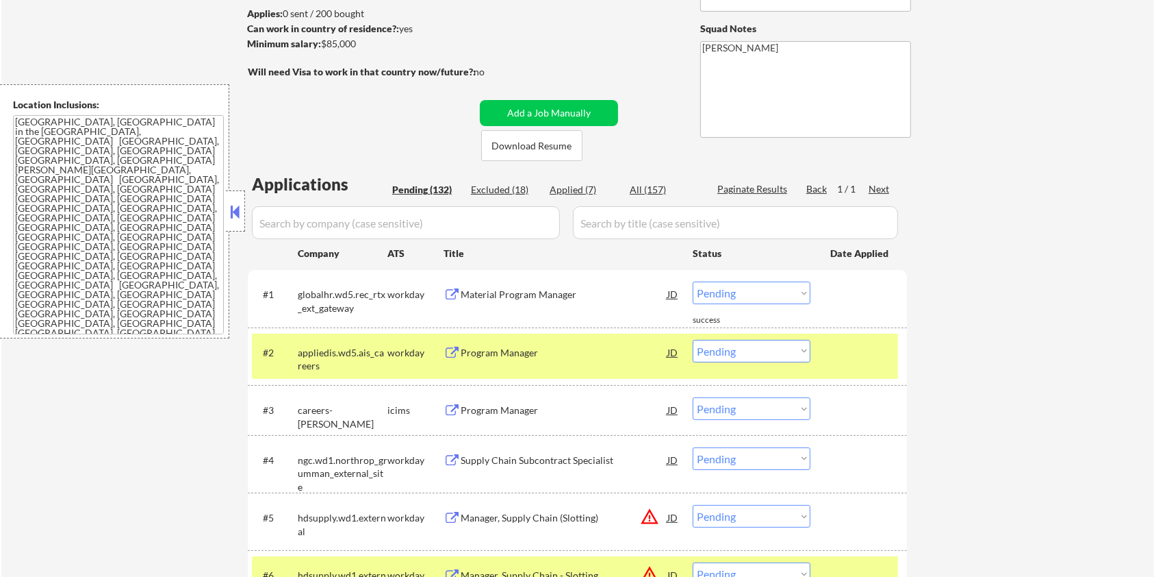
click at [422, 234] on input "input" at bounding box center [406, 222] width 308 height 33
drag, startPoint x: 346, startPoint y: 314, endPoint x: 288, endPoint y: 306, distance: 58.0
click at [288, 306] on div "#1 globalhr.wd5.rec_rtx_ext_gateway workday Material Program Manager JD warning…" at bounding box center [575, 297] width 646 height 45
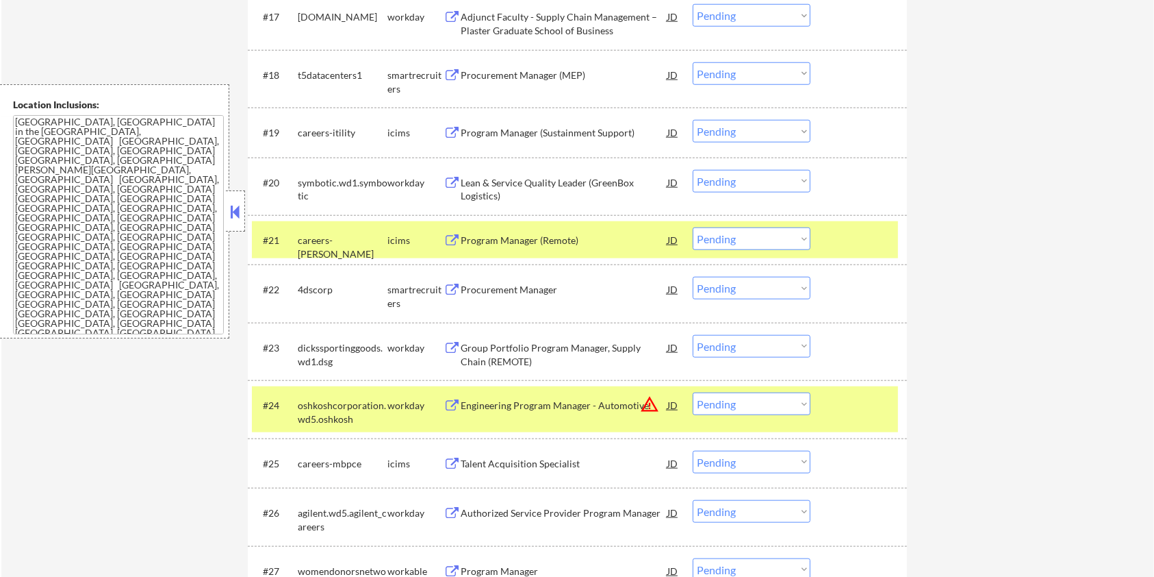
scroll to position [1370, 0]
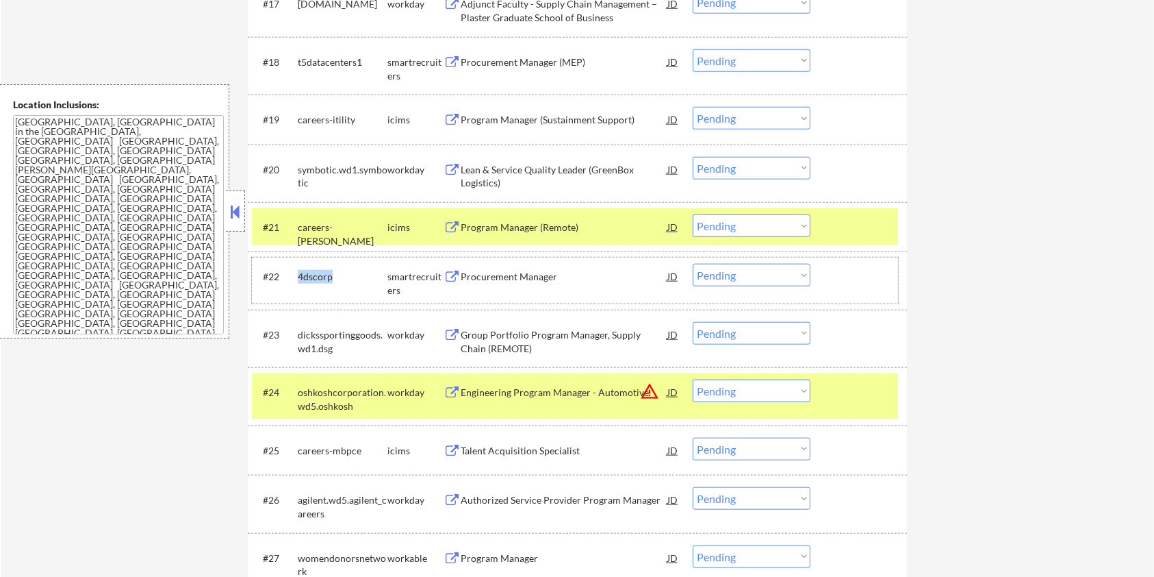
drag, startPoint x: 331, startPoint y: 276, endPoint x: 297, endPoint y: 274, distance: 33.6
click at [298, 274] on div "4dscorp" at bounding box center [343, 277] width 90 height 14
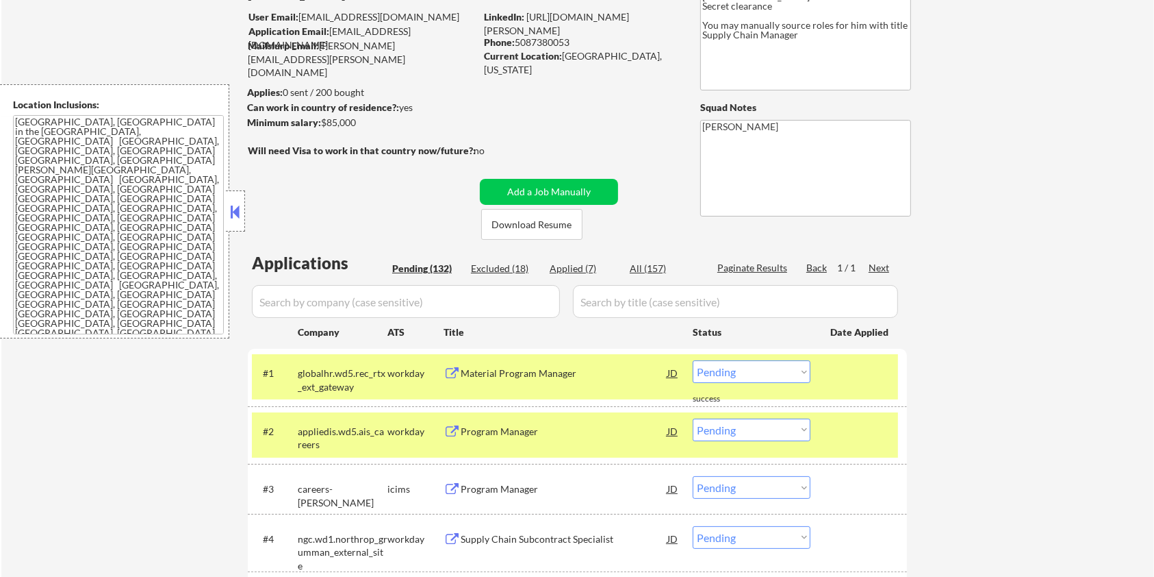
scroll to position [91, 0]
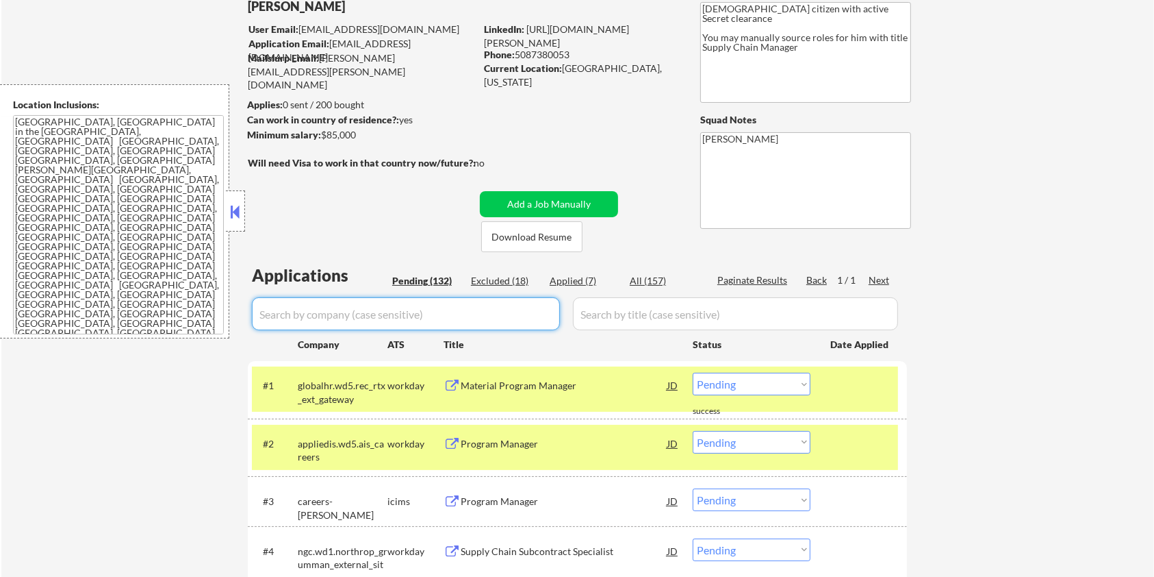
click at [339, 320] on input "input" at bounding box center [406, 313] width 308 height 33
paste input "4dscorp"
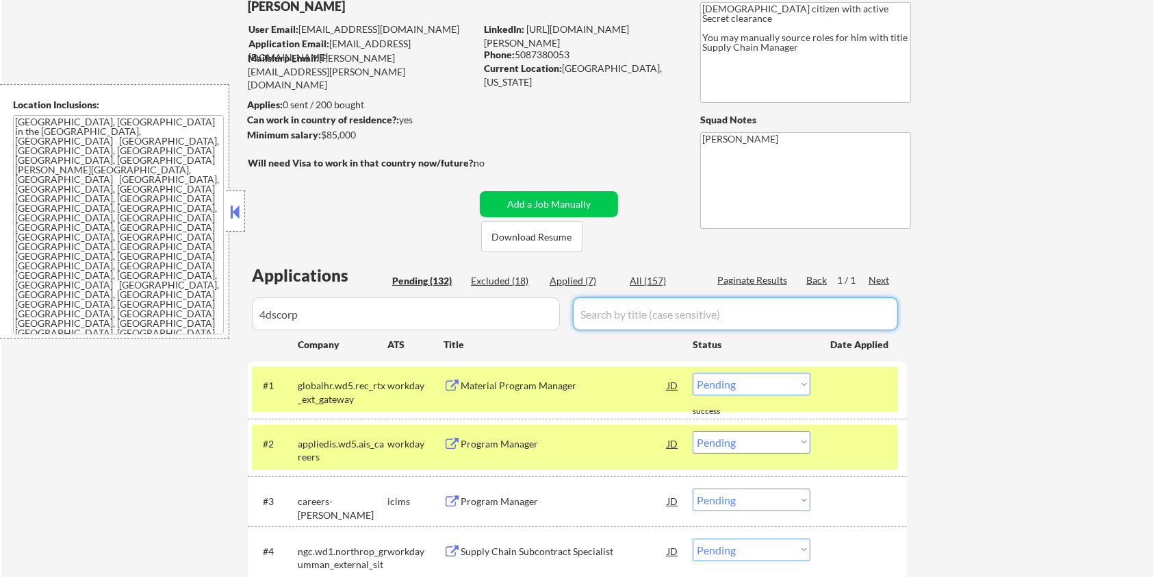
click at [636, 299] on input "input" at bounding box center [735, 313] width 325 height 33
click at [641, 280] on div "All (157)" at bounding box center [664, 281] width 68 height 14
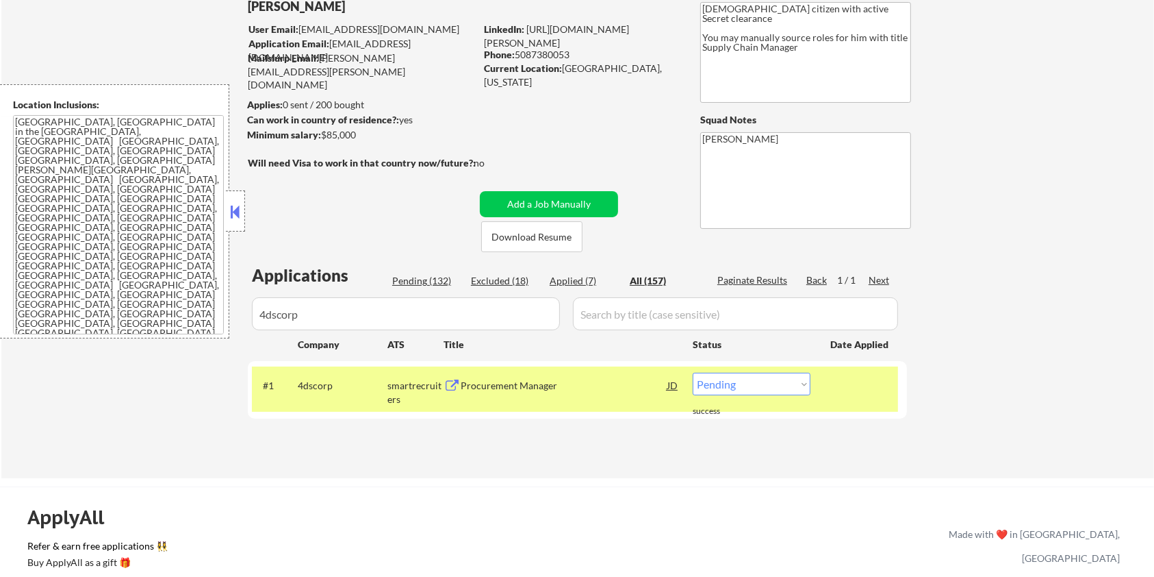
click at [439, 381] on div "smartrecruiters" at bounding box center [416, 392] width 56 height 27
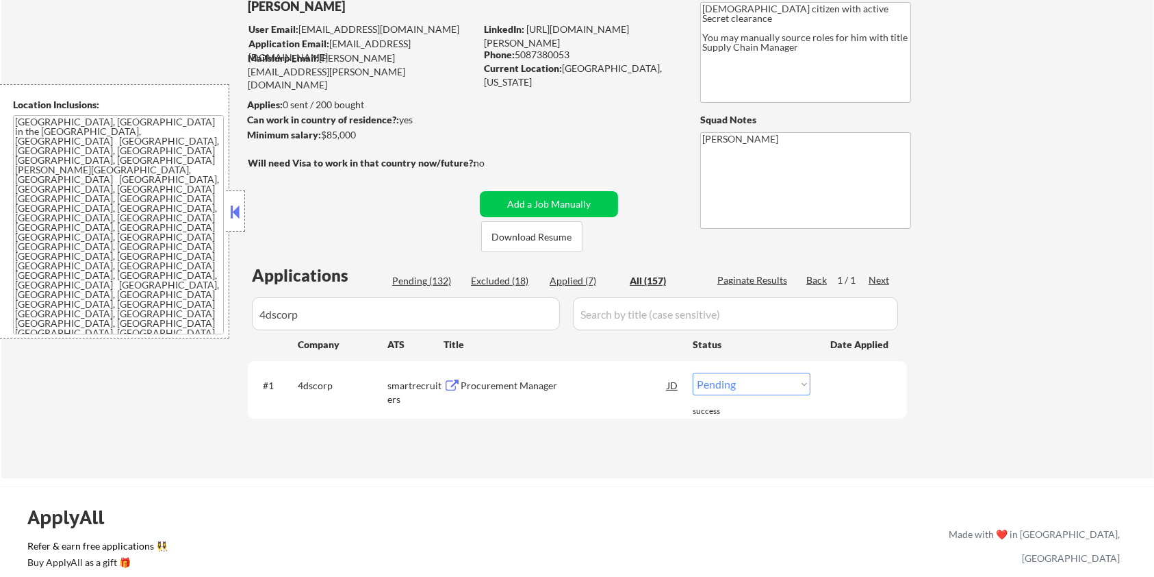
click at [508, 389] on div "Procurement Manager" at bounding box center [564, 386] width 207 height 14
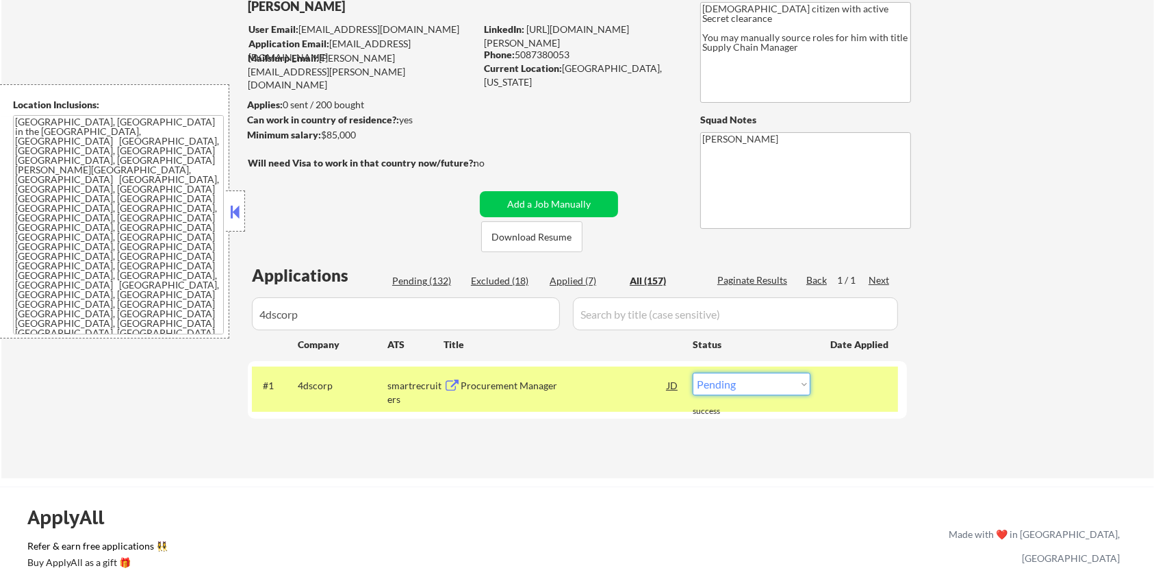
click at [772, 391] on select "Choose an option... Pending Applied Excluded (Questions) Excluded (Expired) Exc…" at bounding box center [752, 384] width 118 height 23
click at [693, 373] on select "Choose an option... Pending Applied Excluded (Questions) Excluded (Expired) Exc…" at bounding box center [752, 384] width 118 height 23
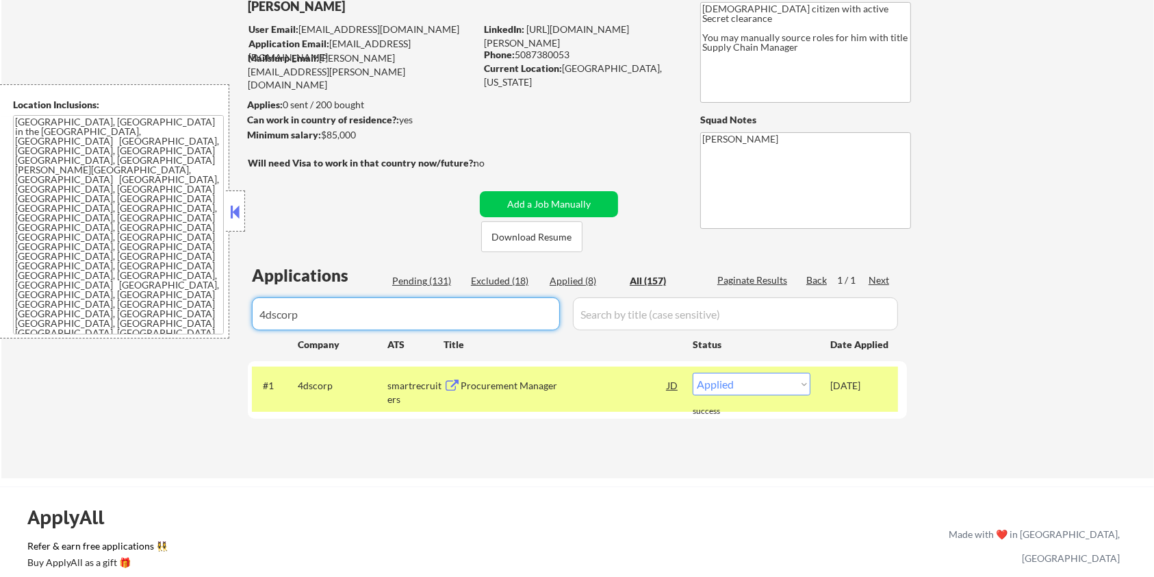
drag, startPoint x: 322, startPoint y: 314, endPoint x: 243, endPoint y: 321, distance: 79.0
click at [243, 321] on body "← Return to /applysquad Mailslurp Inbox Job Search Builder [PERSON_NAME] User E…" at bounding box center [577, 197] width 1154 height 577
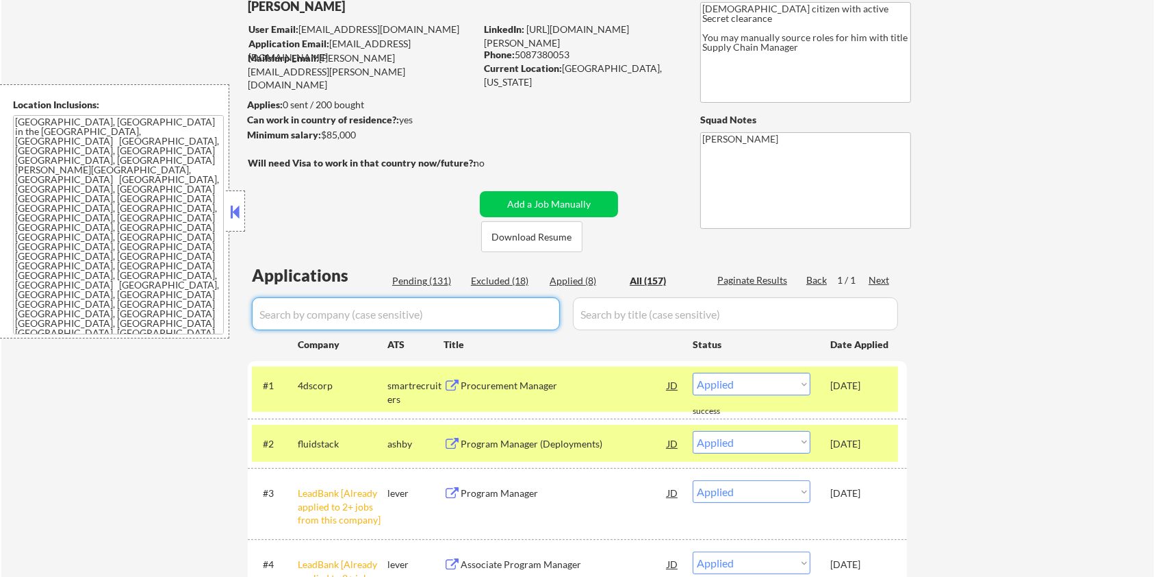
click at [436, 278] on div "Pending (131)" at bounding box center [426, 281] width 68 height 14
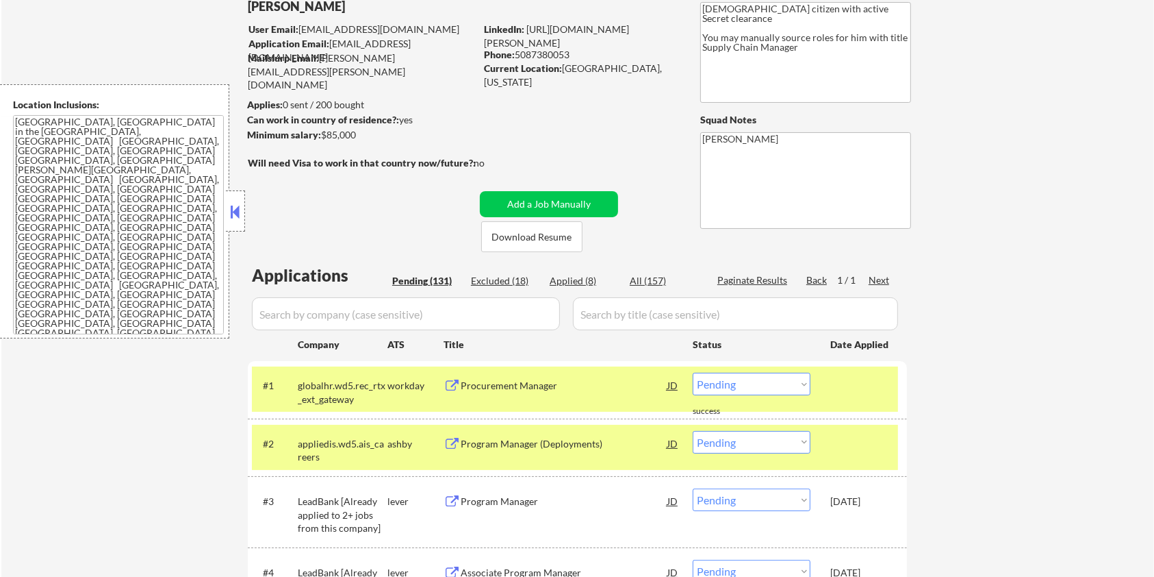
click at [368, 312] on input "input" at bounding box center [406, 313] width 308 height 33
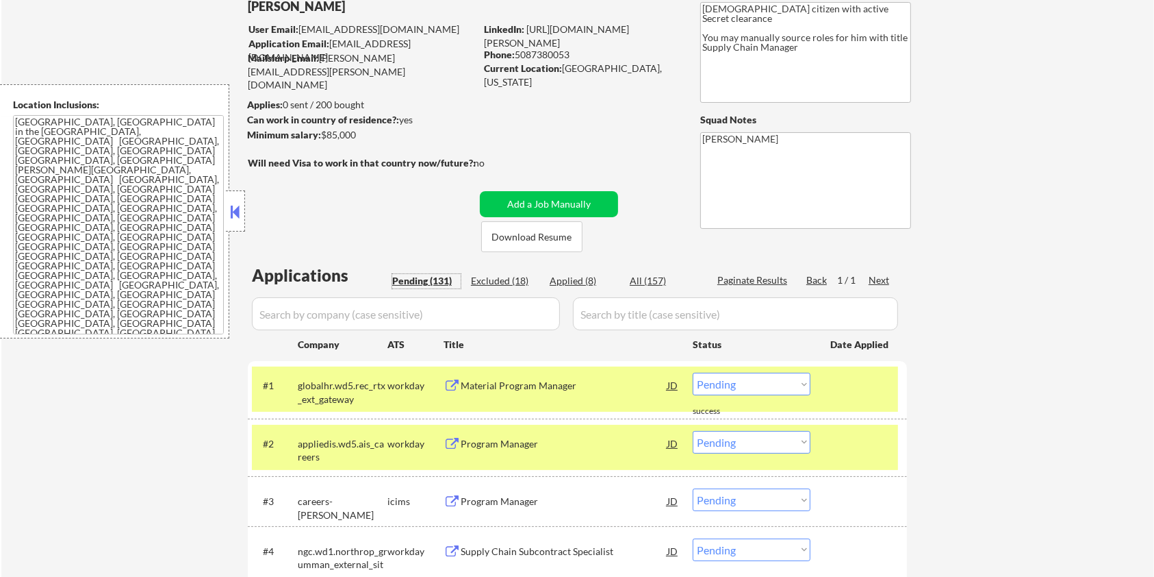
click at [415, 279] on div "Pending (131)" at bounding box center [426, 281] width 68 height 14
click at [874, 279] on div "Next" at bounding box center [880, 280] width 22 height 14
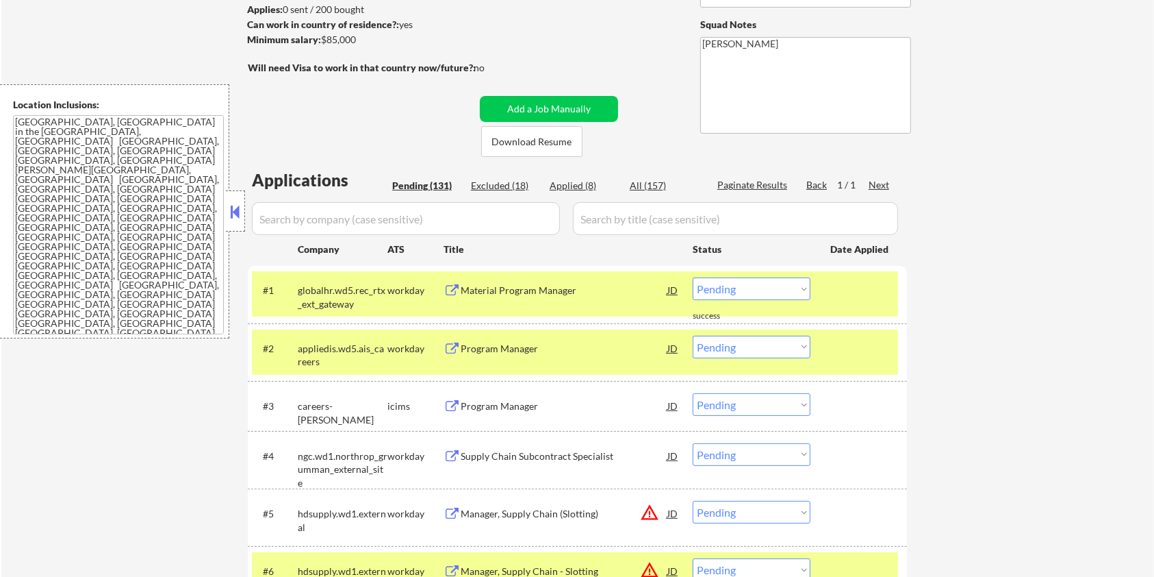
scroll to position [182, 0]
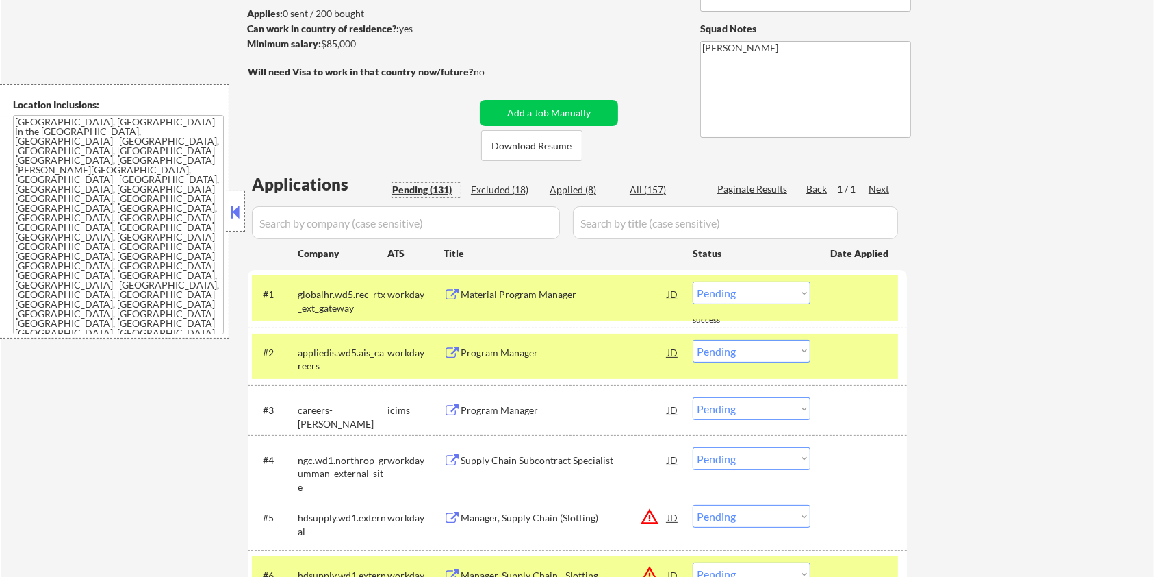
click at [414, 188] on div "Pending (131)" at bounding box center [426, 190] width 68 height 14
click at [390, 220] on input "input" at bounding box center [406, 222] width 308 height 33
click at [876, 190] on div "Next" at bounding box center [880, 189] width 22 height 14
click at [431, 189] on div "Pending (131)" at bounding box center [426, 190] width 68 height 14
click at [422, 222] on input "input" at bounding box center [406, 222] width 308 height 33
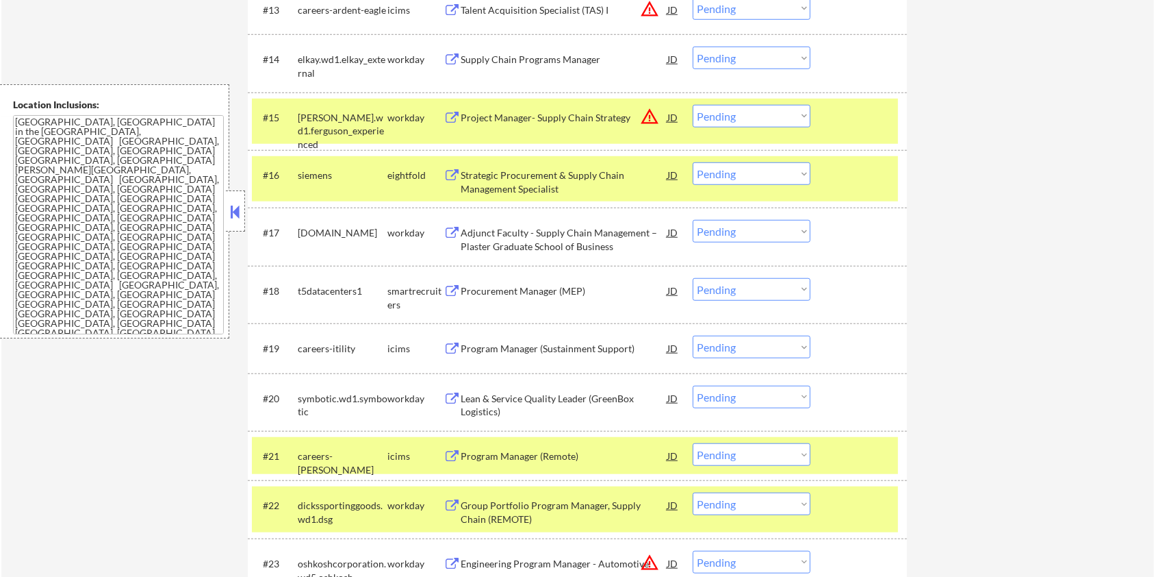
scroll to position [1187, 0]
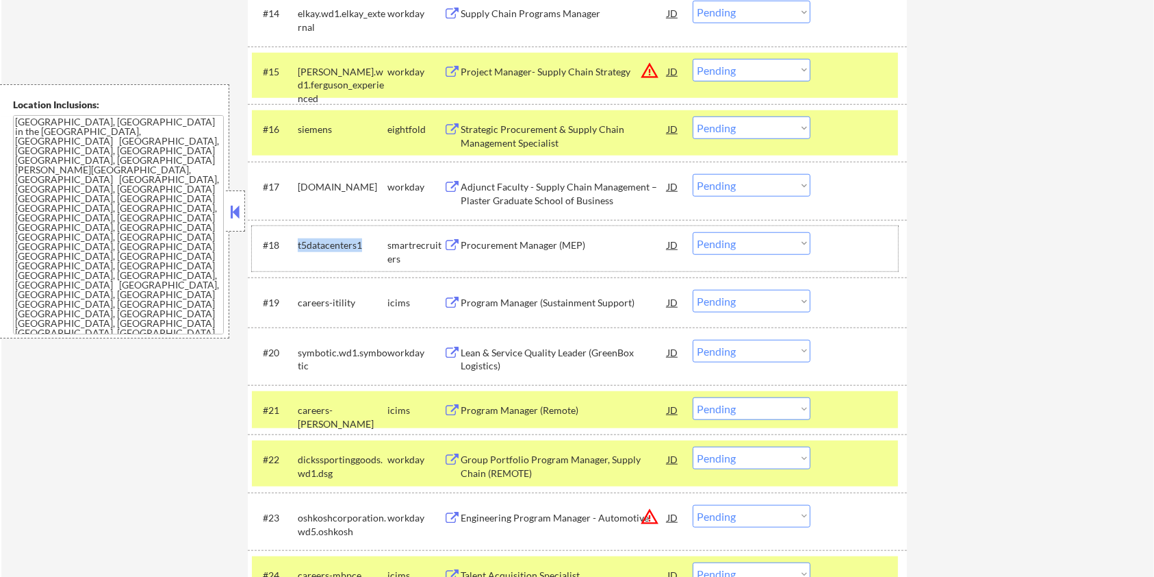
drag, startPoint x: 361, startPoint y: 244, endPoint x: 295, endPoint y: 240, distance: 65.9
click at [295, 240] on div "#18 t5datacenters1 smartrecruiters Procurement Manager (MEP) JD warning_amber C…" at bounding box center [575, 248] width 646 height 45
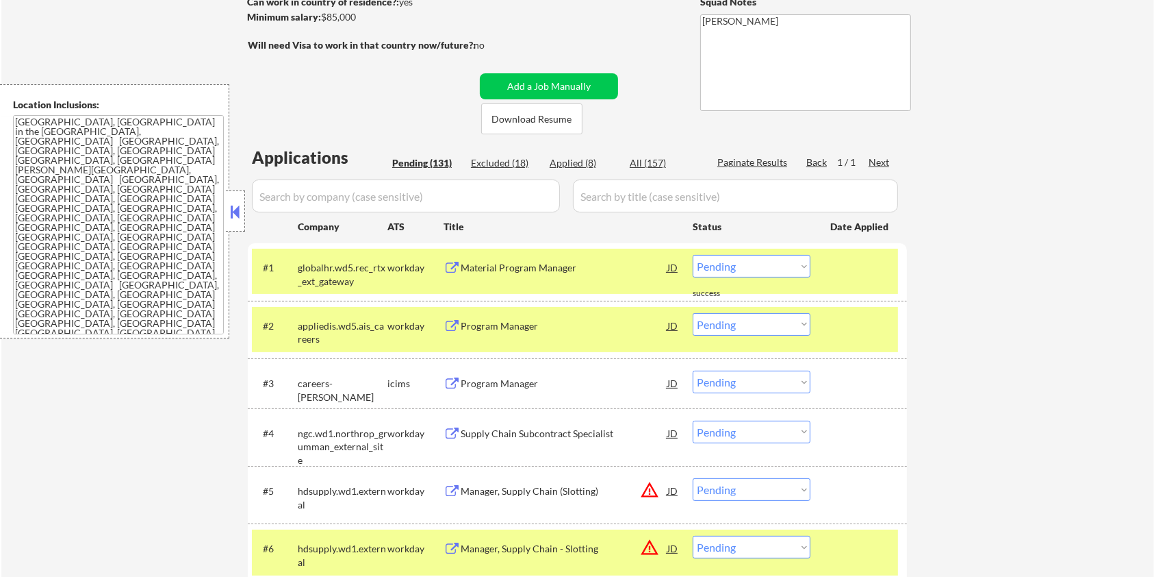
scroll to position [182, 0]
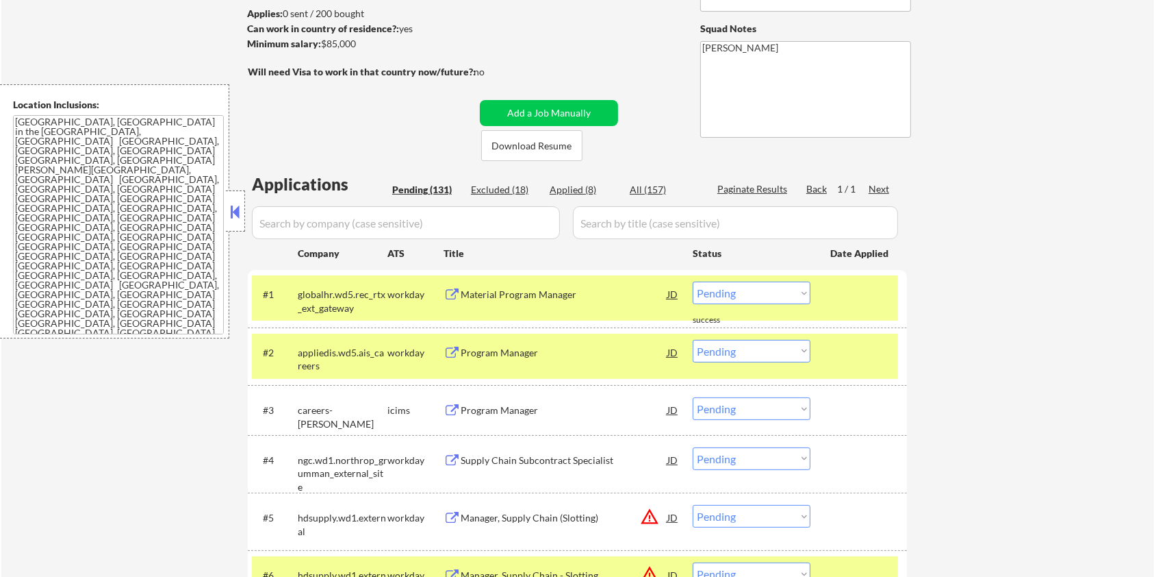
click at [342, 216] on input "input" at bounding box center [406, 222] width 308 height 33
paste input "t5datacenters1"
click at [605, 218] on input "input" at bounding box center [735, 222] width 325 height 33
click at [644, 188] on div "All (157)" at bounding box center [664, 190] width 68 height 14
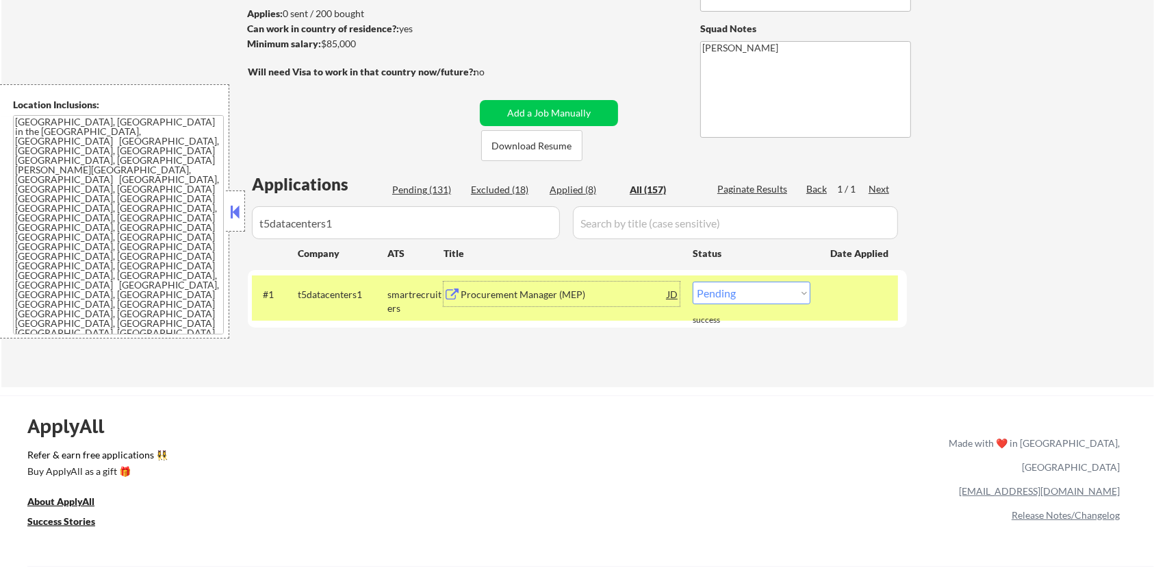
click at [478, 292] on div "Procurement Manager (MEP)" at bounding box center [564, 295] width 207 height 14
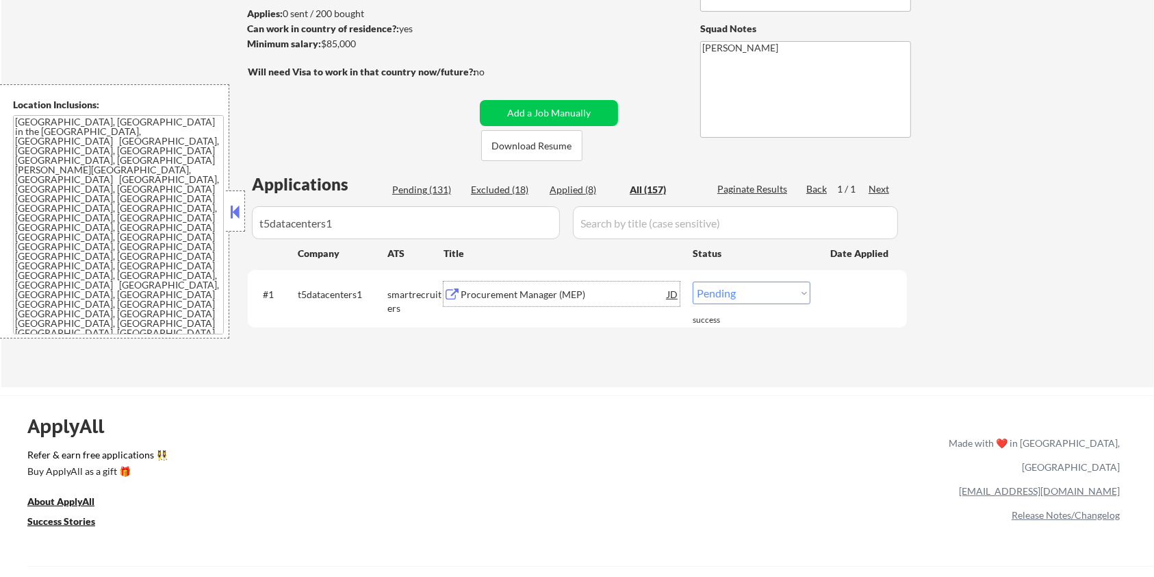
click at [734, 292] on select "Choose an option... Pending Applied Excluded (Questions) Excluded (Expired) Exc…" at bounding box center [752, 292] width 118 height 23
click at [693, 281] on select "Choose an option... Pending Applied Excluded (Questions) Excluded (Expired) Exc…" at bounding box center [752, 292] width 118 height 23
drag, startPoint x: 344, startPoint y: 228, endPoint x: 162, endPoint y: 227, distance: 182.1
click at [162, 227] on body "← Return to /applysquad Mailslurp Inbox Job Search Builder [PERSON_NAME] User E…" at bounding box center [577, 106] width 1154 height 577
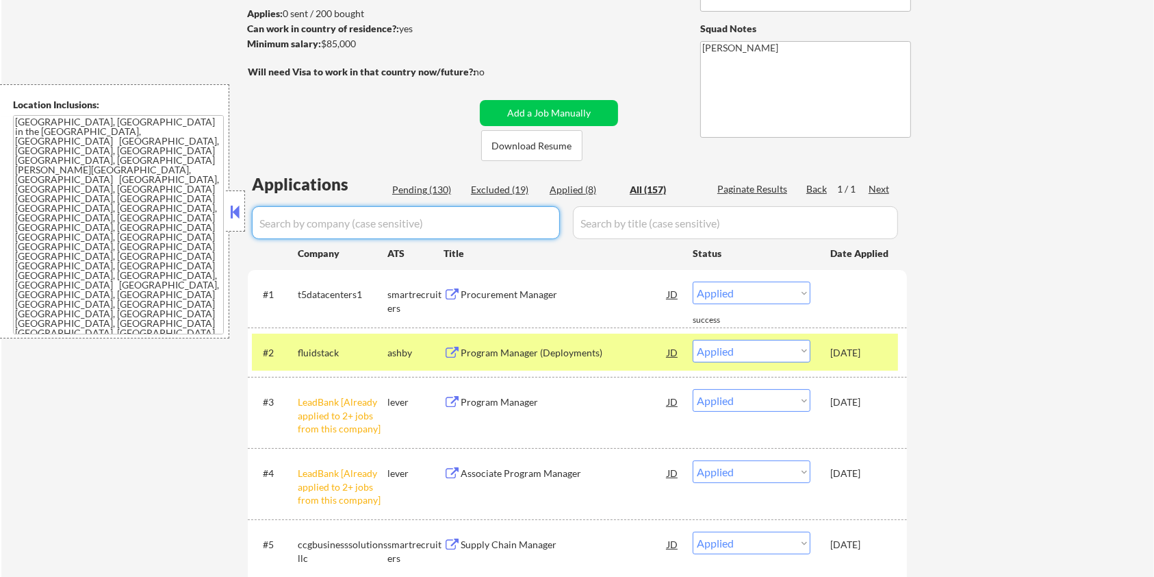
click at [399, 189] on div "Pending (130)" at bounding box center [426, 190] width 68 height 14
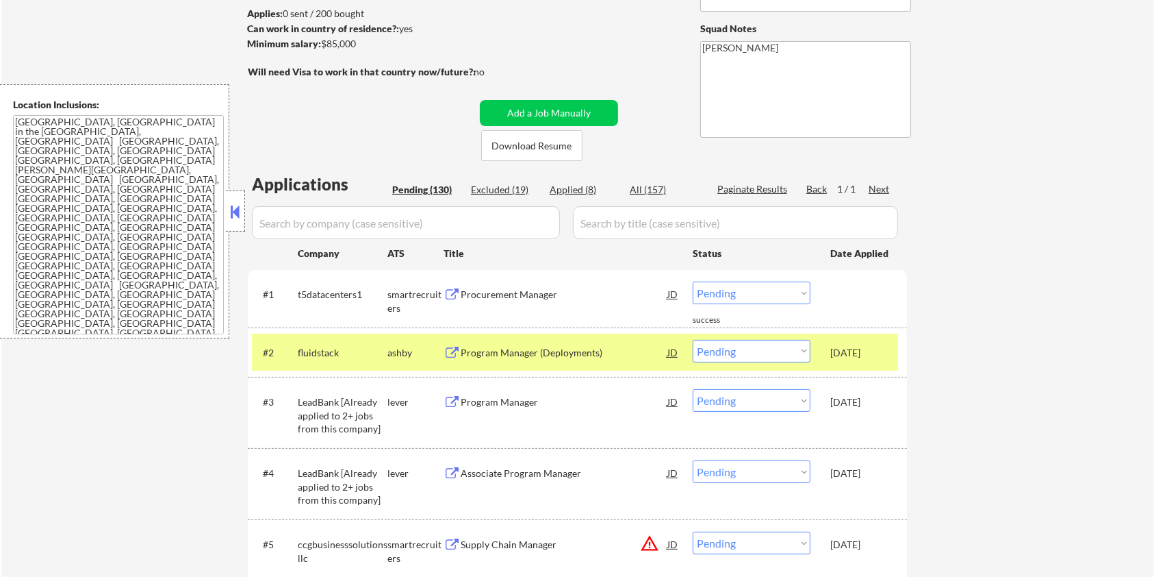
click at [356, 222] on input "input" at bounding box center [406, 222] width 308 height 33
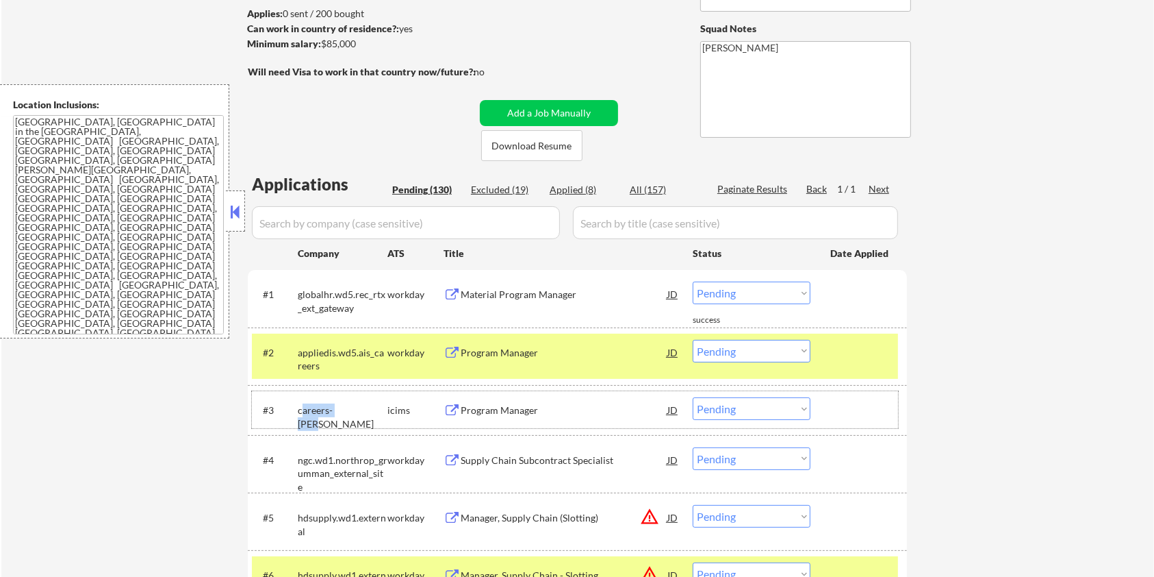
drag, startPoint x: 356, startPoint y: 411, endPoint x: 302, endPoint y: 415, distance: 54.3
click at [302, 415] on div "careers-[PERSON_NAME]" at bounding box center [343, 416] width 90 height 27
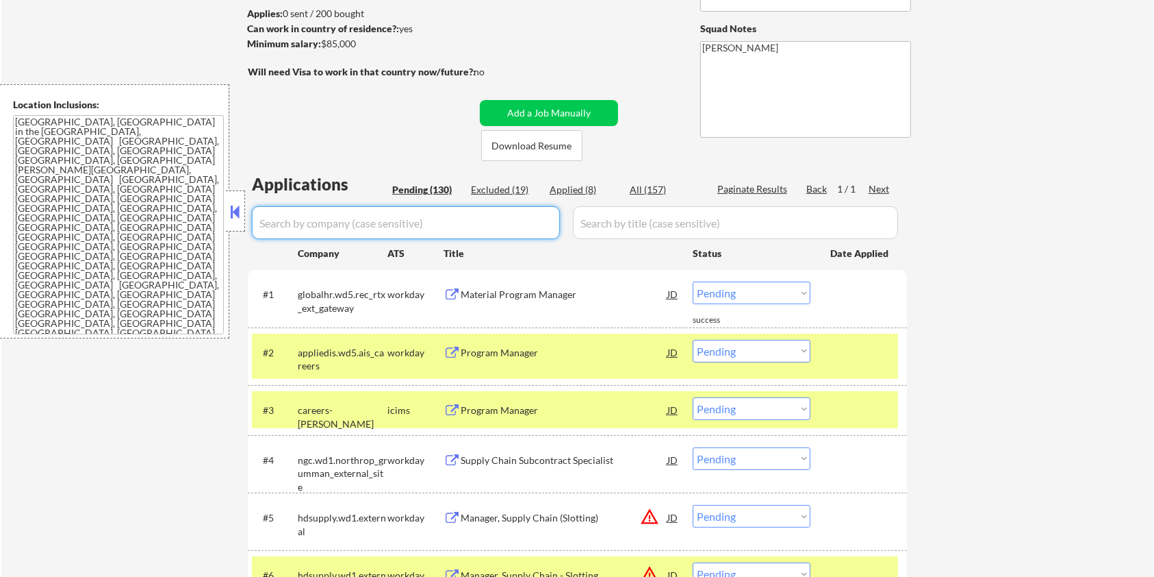
click at [380, 215] on input "input" at bounding box center [406, 222] width 308 height 33
click at [683, 229] on input "input" at bounding box center [735, 222] width 325 height 33
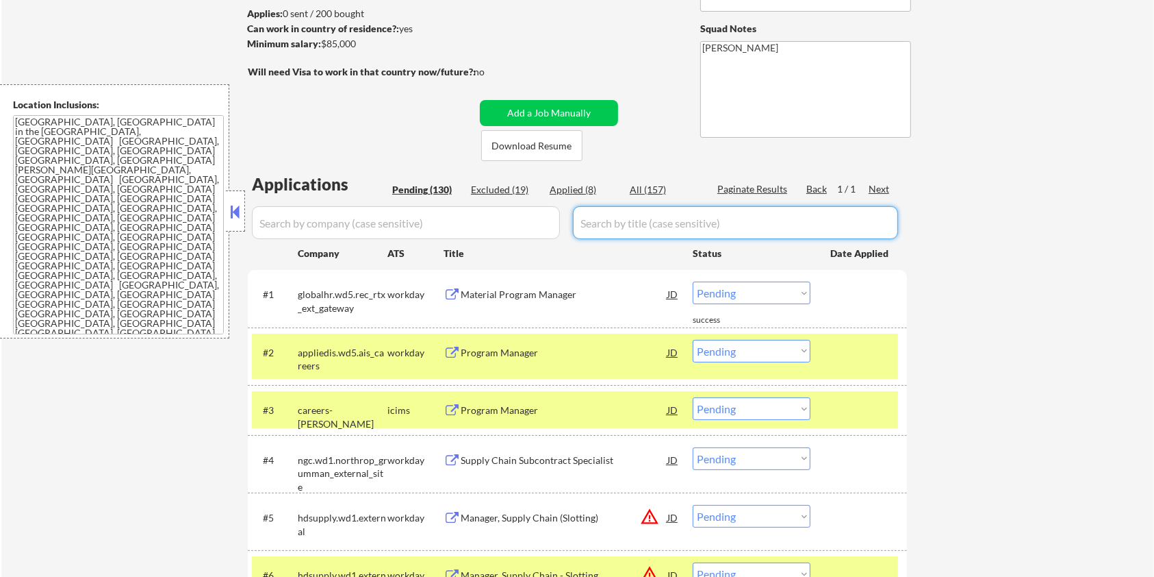
click at [413, 227] on input "input" at bounding box center [406, 222] width 308 height 33
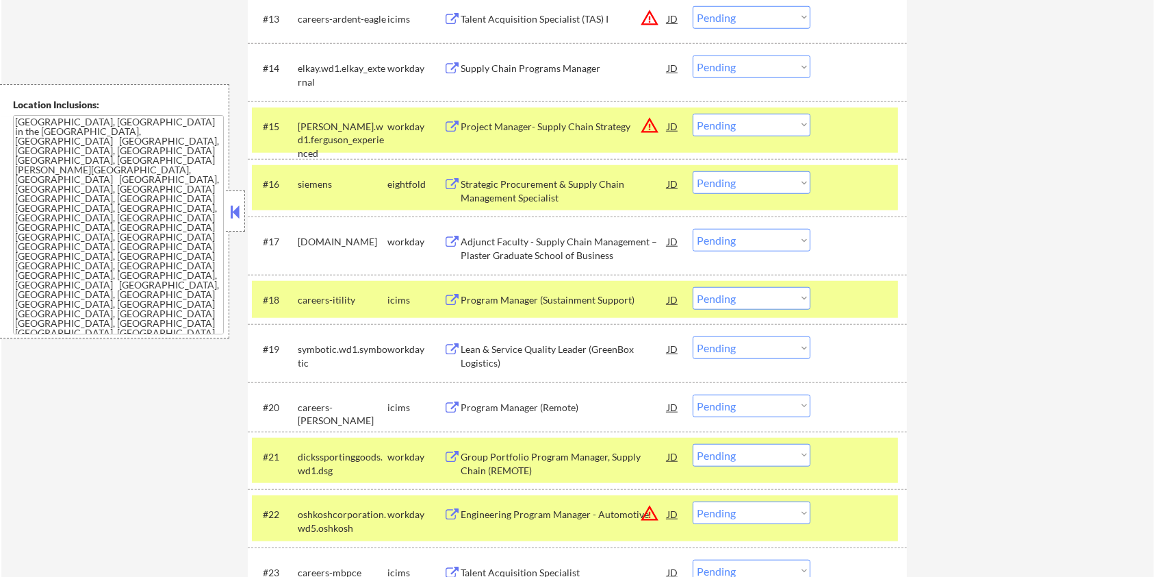
scroll to position [1187, 0]
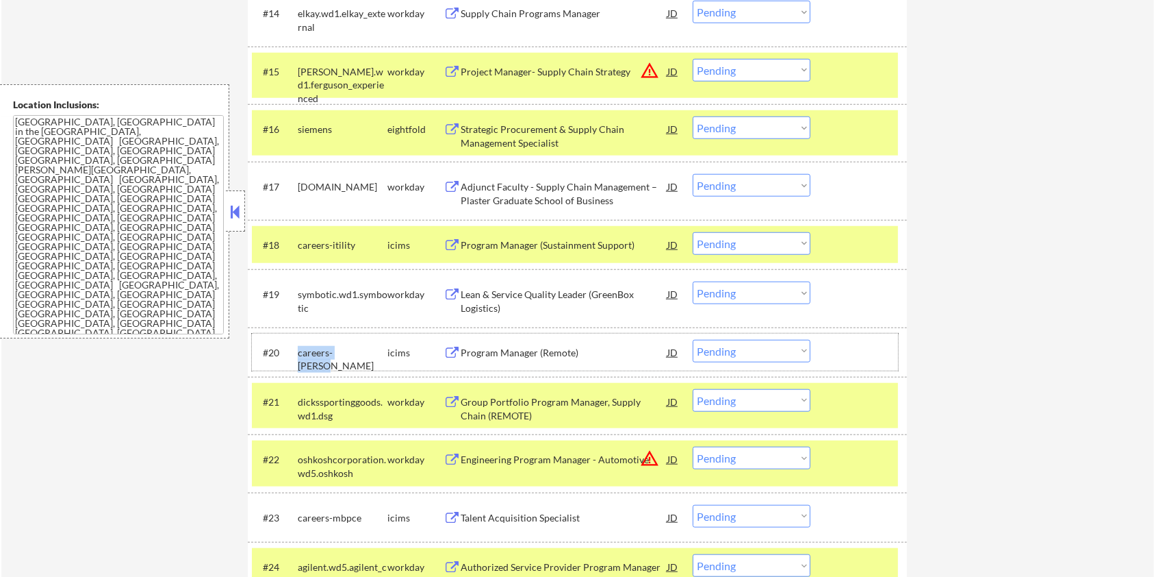
drag, startPoint x: 363, startPoint y: 344, endPoint x: 296, endPoint y: 354, distance: 67.8
click at [296, 354] on div "#20 careers-govcio icims Program Manager (Remote) JD warning_amber Choose an op…" at bounding box center [575, 351] width 646 height 37
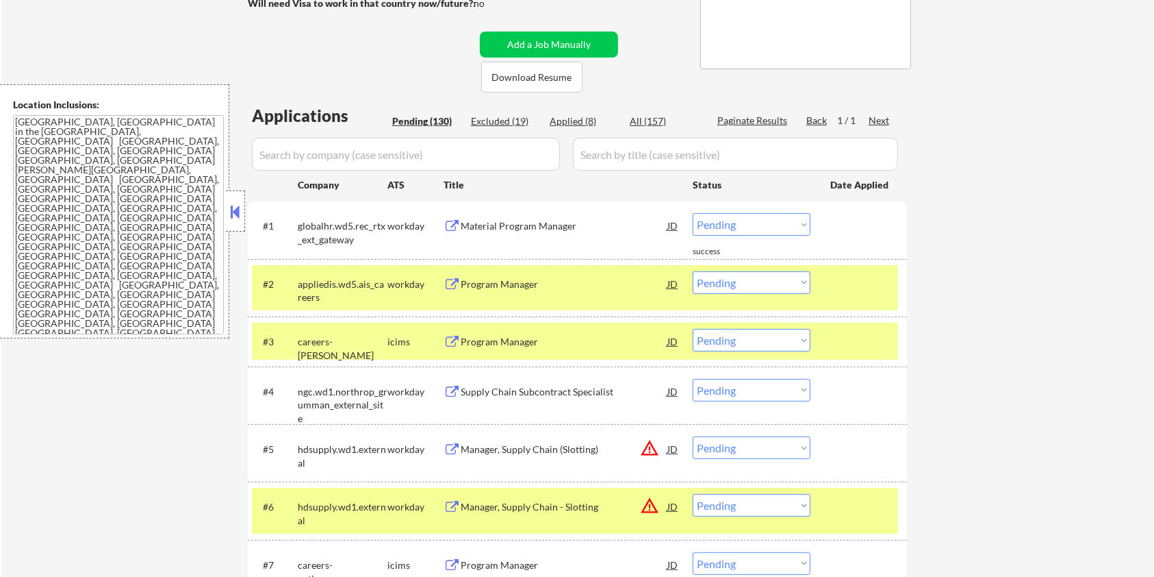
scroll to position [91, 0]
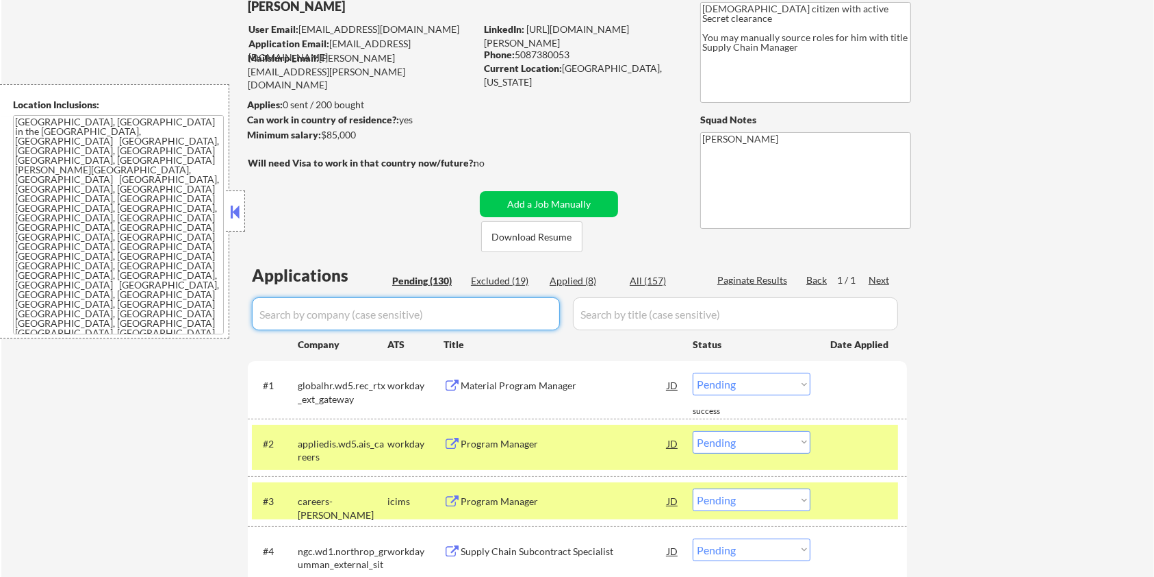
click at [330, 328] on input "input" at bounding box center [406, 313] width 308 height 33
paste input "careers-[PERSON_NAME]"
click at [615, 315] on input "input" at bounding box center [735, 313] width 325 height 33
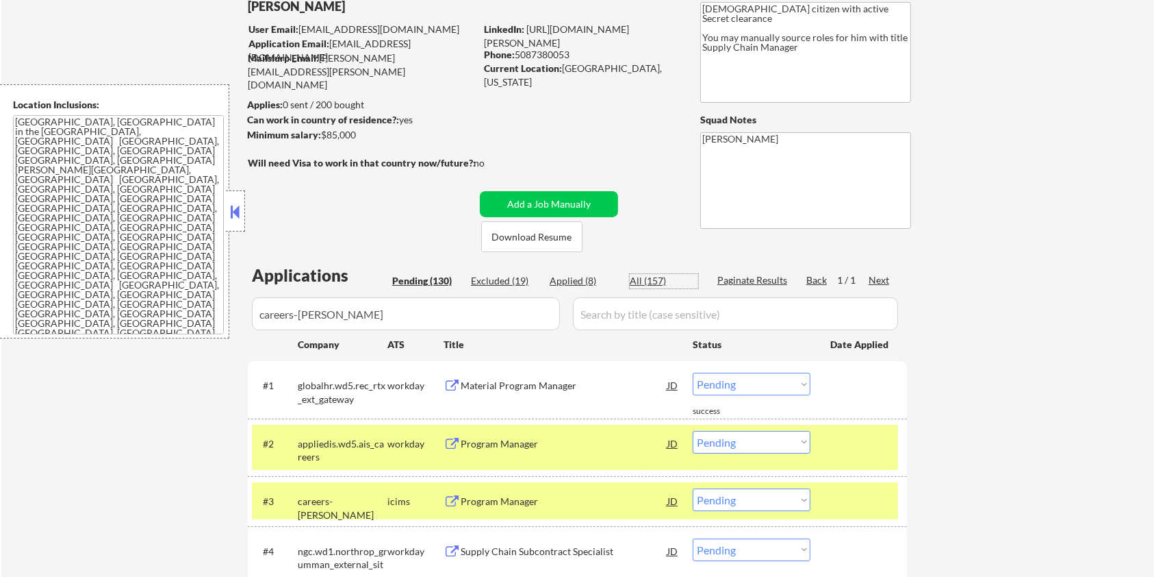
click at [652, 275] on div "All (157)" at bounding box center [664, 281] width 68 height 14
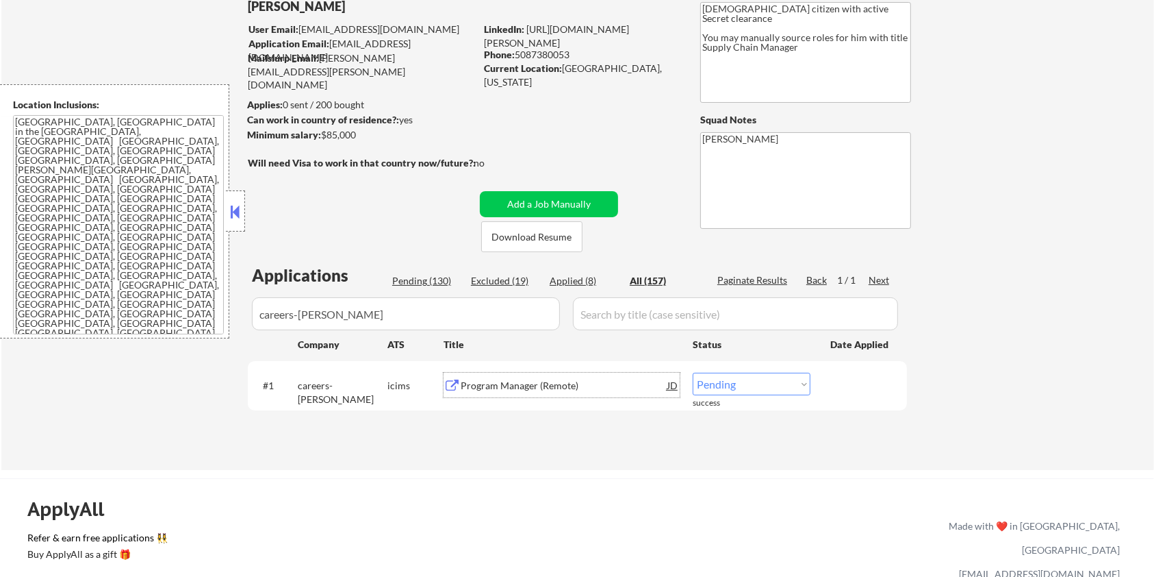
click at [489, 383] on div "Program Manager (Remote)" at bounding box center [564, 386] width 207 height 14
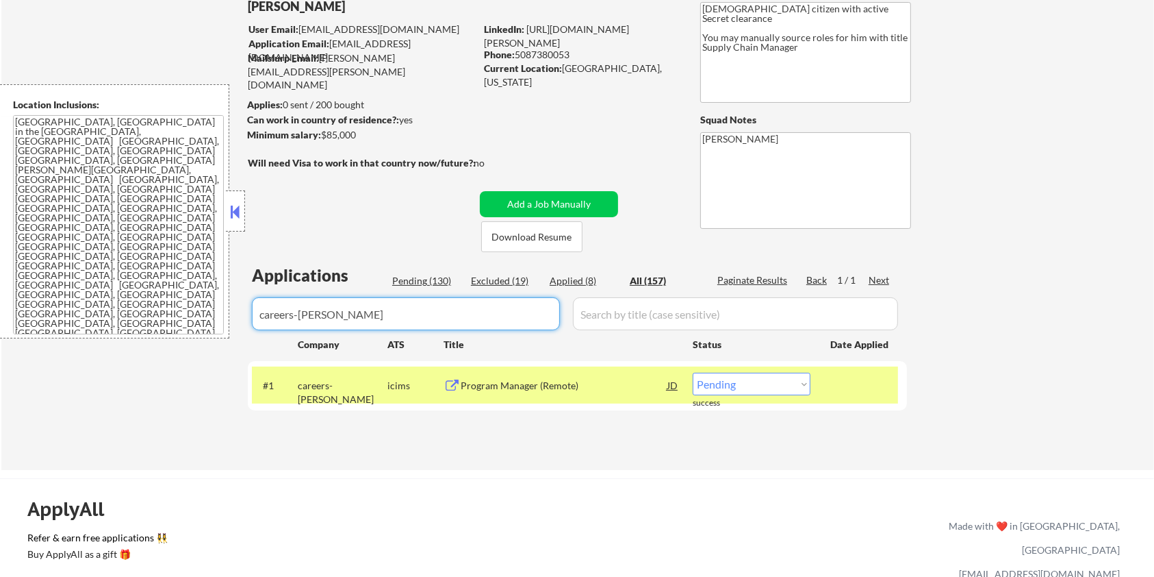
drag, startPoint x: 294, startPoint y: 344, endPoint x: 159, endPoint y: 358, distance: 135.6
click at [159, 358] on div "← Return to /applysquad Mailslurp Inbox Job Search Builder [PERSON_NAME] User E…" at bounding box center [577, 217] width 1153 height 506
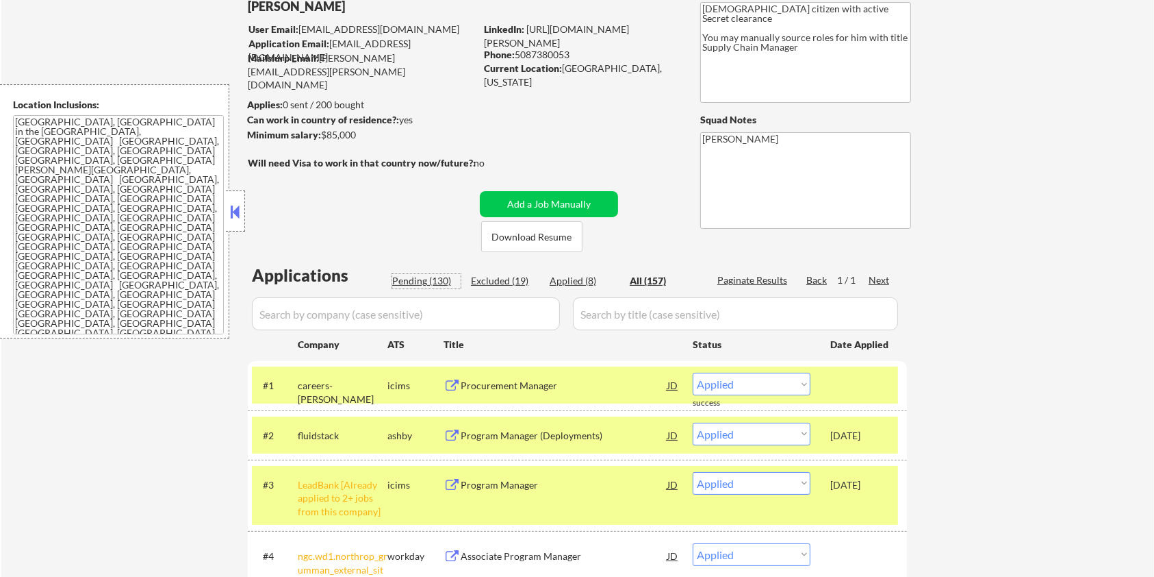
click at [416, 284] on div "Pending (130)" at bounding box center [426, 281] width 68 height 14
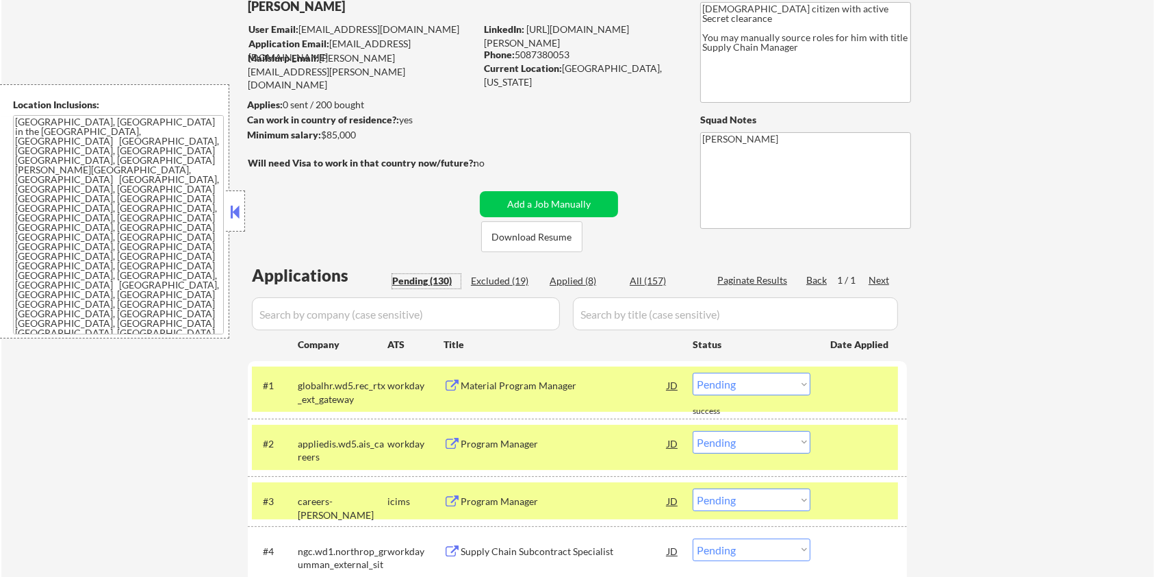
click at [414, 280] on div "Pending (130)" at bounding box center [426, 281] width 68 height 14
click at [407, 307] on input "input" at bounding box center [406, 313] width 308 height 33
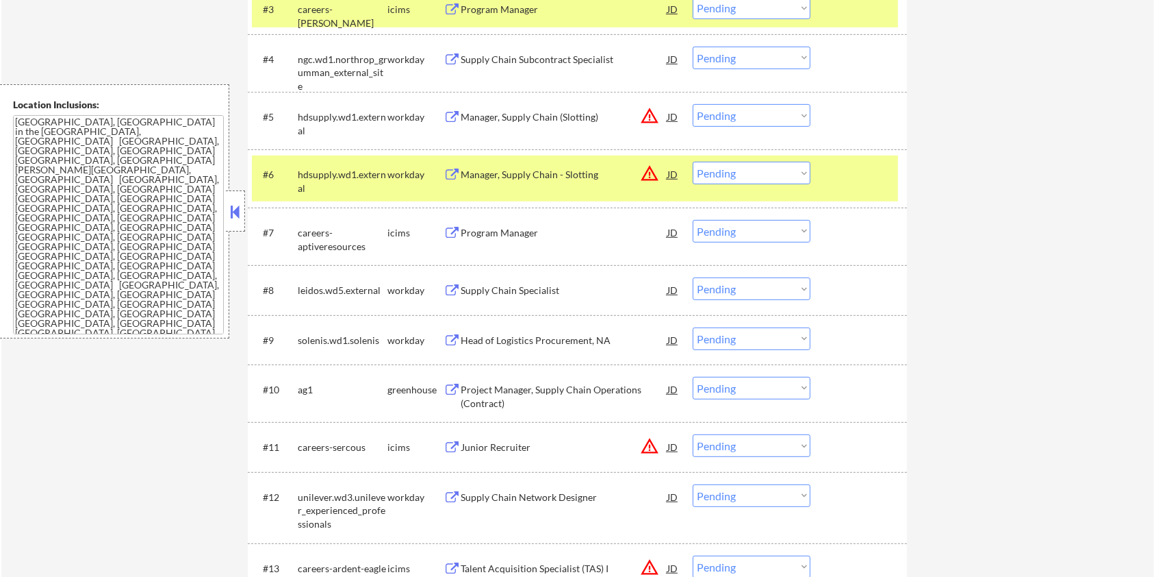
scroll to position [639, 0]
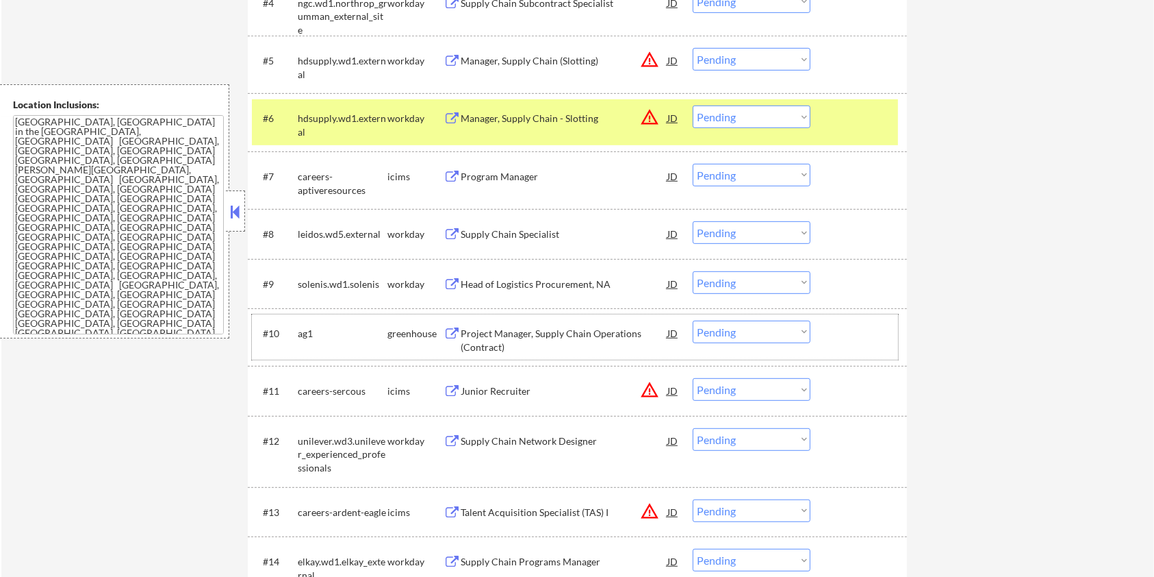
click at [315, 327] on div "ag1" at bounding box center [343, 334] width 90 height 14
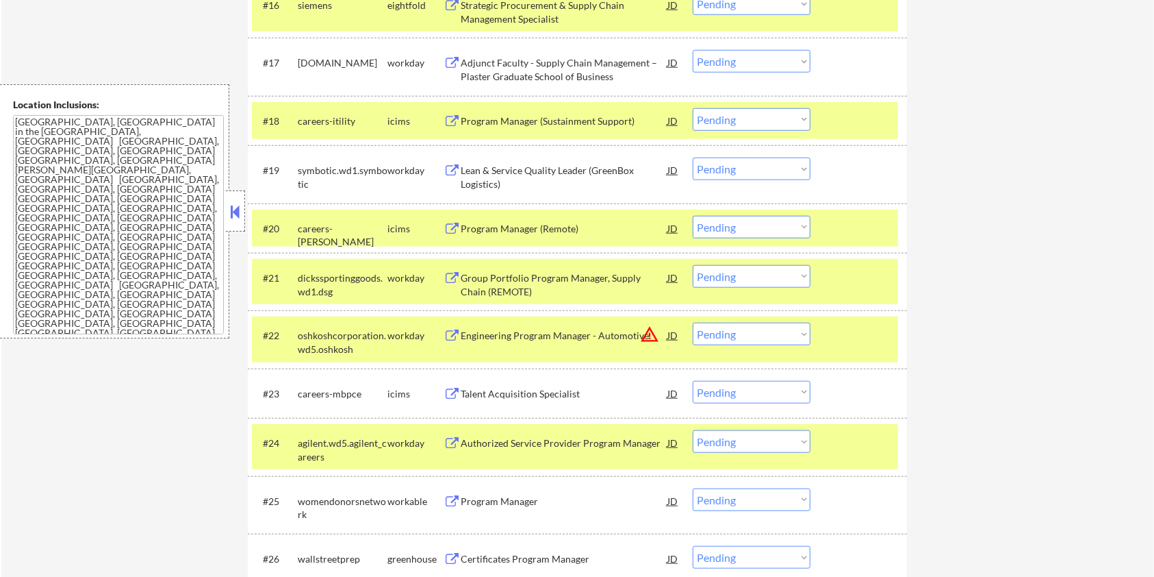
scroll to position [1370, 0]
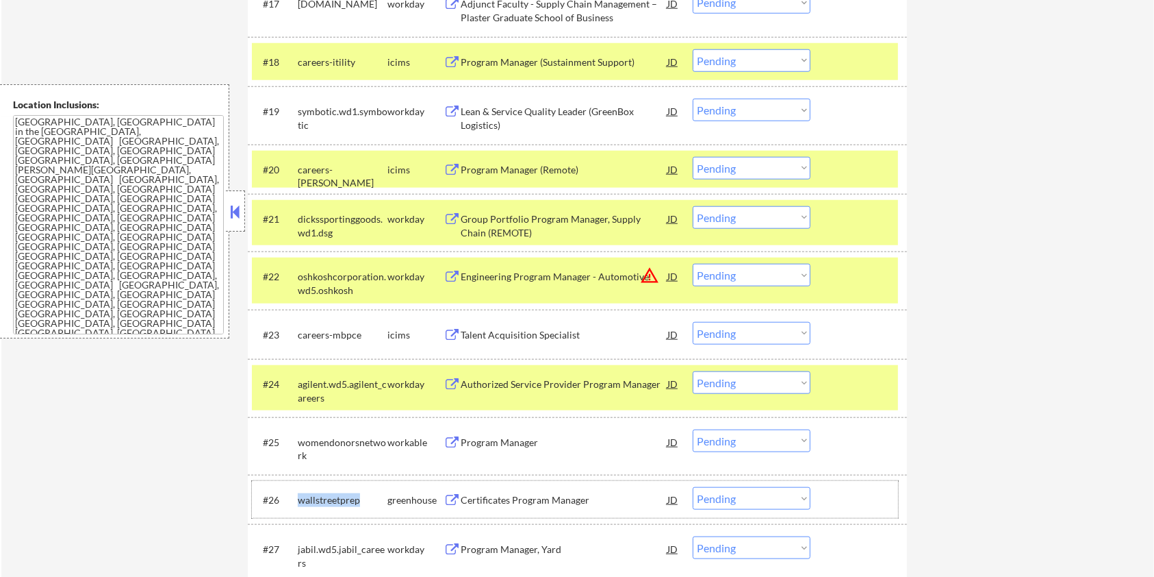
drag, startPoint x: 364, startPoint y: 498, endPoint x: 298, endPoint y: 503, distance: 66.5
click at [298, 503] on div "wallstreetprep" at bounding box center [343, 500] width 90 height 14
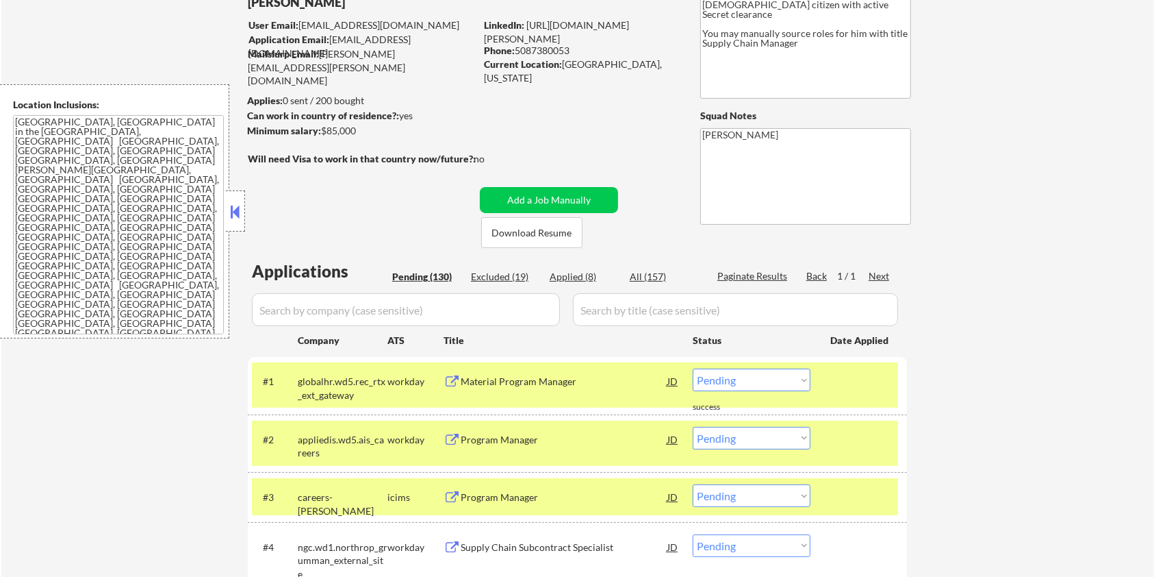
scroll to position [91, 0]
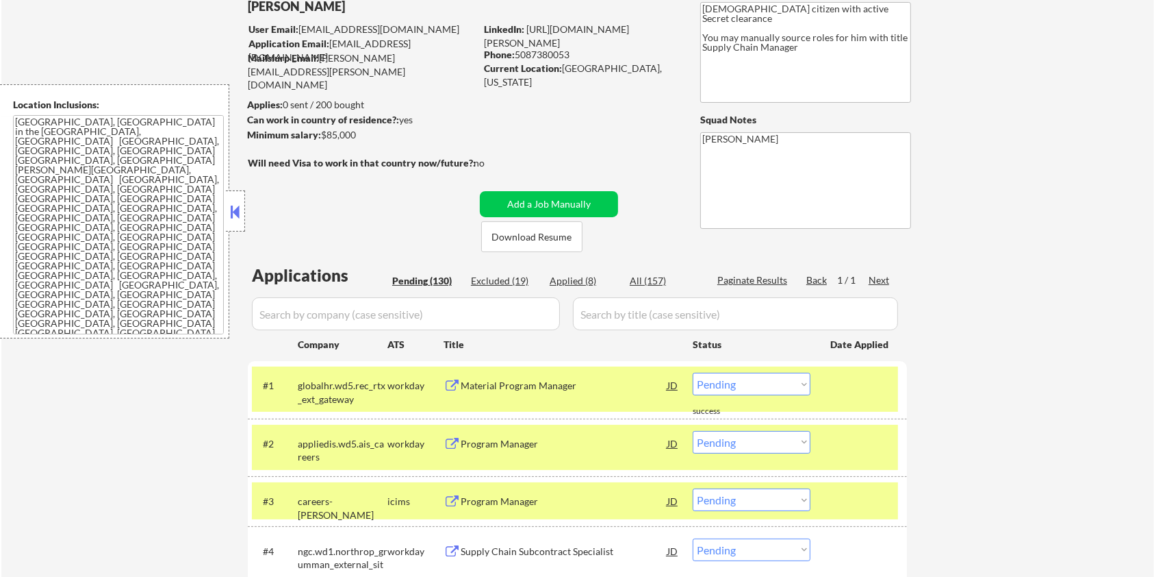
click at [325, 325] on input "input" at bounding box center [406, 313] width 308 height 33
paste input "wallstreetprep"
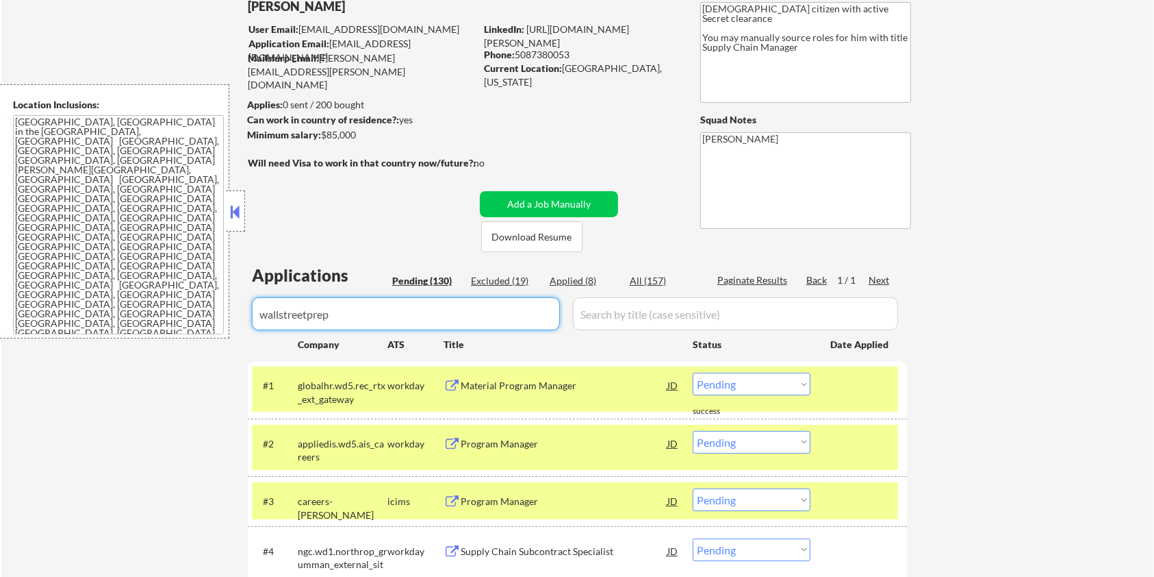
click at [597, 318] on input "input" at bounding box center [735, 313] width 325 height 33
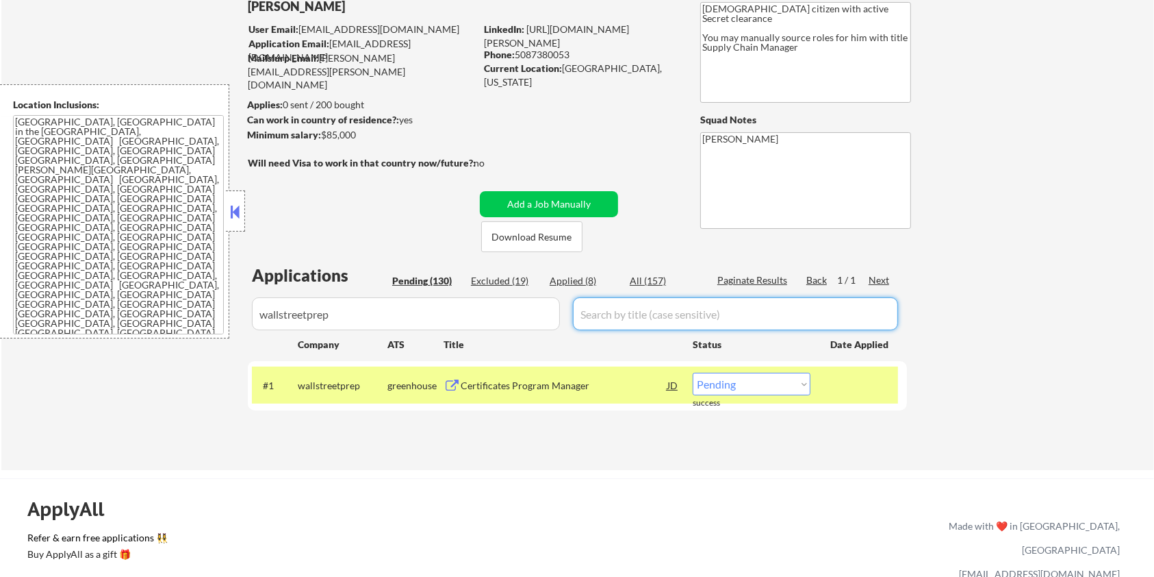
click at [492, 379] on div "Certificates Program Manager" at bounding box center [564, 386] width 207 height 14
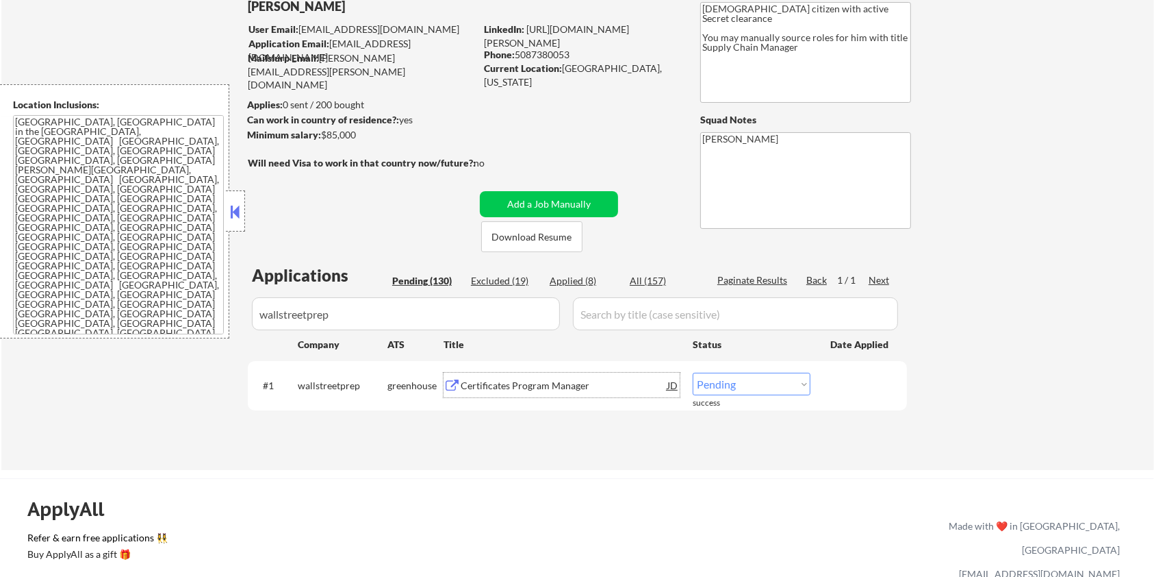
click at [722, 386] on select "Choose an option... Pending Applied Excluded (Questions) Excluded (Expired) Exc…" at bounding box center [752, 384] width 118 height 23
click at [693, 373] on select "Choose an option... Pending Applied Excluded (Questions) Excluded (Expired) Exc…" at bounding box center [752, 384] width 118 height 23
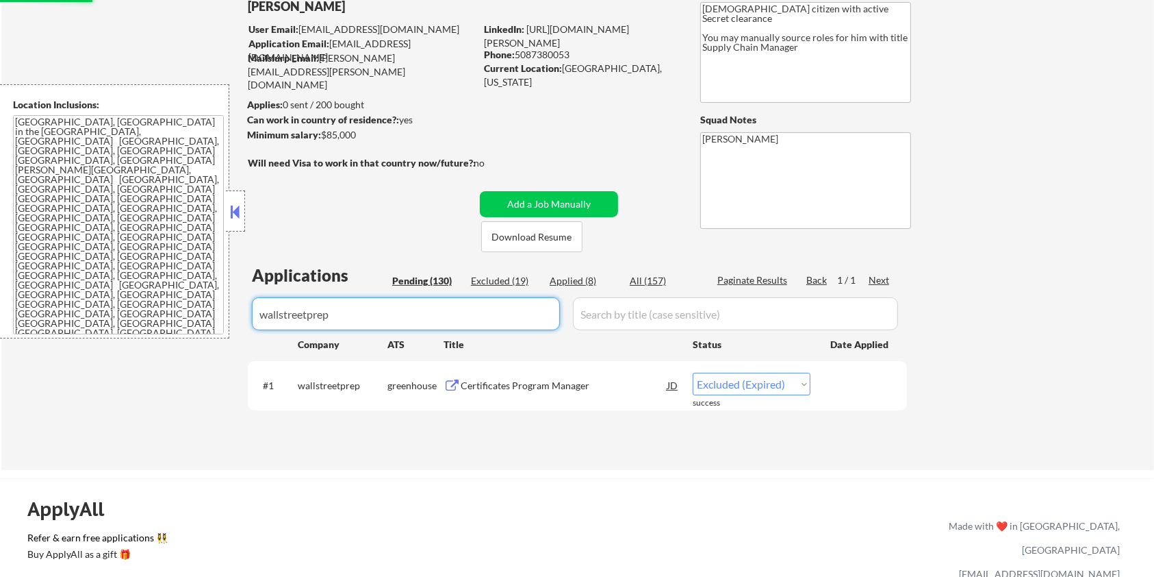
drag, startPoint x: 396, startPoint y: 310, endPoint x: 172, endPoint y: 331, distance: 225.5
click at [172, 331] on body "← Return to /applysquad Mailslurp Inbox Job Search Builder [PERSON_NAME] User E…" at bounding box center [577, 197] width 1154 height 577
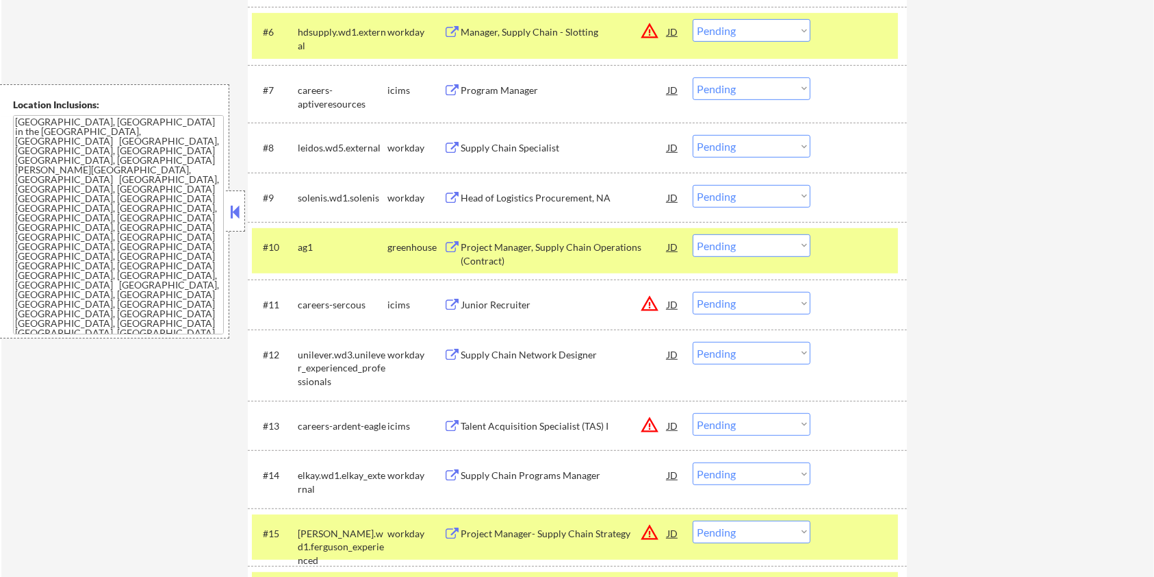
scroll to position [730, 0]
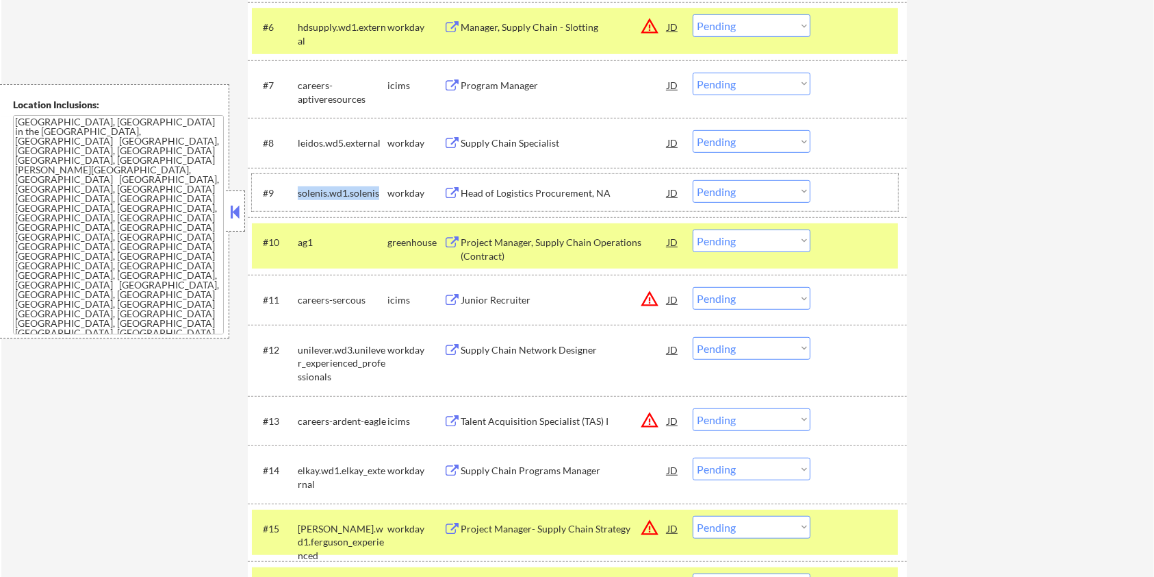
drag, startPoint x: 381, startPoint y: 194, endPoint x: 285, endPoint y: 194, distance: 95.9
click at [285, 194] on div "#9 solenis.wd1.solenis workday Head of Logistics Procurement, NA JD warning_amb…" at bounding box center [575, 192] width 646 height 25
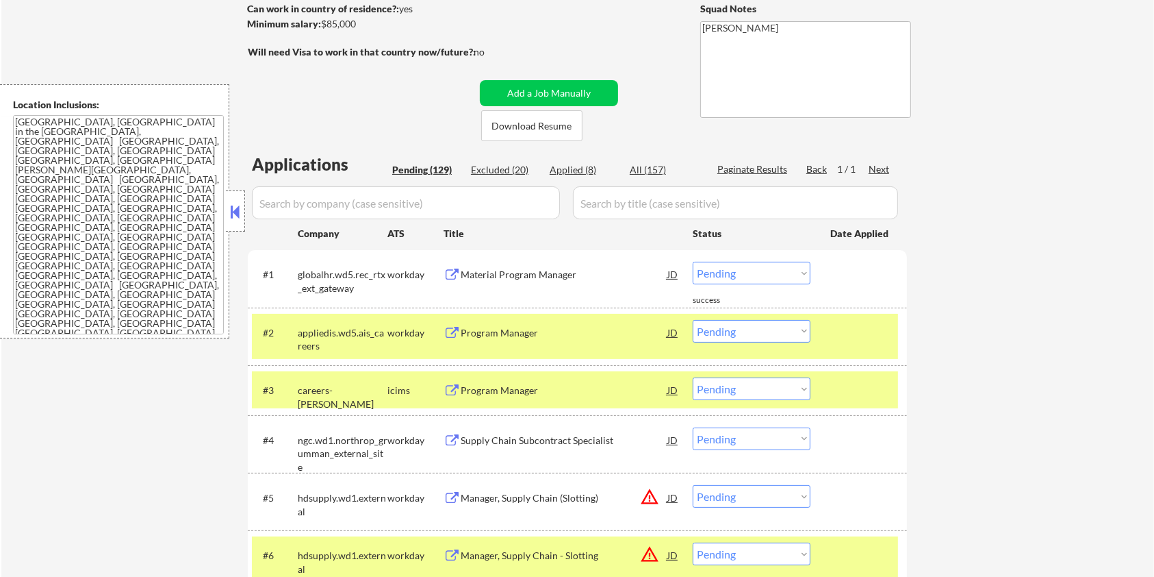
scroll to position [91, 0]
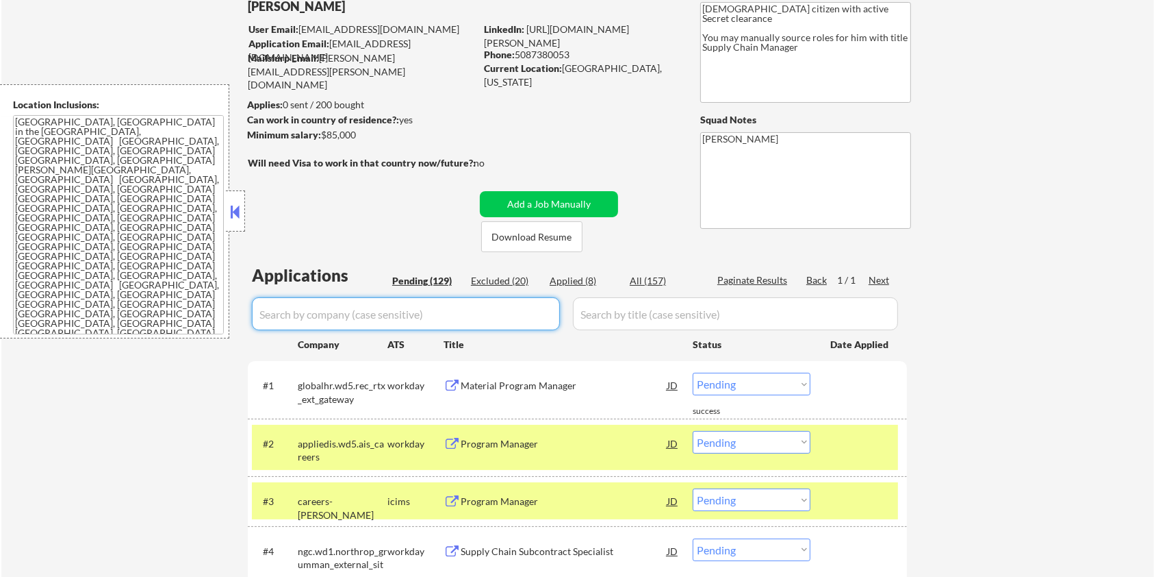
click at [359, 313] on input "input" at bounding box center [406, 313] width 308 height 33
paste input "solenis.wd1.solenis"
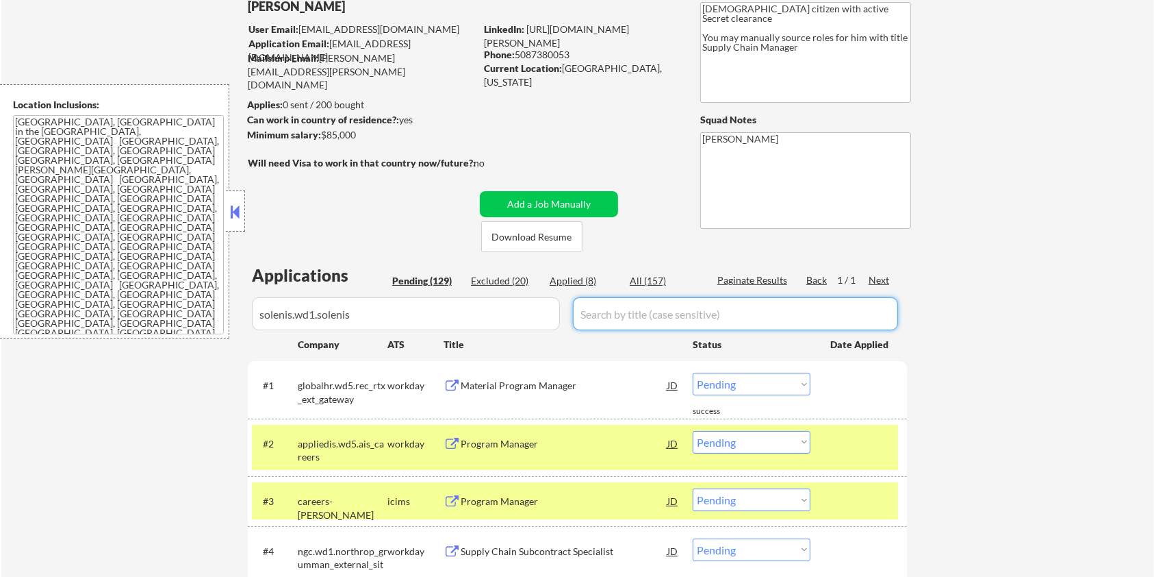
click at [600, 321] on input "input" at bounding box center [735, 313] width 325 height 33
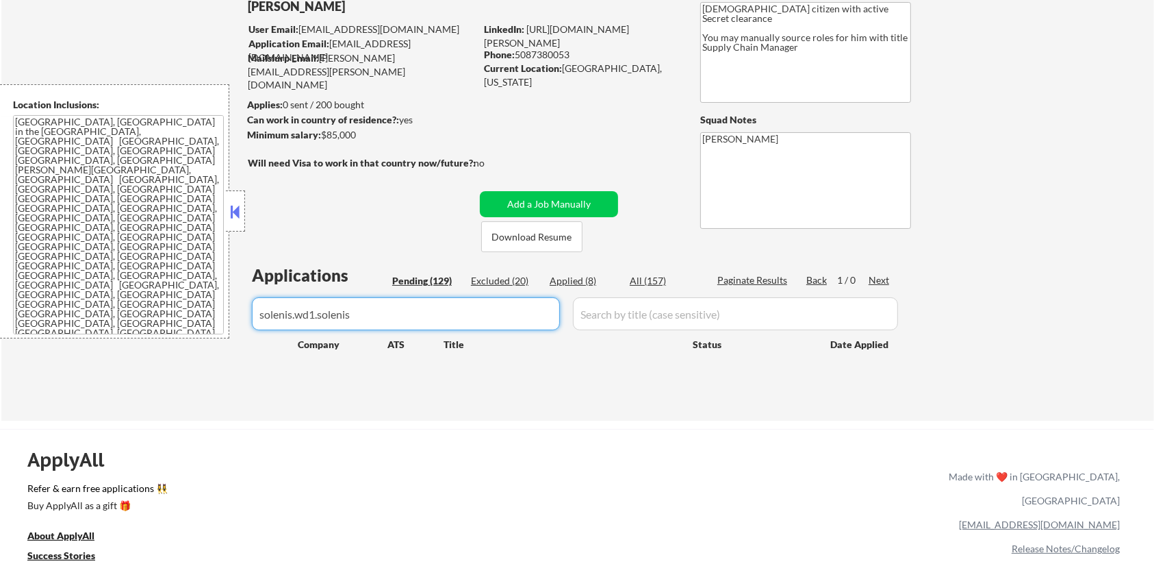
drag, startPoint x: 460, startPoint y: 310, endPoint x: 166, endPoint y: 333, distance: 294.7
click at [166, 332] on body "← Return to /applysquad Mailslurp Inbox Job Search Builder [PERSON_NAME] User E…" at bounding box center [577, 197] width 1154 height 577
click at [414, 277] on div "Pending (129)" at bounding box center [426, 281] width 68 height 14
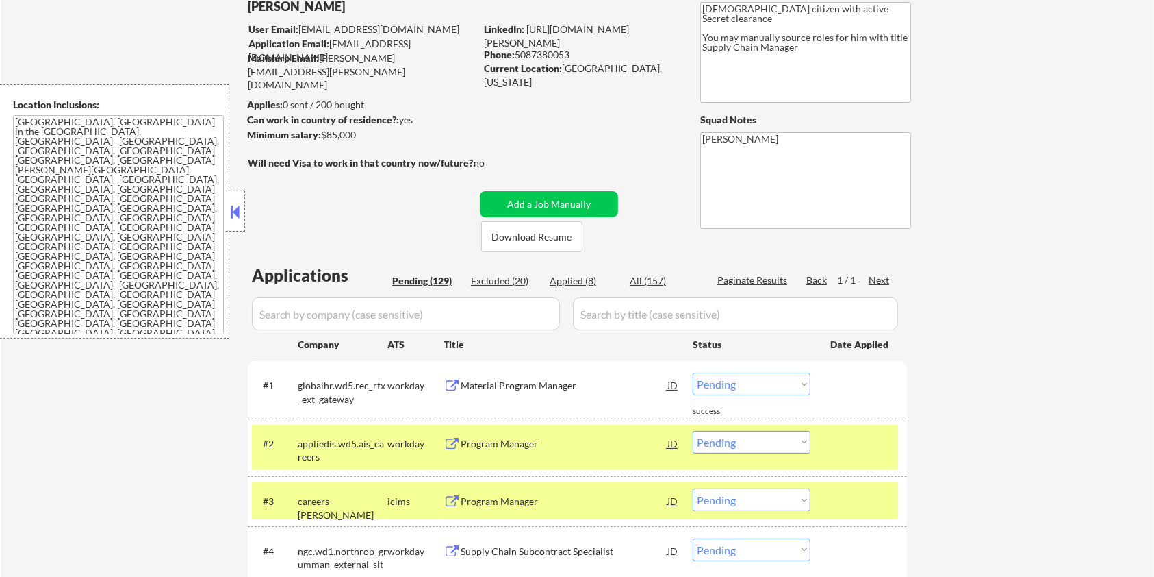
click at [470, 316] on input "input" at bounding box center [406, 313] width 308 height 33
click at [877, 274] on div "Next" at bounding box center [880, 280] width 22 height 14
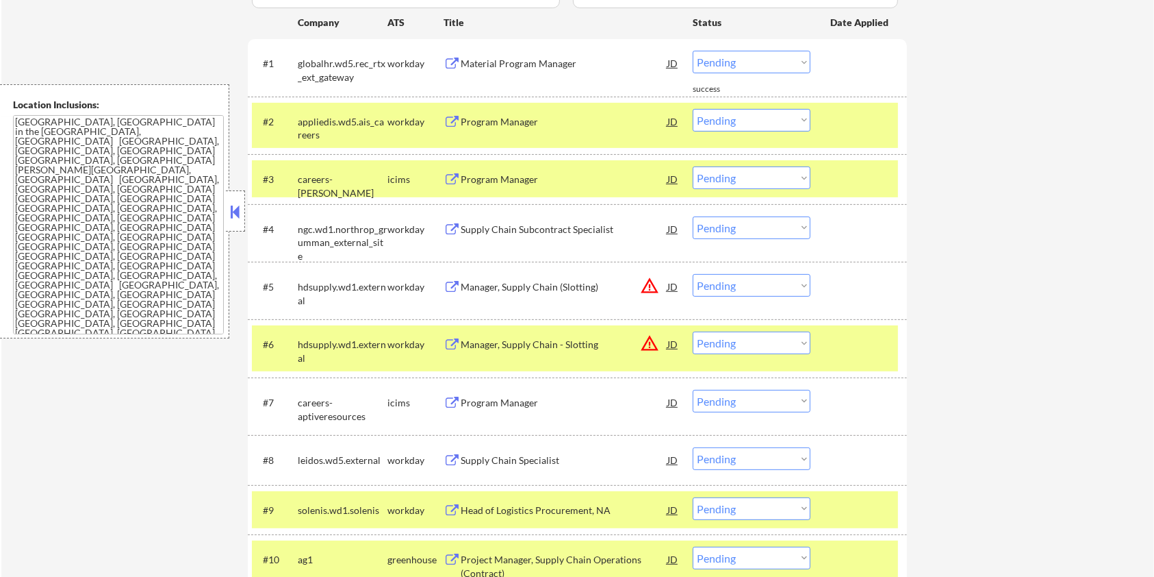
scroll to position [456, 0]
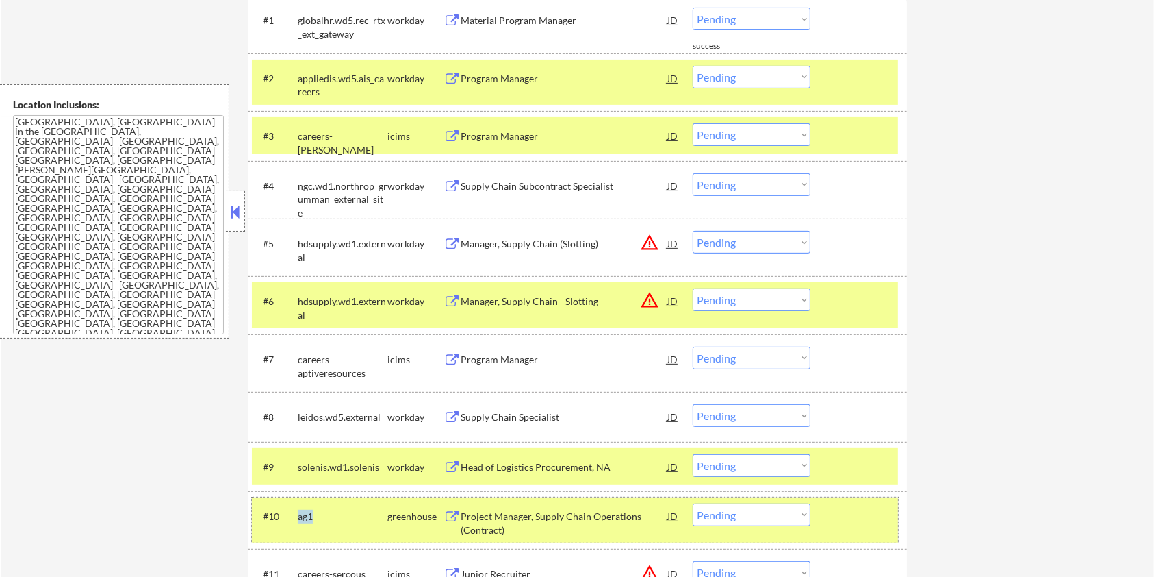
drag, startPoint x: 336, startPoint y: 512, endPoint x: 294, endPoint y: 517, distance: 42.0
click at [294, 517] on div "#10 ag1 greenhouse Project Manager, Supply Chain Operations (Contract) JD warni…" at bounding box center [575, 519] width 646 height 45
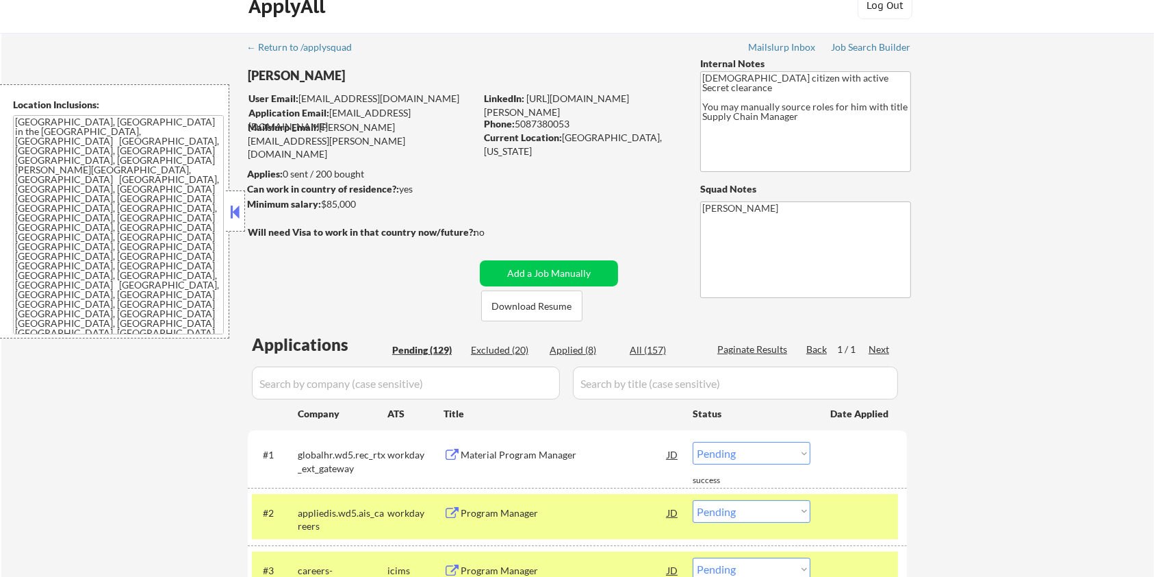
scroll to position [0, 0]
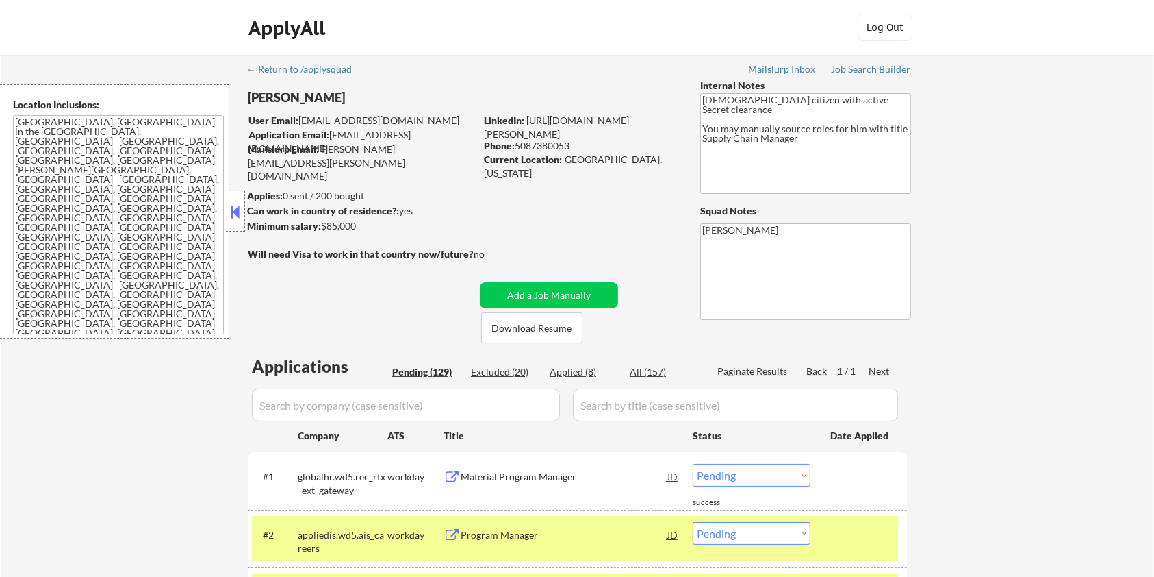
click at [345, 408] on input "input" at bounding box center [406, 404] width 308 height 33
paste input "ag1"
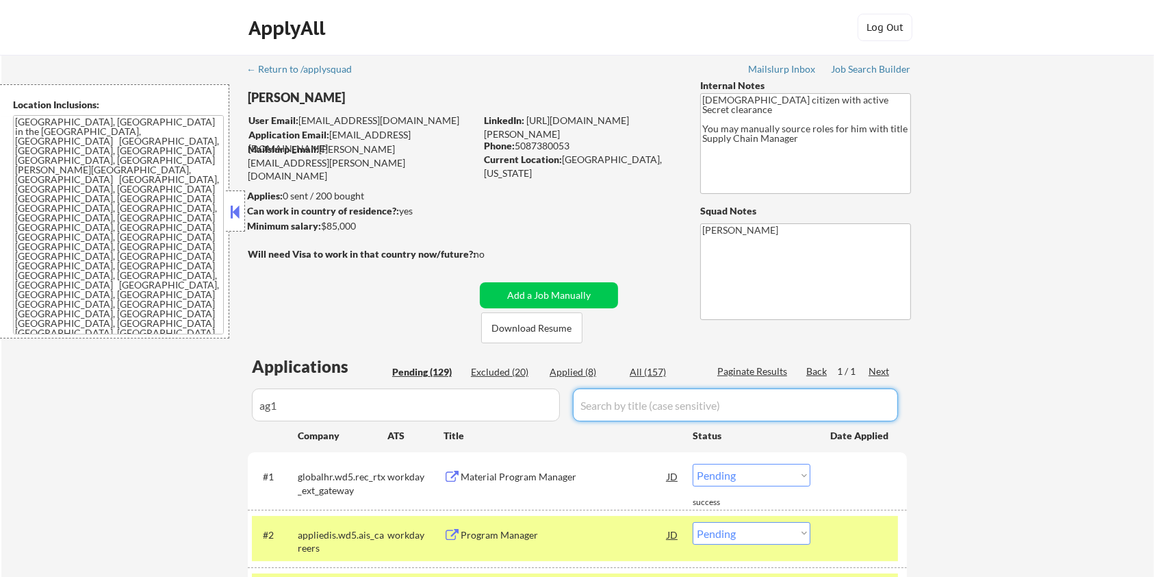
click at [624, 408] on input "input" at bounding box center [735, 404] width 325 height 33
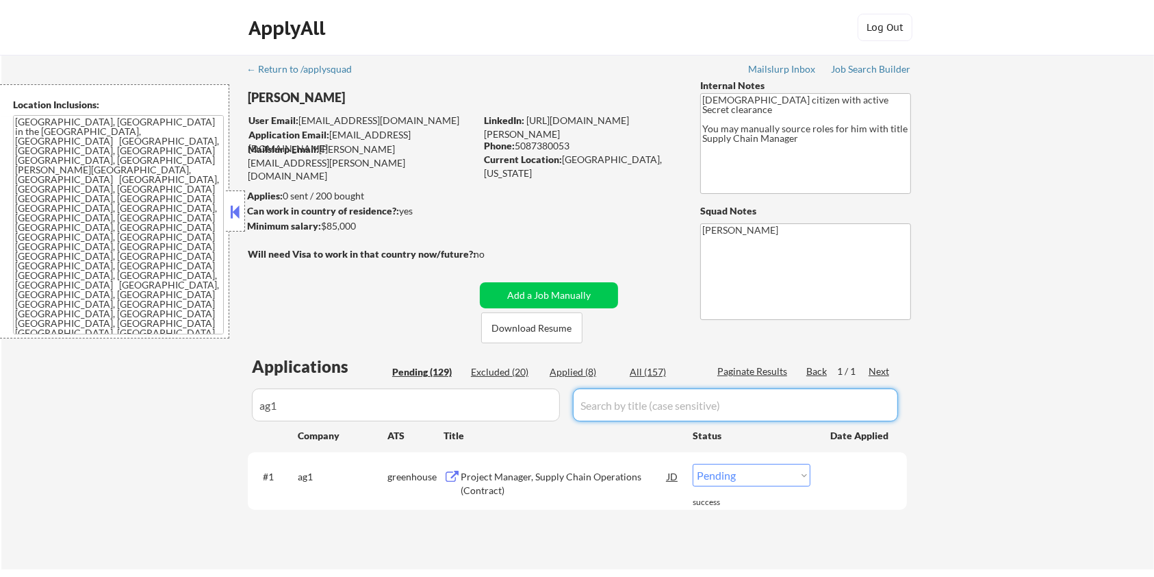
click at [498, 477] on div "Project Manager, Supply Chain Operations (Contract)" at bounding box center [564, 483] width 207 height 27
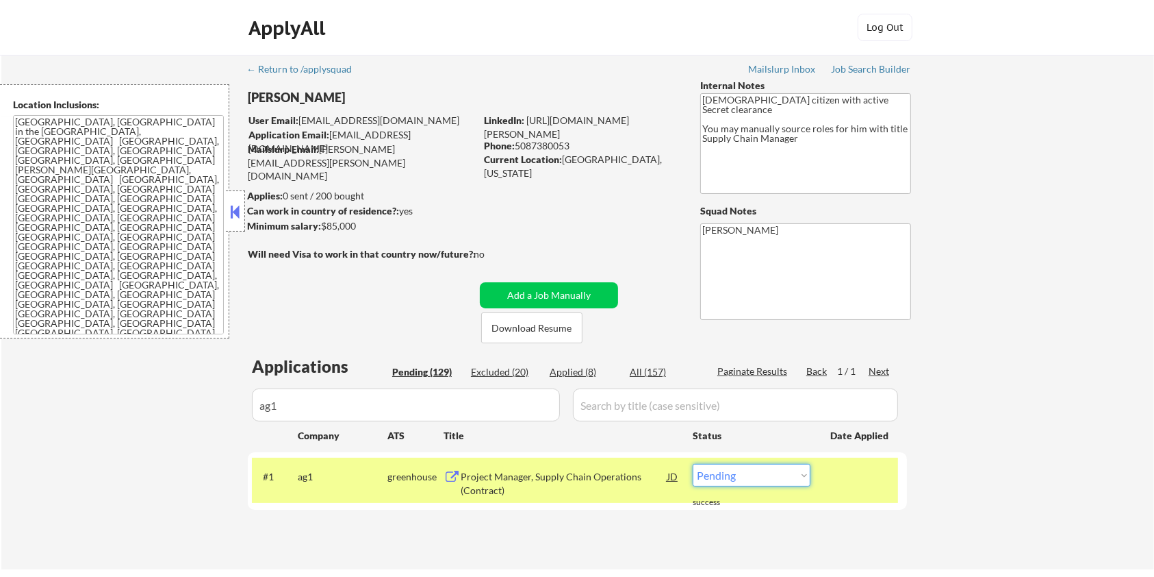
click at [779, 481] on select "Choose an option... Pending Applied Excluded (Questions) Excluded (Expired) Exc…" at bounding box center [752, 475] width 118 height 23
click at [693, 464] on select "Choose an option... Pending Applied Excluded (Questions) Excluded (Expired) Exc…" at bounding box center [752, 475] width 118 height 23
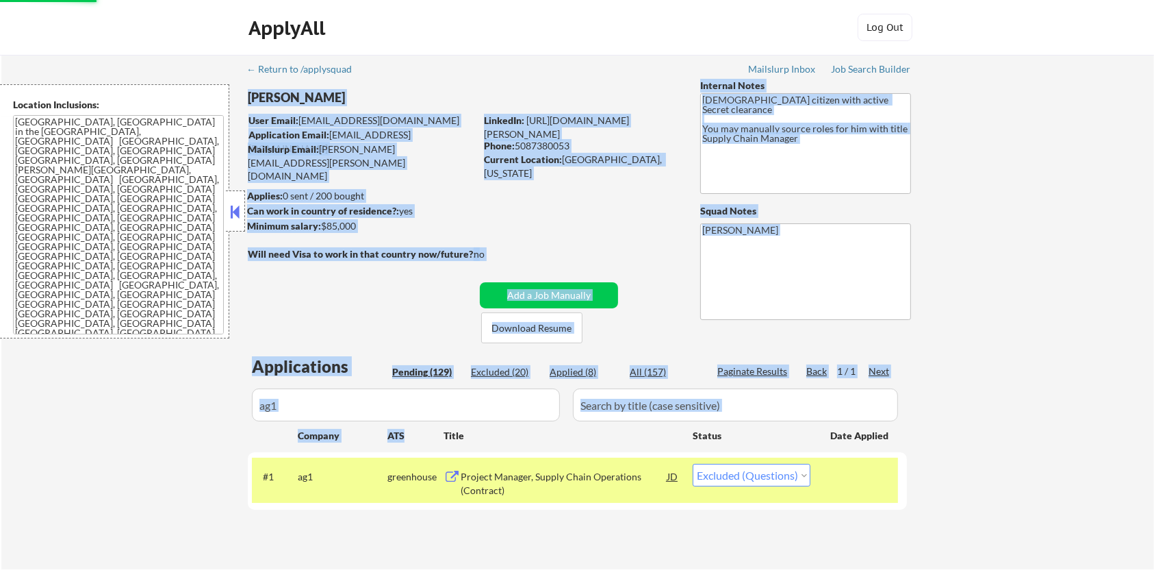
drag, startPoint x: 424, startPoint y: 425, endPoint x: 232, endPoint y: 422, distance: 191.7
click at [232, 422] on div "← Return to /applysquad Mailslurp Inbox Job Search Builder [PERSON_NAME] User E…" at bounding box center [577, 312] width 1153 height 514
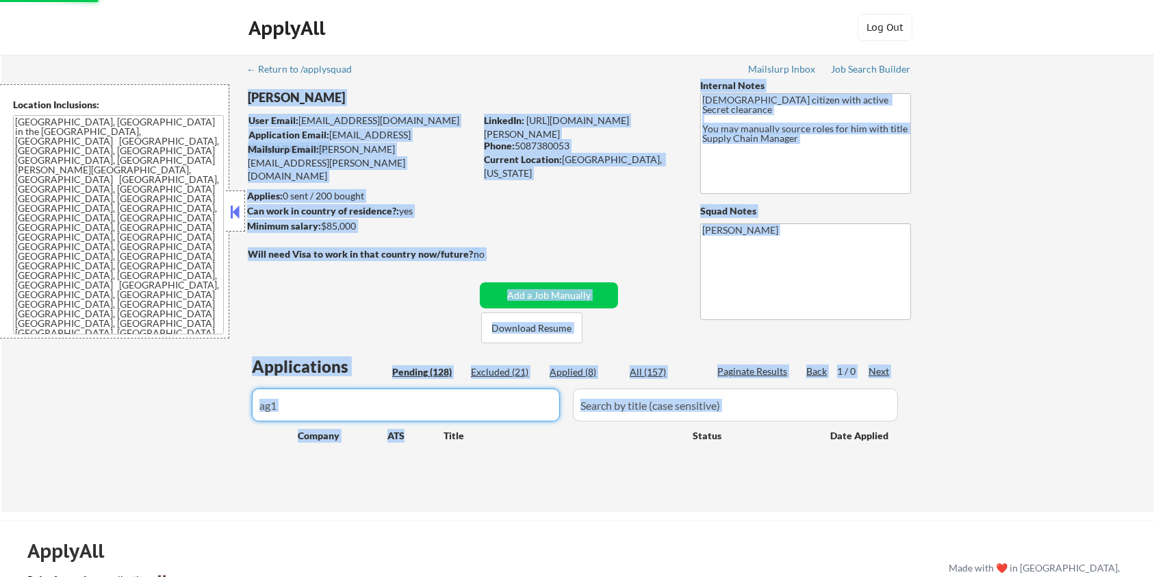
click at [340, 408] on input "input" at bounding box center [406, 404] width 308 height 33
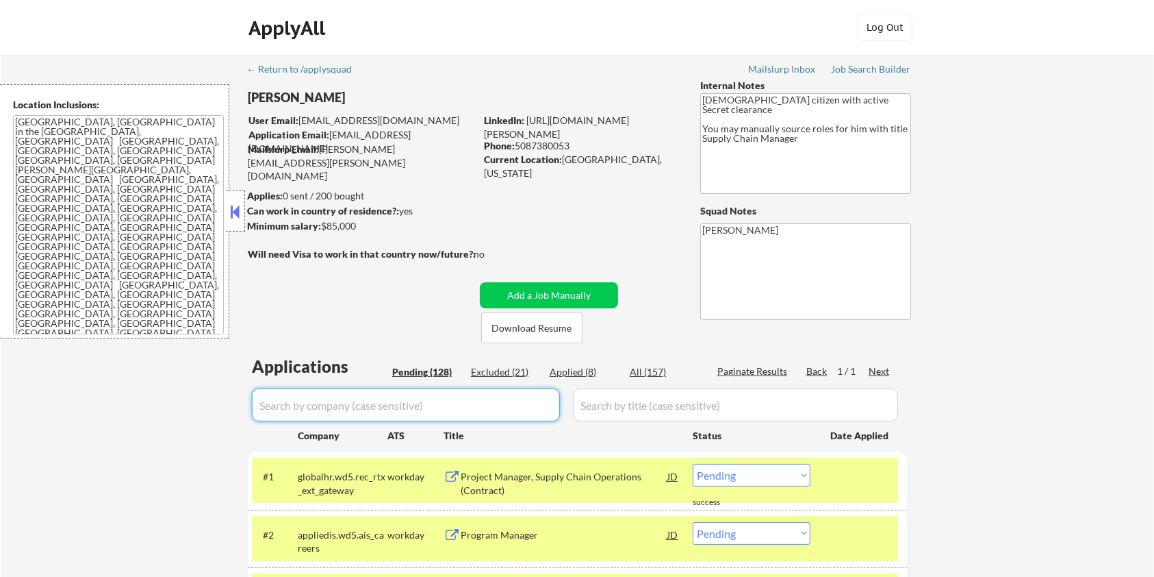
click at [433, 373] on div "Pending (128)" at bounding box center [426, 372] width 68 height 14
click at [424, 411] on input "input" at bounding box center [406, 404] width 308 height 33
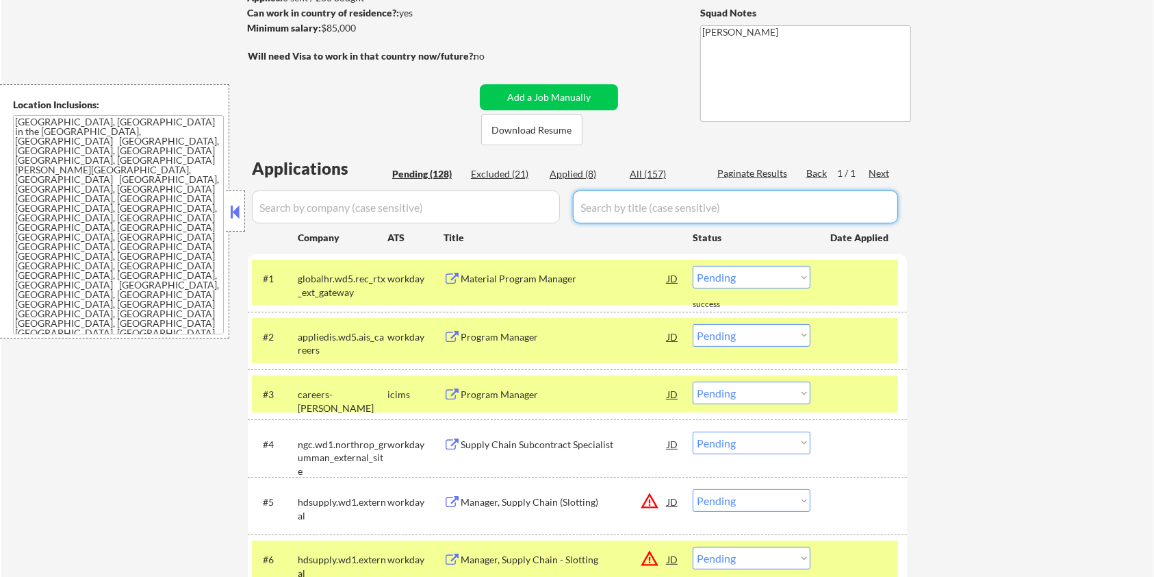
scroll to position [182, 0]
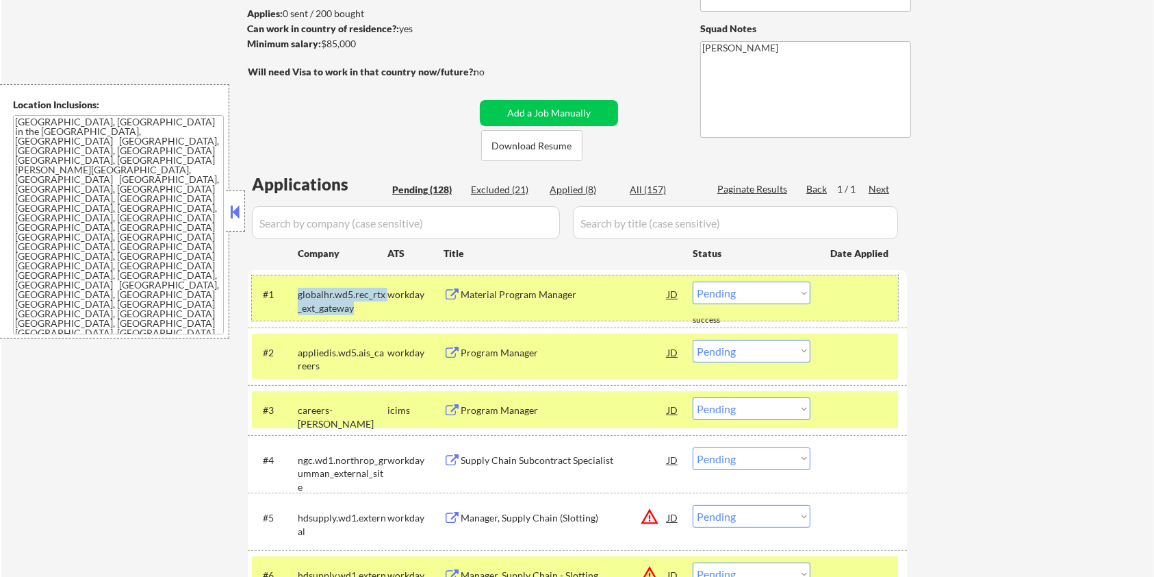
drag, startPoint x: 353, startPoint y: 307, endPoint x: 300, endPoint y: 293, distance: 55.1
click at [300, 293] on div "globalhr.wd5.rec_rtx_ext_gateway" at bounding box center [343, 301] width 90 height 27
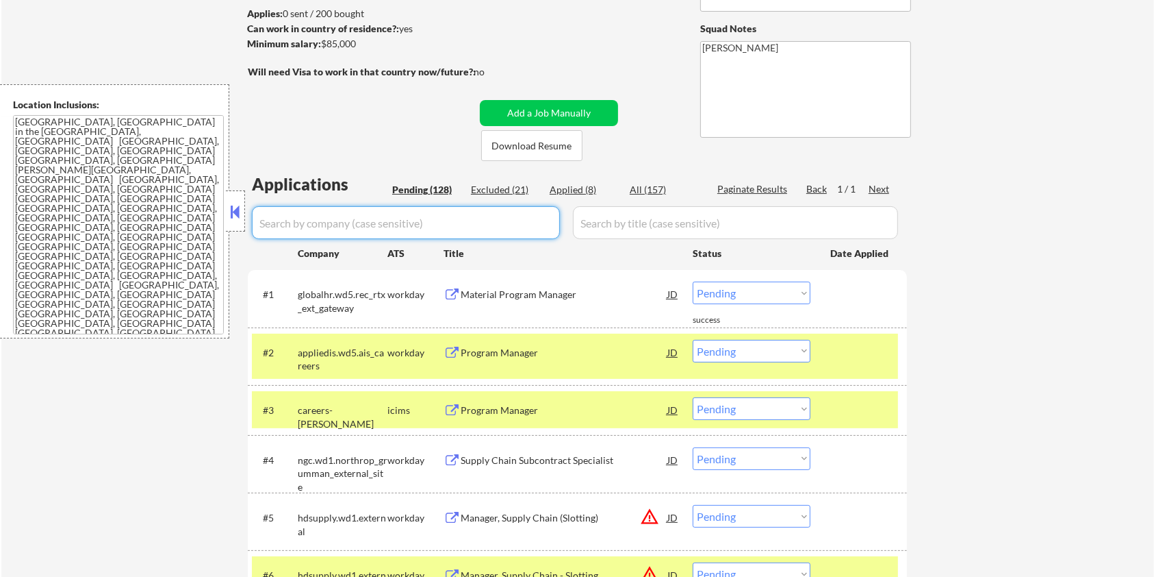
click at [286, 216] on input "input" at bounding box center [406, 222] width 308 height 33
paste input "globalhr.wd5.rec_rtx_ext_gateway"
click at [613, 230] on input "input" at bounding box center [735, 222] width 325 height 33
click at [643, 183] on div "All (157)" at bounding box center [664, 190] width 68 height 14
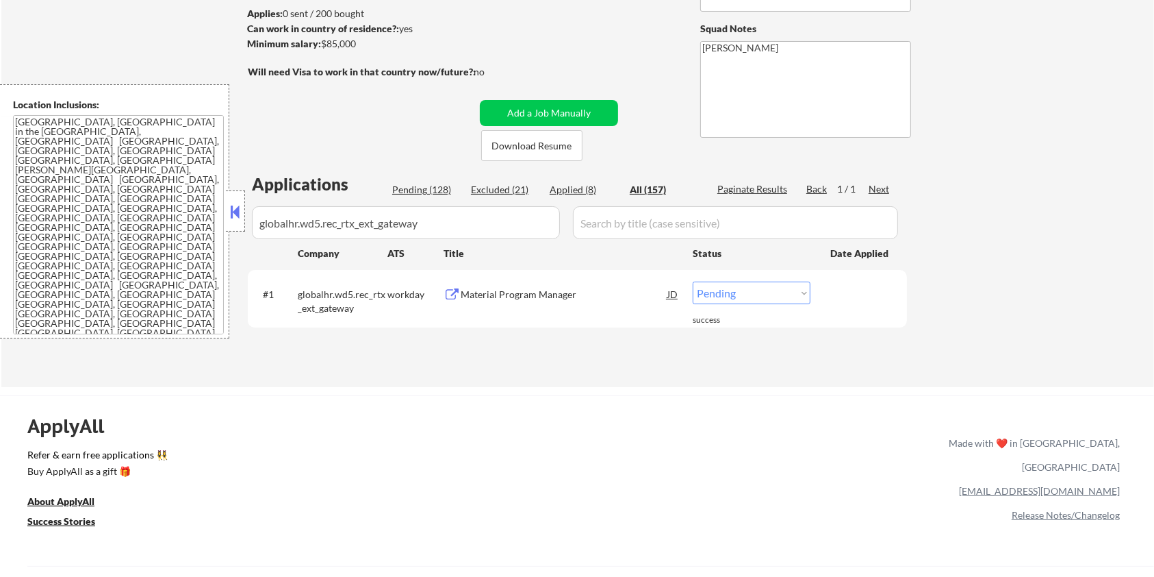
click at [503, 284] on div "Material Program Manager" at bounding box center [564, 293] width 207 height 25
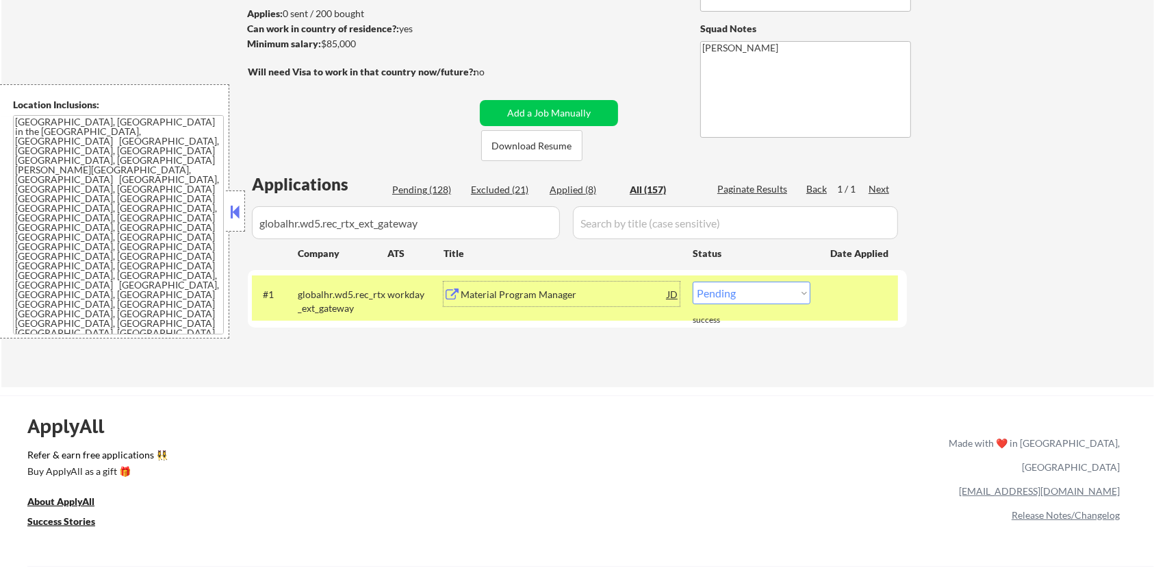
click at [790, 291] on select "Choose an option... Pending Applied Excluded (Questions) Excluded (Expired) Exc…" at bounding box center [752, 292] width 118 height 23
click at [693, 281] on select "Choose an option... Pending Applied Excluded (Questions) Excluded (Expired) Exc…" at bounding box center [752, 292] width 118 height 23
drag, startPoint x: 440, startPoint y: 225, endPoint x: 212, endPoint y: 224, distance: 228.0
click at [212, 224] on body "← Return to /applysquad Mailslurp Inbox Job Search Builder [PERSON_NAME] User E…" at bounding box center [577, 106] width 1154 height 577
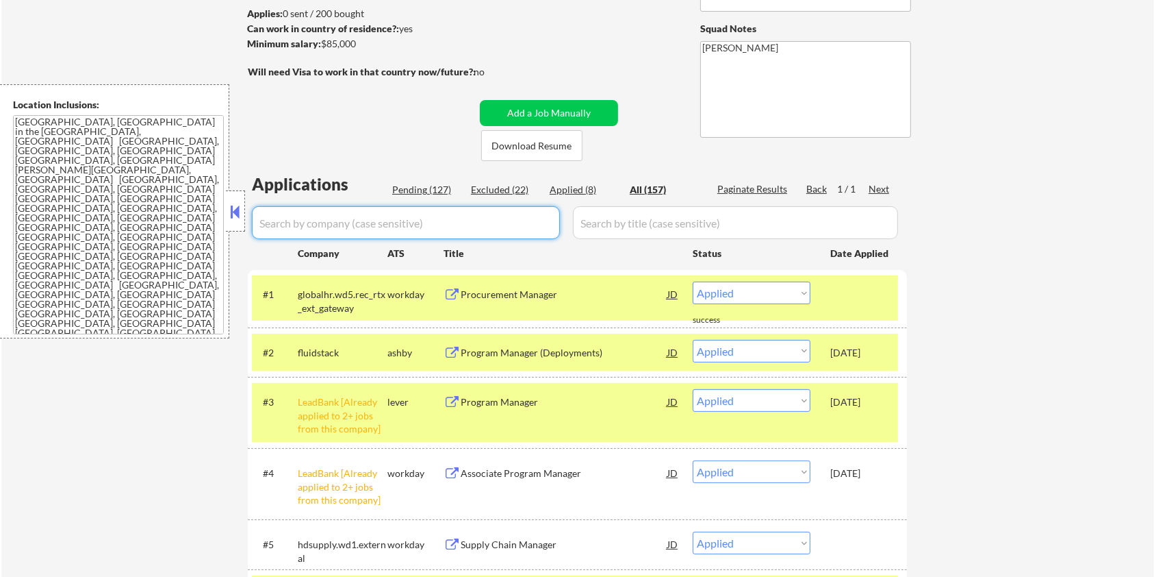
click at [401, 184] on div "Pending (127)" at bounding box center [426, 190] width 68 height 14
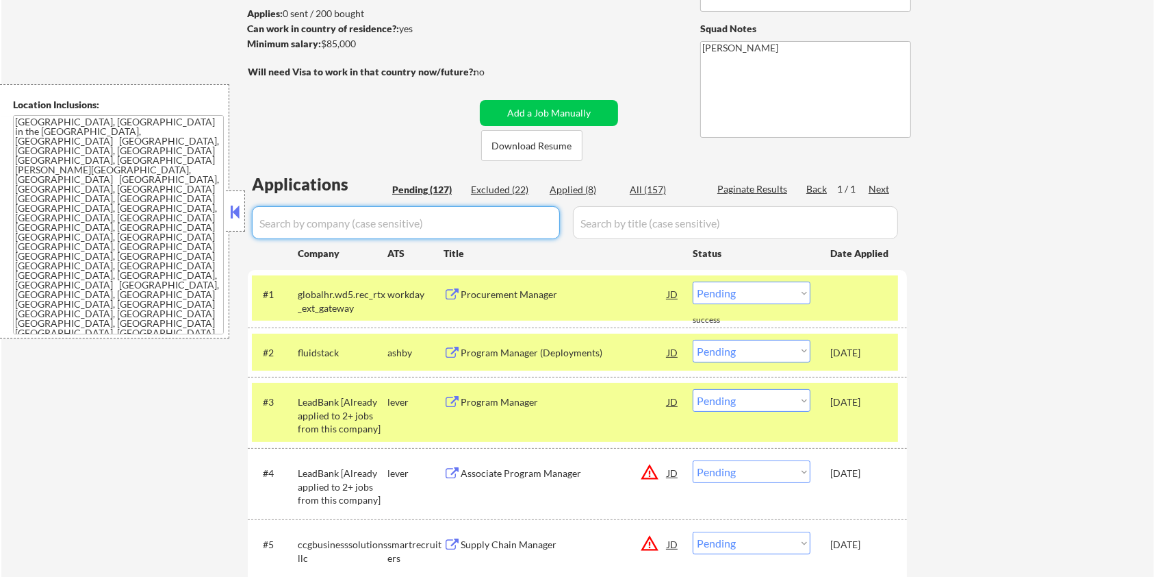
click at [447, 222] on input "input" at bounding box center [406, 222] width 308 height 33
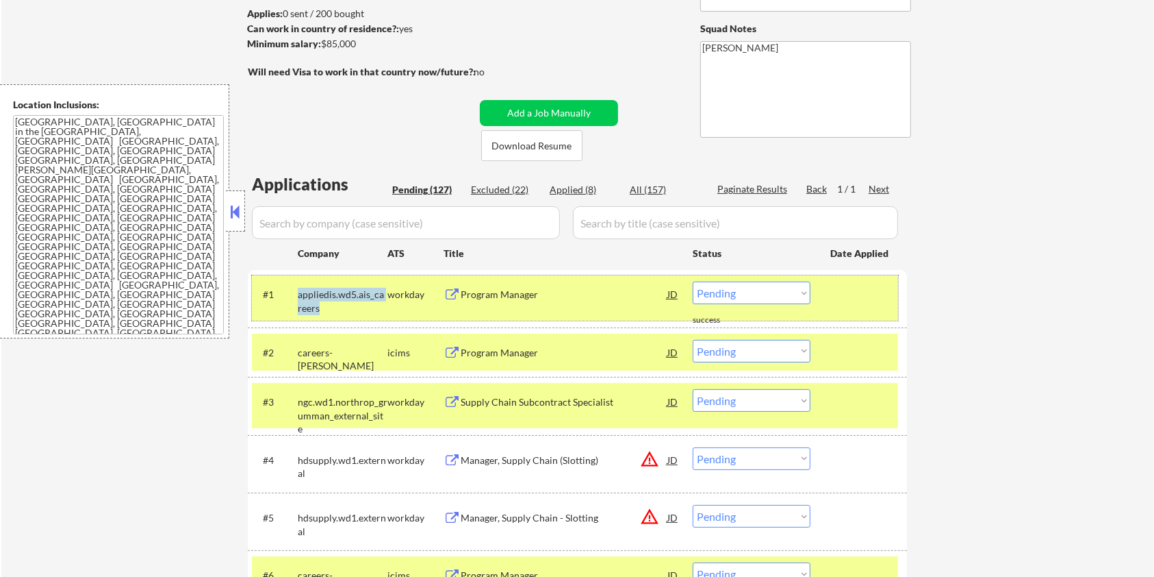
drag, startPoint x: 336, startPoint y: 309, endPoint x: 300, endPoint y: 298, distance: 37.3
click at [300, 298] on div "appliedis.wd5.ais_careers" at bounding box center [343, 301] width 90 height 27
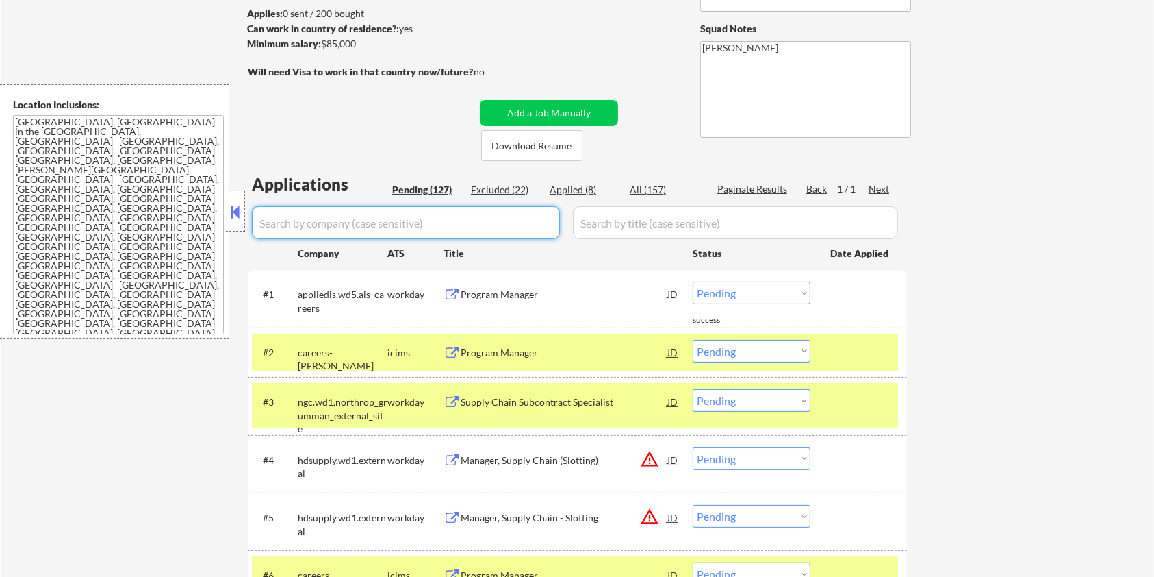
click at [296, 218] on input "input" at bounding box center [406, 222] width 308 height 33
paste input "appliedis.wd5.ais_careers"
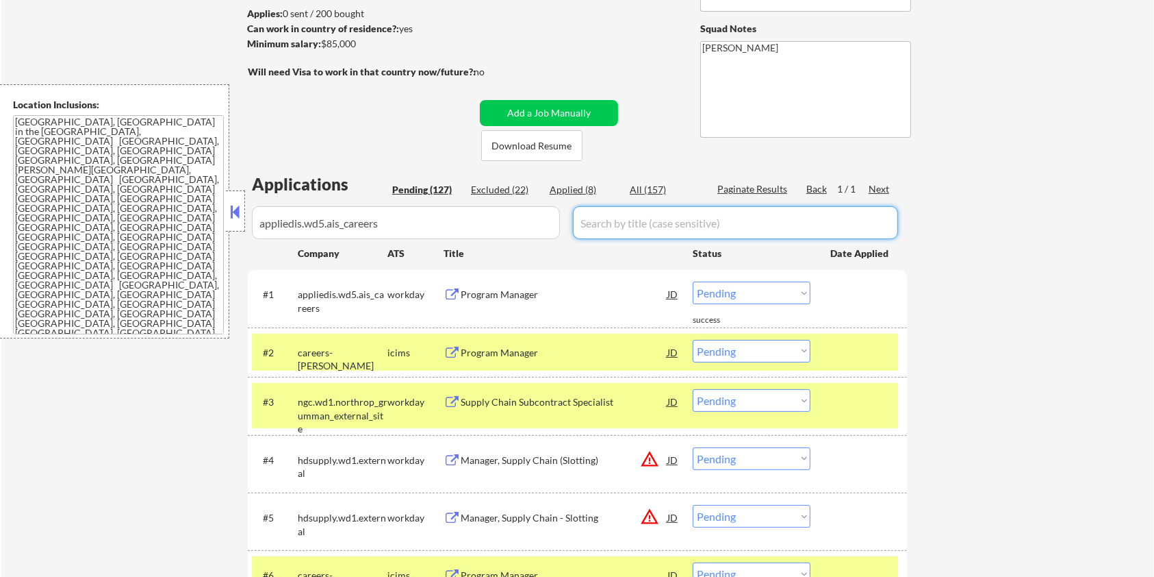
drag, startPoint x: 575, startPoint y: 218, endPoint x: 615, endPoint y: 211, distance: 40.4
click at [576, 218] on input "input" at bounding box center [735, 222] width 325 height 33
click at [641, 185] on div "All (157)" at bounding box center [664, 190] width 68 height 14
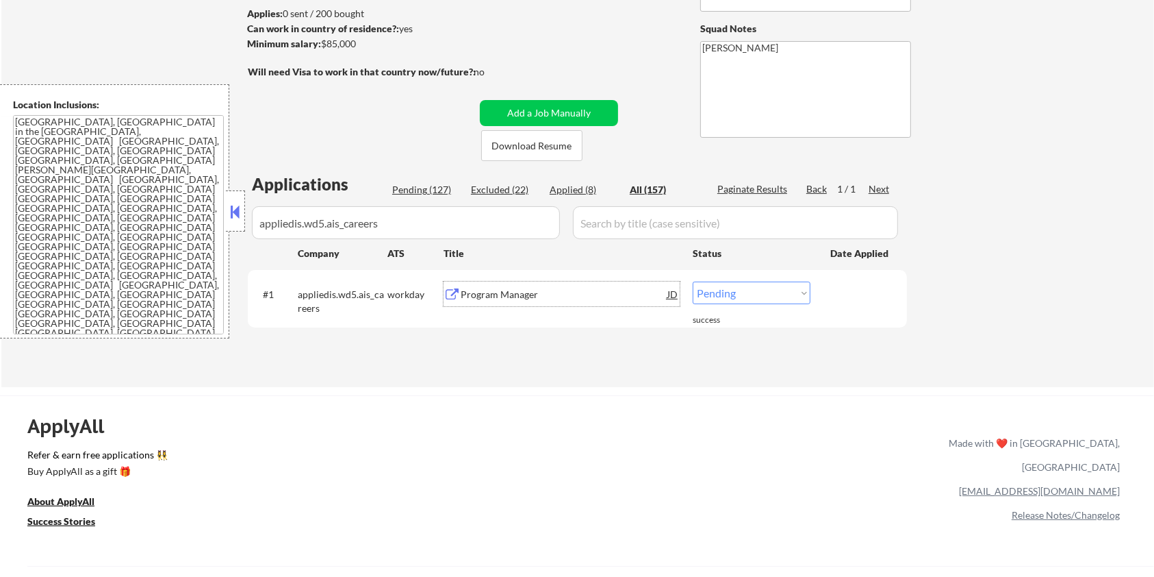
click at [478, 300] on div "Program Manager" at bounding box center [564, 293] width 207 height 25
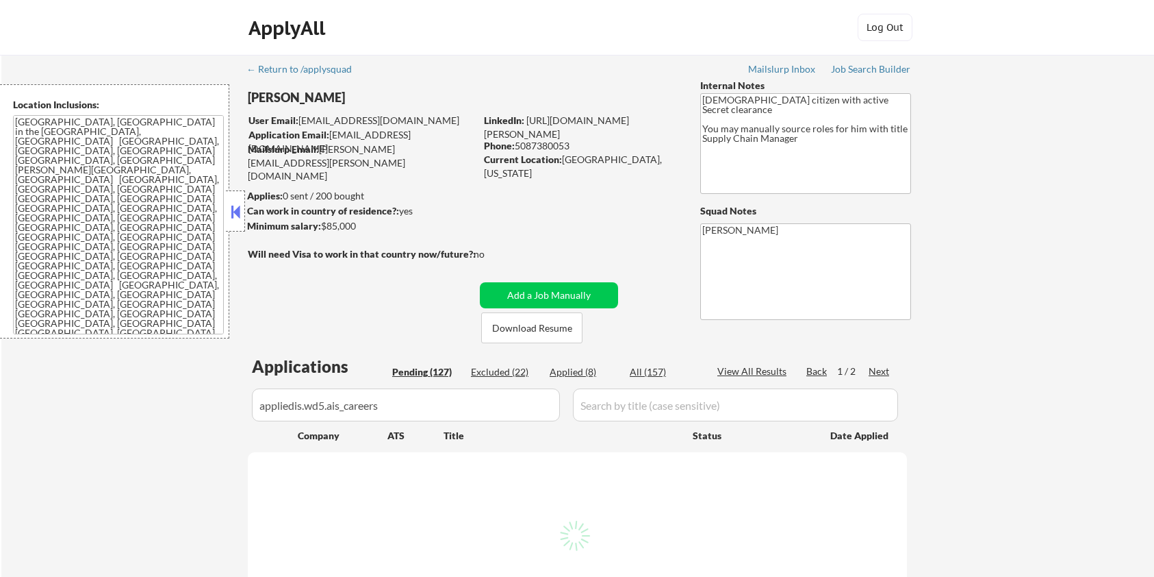
select select ""pending""
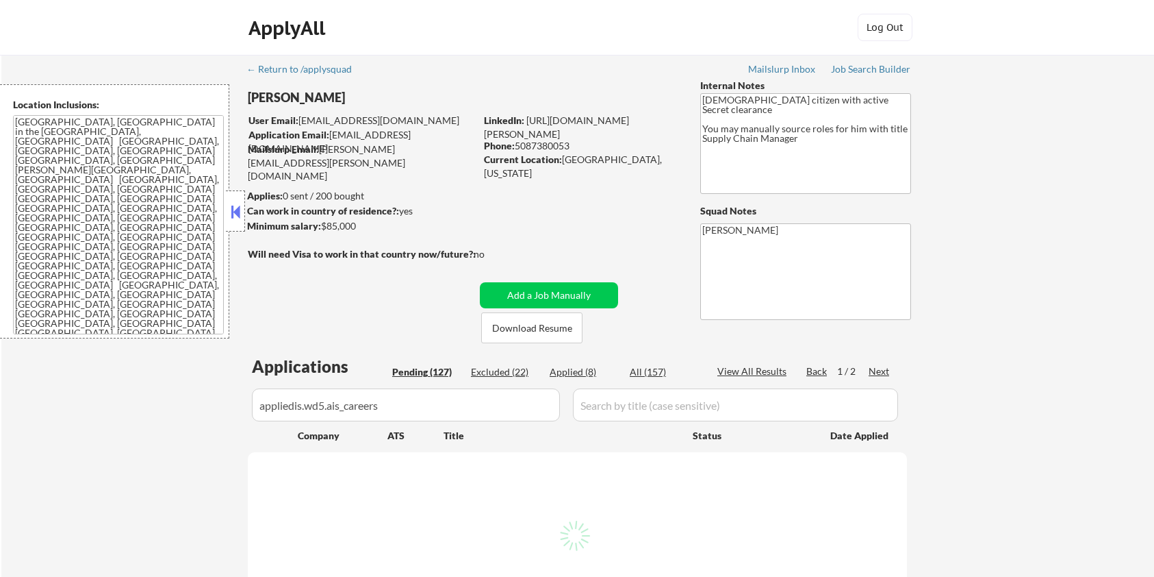
select select ""pending""
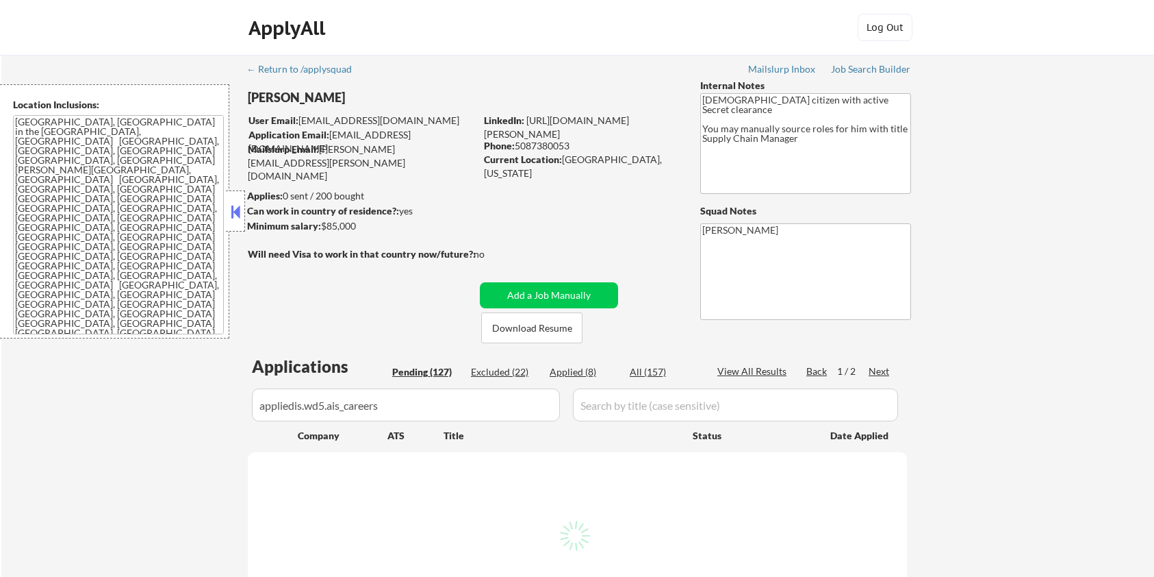
select select ""pending""
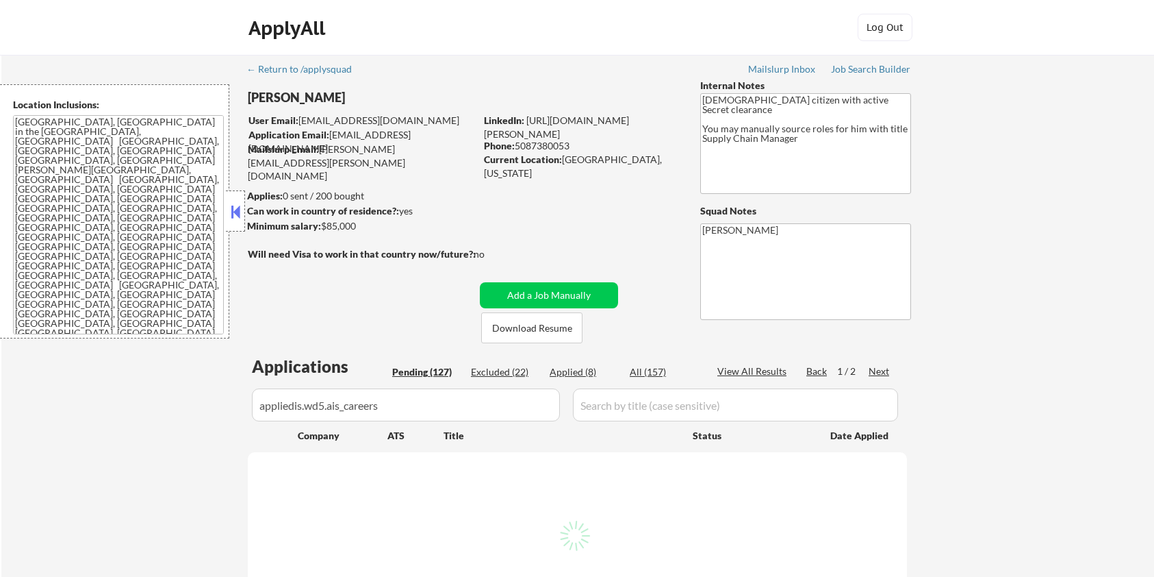
select select ""pending""
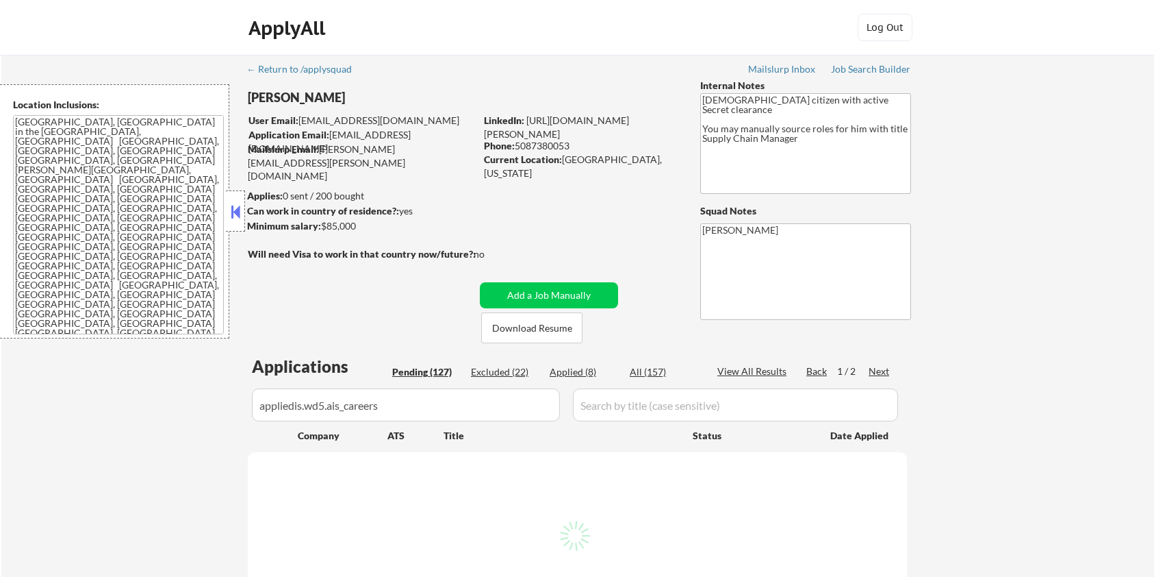
select select ""pending""
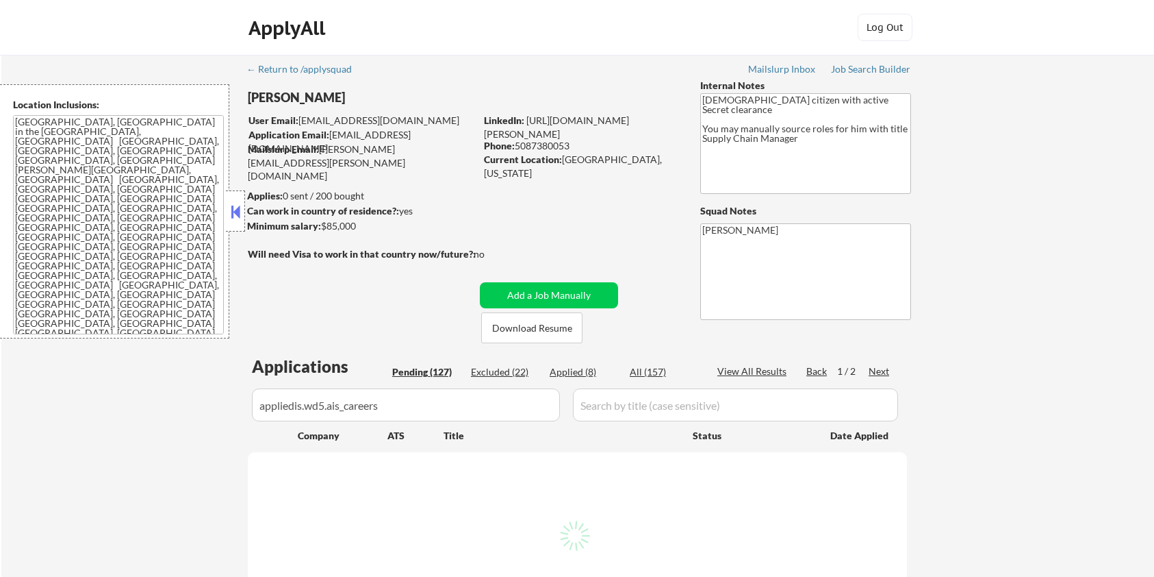
select select ""pending""
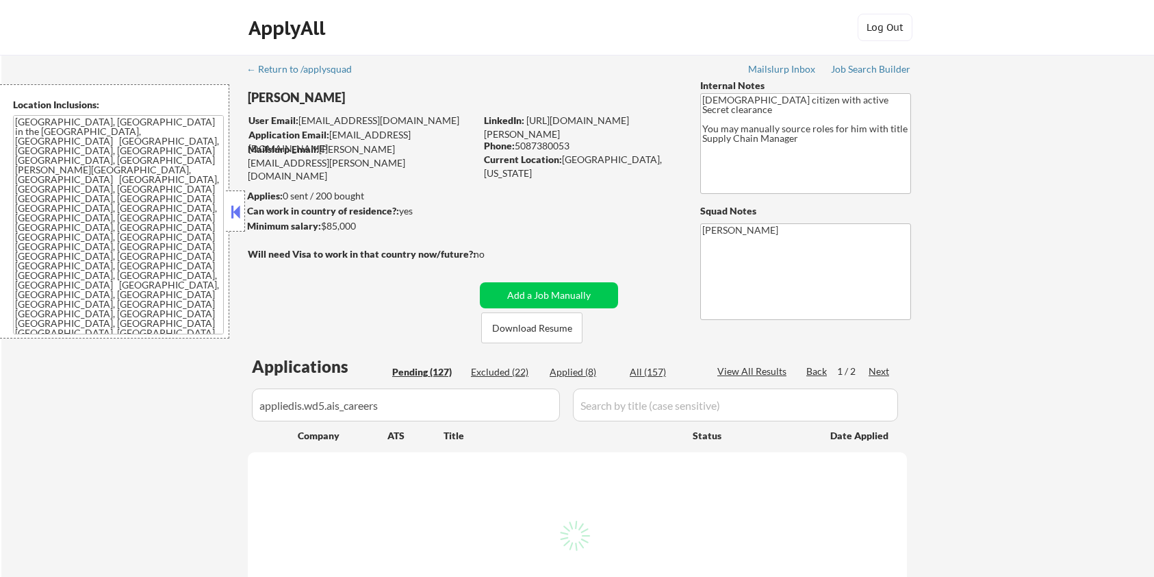
select select ""pending""
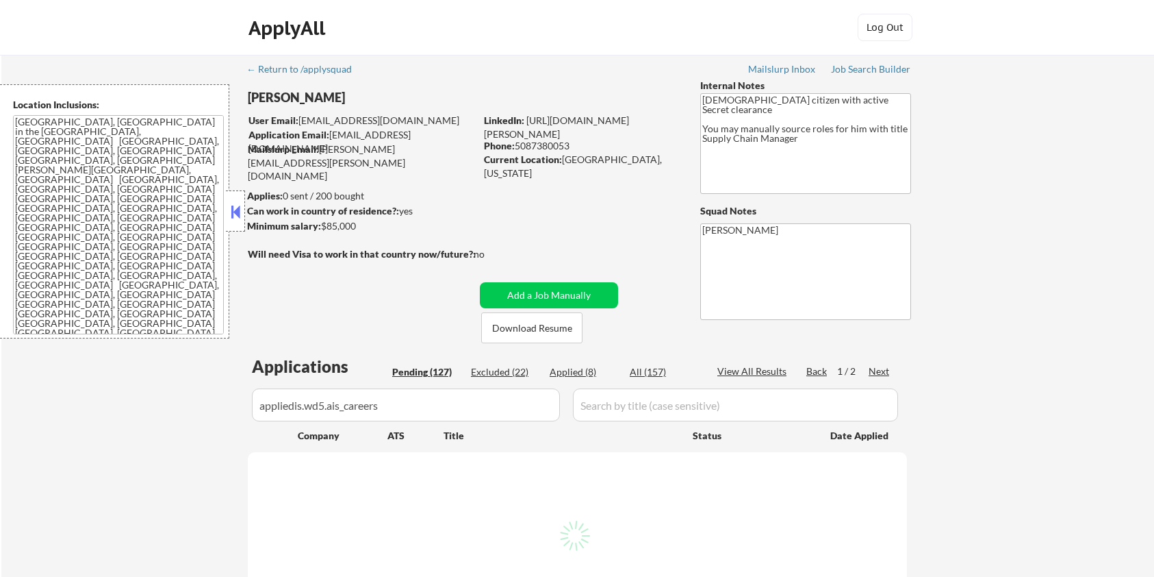
select select ""pending""
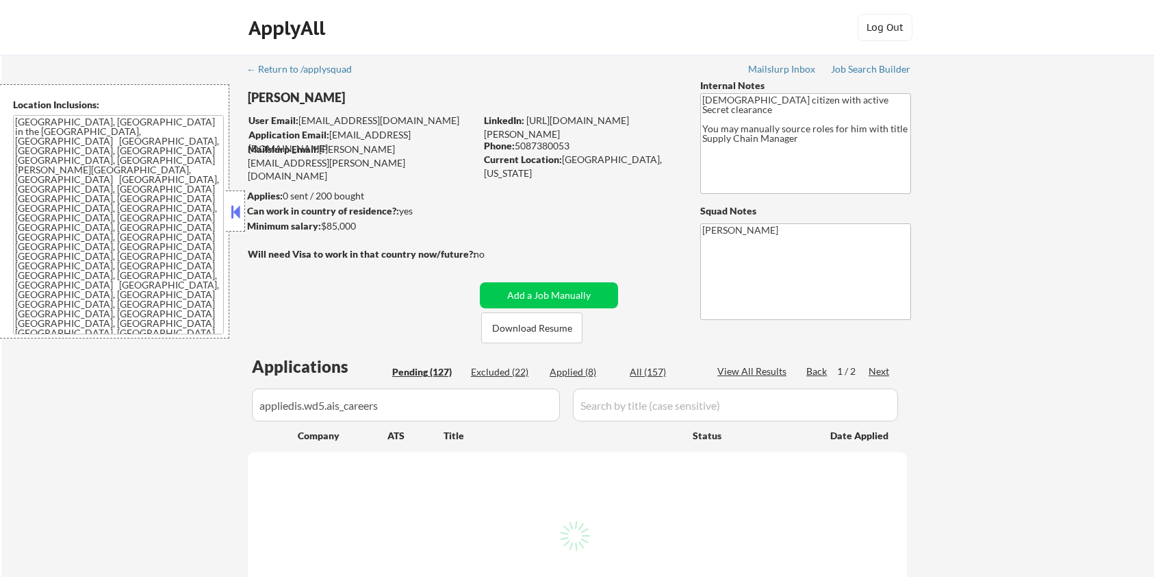
select select ""pending""
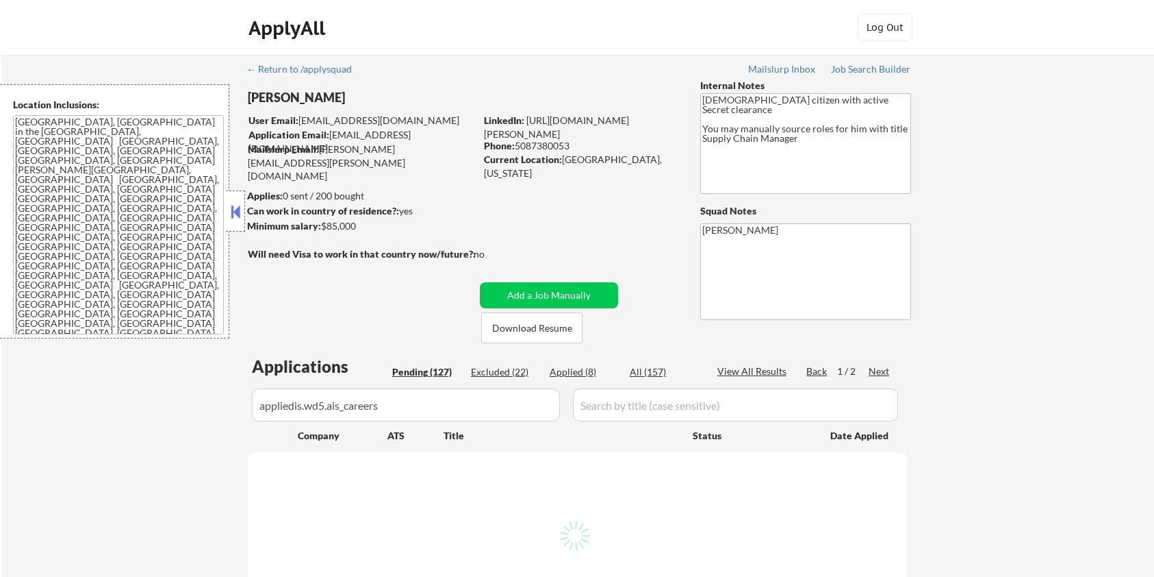
select select ""pending""
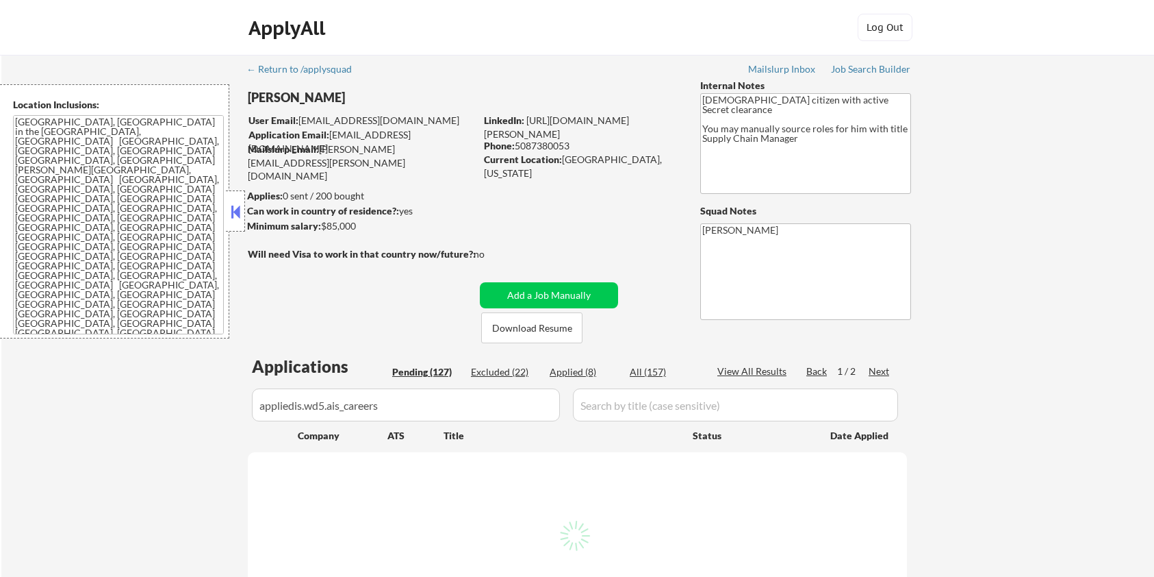
select select ""pending""
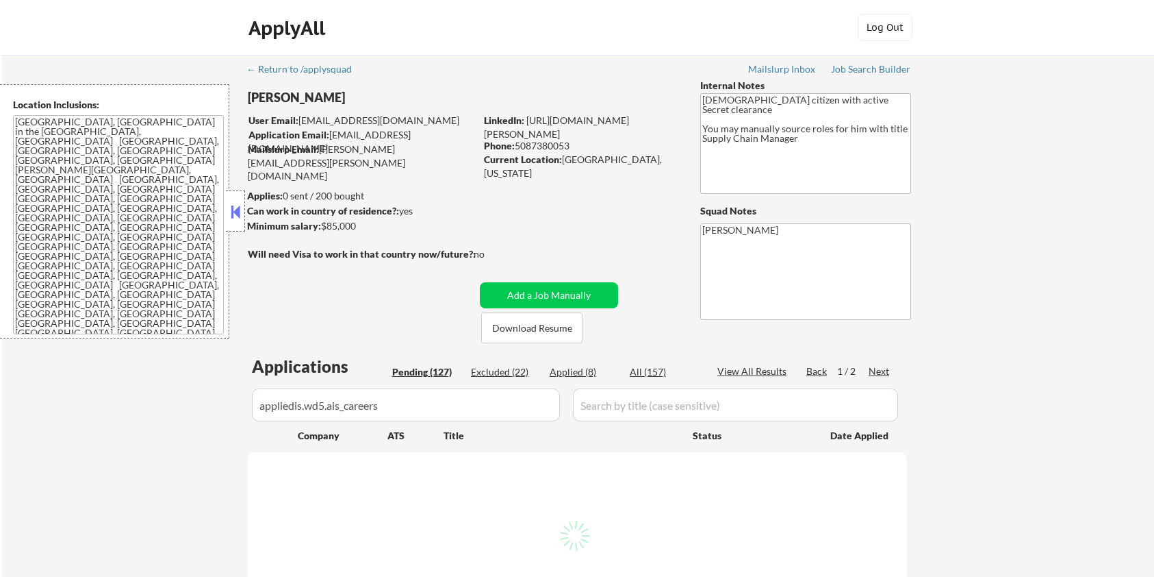
select select ""pending""
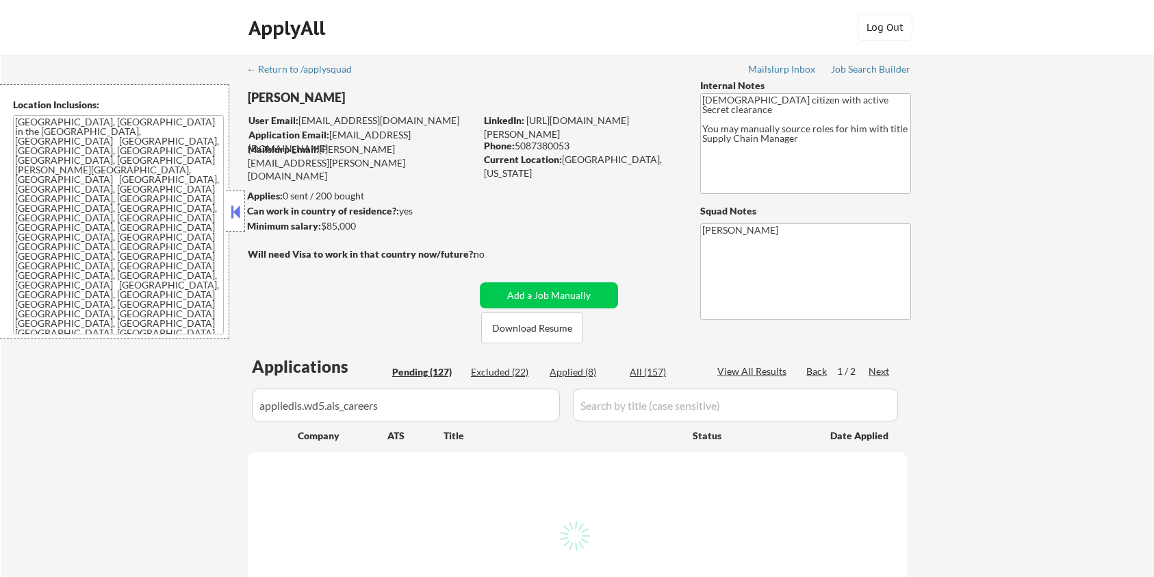
select select ""pending""
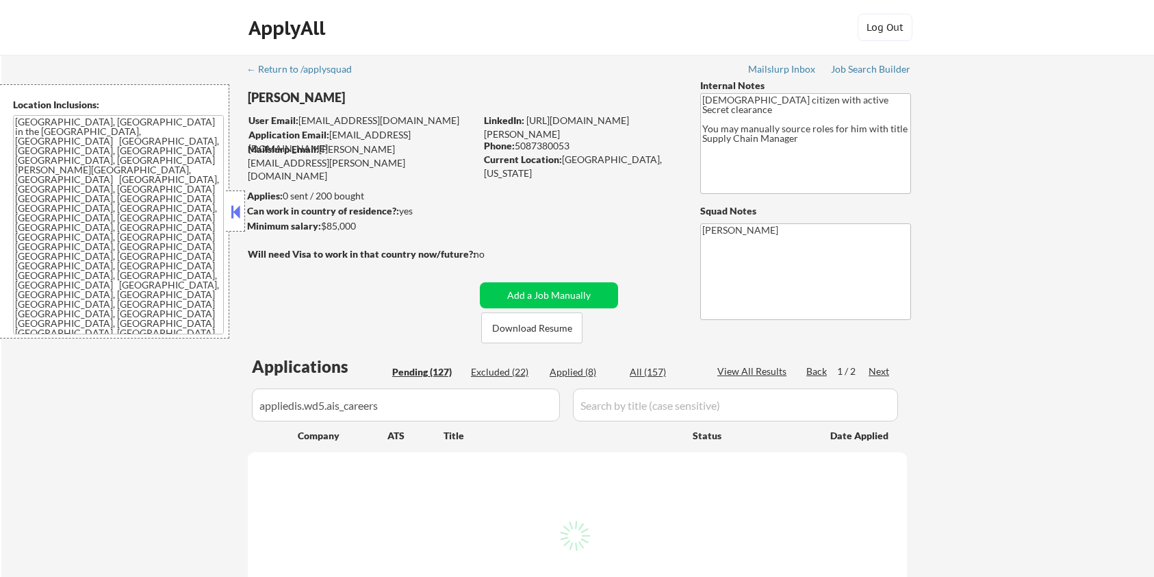
select select ""pending""
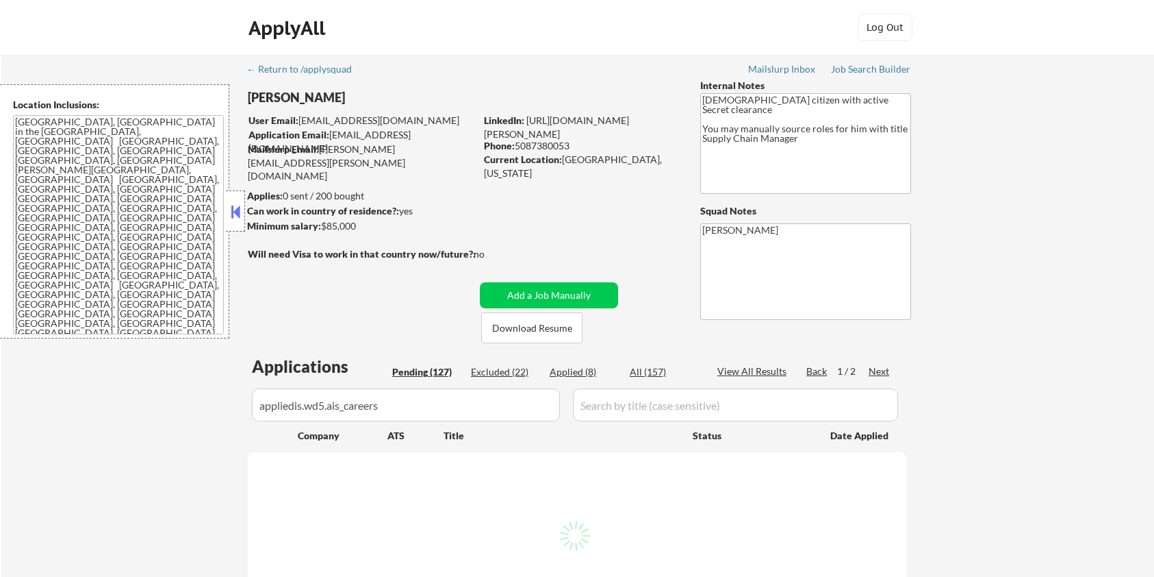
select select ""pending""
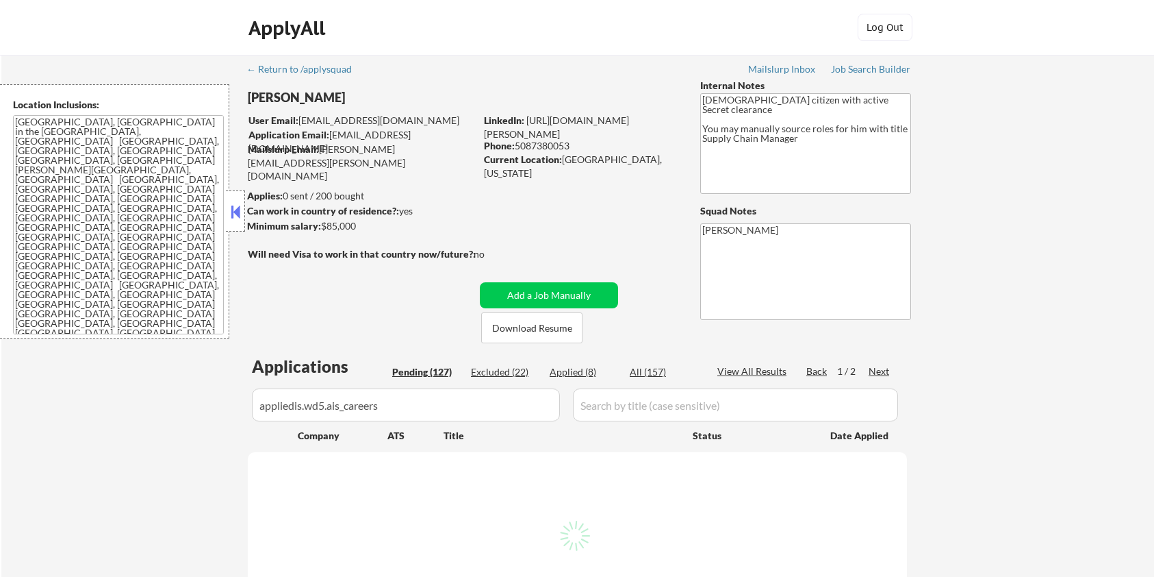
select select ""pending""
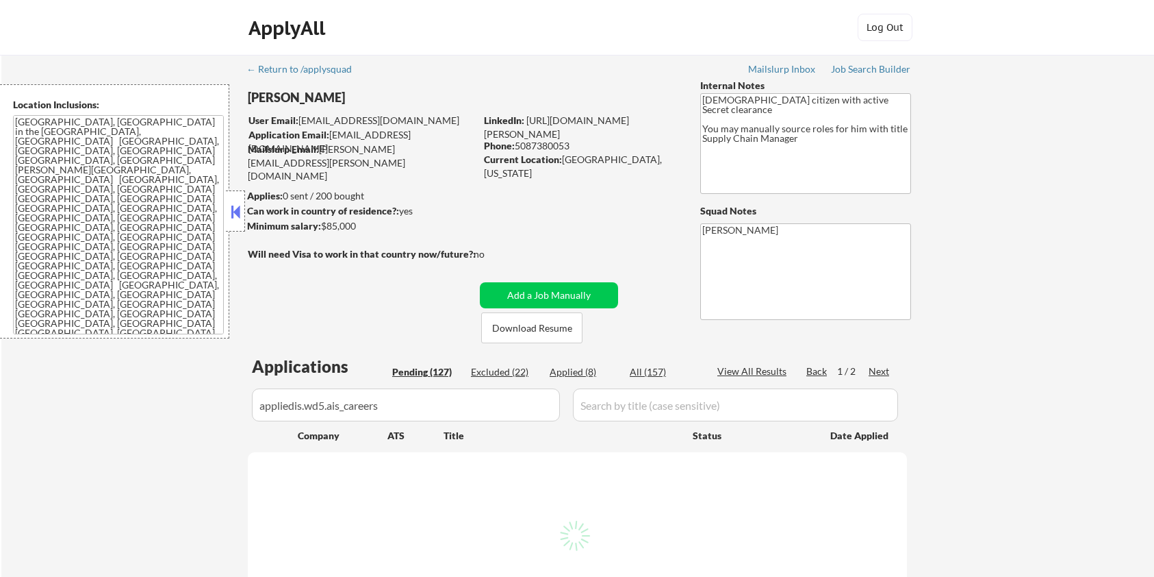
select select ""pending""
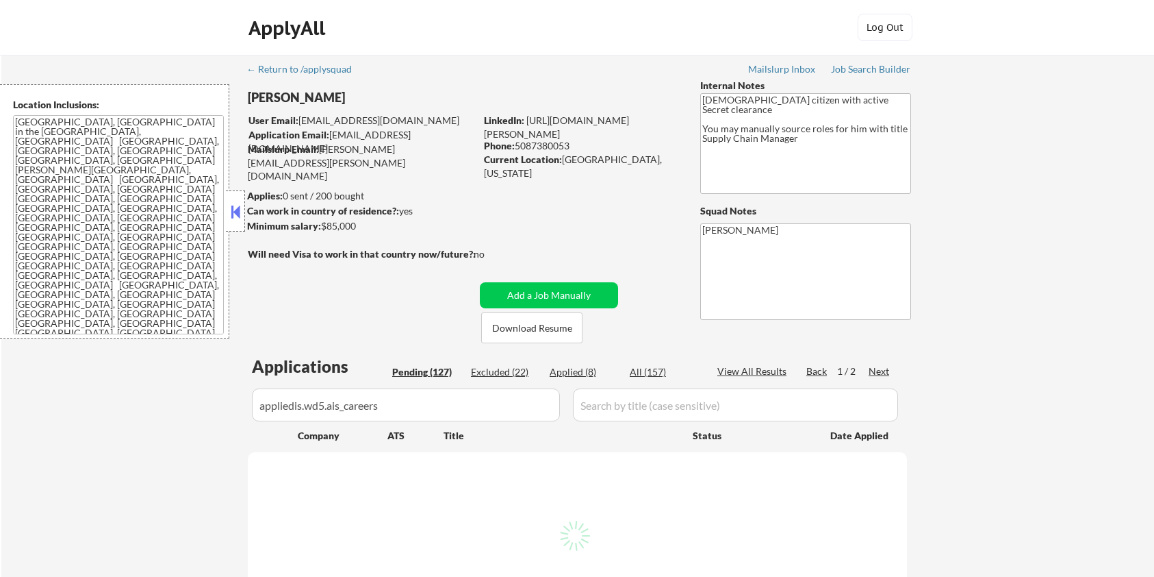
select select ""pending""
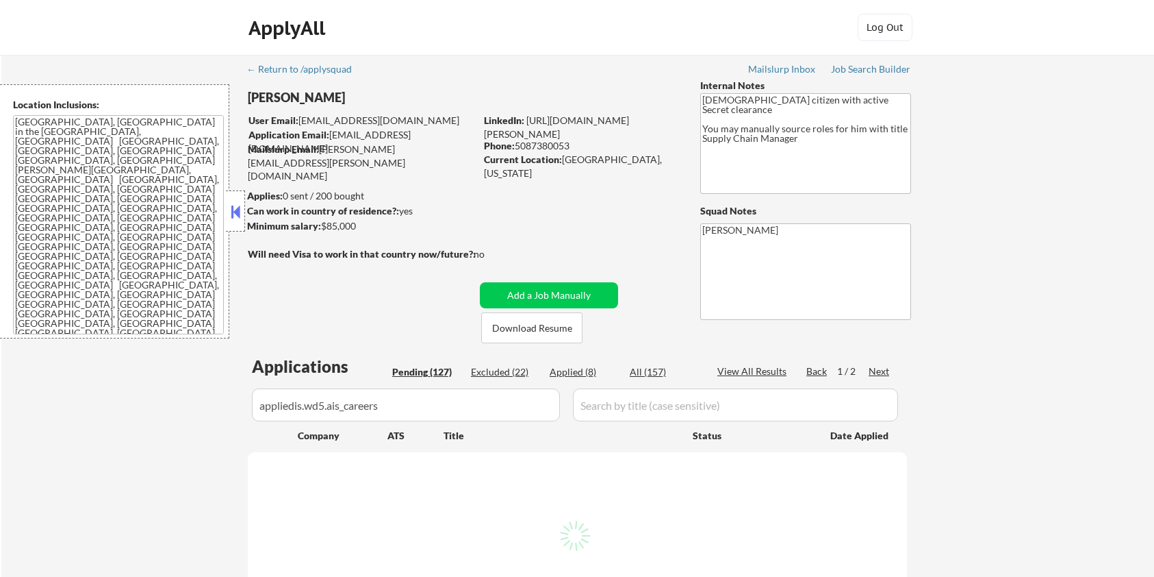
select select ""pending""
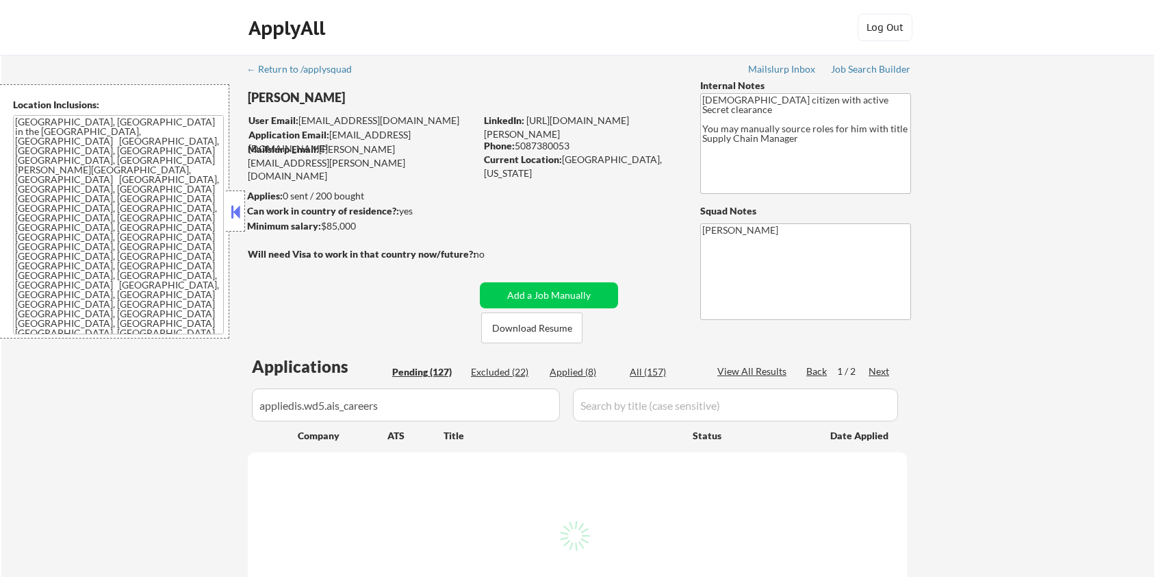
select select ""pending""
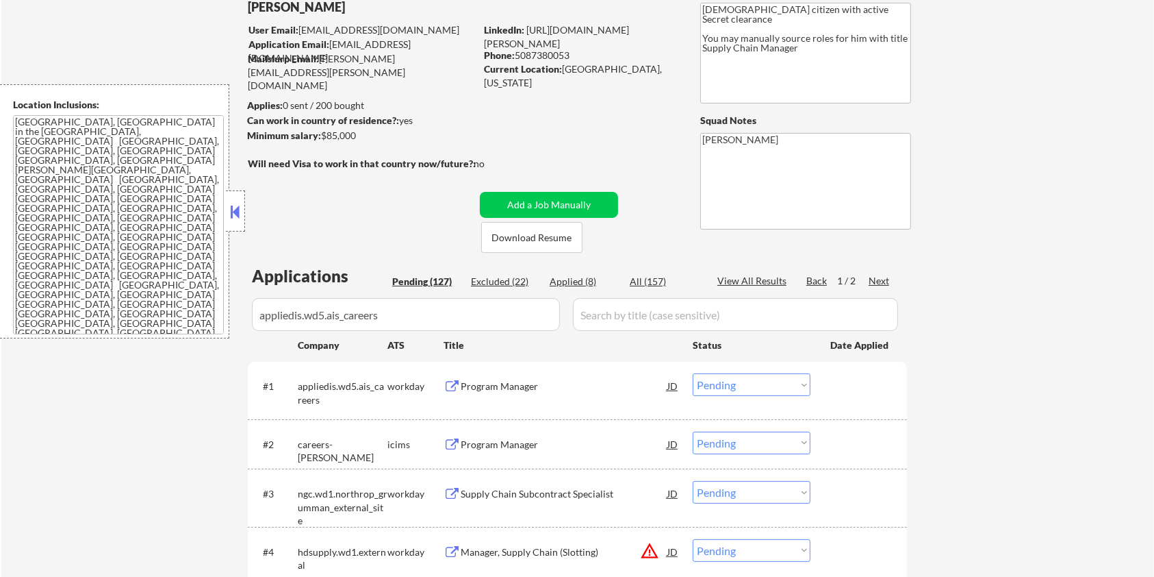
scroll to position [91, 0]
click at [492, 379] on div "Program Manager" at bounding box center [564, 386] width 207 height 14
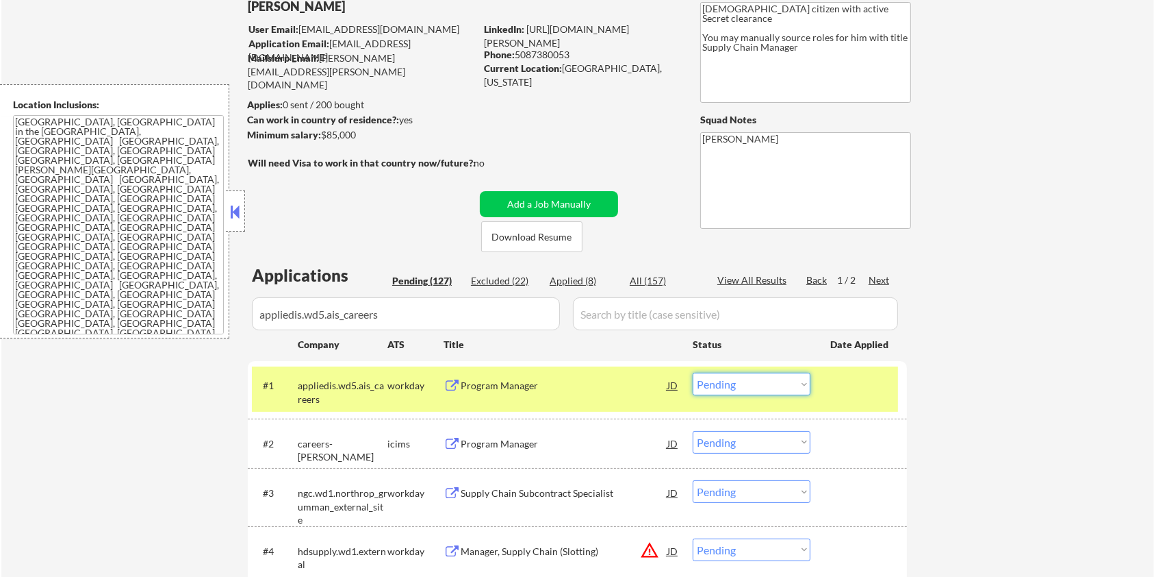
click at [770, 387] on select "Choose an option... Pending Applied Excluded (Questions) Excluded (Expired) Exc…" at bounding box center [752, 384] width 118 height 23
click at [693, 373] on select "Choose an option... Pending Applied Excluded (Questions) Excluded (Expired) Exc…" at bounding box center [752, 384] width 118 height 23
select select ""pending""
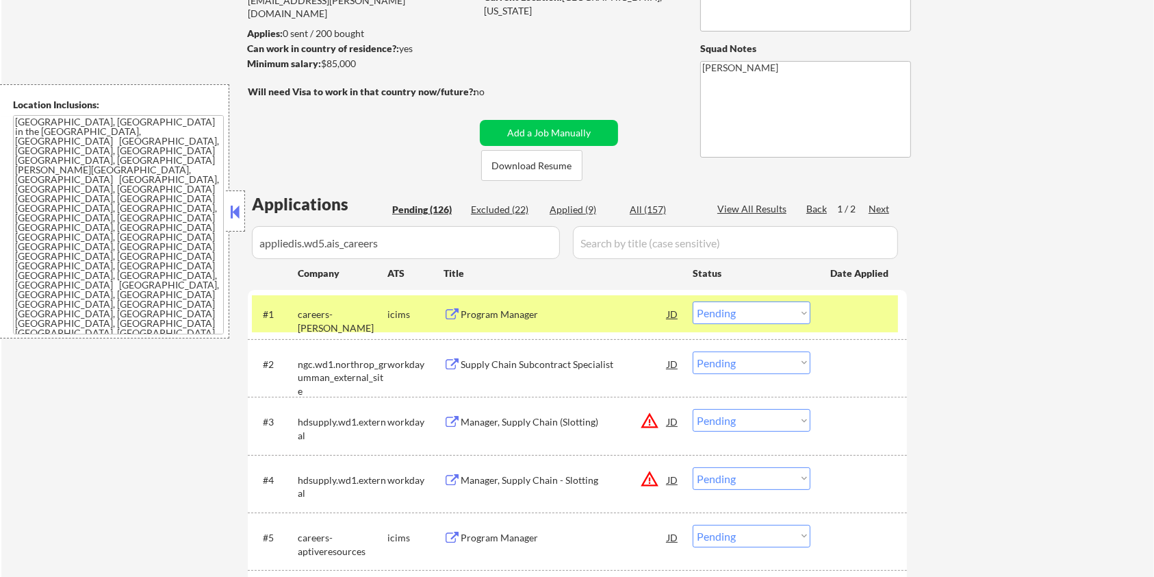
scroll to position [274, 0]
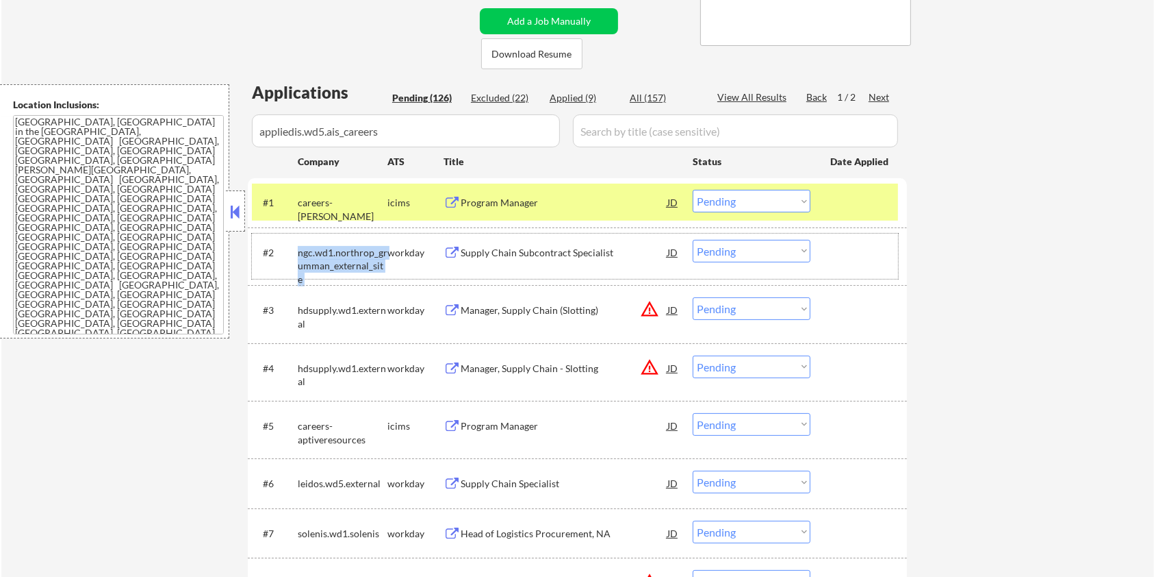
drag, startPoint x: 387, startPoint y: 260, endPoint x: 296, endPoint y: 248, distance: 91.2
click at [296, 248] on div "#2 ngc.wd1.northrop_grumman_external_site workday Supply Chain Subcontract Spec…" at bounding box center [575, 256] width 646 height 45
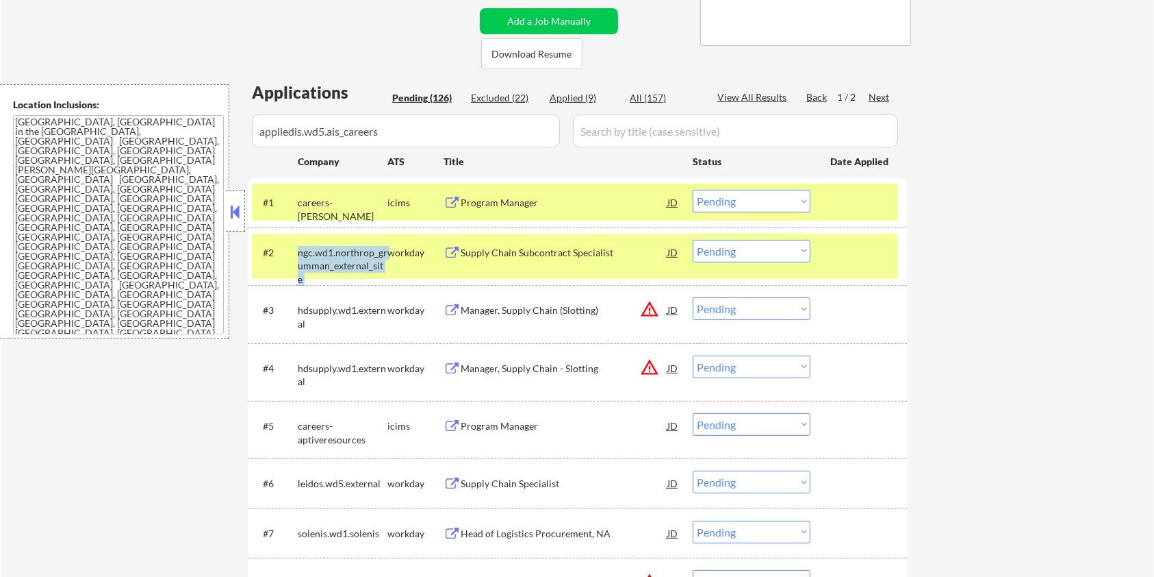
copy div "ngc.wd1.northrop_grumman_external_site"
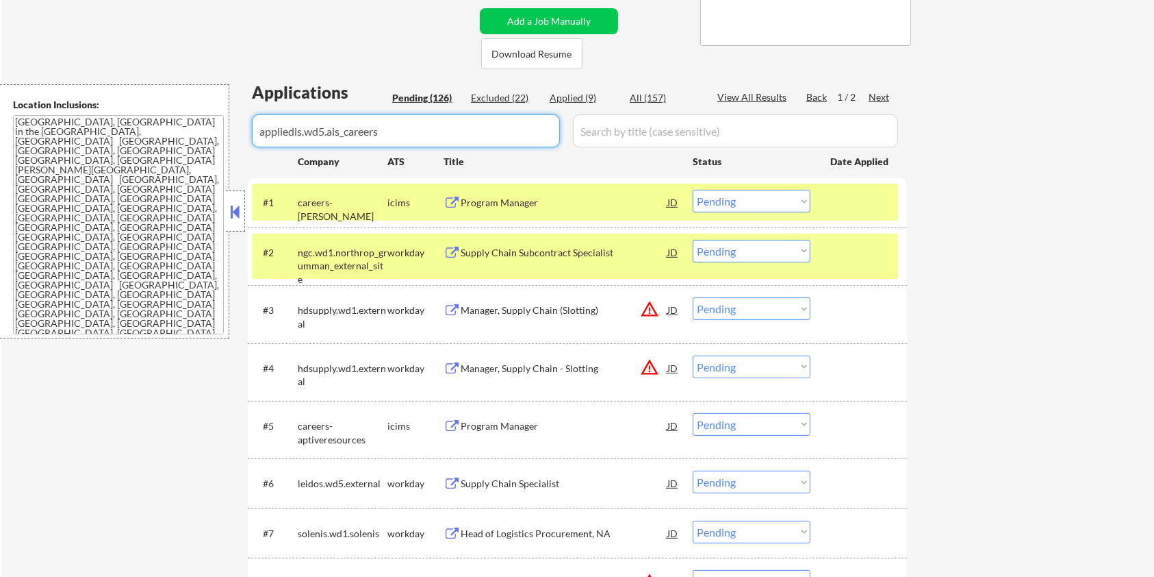
drag, startPoint x: 405, startPoint y: 126, endPoint x: 201, endPoint y: 126, distance: 203.4
click at [201, 126] on body "← Return to /applysquad Mailslurp Inbox Job Search Builder Brian Dawson User Em…" at bounding box center [577, 14] width 1154 height 577
click at [274, 125] on input "input" at bounding box center [406, 130] width 308 height 33
paste input "ngc.wd1.northrop_grumman_external_site"
type input "ngc.wd1.northrop_grumman_external_site"
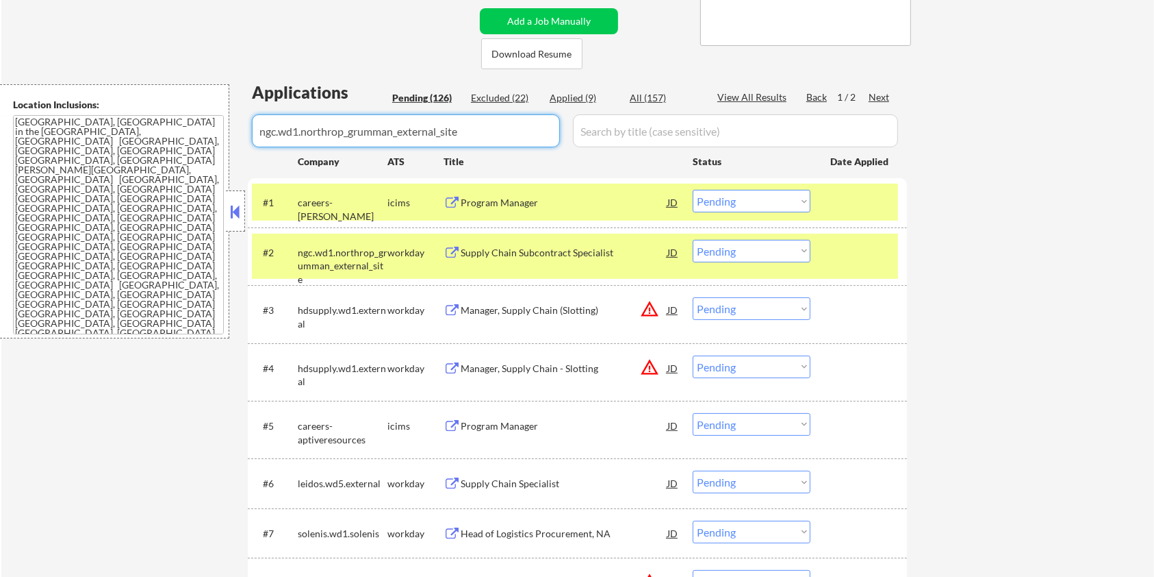
click at [608, 138] on input "input" at bounding box center [735, 130] width 325 height 33
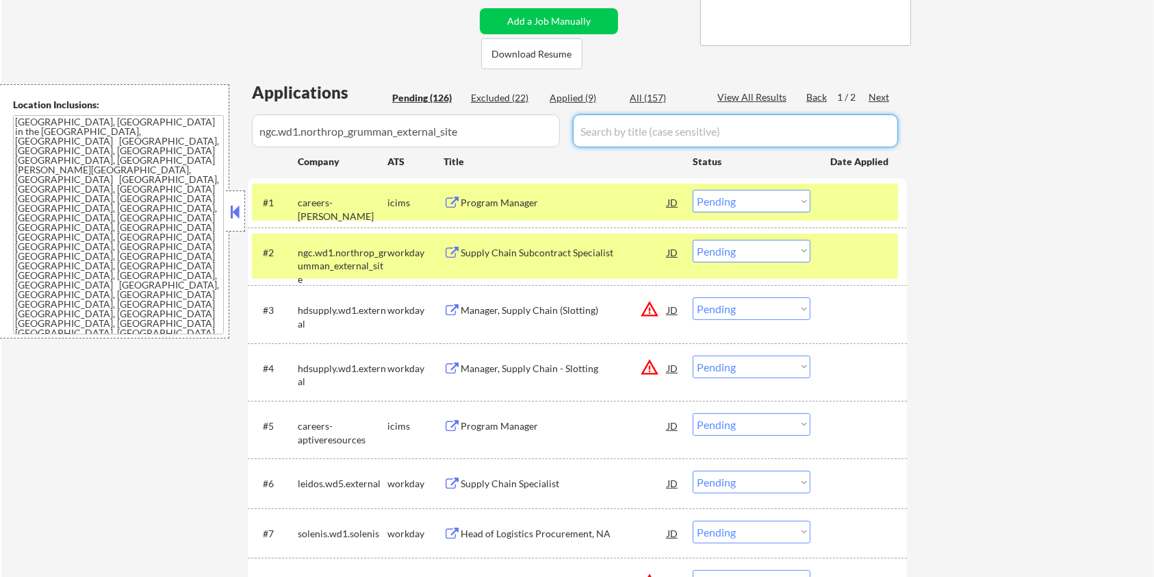
click at [653, 97] on div "All (157)" at bounding box center [664, 98] width 68 height 14
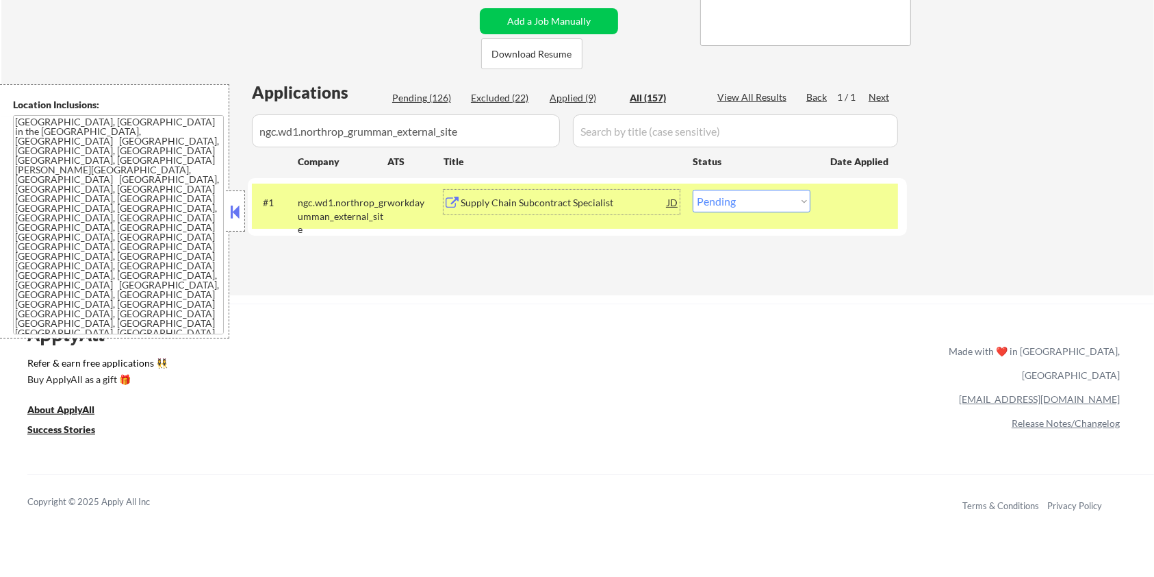
click at [520, 203] on div "Supply Chain Subcontract Specialist" at bounding box center [564, 203] width 207 height 14
